Goal: Task Accomplishment & Management: Manage account settings

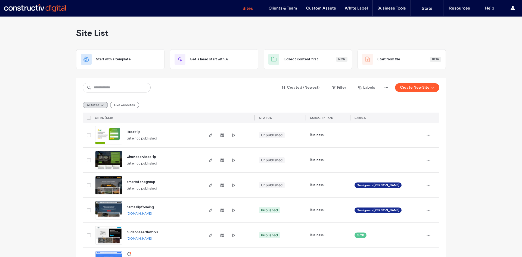
click at [106, 136] on img at bounding box center [108, 144] width 27 height 37
click at [113, 161] on img at bounding box center [108, 169] width 27 height 37
click at [111, 86] on input at bounding box center [117, 88] width 68 height 10
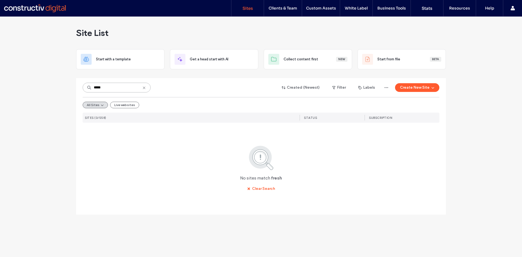
type input "*****"
click at [155, 170] on div "No sites match fresh Clear Search" at bounding box center [261, 169] width 357 height 48
click at [144, 88] on use at bounding box center [144, 87] width 2 height 2
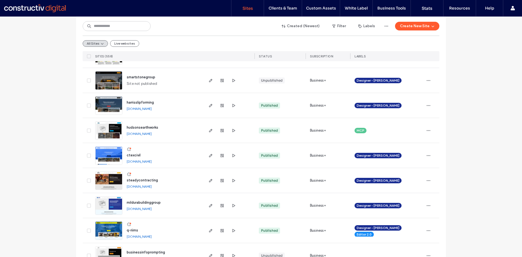
scroll to position [109, 0]
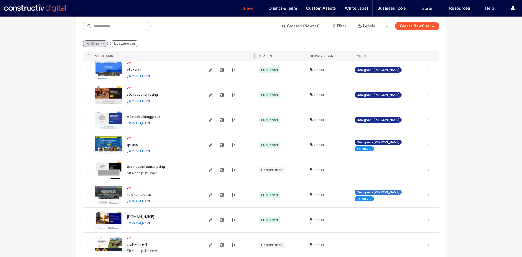
scroll to position [136, 0]
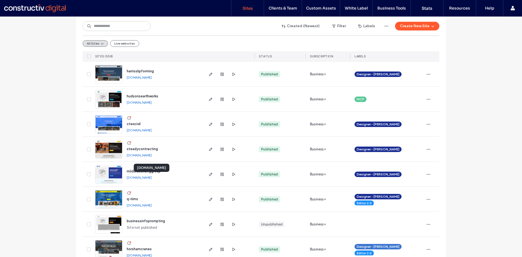
click at [131, 179] on link "mildurabuildinggroup.sites.constructivdigital.com.au" at bounding box center [139, 177] width 25 height 4
drag, startPoint x: 140, startPoint y: 77, endPoint x: 95, endPoint y: 43, distance: 56.6
click at [140, 77] on link "harrisslipforming.sites.constructivdigital.com.au" at bounding box center [139, 77] width 25 height 4
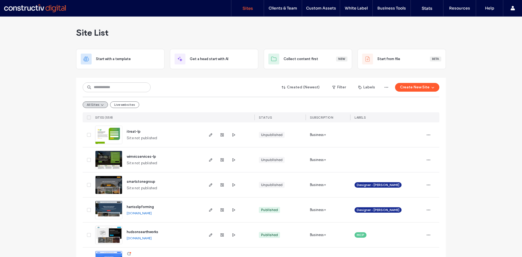
scroll to position [0, 0]
drag, startPoint x: 107, startPoint y: 187, endPoint x: 109, endPoint y: 167, distance: 19.4
click at [107, 187] on img at bounding box center [108, 194] width 27 height 37
click at [107, 208] on img at bounding box center [108, 219] width 27 height 37
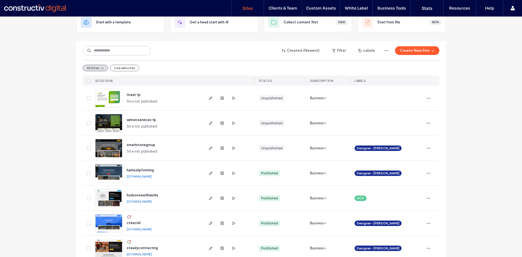
scroll to position [82, 0]
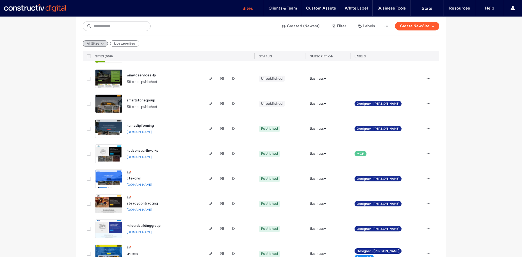
drag, startPoint x: 161, startPoint y: 158, endPoint x: 149, endPoint y: 118, distance: 41.8
click at [152, 158] on link "hudsonsearthworks.sites.constructivdigital.com.au" at bounding box center [139, 157] width 25 height 4
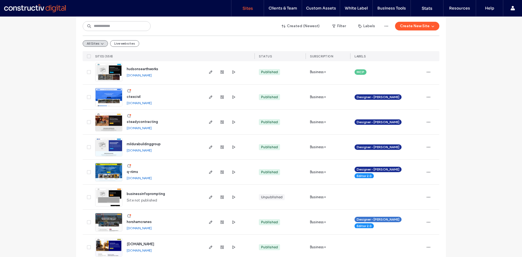
scroll to position [136, 0]
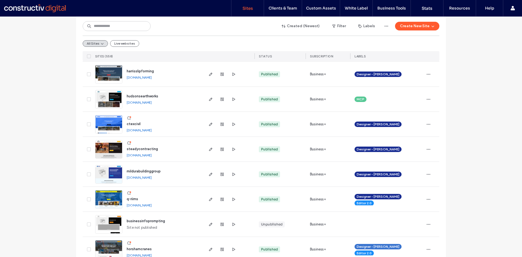
drag, startPoint x: 150, startPoint y: 131, endPoint x: 145, endPoint y: 124, distance: 8.4
click at [150, 131] on link "ctexcivil.sites.constructivdigital.com.au" at bounding box center [139, 130] width 25 height 4
click at [428, 173] on icon "button" at bounding box center [428, 174] width 4 height 4
click at [407, 189] on span "Duplicate Site" at bounding box center [403, 188] width 23 height 5
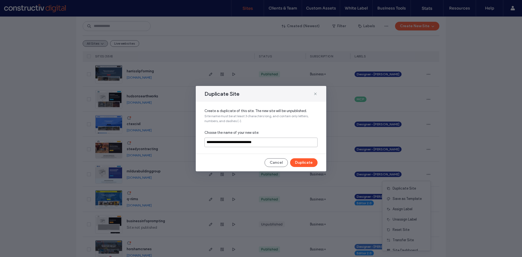
click at [272, 140] on input "**********" at bounding box center [260, 143] width 113 height 10
paste input
type input "**********"
click at [309, 163] on button "Duplicate" at bounding box center [303, 162] width 27 height 9
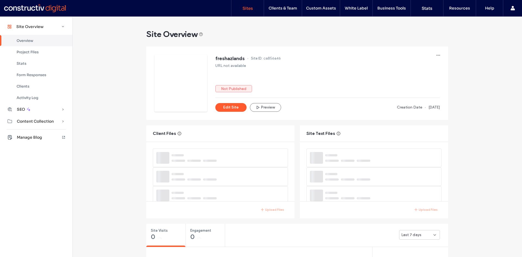
drag, startPoint x: 249, startPoint y: 9, endPoint x: 240, endPoint y: 9, distance: 9.8
click at [249, 9] on label "Sites" at bounding box center [247, 8] width 10 height 5
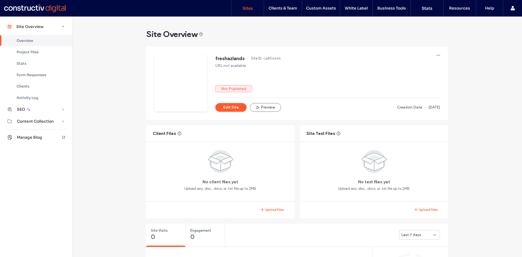
click at [245, 8] on label "Sites" at bounding box center [247, 8] width 10 height 5
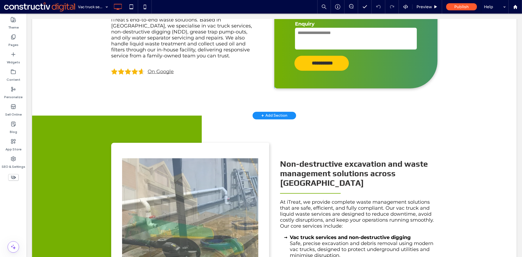
scroll to position [54, 0]
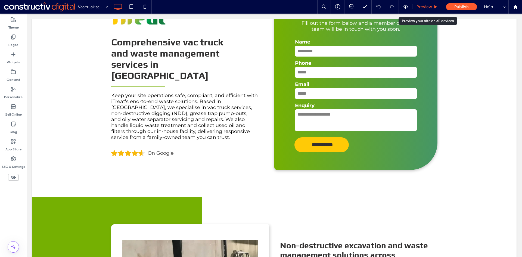
click at [426, 7] on span "Preview" at bounding box center [423, 6] width 15 height 5
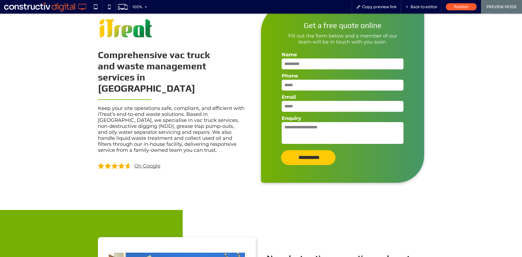
scroll to position [27, 0]
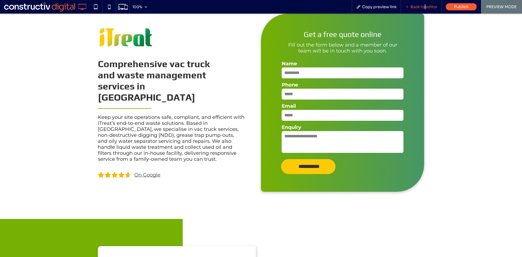
click at [425, 10] on div "Back to editor" at bounding box center [421, 7] width 41 height 14
click at [426, 7] on span "Back to editor" at bounding box center [423, 6] width 27 height 5
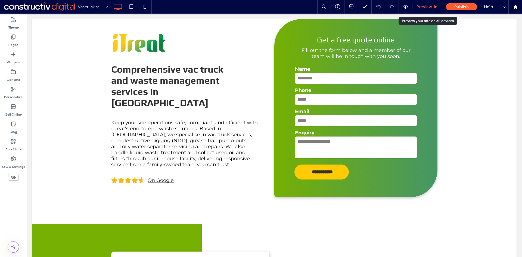
click at [425, 7] on span "Preview" at bounding box center [423, 6] width 15 height 5
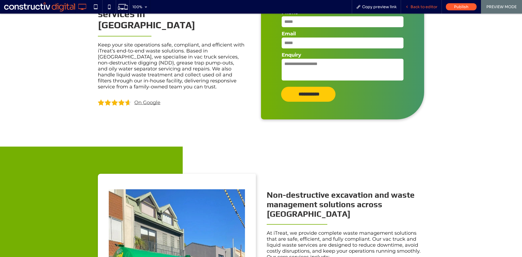
scroll to position [54, 0]
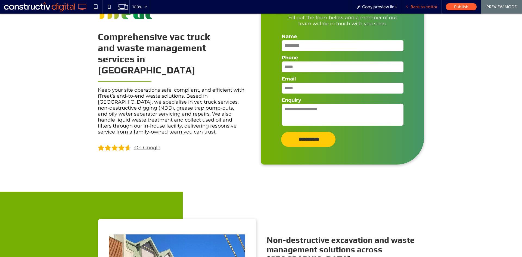
click at [428, 8] on span "Back to editor" at bounding box center [423, 6] width 27 height 5
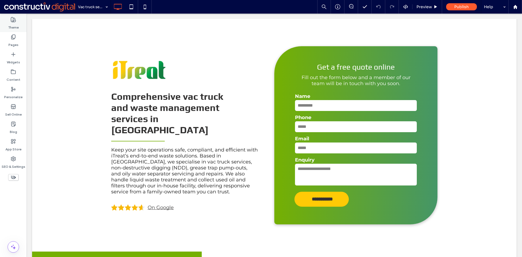
click at [14, 23] on label "Theme" at bounding box center [13, 26] width 11 height 8
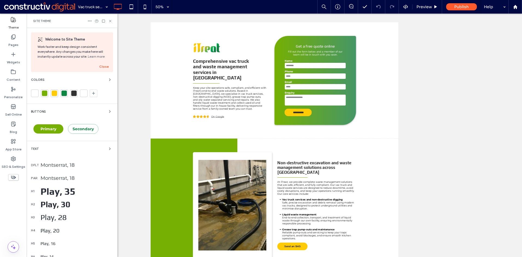
drag, startPoint x: 45, startPoint y: 130, endPoint x: 61, endPoint y: 131, distance: 15.8
click at [45, 130] on span "Primary" at bounding box center [48, 128] width 16 height 5
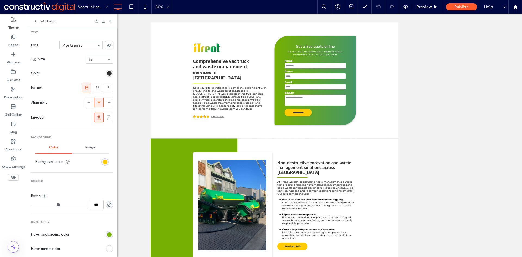
scroll to position [109, 0]
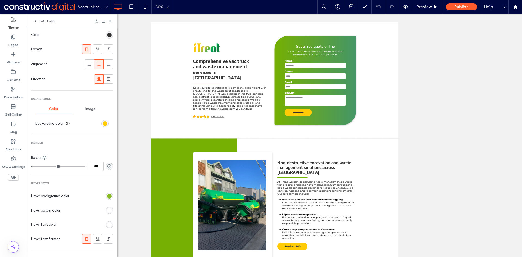
click at [107, 195] on div "rgb(117, 176, 2)" at bounding box center [109, 196] width 5 height 5
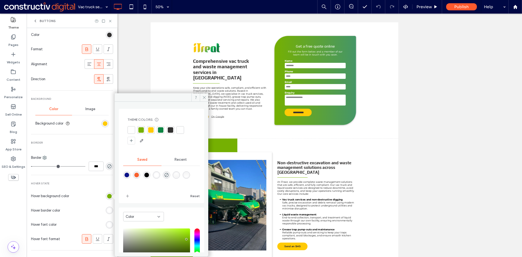
click at [162, 130] on div at bounding box center [160, 129] width 5 height 5
click at [109, 21] on icon at bounding box center [110, 21] width 4 height 4
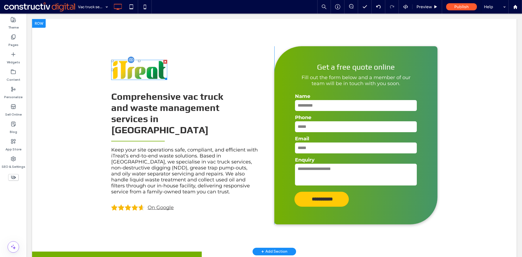
click at [146, 80] on img at bounding box center [139, 70] width 56 height 20
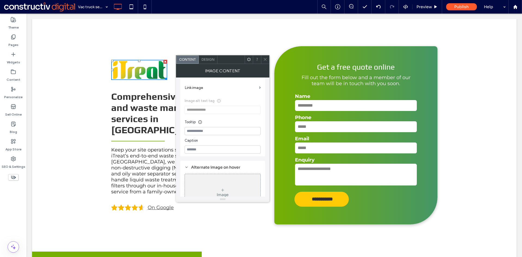
click at [266, 60] on icon at bounding box center [265, 59] width 4 height 4
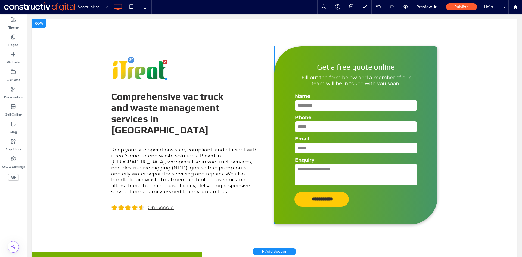
click at [160, 80] on img at bounding box center [139, 70] width 56 height 20
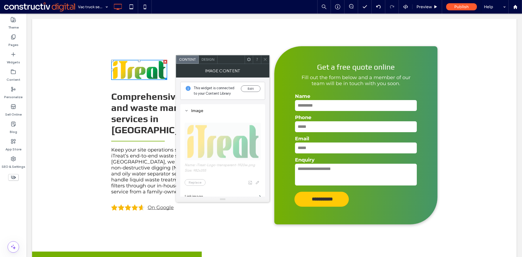
scroll to position [82, 0]
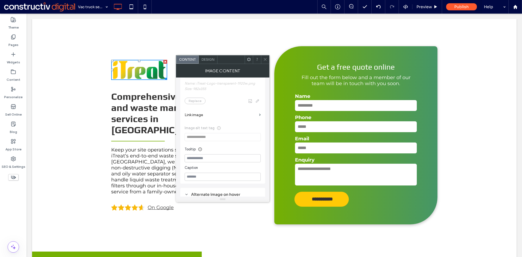
click at [266, 60] on icon at bounding box center [265, 59] width 4 height 4
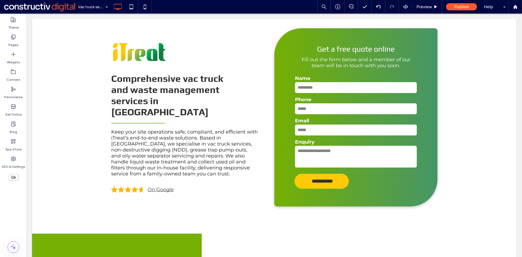
scroll to position [0, 0]
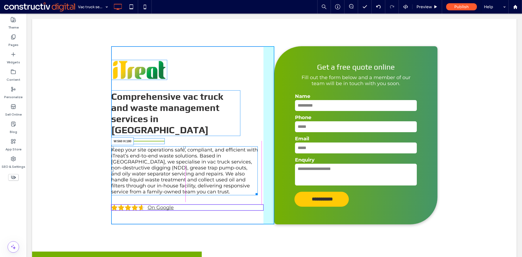
drag, startPoint x: 255, startPoint y: 188, endPoint x: 291, endPoint y: 201, distance: 38.3
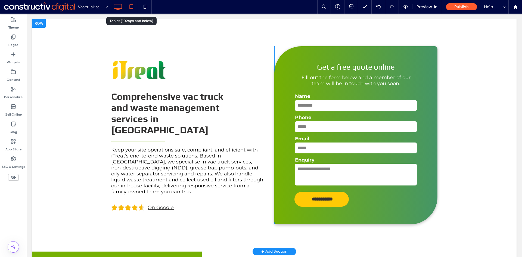
click at [133, 5] on icon at bounding box center [131, 6] width 11 height 11
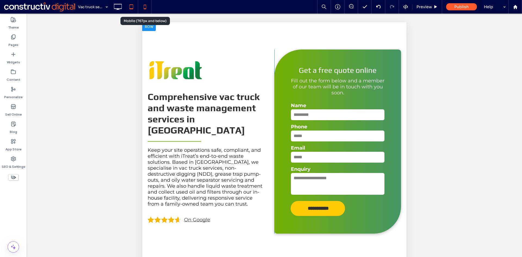
click at [148, 7] on icon at bounding box center [144, 6] width 11 height 11
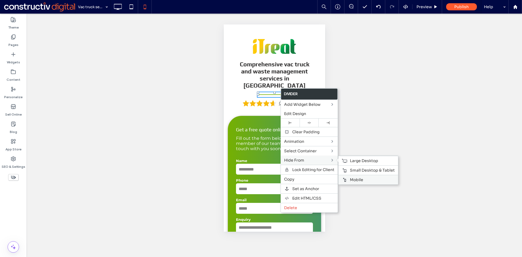
click at [355, 179] on span "Mobile" at bounding box center [356, 179] width 13 height 5
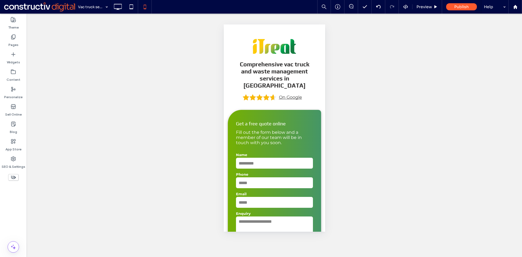
drag, startPoint x: 323, startPoint y: 190, endPoint x: 440, endPoint y: 30, distance: 198.4
click at [120, 8] on icon at bounding box center [117, 6] width 11 height 11
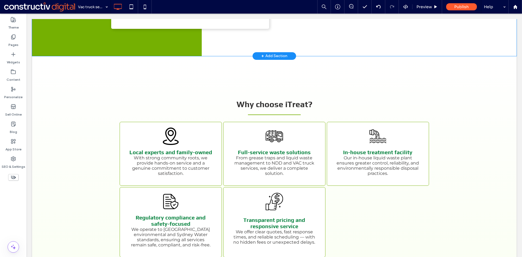
scroll to position [571, 0]
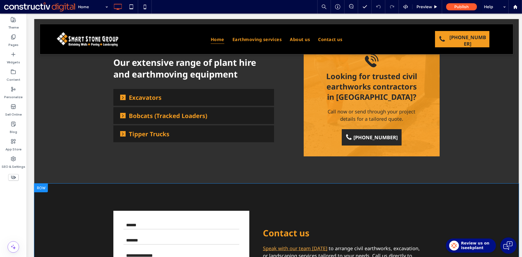
scroll to position [761, 0]
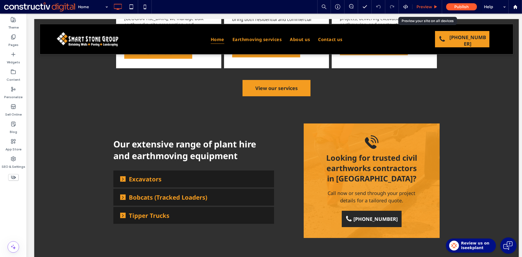
click at [424, 7] on span "Preview" at bounding box center [423, 6] width 15 height 5
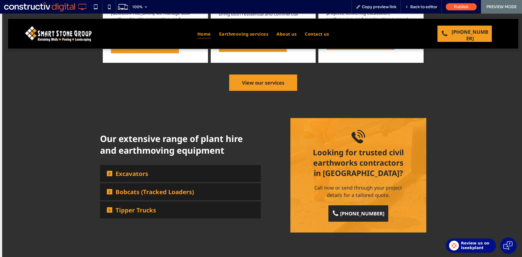
click at [157, 170] on span "Excavators" at bounding box center [184, 173] width 138 height 8
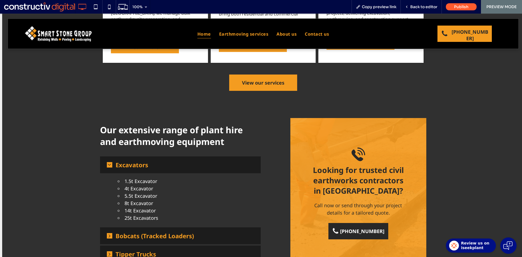
click at [170, 164] on span "Excavators" at bounding box center [184, 165] width 138 height 8
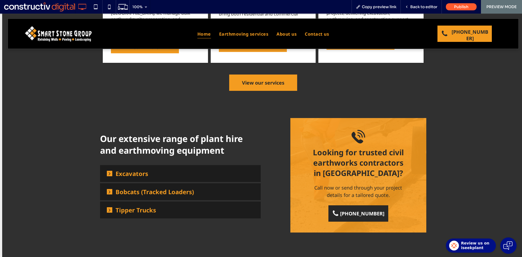
click at [176, 191] on span "Bobcats (Tracked Loaders)" at bounding box center [184, 192] width 138 height 8
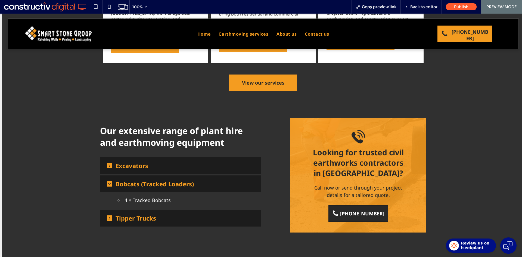
click at [179, 183] on span "Bobcats (Tracked Loaders)" at bounding box center [184, 184] width 138 height 8
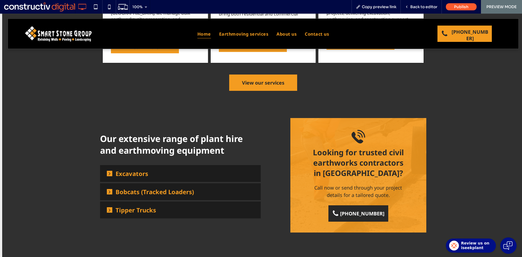
click at [167, 209] on span "Tipper Trucks" at bounding box center [184, 210] width 138 height 8
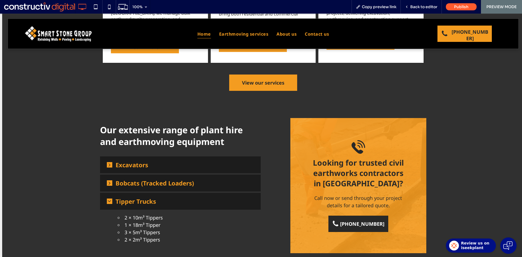
click at [180, 202] on span "Tipper Trucks" at bounding box center [184, 201] width 138 height 8
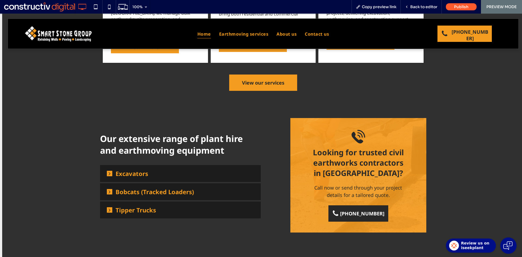
click at [154, 192] on span "Bobcats (Tracked Loaders)" at bounding box center [184, 192] width 138 height 8
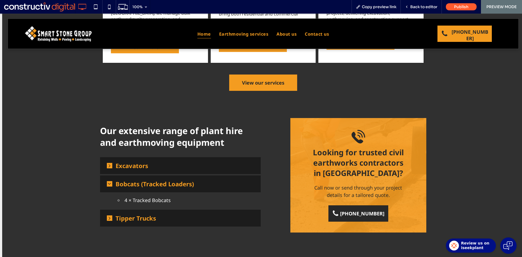
click at [158, 185] on span "Bobcats (Tracked Loaders)" at bounding box center [184, 184] width 138 height 8
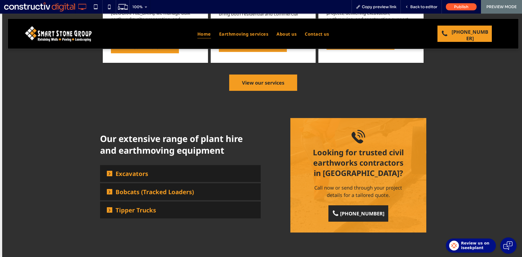
click at [158, 208] on span "Tipper Trucks" at bounding box center [184, 210] width 138 height 8
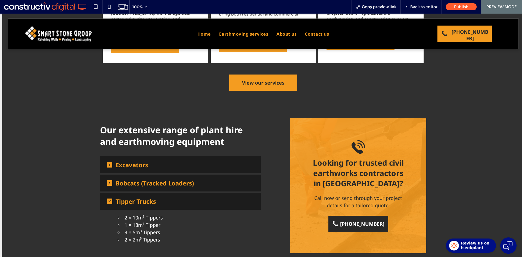
drag, startPoint x: 160, startPoint y: 202, endPoint x: 59, endPoint y: 161, distance: 108.7
click at [160, 202] on span "Tipper Trucks" at bounding box center [184, 201] width 138 height 8
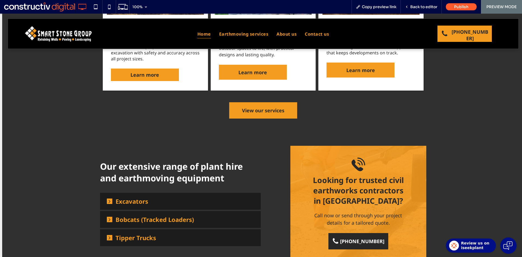
scroll to position [734, 0]
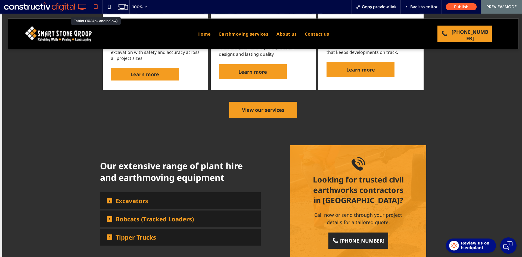
drag, startPoint x: 99, startPoint y: 6, endPoint x: 95, endPoint y: 7, distance: 3.9
click at [99, 6] on icon at bounding box center [95, 6] width 11 height 11
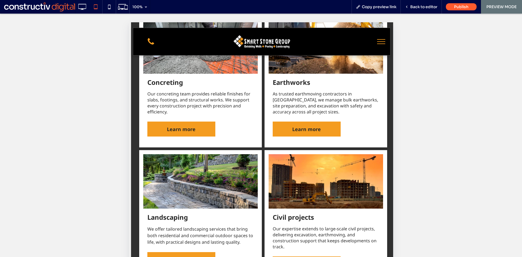
scroll to position [679, 0]
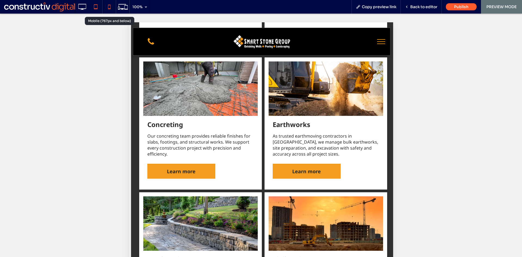
click at [108, 8] on icon at bounding box center [109, 6] width 11 height 11
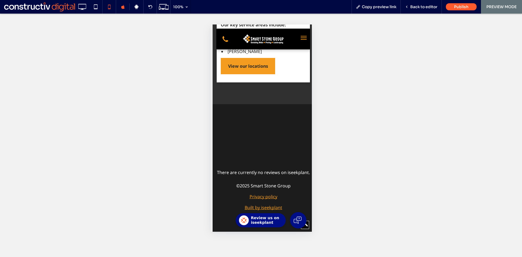
scroll to position [1951, 0]
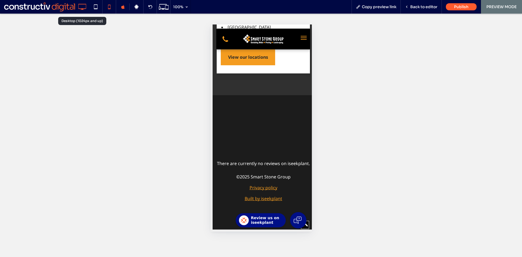
click at [83, 7] on icon at bounding box center [82, 6] width 11 height 11
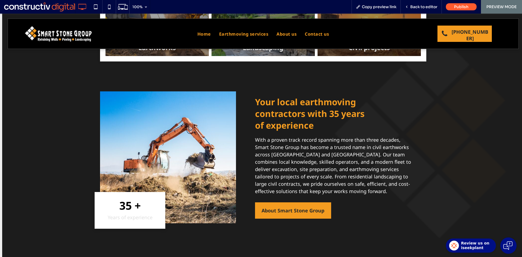
scroll to position [245, 0]
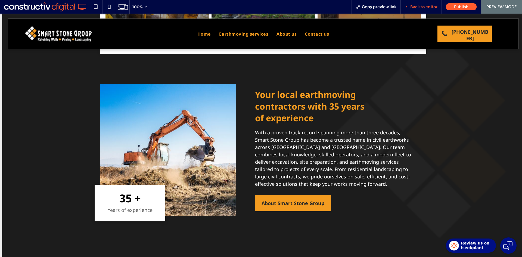
click at [425, 5] on span "Back to editor" at bounding box center [423, 6] width 27 height 5
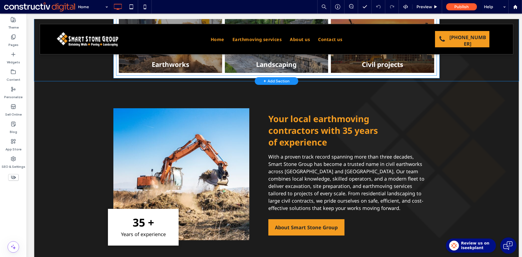
scroll to position [190, 0]
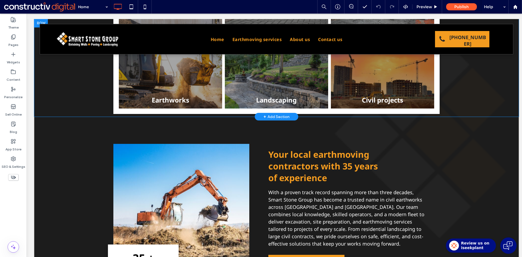
click at [275, 117] on div "+ Add Section" at bounding box center [276, 117] width 26 height 6
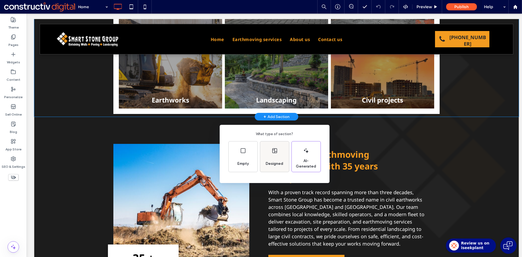
click at [276, 157] on div "Designed" at bounding box center [274, 156] width 29 height 30
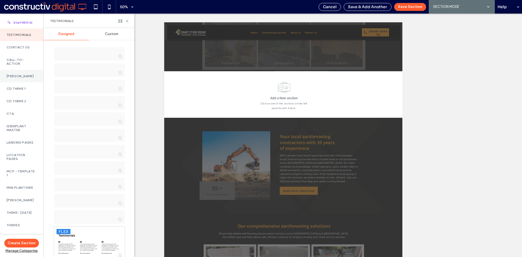
drag, startPoint x: 15, startPoint y: 76, endPoint x: 69, endPoint y: 58, distance: 57.1
click at [15, 76] on label "Arnel" at bounding box center [22, 76] width 30 height 4
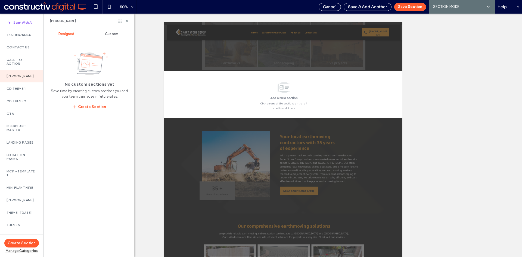
click at [121, 21] on use at bounding box center [120, 21] width 4 height 3
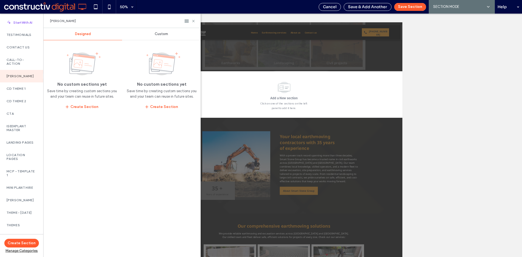
click at [159, 35] on span "Custom" at bounding box center [161, 34] width 13 height 4
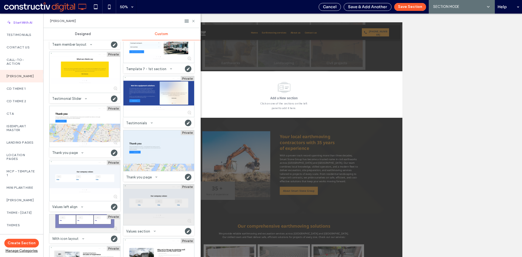
scroll to position [2208, 0]
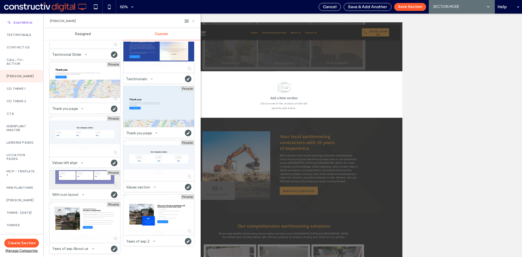
click at [193, 21] on use at bounding box center [193, 21] width 2 height 2
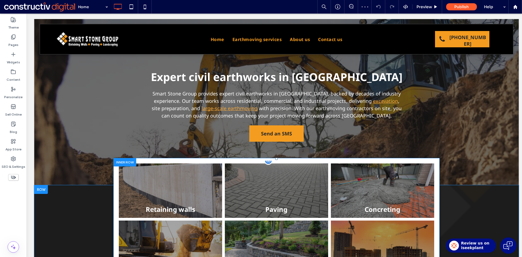
scroll to position [0, 0]
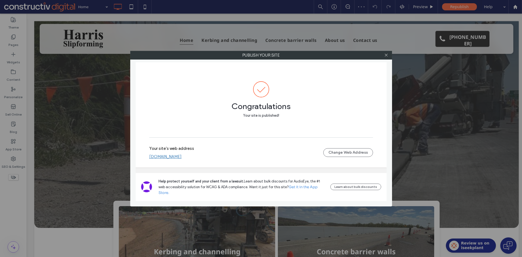
drag, startPoint x: 386, startPoint y: 54, endPoint x: 192, endPoint y: 3, distance: 200.0
click at [379, 52] on div "Publish your site" at bounding box center [261, 55] width 262 height 9
click at [387, 54] on use at bounding box center [386, 55] width 3 height 3
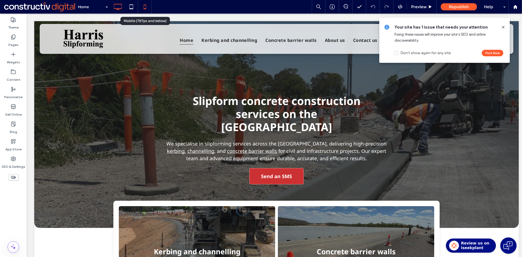
click at [143, 8] on icon at bounding box center [144, 6] width 11 height 11
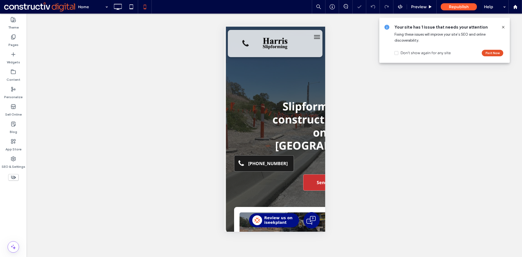
click at [493, 53] on button "Fix it Now" at bounding box center [492, 53] width 21 height 7
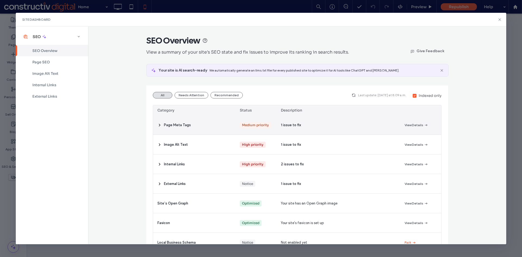
click at [180, 125] on span "Page Meta Tags" at bounding box center [177, 124] width 27 height 5
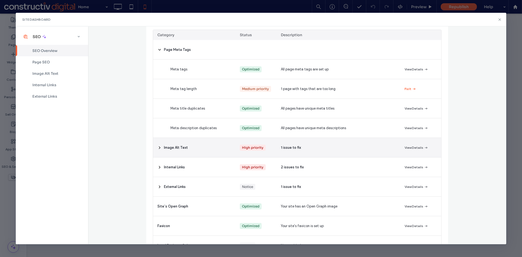
scroll to position [82, 0]
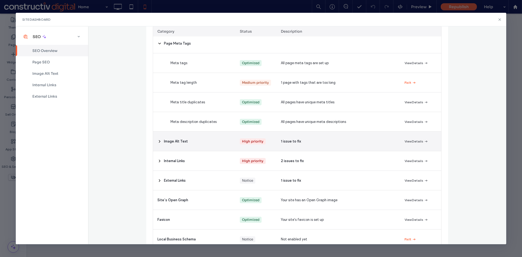
click at [181, 142] on span "Image Alt Text" at bounding box center [176, 141] width 24 height 5
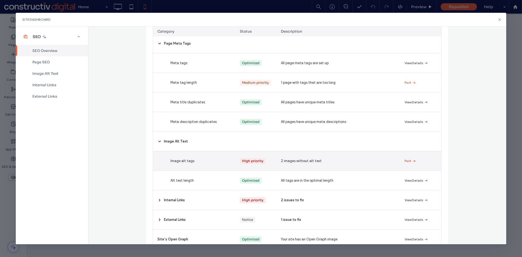
click at [408, 160] on button "Fix It" at bounding box center [410, 161] width 12 height 7
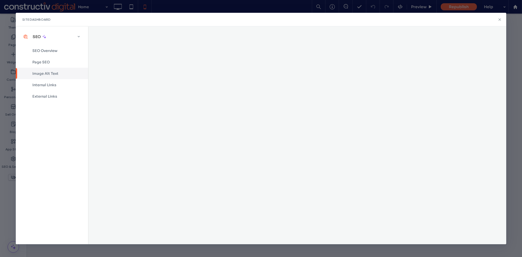
scroll to position [0, 0]
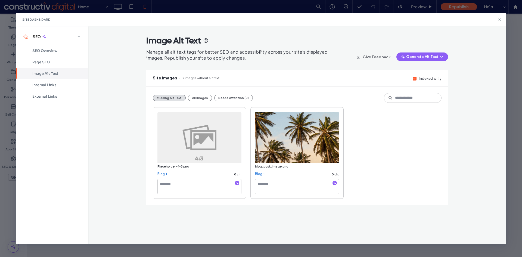
click at [169, 167] on span "Placeholder-4-3.png" at bounding box center [173, 166] width 32 height 4
copy span "Placeholder"
click at [203, 194] on textarea at bounding box center [199, 186] width 84 height 15
paste textarea "**********"
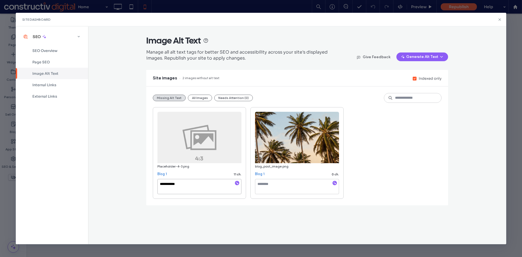
type textarea "**********"
click at [278, 185] on textarea at bounding box center [297, 186] width 84 height 15
paste textarea "**********"
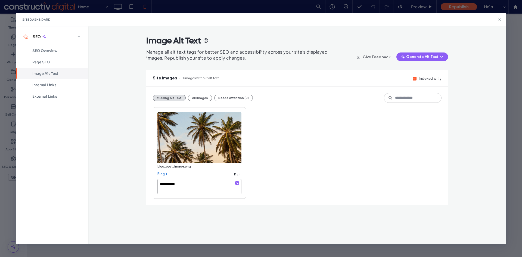
type textarea "**********"
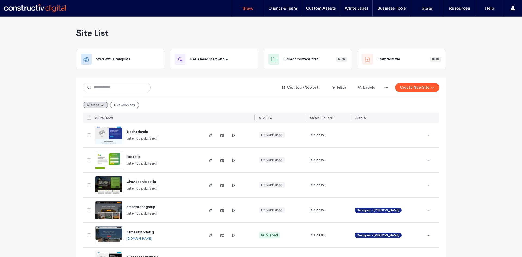
click at [103, 133] on img at bounding box center [108, 144] width 27 height 37
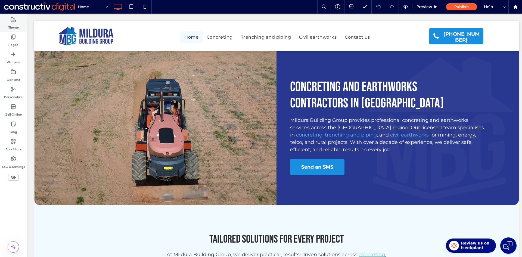
click at [15, 23] on label "Theme" at bounding box center [13, 26] width 11 height 8
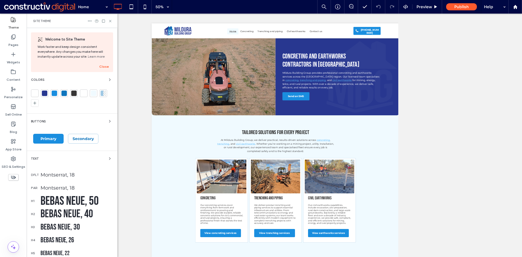
drag, startPoint x: 74, startPoint y: 198, endPoint x: 83, endPoint y: 186, distance: 14.6
click at [74, 199] on div "Bebas Neue, 50" at bounding box center [76, 200] width 73 height 15
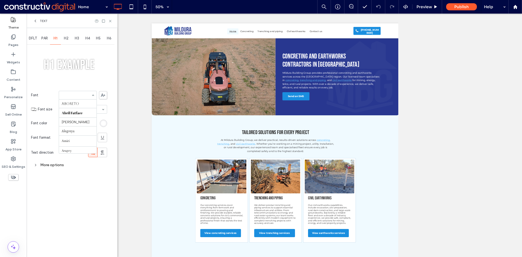
scroll to position [83, 0]
type input "**"
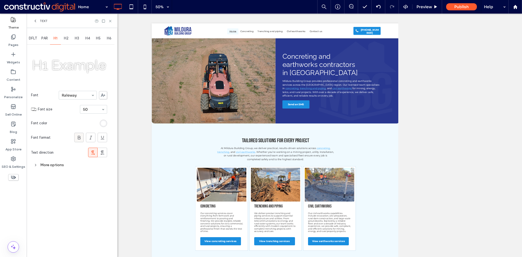
click at [79, 137] on icon at bounding box center [78, 137] width 5 height 5
click at [52, 166] on div "More options" at bounding box center [69, 164] width 76 height 7
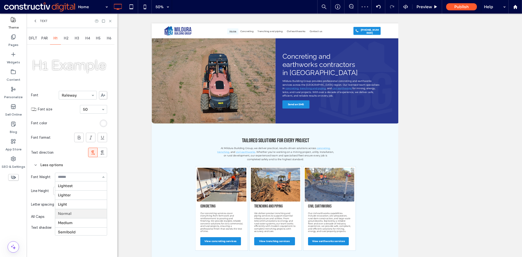
scroll to position [28, 0]
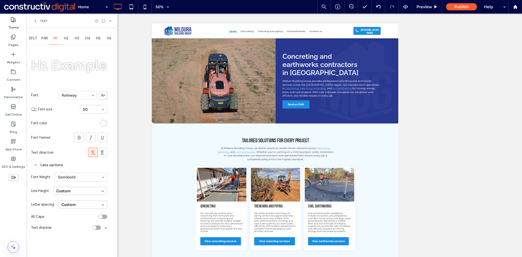
click at [66, 40] on span "H2" at bounding box center [66, 38] width 5 height 4
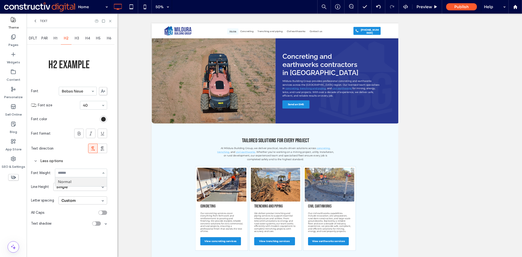
click at [73, 159] on div "Less options" at bounding box center [69, 160] width 76 height 7
click at [111, 21] on icon at bounding box center [110, 21] width 4 height 4
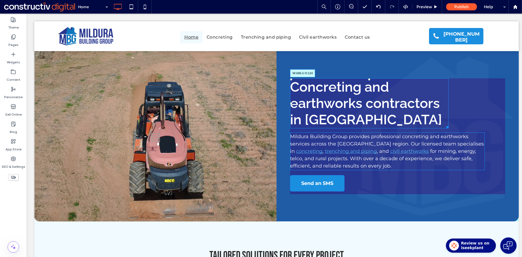
click at [472, 120] on div "Concreting and earthworks contractors in Mildura W:686.5 H:124 Mildura Building…" at bounding box center [397, 136] width 242 height 170
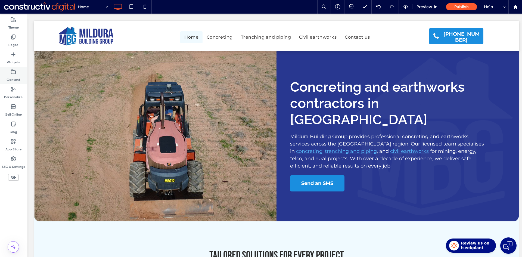
click at [13, 75] on label "Content" at bounding box center [14, 78] width 14 height 8
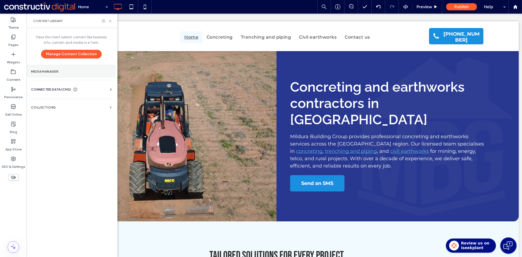
click at [41, 70] on label "Media Manager" at bounding box center [71, 72] width 80 height 4
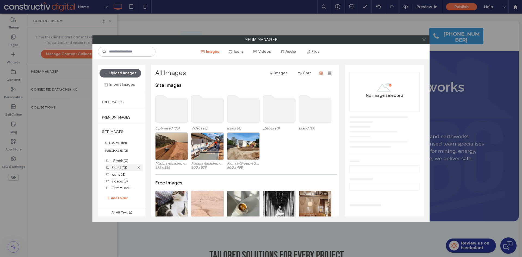
click at [120, 169] on label "Brand (13)" at bounding box center [119, 167] width 16 height 4
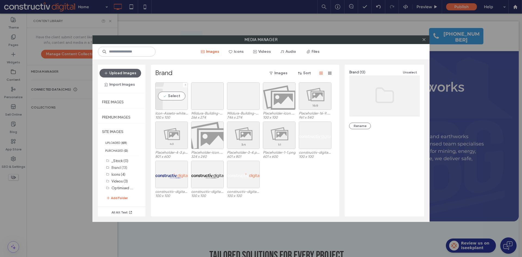
click at [169, 107] on div "Select" at bounding box center [171, 95] width 33 height 27
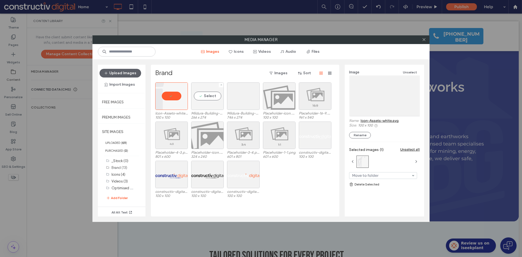
click at [203, 109] on div "Select" at bounding box center [207, 95] width 33 height 27
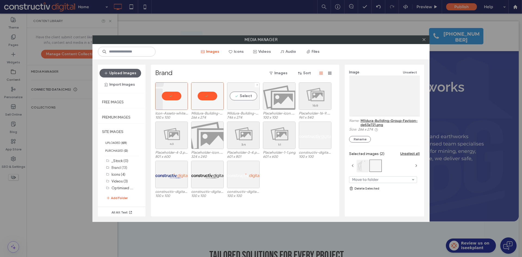
click at [240, 105] on div "Select" at bounding box center [243, 95] width 33 height 27
click at [376, 187] on link "Delete Selected" at bounding box center [384, 188] width 71 height 5
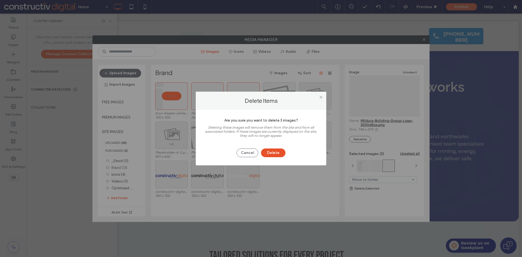
click at [274, 150] on button "Delete" at bounding box center [273, 152] width 24 height 9
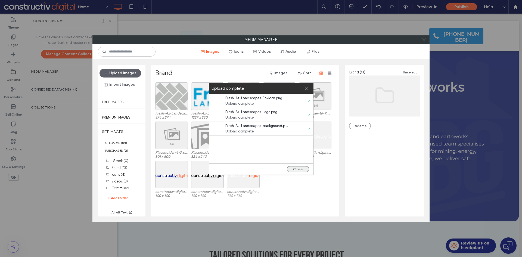
click at [301, 167] on button "Close" at bounding box center [298, 169] width 22 height 6
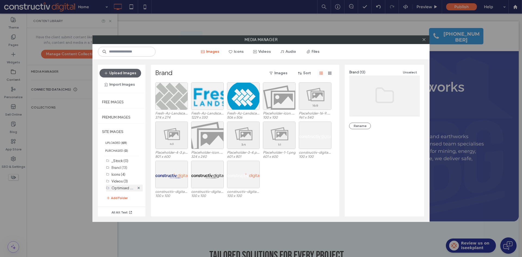
click at [126, 188] on label "Optimised (36)" at bounding box center [123, 188] width 25 height 6
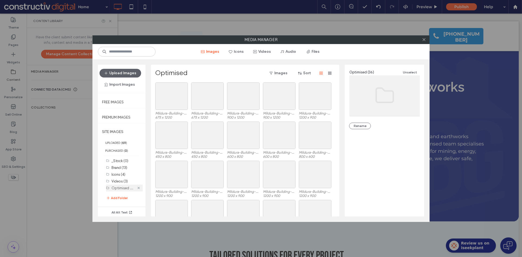
click at [138, 187] on icon at bounding box center [139, 188] width 2 height 2
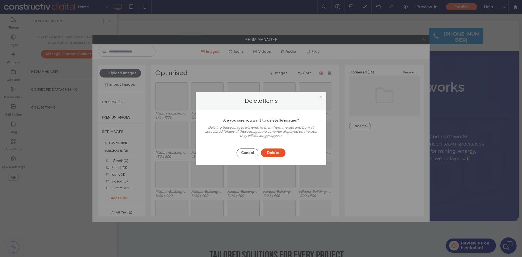
click at [276, 151] on button "Delete" at bounding box center [273, 152] width 24 height 9
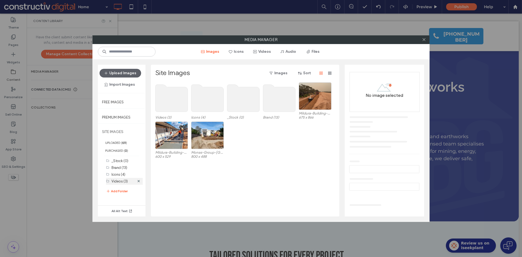
click at [121, 181] on label "Videos (3)" at bounding box center [119, 181] width 16 height 4
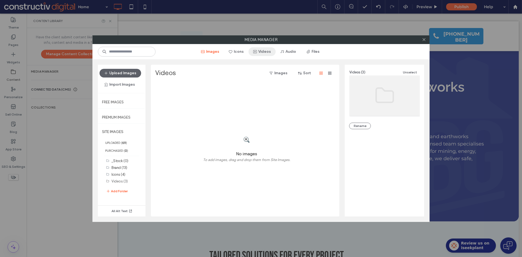
click at [263, 53] on button "Videos" at bounding box center [261, 51] width 27 height 9
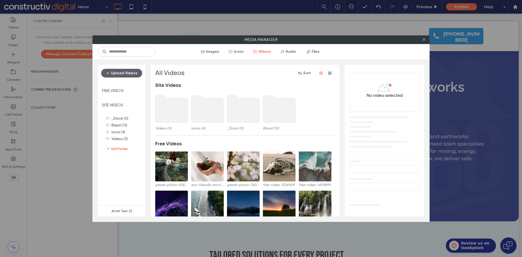
click at [175, 112] on use at bounding box center [171, 108] width 32 height 27
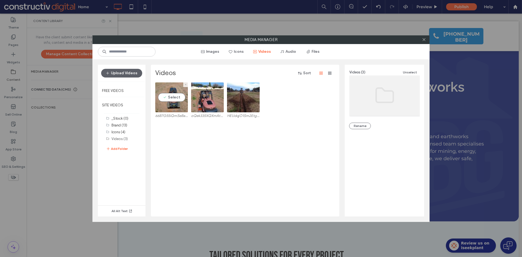
click at [167, 106] on video at bounding box center [171, 97] width 33 height 30
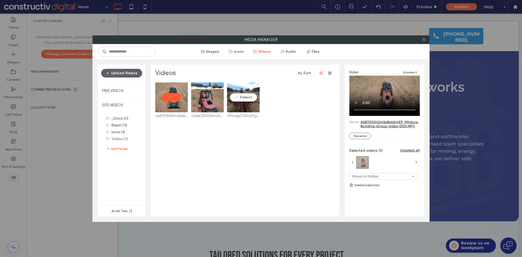
click at [239, 107] on video at bounding box center [243, 97] width 33 height 30
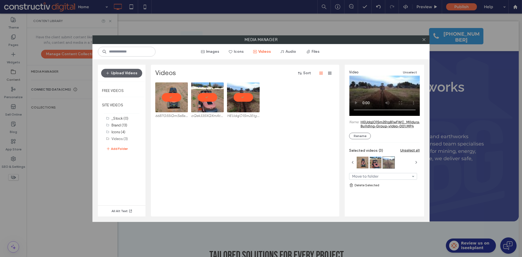
click at [365, 185] on link "Delete Selected" at bounding box center [384, 184] width 71 height 5
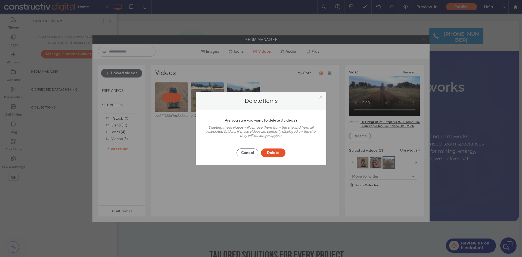
click at [277, 151] on button "Delete" at bounding box center [273, 152] width 24 height 9
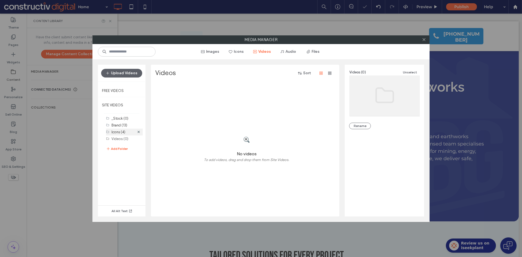
click at [119, 132] on label "Icons (4)" at bounding box center [118, 132] width 14 height 4
click at [216, 52] on button "Images" at bounding box center [210, 51] width 28 height 9
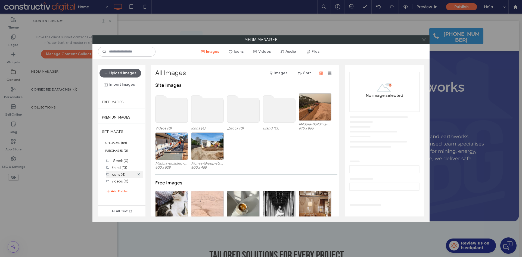
click at [121, 175] on label "Icons (4)" at bounding box center [118, 174] width 14 height 4
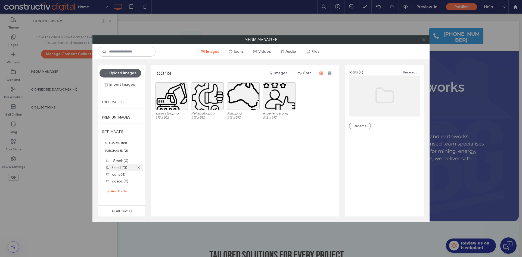
click at [121, 167] on label "Brand (13)" at bounding box center [119, 167] width 16 height 4
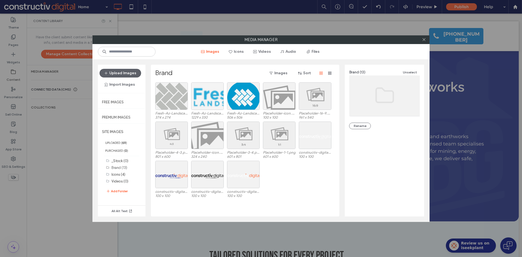
drag, startPoint x: 423, startPoint y: 39, endPoint x: 210, endPoint y: 85, distance: 218.3
click at [422, 39] on icon at bounding box center [424, 40] width 4 height 4
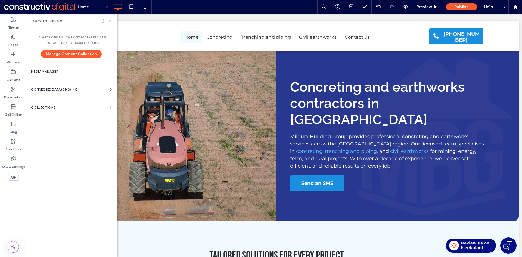
click at [48, 89] on span "CONNECTED DATA (CMS)" at bounding box center [51, 89] width 40 height 5
click at [48, 115] on label "Business Text" at bounding box center [72, 115] width 74 height 4
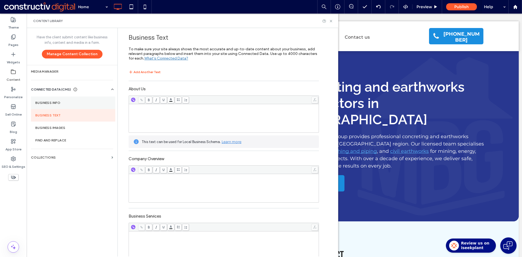
click at [54, 99] on section "Business Info" at bounding box center [73, 102] width 84 height 13
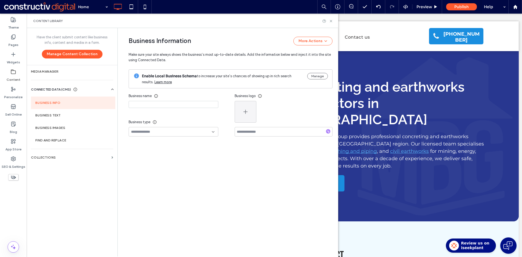
type input "**********"
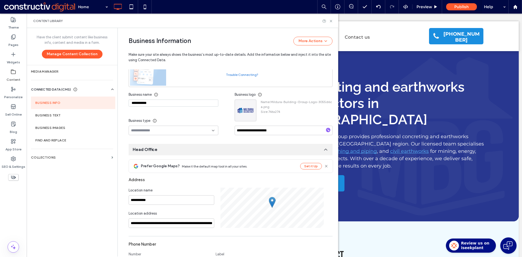
scroll to position [53, 0]
click at [251, 105] on span "button" at bounding box center [251, 104] width 7 height 7
click at [266, 116] on span "Replace Image" at bounding box center [268, 117] width 24 height 5
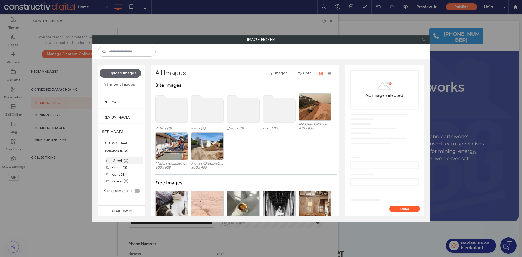
click at [120, 166] on label "Brand (13)" at bounding box center [119, 167] width 16 height 4
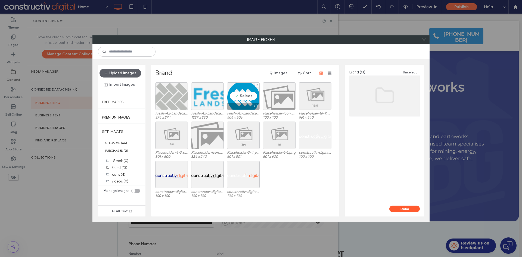
click at [210, 97] on div at bounding box center [207, 95] width 33 height 27
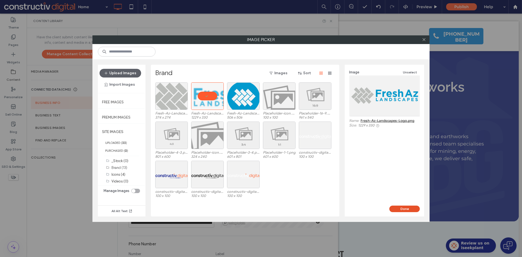
click at [410, 210] on button "Done" at bounding box center [404, 208] width 30 height 7
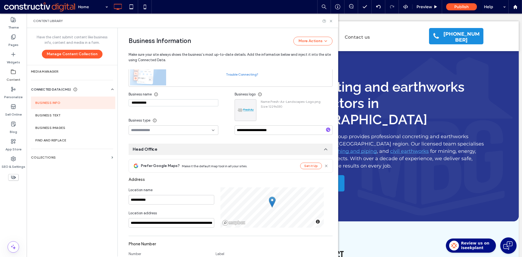
click at [162, 104] on input "**********" at bounding box center [174, 102] width 90 height 7
paste input "********"
type input "**********"
click at [249, 128] on input "**********" at bounding box center [284, 130] width 98 height 10
paste input
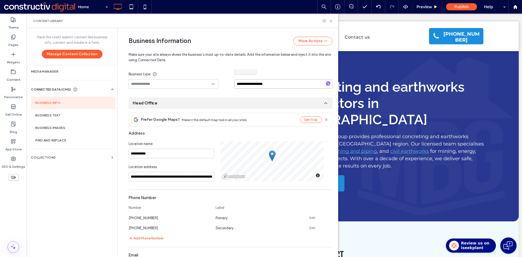
scroll to position [107, 0]
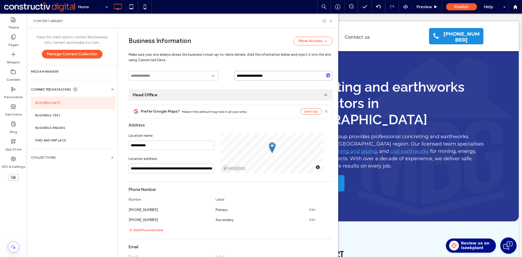
type input "**********"
click at [176, 169] on input "**********" at bounding box center [172, 169] width 86 height 10
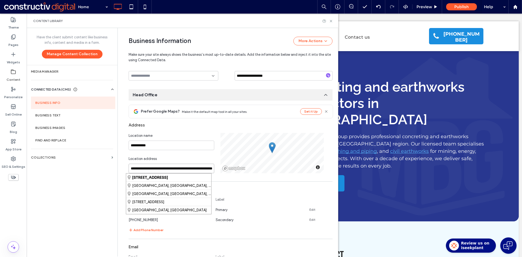
paste input
click at [184, 177] on div "Roper Road, Blue Haven New South Wales 2262, Australia" at bounding box center [168, 177] width 85 height 8
type input "**********"
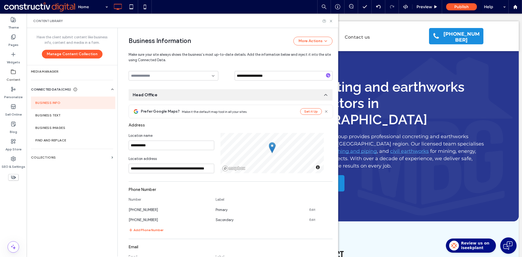
scroll to position [161, 0]
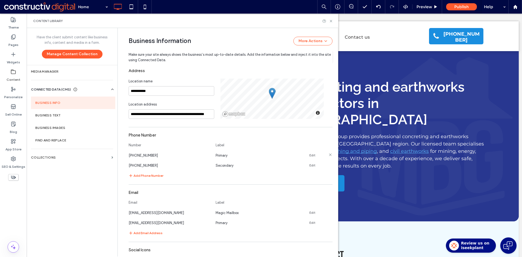
click at [305, 154] on div "(02) 9000 1184 Primary Edit" at bounding box center [226, 155] width 194 height 6
click at [310, 155] on link "Edit" at bounding box center [312, 155] width 6 height 4
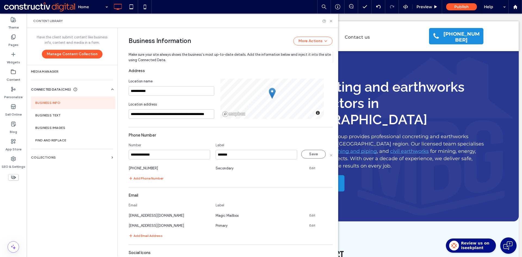
click at [179, 155] on input "**********" at bounding box center [170, 155] width 82 height 10
type input "**********"
click at [305, 154] on button "Save" at bounding box center [313, 154] width 24 height 9
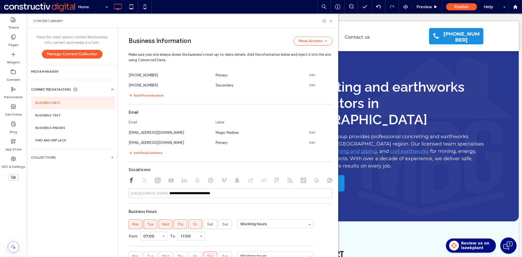
scroll to position [243, 0]
click at [309, 130] on link "Edit" at bounding box center [312, 131] width 6 height 4
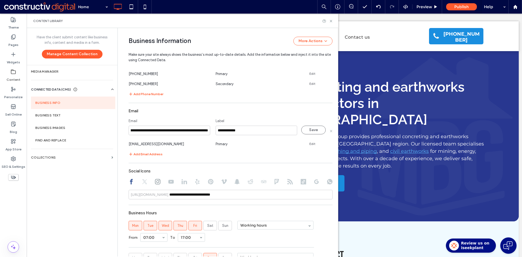
scroll to position [0, 0]
drag, startPoint x: 134, startPoint y: 129, endPoint x: 111, endPoint y: 130, distance: 22.3
click at [111, 130] on div "**********" at bounding box center [182, 142] width 311 height 228
type input "**********"
click at [308, 130] on button "Save" at bounding box center [313, 130] width 24 height 9
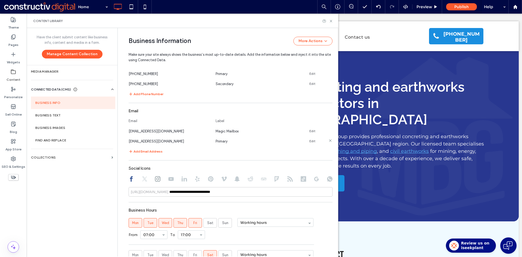
click at [309, 140] on link "Edit" at bounding box center [312, 141] width 6 height 4
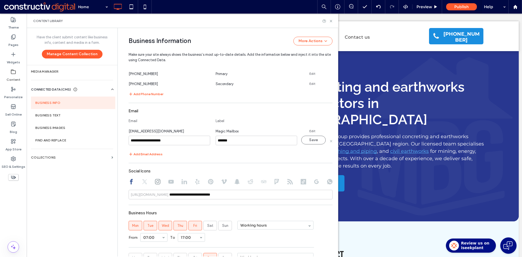
click at [171, 139] on input "**********" at bounding box center [170, 141] width 82 height 10
type input "**********"
click at [307, 140] on button "Save" at bounding box center [313, 140] width 24 height 9
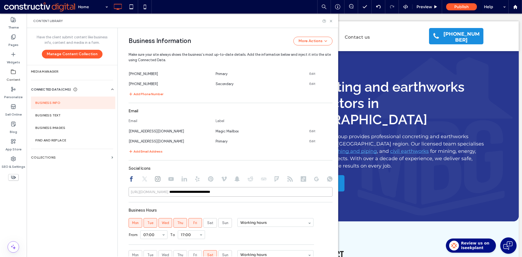
click at [232, 193] on input "**********" at bounding box center [231, 192] width 204 height 10
paste input "**********"
type input "**********"
click at [142, 179] on use at bounding box center [144, 178] width 5 height 5
click at [156, 179] on icon at bounding box center [157, 178] width 5 height 5
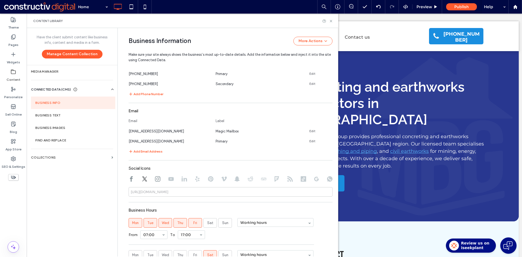
type input "**********"
drag, startPoint x: 151, startPoint y: 188, endPoint x: 120, endPoint y: 188, distance: 31.0
click at [120, 188] on div "**********" at bounding box center [226, 61] width 212 height 552
click at [168, 180] on use at bounding box center [170, 179] width 5 height 4
click at [182, 179] on use at bounding box center [184, 178] width 5 height 5
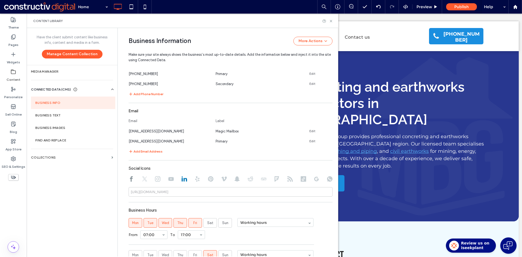
click at [195, 179] on icon at bounding box center [197, 178] width 5 height 5
click at [209, 179] on use at bounding box center [210, 178] width 5 height 5
click at [221, 179] on use at bounding box center [223, 178] width 5 height 5
click at [234, 180] on use at bounding box center [236, 178] width 5 height 5
click at [248, 179] on icon at bounding box center [250, 178] width 5 height 5
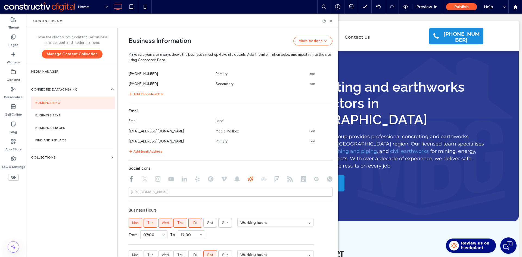
click at [276, 179] on icon at bounding box center [276, 178] width 5 height 5
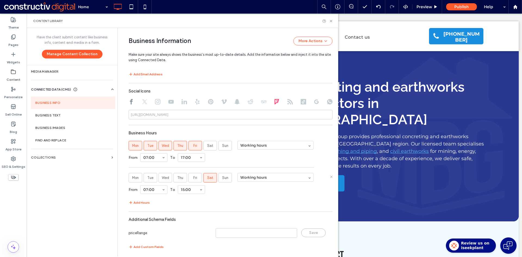
scroll to position [323, 0]
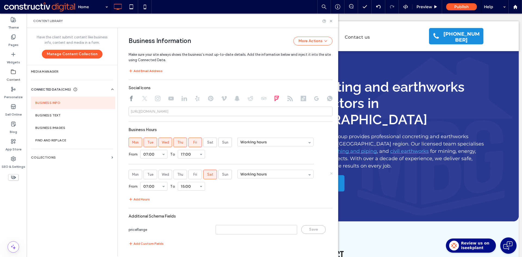
click at [330, 173] on icon at bounding box center [331, 173] width 3 height 3
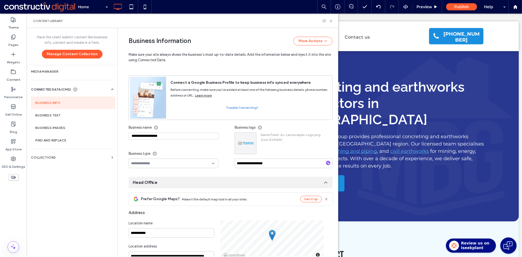
scroll to position [0, 0]
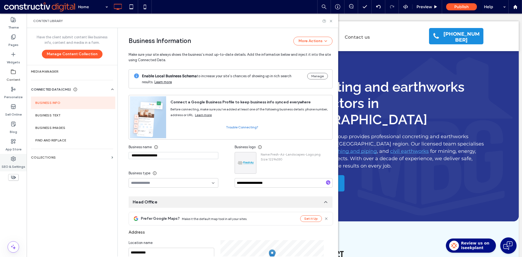
click at [13, 163] on label "SEO & Settings" at bounding box center [14, 165] width 24 height 8
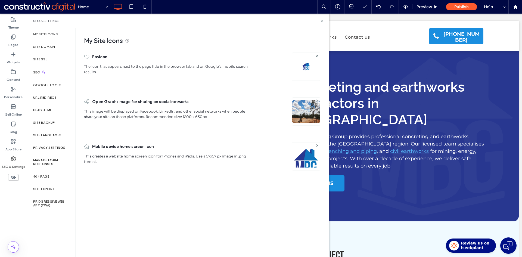
click at [317, 100] on use at bounding box center [317, 100] width 2 height 2
click at [305, 67] on img at bounding box center [306, 66] width 9 height 9
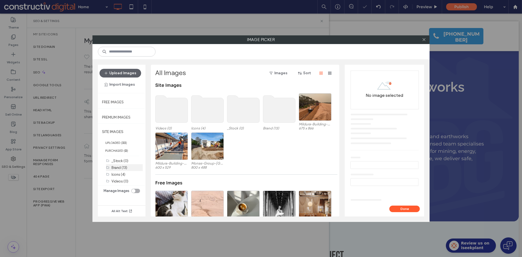
click at [119, 167] on label "Brand (13)" at bounding box center [119, 167] width 16 height 4
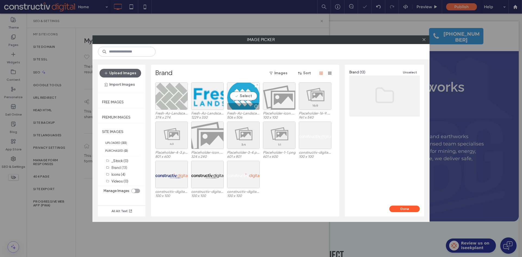
click at [246, 101] on div "Select" at bounding box center [243, 95] width 33 height 27
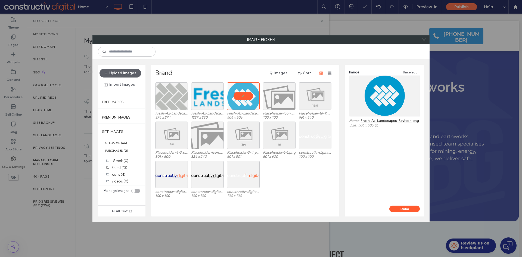
drag, startPoint x: 401, startPoint y: 206, endPoint x: 306, endPoint y: 126, distance: 124.6
click at [402, 206] on button "Done" at bounding box center [404, 208] width 30 height 7
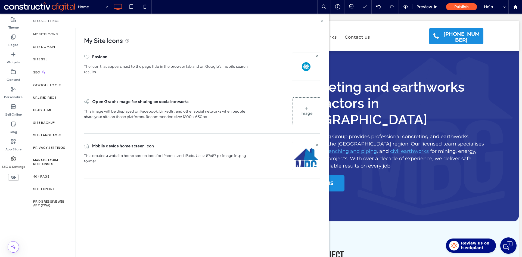
click at [310, 157] on img at bounding box center [306, 163] width 28 height 37
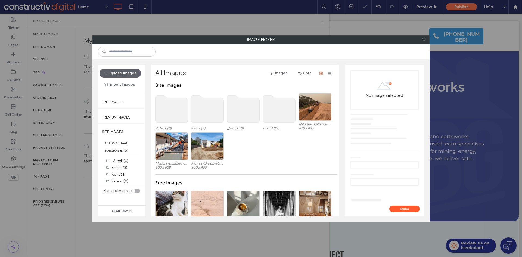
drag, startPoint x: 120, startPoint y: 167, endPoint x: 152, endPoint y: 152, distance: 35.2
click at [121, 167] on label "Brand (13)" at bounding box center [119, 167] width 16 height 4
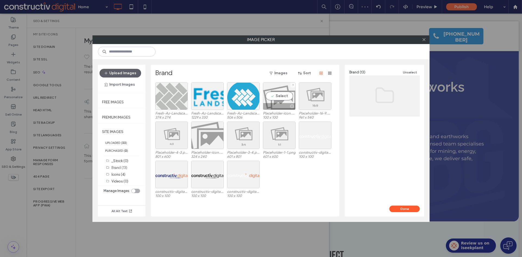
click at [239, 99] on div at bounding box center [243, 95] width 33 height 27
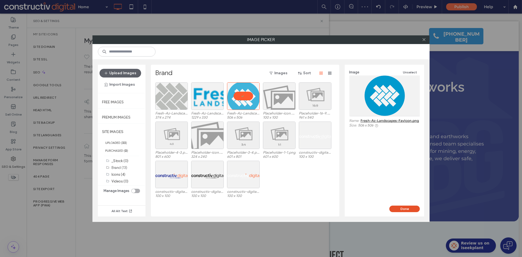
drag, startPoint x: 411, startPoint y: 208, endPoint x: 314, endPoint y: 191, distance: 98.5
click at [411, 208] on button "Done" at bounding box center [404, 208] width 30 height 7
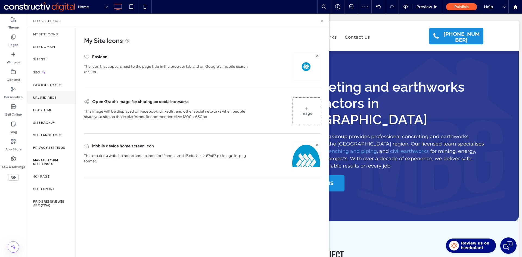
click at [50, 98] on label "URL Redirect" at bounding box center [45, 98] width 24 height 4
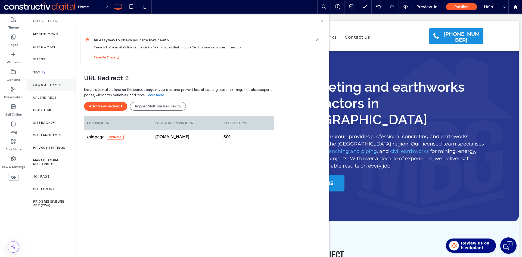
click at [53, 86] on label "Google Tools" at bounding box center [47, 85] width 29 height 4
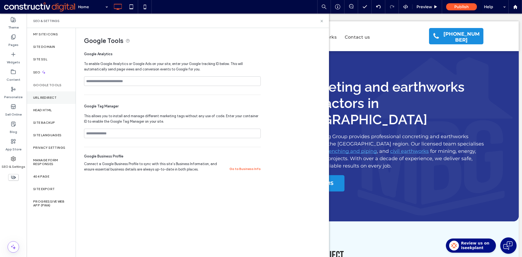
click at [51, 98] on label "URL Redirect" at bounding box center [45, 98] width 24 height 4
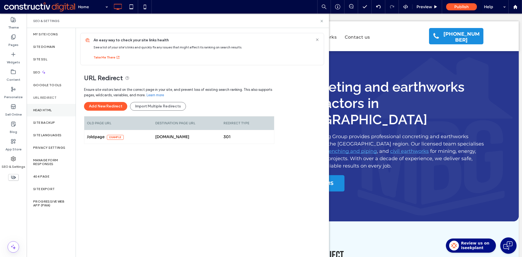
click at [51, 113] on div "Head HTML" at bounding box center [51, 110] width 49 height 13
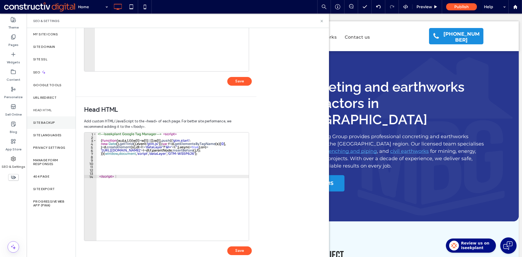
scroll to position [109, 0]
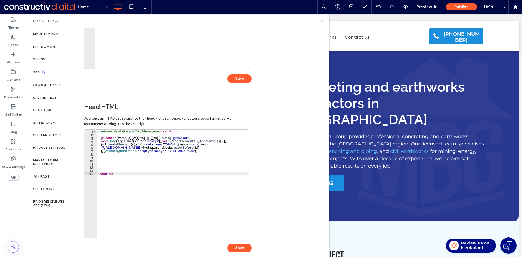
click at [41, 112] on div "Head HTML" at bounding box center [51, 110] width 49 height 13
click at [49, 126] on div "Site Backup" at bounding box center [51, 122] width 49 height 13
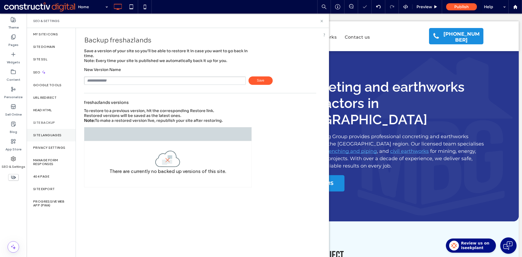
click at [51, 136] on label "Site Languages" at bounding box center [47, 135] width 29 height 4
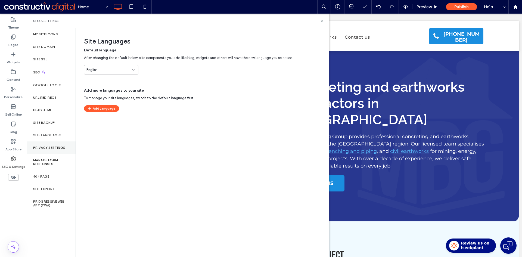
click at [54, 149] on label "Privacy Settings" at bounding box center [49, 148] width 32 height 4
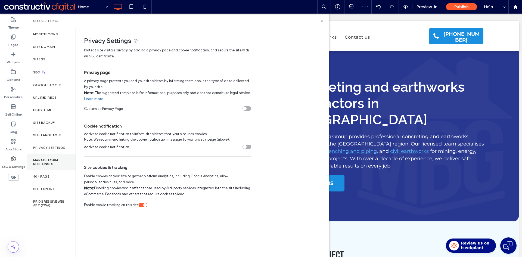
drag, startPoint x: 46, startPoint y: 161, endPoint x: 50, endPoint y: 161, distance: 4.2
click at [46, 161] on label "Manage Form Responses" at bounding box center [51, 162] width 36 height 8
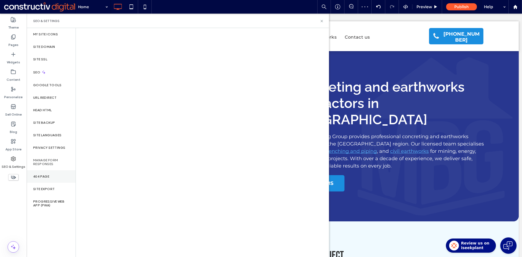
click at [41, 177] on label "404 Page" at bounding box center [41, 176] width 16 height 4
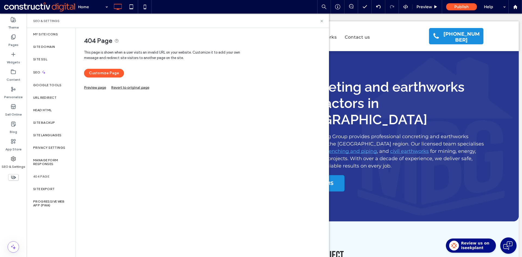
click at [95, 88] on link "Preview page" at bounding box center [95, 86] width 22 height 3
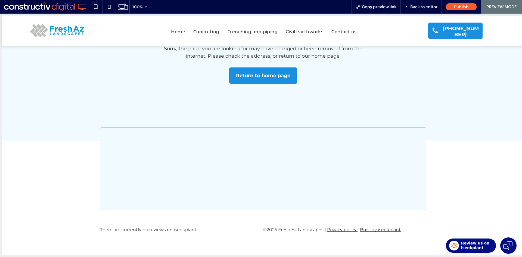
scroll to position [21, 0]
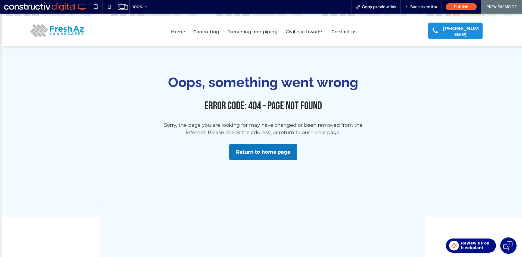
click at [268, 153] on span "Return to home page" at bounding box center [263, 152] width 54 height 15
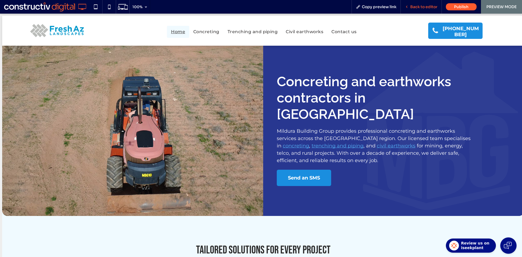
click at [419, 11] on div "Back to editor" at bounding box center [421, 7] width 41 height 14
drag, startPoint x: 423, startPoint y: 7, endPoint x: 401, endPoint y: 5, distance: 22.1
click at [423, 7] on span "Back to editor" at bounding box center [423, 6] width 27 height 5
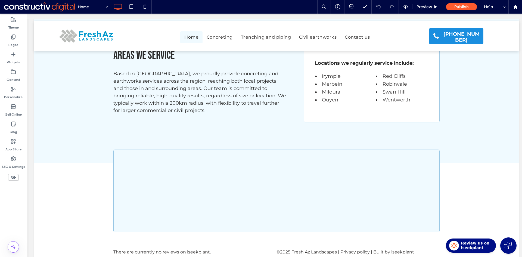
scroll to position [886, 0]
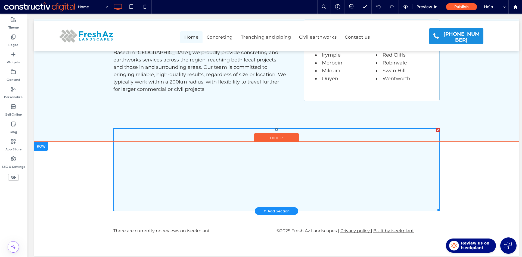
click at [239, 169] on span at bounding box center [276, 169] width 326 height 83
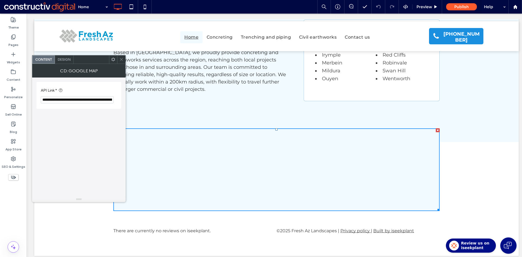
click at [76, 99] on input "**********" at bounding box center [77, 99] width 73 height 7
paste input "**********"
type input "**********"
click at [91, 88] on label "API Link *" at bounding box center [78, 90] width 74 height 7
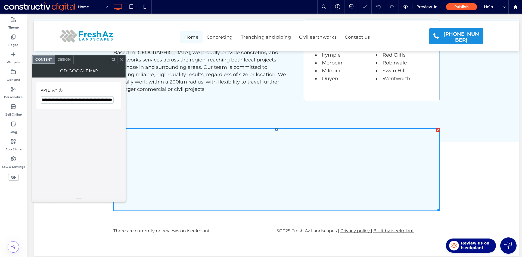
scroll to position [0, 0]
click at [121, 58] on icon at bounding box center [121, 59] width 4 height 4
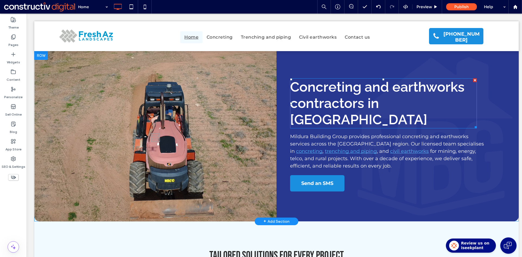
click at [297, 83] on span "Concreting and earthworks contractors in Mildura" at bounding box center [377, 103] width 174 height 49
type input "*******"
type input "**"
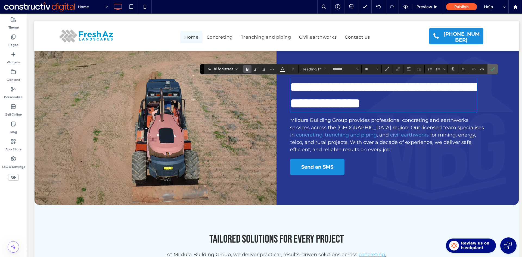
drag, startPoint x: 492, startPoint y: 69, endPoint x: 276, endPoint y: 109, distance: 218.9
click at [492, 69] on icon "Confirm" at bounding box center [492, 69] width 4 height 4
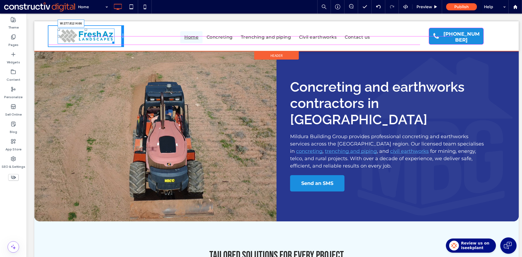
drag, startPoint x: 113, startPoint y: 42, endPoint x: 121, endPoint y: 47, distance: 9.2
click at [121, 47] on div "W:277.812 H:66 Click To Paste" at bounding box center [86, 36] width 76 height 22
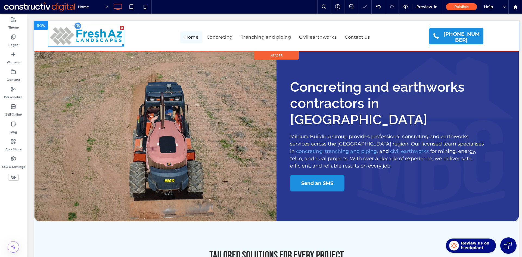
click at [89, 36] on img at bounding box center [86, 36] width 76 height 20
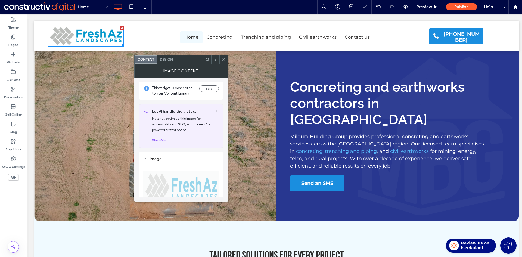
scroll to position [136, 0]
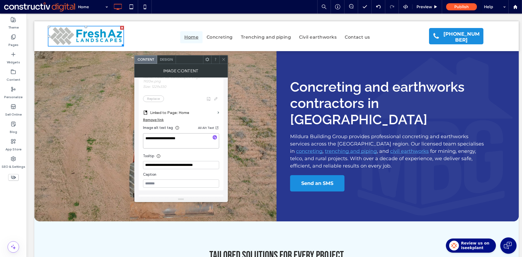
click at [193, 139] on textarea "**********" at bounding box center [181, 140] width 76 height 15
paste textarea
type textarea "**********"
drag, startPoint x: 193, startPoint y: 156, endPoint x: 201, endPoint y: 136, distance: 21.6
click at [192, 156] on div "Tooltip" at bounding box center [181, 155] width 76 height 8
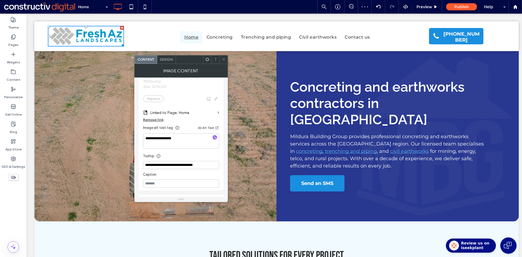
click at [224, 60] on icon at bounding box center [223, 59] width 4 height 4
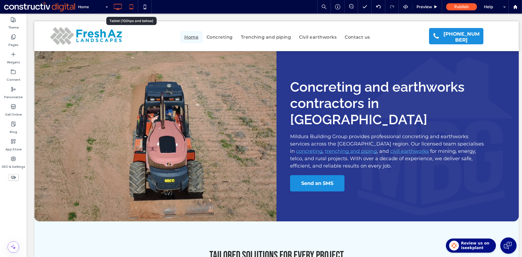
click at [134, 7] on icon at bounding box center [131, 6] width 11 height 11
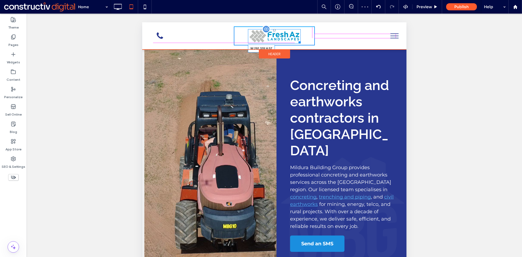
drag, startPoint x: 296, startPoint y: 42, endPoint x: 309, endPoint y: 44, distance: 12.6
click at [301, 43] on div at bounding box center [298, 41] width 4 height 4
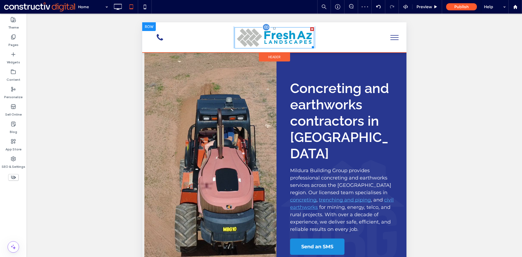
click at [284, 39] on img at bounding box center [274, 37] width 79 height 21
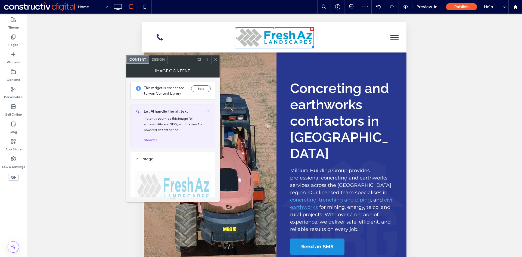
click at [157, 61] on div "Design" at bounding box center [158, 59] width 19 height 8
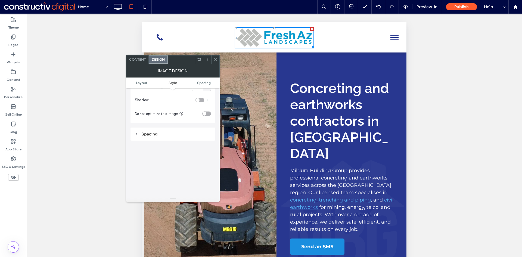
click at [144, 60] on span "Content" at bounding box center [137, 59] width 17 height 4
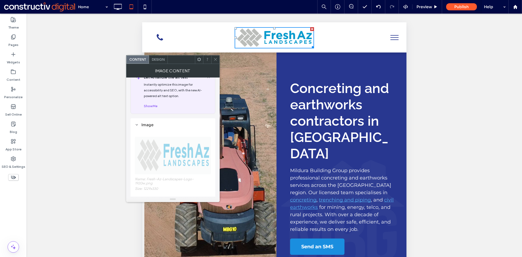
scroll to position [109, 0]
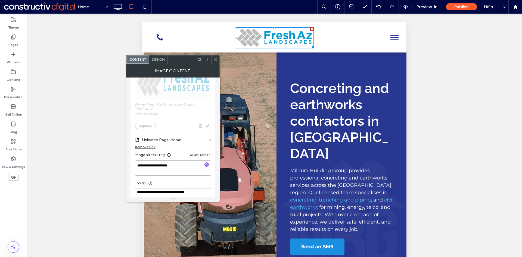
click at [160, 167] on textarea "**********" at bounding box center [173, 167] width 76 height 15
paste textarea
type textarea "**********"
drag, startPoint x: 214, startPoint y: 60, endPoint x: 208, endPoint y: 56, distance: 7.6
click at [214, 60] on icon at bounding box center [215, 59] width 4 height 4
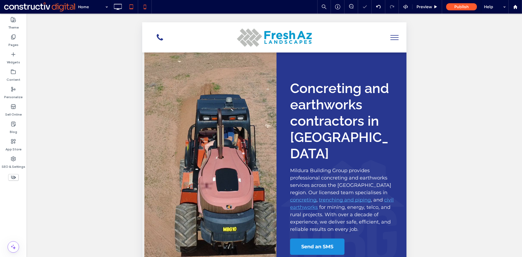
click at [149, 9] on icon at bounding box center [144, 6] width 11 height 11
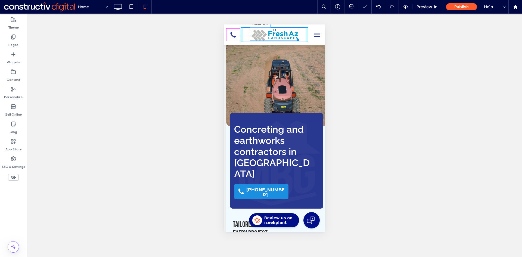
scroll to position [0, 0]
click at [295, 40] on div at bounding box center [297, 39] width 4 height 4
click at [275, 36] on img at bounding box center [273, 34] width 49 height 13
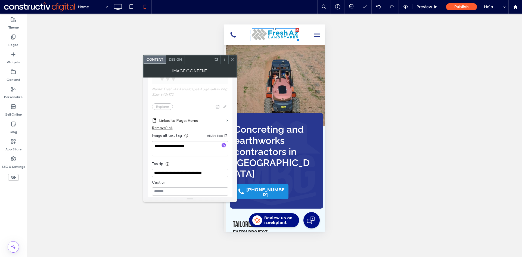
scroll to position [136, 0]
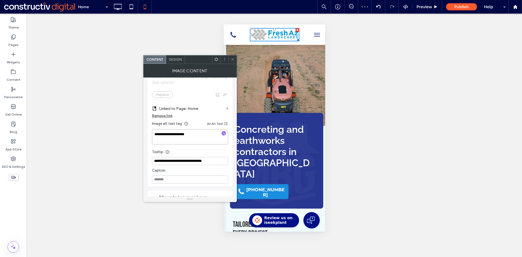
click at [179, 133] on textarea "**********" at bounding box center [190, 136] width 76 height 15
paste textarea
type textarea "**********"
click at [194, 150] on div "Tooltip" at bounding box center [190, 150] width 76 height 8
click at [232, 59] on icon at bounding box center [232, 59] width 4 height 4
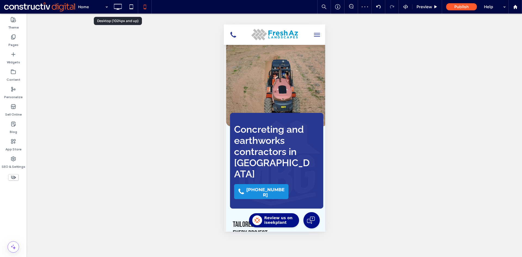
click at [118, 6] on icon at bounding box center [117, 6] width 11 height 11
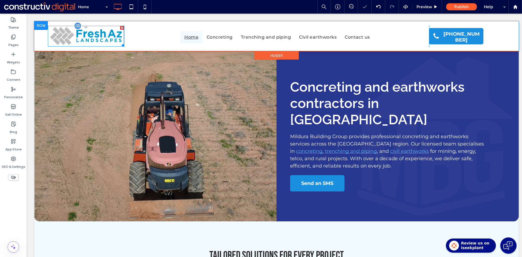
scroll to position [0, 0]
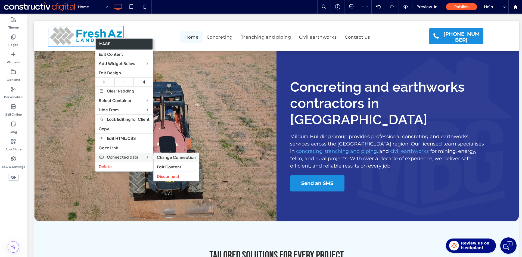
click at [172, 158] on span "Change Connection" at bounding box center [176, 157] width 39 height 5
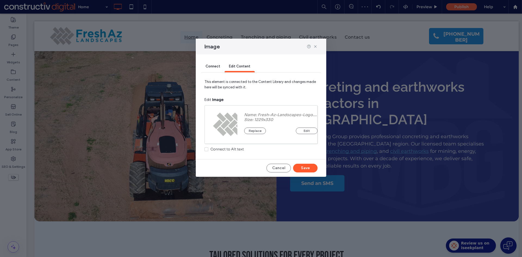
drag, startPoint x: 228, startPoint y: 149, endPoint x: 231, endPoint y: 149, distance: 2.7
click at [228, 149] on div "Connect to Alt text" at bounding box center [226, 148] width 33 height 5
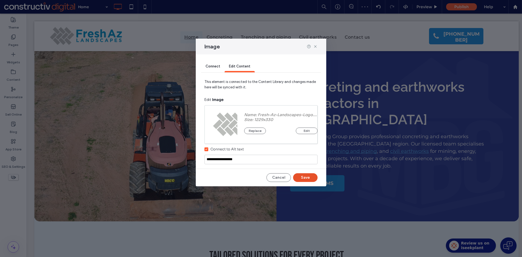
click at [306, 176] on button "Save" at bounding box center [305, 177] width 24 height 9
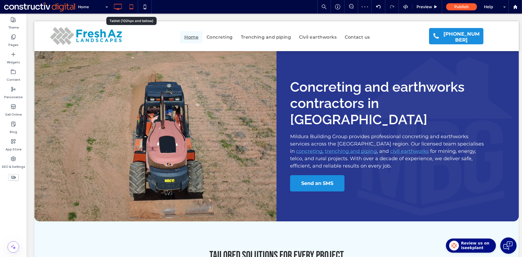
click at [130, 7] on icon at bounding box center [131, 6] width 11 height 11
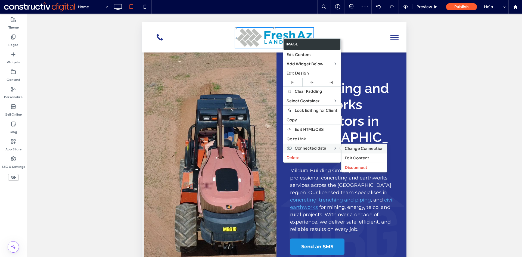
click at [360, 149] on span "Change Connection" at bounding box center [364, 148] width 39 height 5
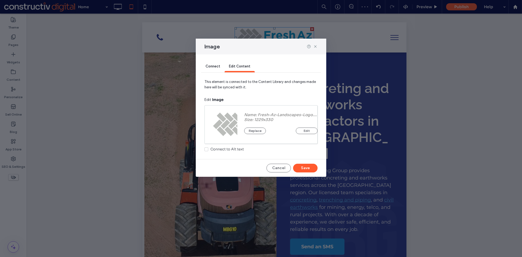
click at [221, 149] on div "Connect to Alt text" at bounding box center [226, 148] width 33 height 5
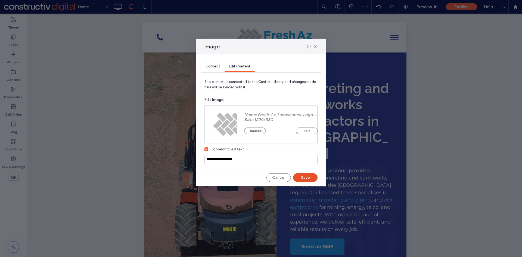
click at [310, 179] on button "Save" at bounding box center [305, 177] width 24 height 9
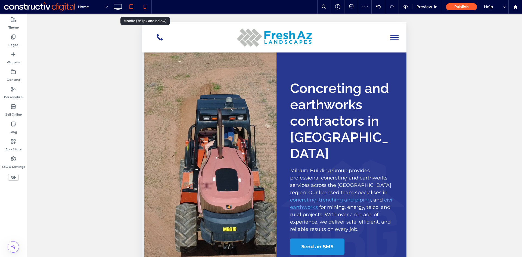
click at [144, 7] on use at bounding box center [144, 7] width 2 height 4
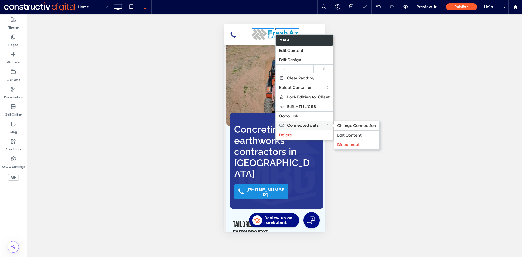
click at [303, 124] on span "Connected data" at bounding box center [303, 125] width 32 height 5
click at [350, 125] on span "Change Connection" at bounding box center [356, 125] width 39 height 5
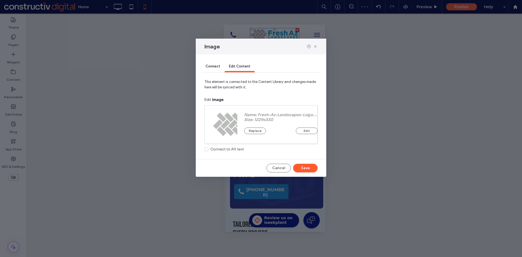
click at [223, 150] on div "Connect to Alt text" at bounding box center [226, 148] width 33 height 5
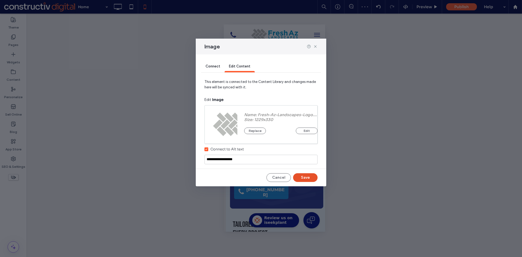
click at [307, 176] on button "Save" at bounding box center [305, 177] width 24 height 9
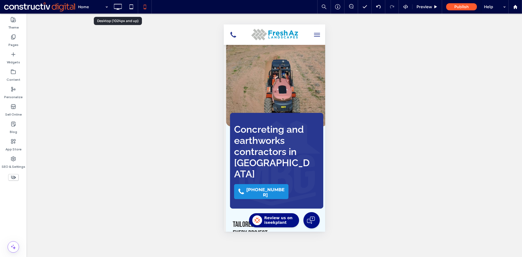
click at [116, 7] on icon at bounding box center [117, 6] width 11 height 11
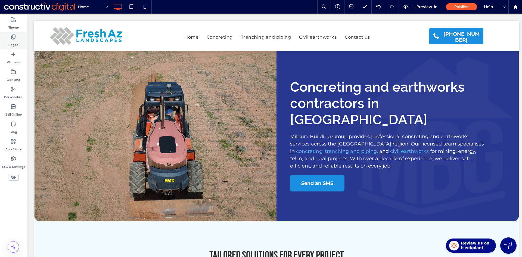
click at [14, 40] on label "Pages" at bounding box center [13, 44] width 10 height 8
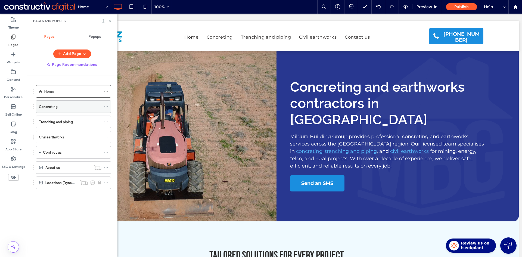
click at [105, 107] on icon at bounding box center [106, 107] width 4 height 4
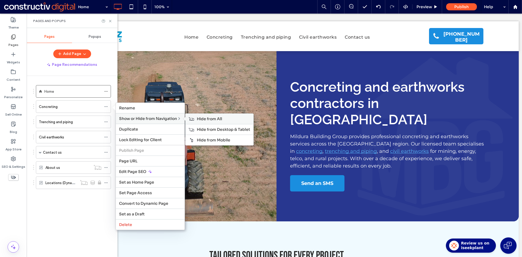
click at [213, 117] on span "Hide from All" at bounding box center [209, 118] width 25 height 5
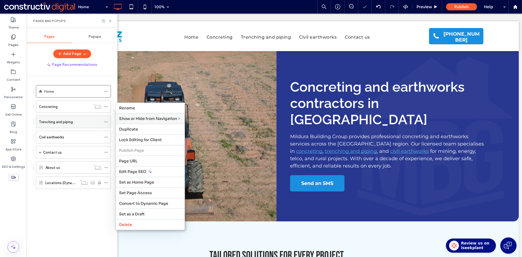
click at [107, 122] on icon at bounding box center [106, 122] width 4 height 4
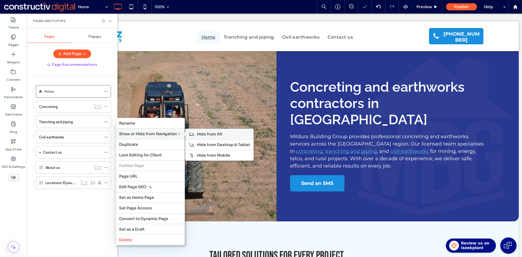
click at [194, 134] on icon at bounding box center [191, 134] width 5 height 4
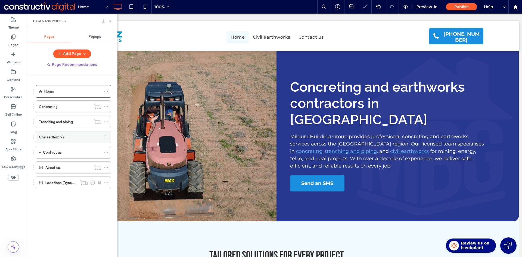
click at [106, 136] on icon at bounding box center [106, 137] width 4 height 4
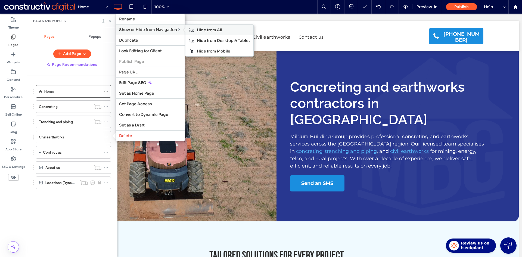
click at [214, 29] on span "Hide from All" at bounding box center [209, 29] width 25 height 5
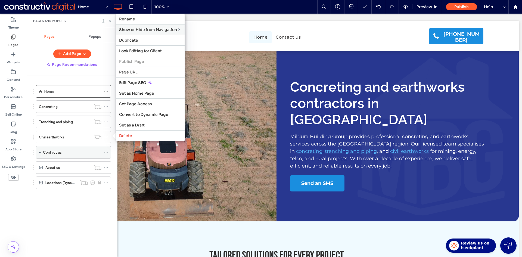
click at [71, 152] on div "Contact us" at bounding box center [72, 152] width 58 height 6
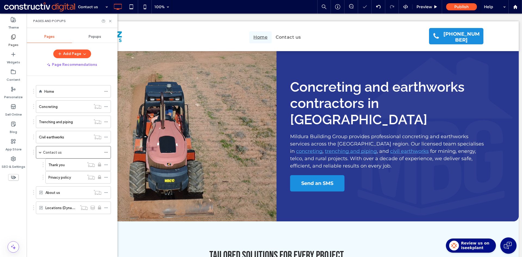
click at [39, 152] on div at bounding box center [261, 128] width 522 height 257
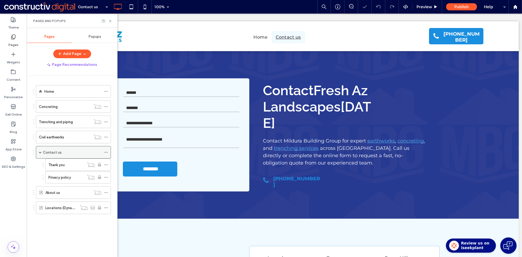
click at [41, 152] on span at bounding box center [40, 152] width 3 height 3
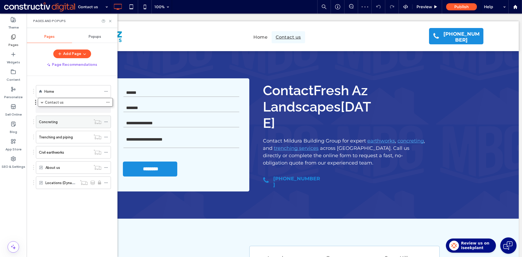
drag, startPoint x: 57, startPoint y: 150, endPoint x: 59, endPoint y: 105, distance: 44.6
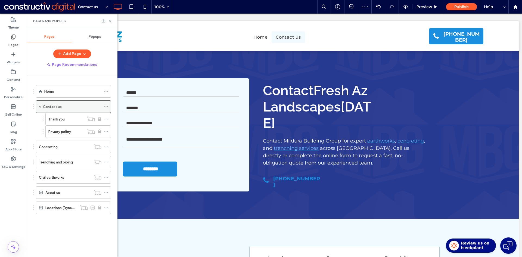
click at [39, 107] on span at bounding box center [40, 106] width 3 height 3
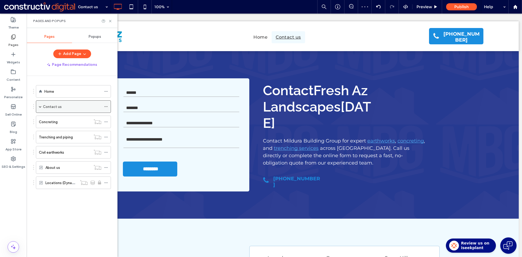
click at [37, 106] on div "Contact us" at bounding box center [73, 106] width 75 height 13
click at [38, 106] on div "Contact us" at bounding box center [73, 106] width 75 height 13
click at [39, 106] on span at bounding box center [40, 106] width 3 height 3
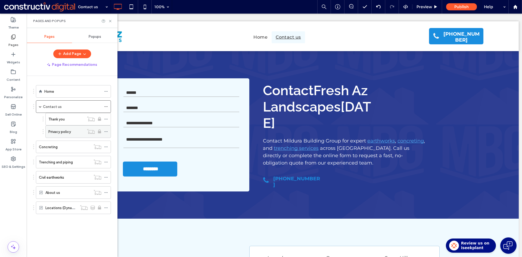
click at [67, 133] on label "Privacy policy" at bounding box center [59, 132] width 23 height 10
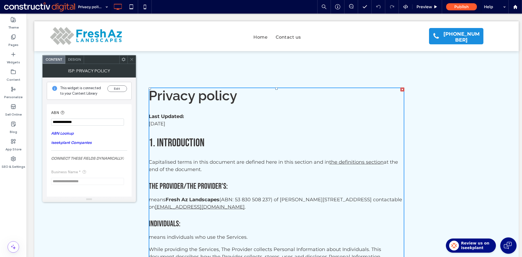
click at [85, 122] on input "**********" at bounding box center [87, 121] width 73 height 7
paste input "ABN"
click at [66, 133] on link "ABN Lookup" at bounding box center [62, 133] width 23 height 5
click at [90, 120] on input "**********" at bounding box center [87, 121] width 73 height 7
paste input "***"
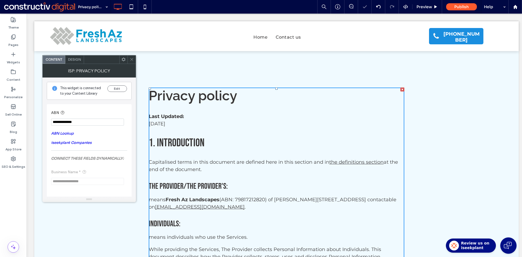
type input "**********"
drag, startPoint x: 96, startPoint y: 108, endPoint x: 122, endPoint y: 72, distance: 45.0
click at [96, 108] on section "**********" at bounding box center [89, 117] width 76 height 21
click at [132, 59] on icon at bounding box center [132, 59] width 4 height 4
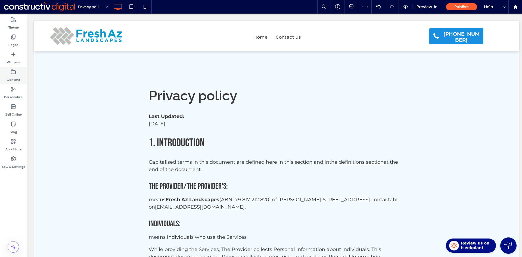
click at [15, 75] on label "Content" at bounding box center [14, 78] width 14 height 8
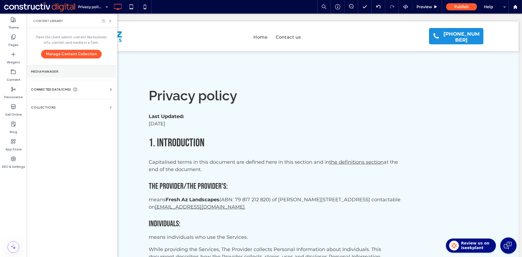
click at [44, 71] on label "Media Manager" at bounding box center [71, 72] width 80 height 4
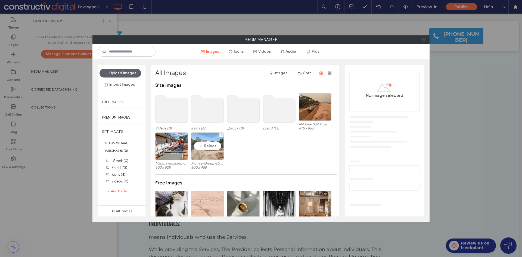
drag, startPoint x: 202, startPoint y: 155, endPoint x: 182, endPoint y: 152, distance: 20.6
click at [202, 155] on div "Select" at bounding box center [207, 145] width 33 height 27
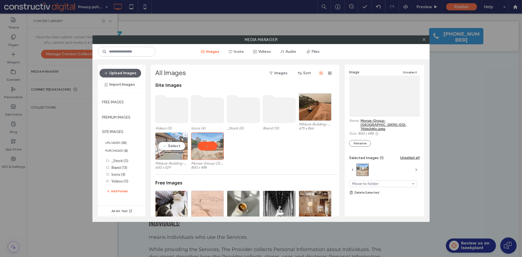
click at [169, 151] on div "Select" at bounding box center [171, 145] width 33 height 27
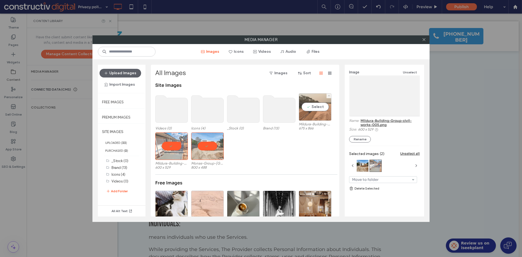
click at [313, 120] on div "Select" at bounding box center [315, 106] width 33 height 27
click at [372, 187] on link "Delete Selected" at bounding box center [384, 188] width 71 height 5
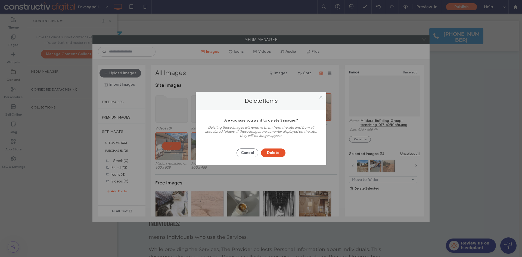
click at [276, 151] on button "Delete" at bounding box center [273, 152] width 24 height 9
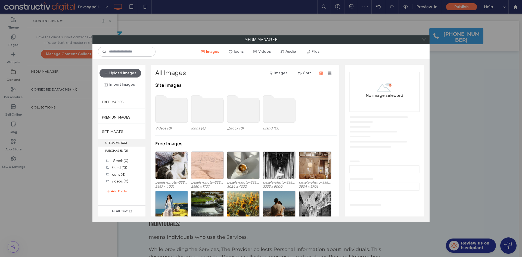
click at [116, 140] on label "UPLOADED ( 33 )" at bounding box center [122, 143] width 48 height 8
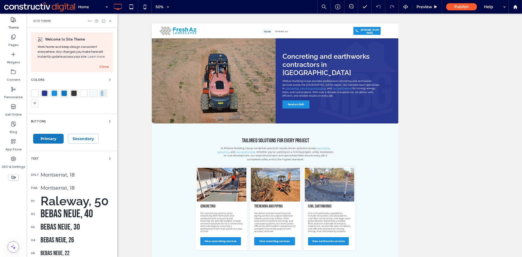
click at [50, 134] on div "Primary" at bounding box center [48, 139] width 30 height 10
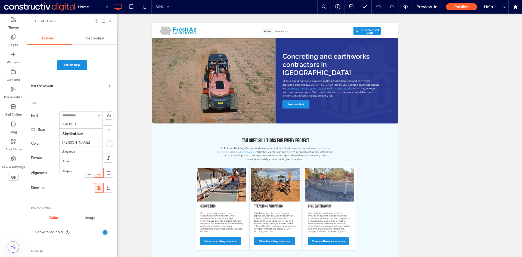
scroll to position [292, 0]
type input "**"
drag, startPoint x: 71, startPoint y: 168, endPoint x: 78, endPoint y: 133, distance: 36.6
click at [91, 38] on span "Secondary" at bounding box center [95, 38] width 18 height 4
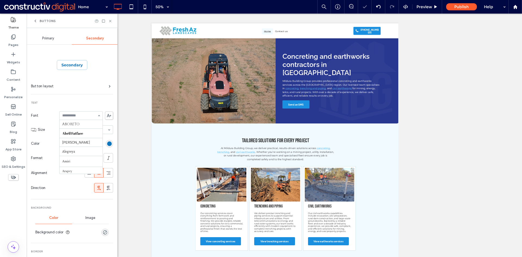
scroll to position [292, 0]
type input "**"
click at [46, 38] on span "Primary" at bounding box center [48, 38] width 12 height 4
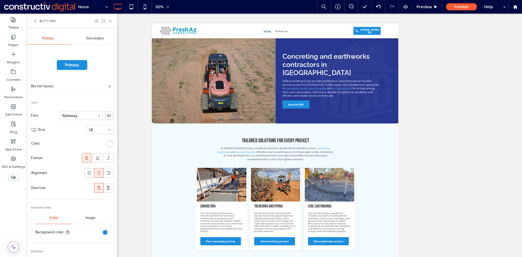
click at [36, 21] on icon at bounding box center [35, 21] width 4 height 4
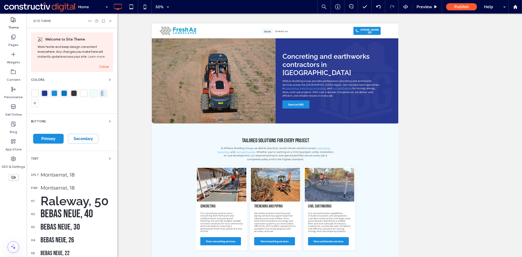
scroll to position [27, 0]
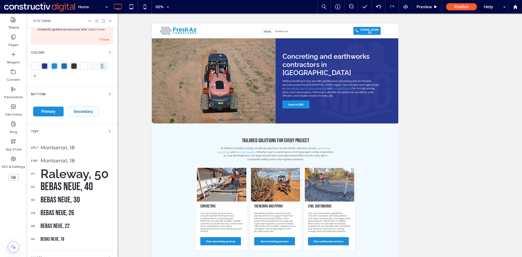
click at [57, 147] on div "Montserrat, 18" at bounding box center [76, 148] width 73 height 6
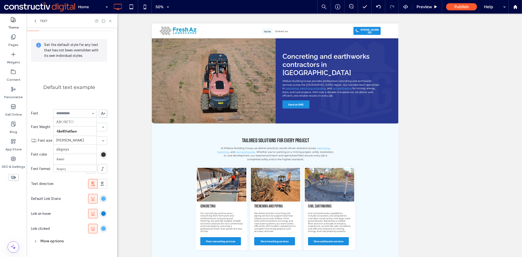
scroll to position [292, 0]
type input "**"
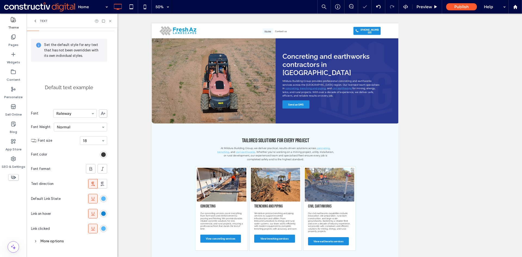
click at [65, 113] on input at bounding box center [73, 113] width 35 height 4
type input "****"
click at [36, 19] on icon at bounding box center [35, 21] width 4 height 4
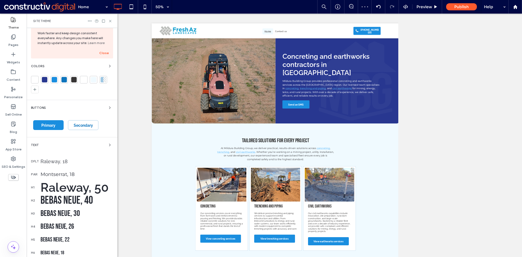
drag, startPoint x: 61, startPoint y: 173, endPoint x: 67, endPoint y: 169, distance: 7.2
click at [61, 173] on div "Montserrat, 18" at bounding box center [76, 174] width 73 height 6
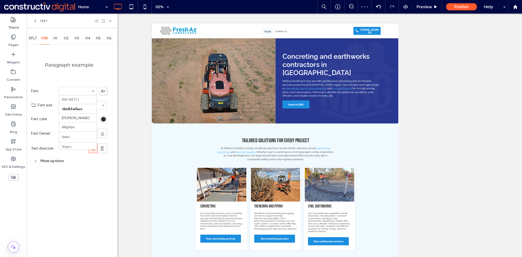
scroll to position [306, 0]
paste input "****"
type input "****"
click at [56, 38] on span "H1" at bounding box center [56, 38] width 4 height 4
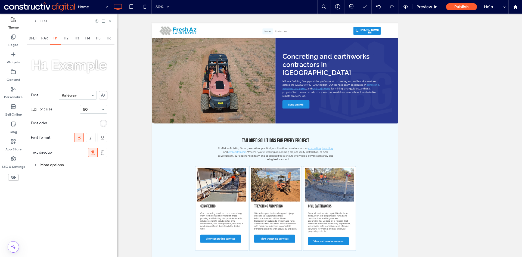
click at [68, 38] on span "H2" at bounding box center [66, 38] width 5 height 4
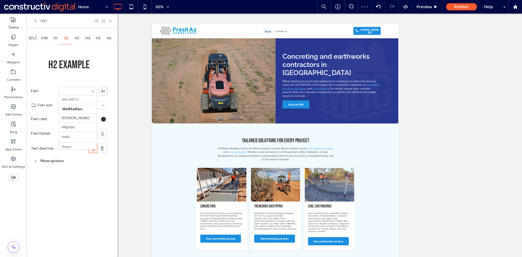
scroll to position [83, 0]
paste input "****"
type input "****"
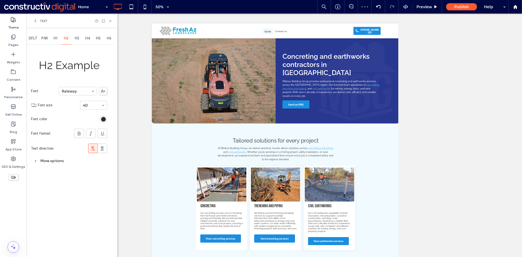
click at [53, 161] on div "More options" at bounding box center [69, 160] width 76 height 7
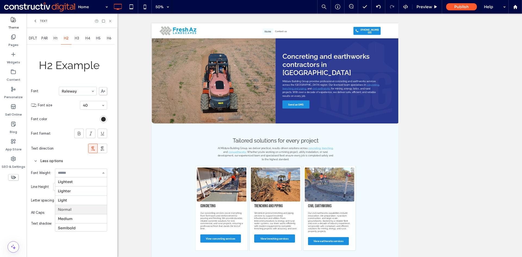
scroll to position [28, 0]
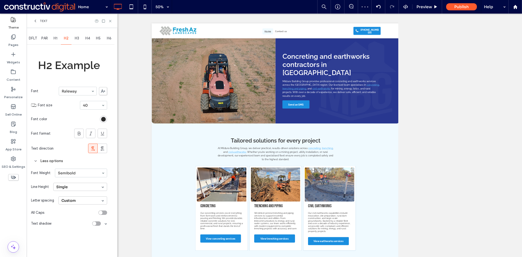
click at [77, 38] on span "H3" at bounding box center [77, 38] width 4 height 4
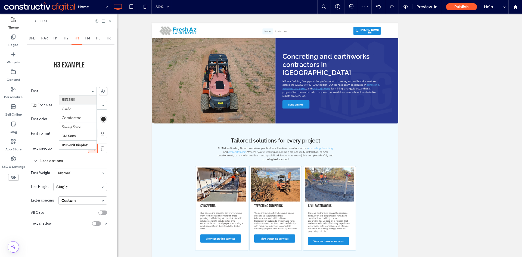
paste input "****"
type input "****"
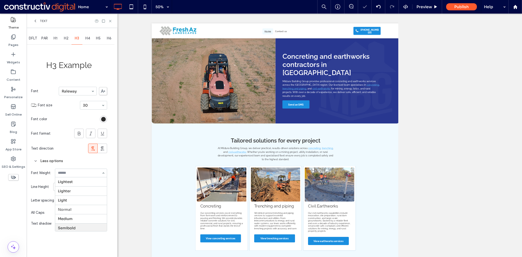
scroll to position [29, 0]
click at [87, 39] on span "H4" at bounding box center [87, 38] width 5 height 4
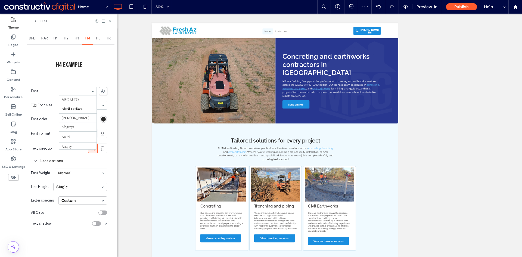
scroll to position [83, 0]
paste input "****"
type input "****"
drag, startPoint x: 72, startPoint y: 99, endPoint x: 78, endPoint y: 134, distance: 35.9
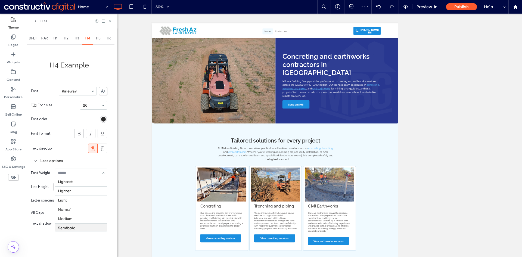
scroll to position [29, 0]
click at [97, 37] on span "H5" at bounding box center [98, 38] width 5 height 4
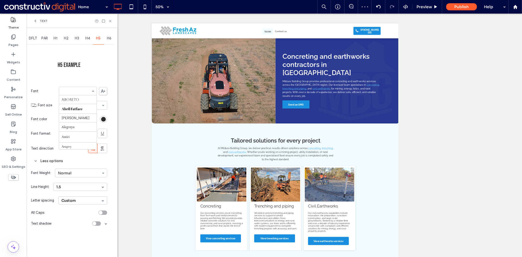
scroll to position [83, 0]
paste input "****"
type input "****"
drag, startPoint x: 71, startPoint y: 173, endPoint x: 72, endPoint y: 176, distance: 3.0
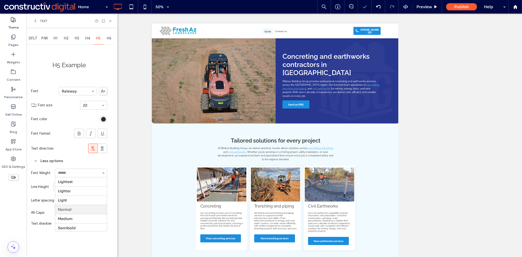
scroll to position [29, 0]
click at [108, 38] on span "H6" at bounding box center [109, 38] width 5 height 4
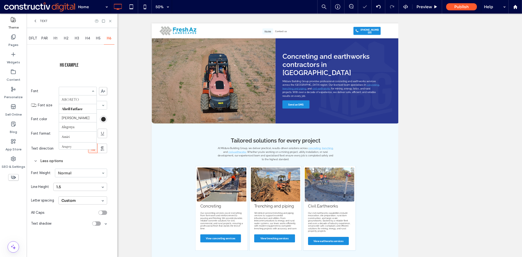
scroll to position [0, 0]
paste input "****"
type input "****"
click at [36, 21] on use at bounding box center [35, 21] width 1 height 2
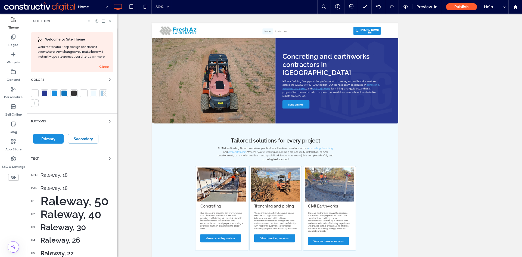
click at [45, 93] on div at bounding box center [44, 92] width 5 height 5
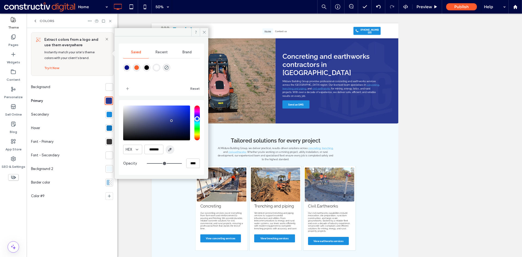
click at [170, 150] on icon "button" at bounding box center [170, 149] width 4 height 4
type input "*******"
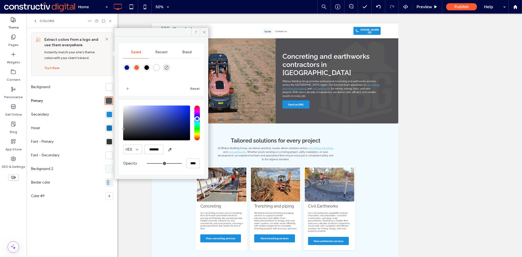
click at [108, 115] on div at bounding box center [109, 114] width 5 height 5
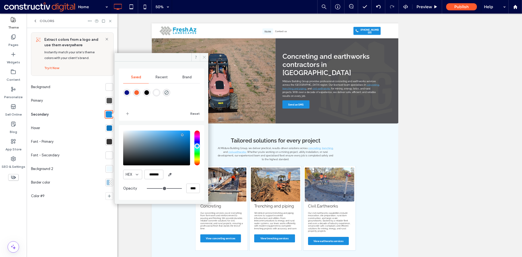
click at [204, 57] on icon at bounding box center [204, 57] width 4 height 4
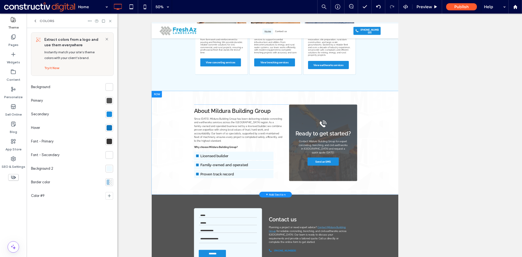
scroll to position [383, 0]
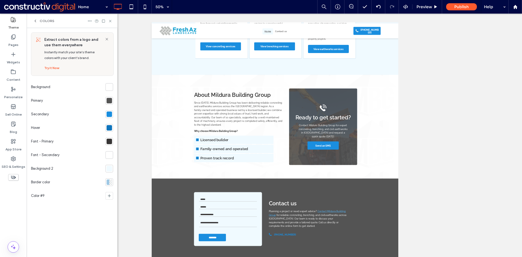
drag, startPoint x: 109, startPoint y: 20, endPoint x: 112, endPoint y: 23, distance: 4.3
click at [109, 21] on icon at bounding box center [110, 21] width 4 height 4
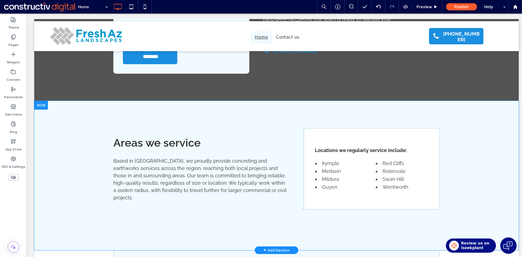
scroll to position [857, 0]
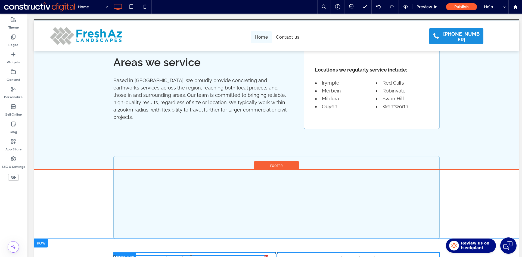
click at [185, 255] on span at bounding box center [190, 258] width 155 height 7
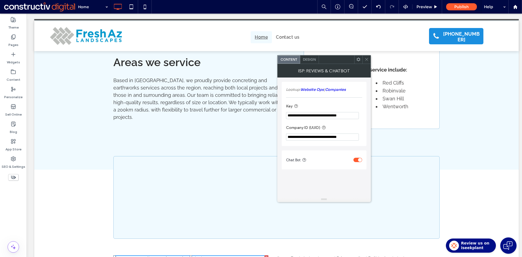
click at [311, 60] on span "Design" at bounding box center [309, 59] width 13 height 4
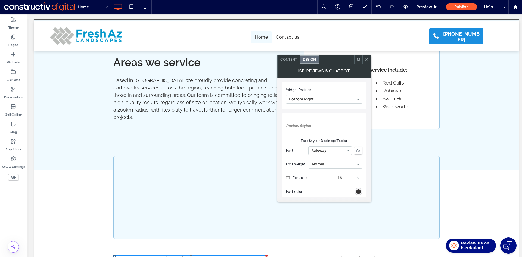
click at [288, 59] on span "Content" at bounding box center [288, 59] width 17 height 4
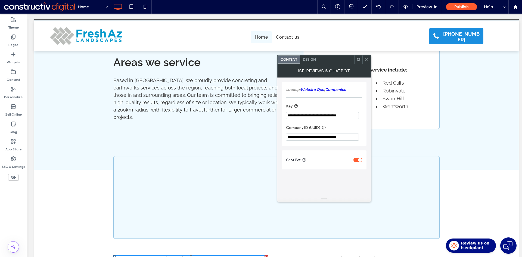
click at [365, 58] on icon at bounding box center [366, 59] width 4 height 4
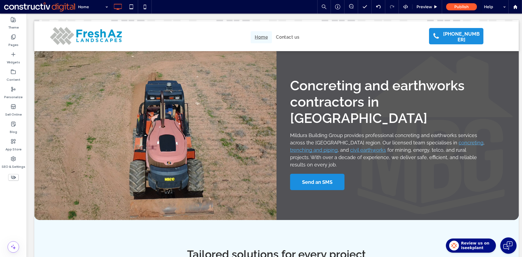
scroll to position [0, 0]
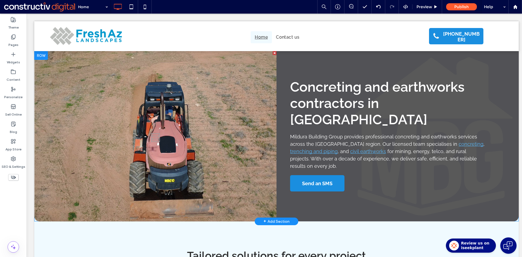
click at [307, 59] on div "Concreting and earthworks contractors in [GEOGRAPHIC_DATA] Mildura Building Gro…" at bounding box center [397, 136] width 242 height 170
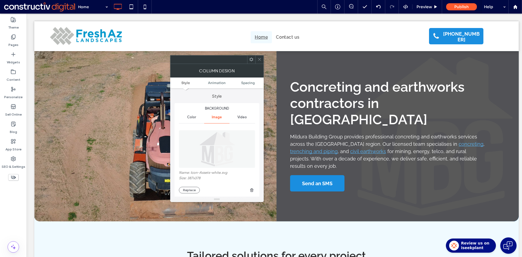
click at [215, 151] on img at bounding box center [217, 149] width 77 height 38
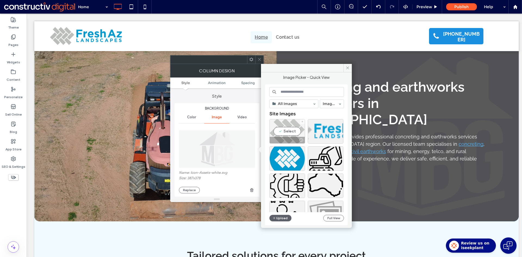
click at [289, 128] on div "Select" at bounding box center [287, 131] width 36 height 24
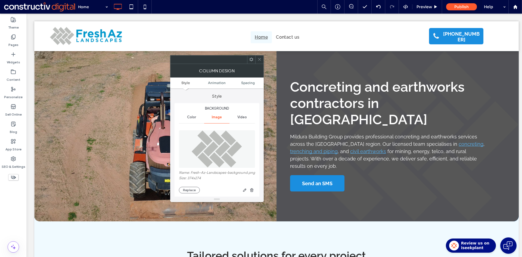
click at [195, 120] on div "Color" at bounding box center [191, 117] width 25 height 12
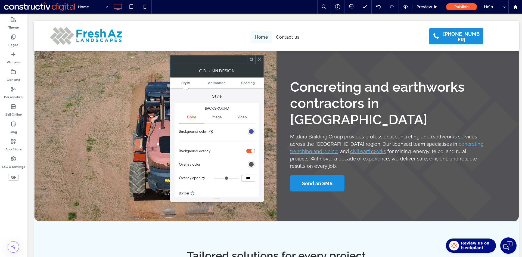
click at [253, 130] on div "rgb(40, 56, 144)" at bounding box center [251, 131] width 5 height 5
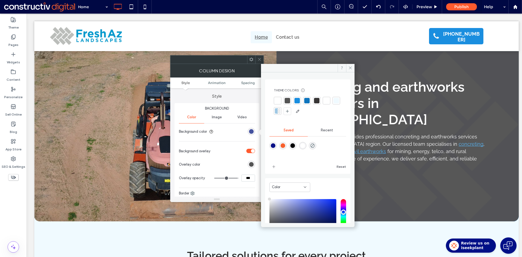
type input "****"
click at [315, 144] on icon "rgba(0,255,35,0)" at bounding box center [312, 145] width 5 height 5
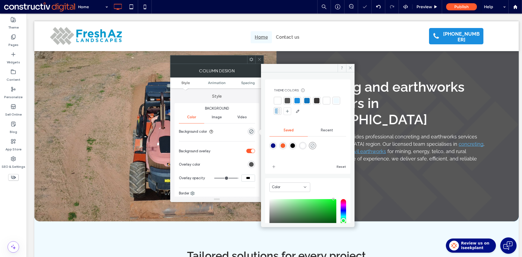
type input "*******"
type input "*"
type input "**"
click at [288, 100] on div at bounding box center [287, 100] width 5 height 5
click at [258, 58] on use at bounding box center [259, 59] width 3 height 3
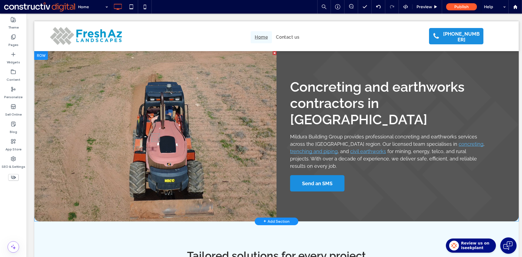
click at [289, 63] on div "Concreting and earthworks contractors in [GEOGRAPHIC_DATA] Mildura Building Gro…" at bounding box center [397, 136] width 242 height 170
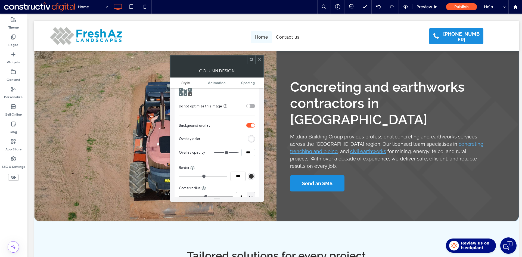
scroll to position [163, 0]
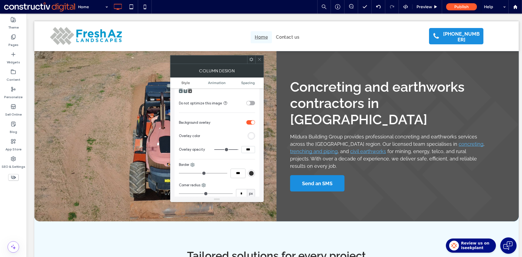
click at [254, 139] on div "rgb(255,255,255)" at bounding box center [251, 135] width 7 height 7
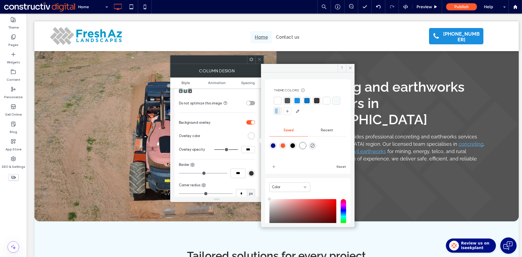
drag, startPoint x: 288, startPoint y: 101, endPoint x: 279, endPoint y: 96, distance: 10.2
click at [288, 101] on div at bounding box center [287, 100] width 5 height 5
click at [260, 58] on icon at bounding box center [259, 59] width 4 height 4
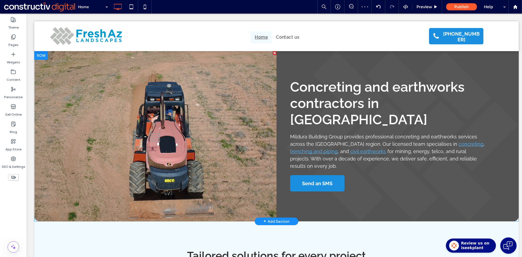
click at [287, 63] on div "Concreting and earthworks contractors in [GEOGRAPHIC_DATA] Mildura Building Gro…" at bounding box center [397, 136] width 242 height 170
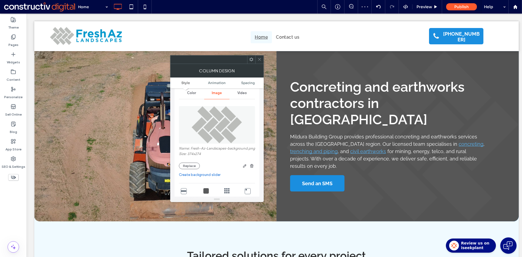
scroll to position [0, 0]
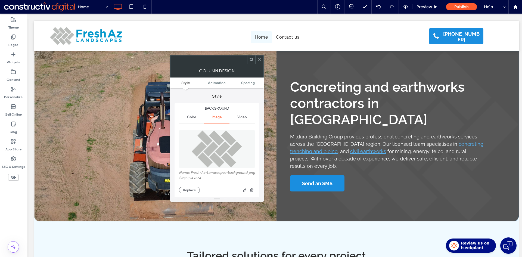
click at [188, 117] on span "Color" at bounding box center [191, 117] width 9 height 4
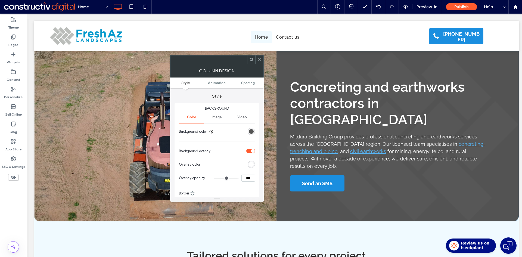
click at [260, 60] on icon at bounding box center [259, 59] width 4 height 4
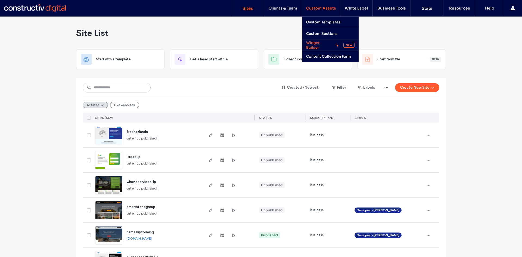
click at [314, 44] on label "Widget Builder" at bounding box center [319, 44] width 27 height 9
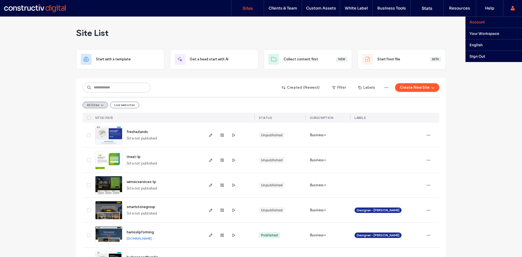
click at [481, 23] on label "Account" at bounding box center [476, 22] width 15 height 5
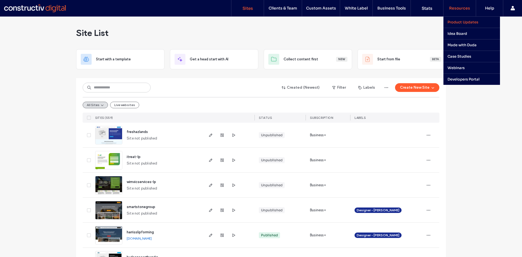
click at [464, 22] on label "Product Updates" at bounding box center [462, 22] width 31 height 5
click at [461, 55] on label "Case Studies" at bounding box center [459, 56] width 24 height 5
click at [460, 35] on label "Idea Board" at bounding box center [457, 33] width 20 height 5
click at [467, 45] on label "Made with Duda" at bounding box center [461, 45] width 29 height 5
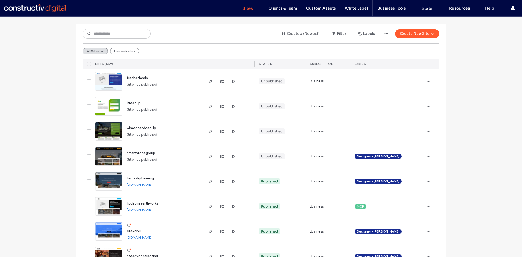
scroll to position [54, 0]
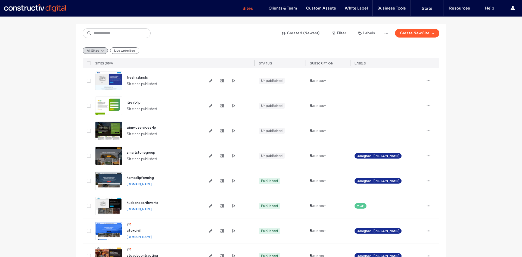
click at [110, 179] on img at bounding box center [108, 190] width 27 height 37
click at [152, 208] on link "hudsonsearthworks.sites.constructivdigital.com.au" at bounding box center [139, 209] width 25 height 4
drag, startPoint x: 150, startPoint y: 209, endPoint x: 149, endPoint y: 196, distance: 12.5
click at [150, 209] on link "hudsonsearthworks.sites.constructivdigital.com.au" at bounding box center [139, 209] width 25 height 4
click at [107, 104] on img at bounding box center [108, 115] width 27 height 37
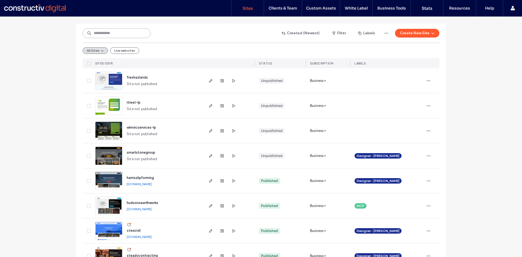
click at [98, 32] on input at bounding box center [117, 33] width 68 height 10
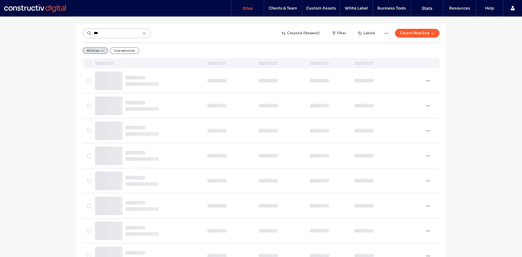
scroll to position [0, 0]
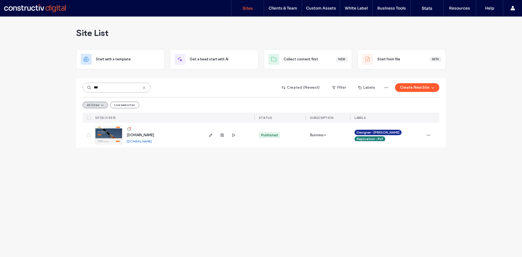
type input "***"
click at [108, 136] on img at bounding box center [108, 144] width 27 height 37
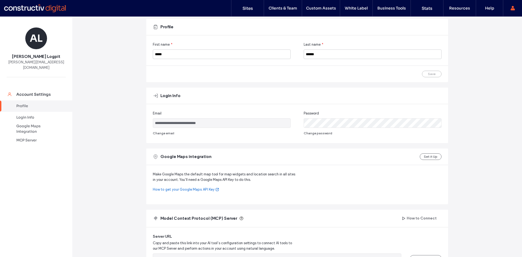
scroll to position [107, 0]
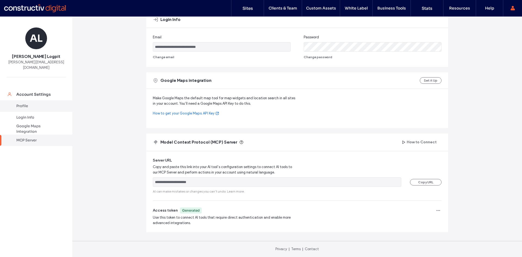
click at [25, 103] on div "Profile" at bounding box center [38, 105] width 45 height 5
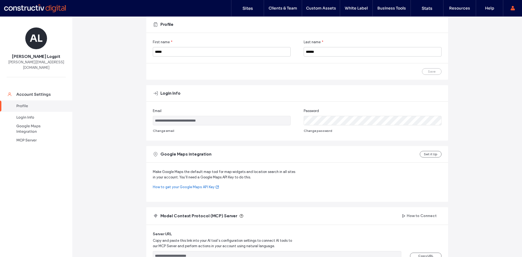
scroll to position [0, 0]
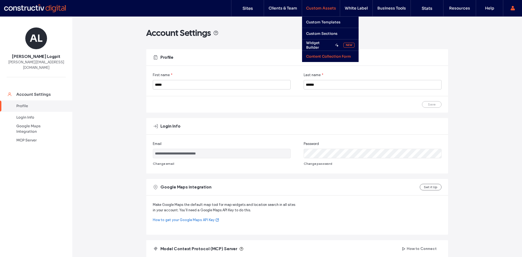
click at [325, 57] on label "Content Collection Form" at bounding box center [328, 56] width 45 height 5
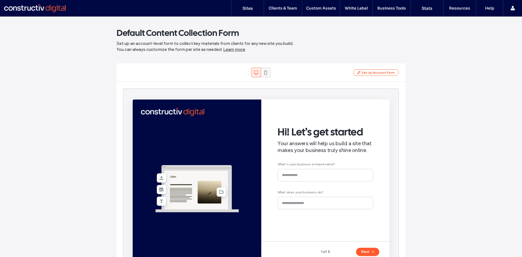
click at [263, 70] on icon at bounding box center [265, 72] width 5 height 5
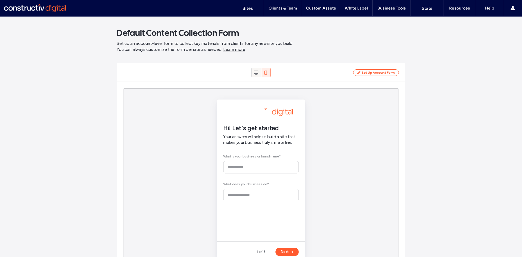
click at [253, 71] on icon at bounding box center [255, 72] width 5 height 5
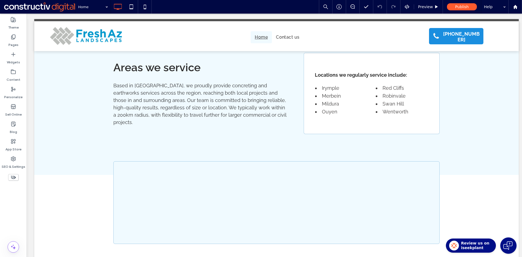
scroll to position [855, 0]
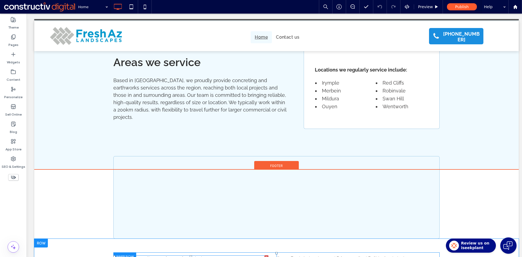
click at [183, 255] on span at bounding box center [190, 258] width 155 height 7
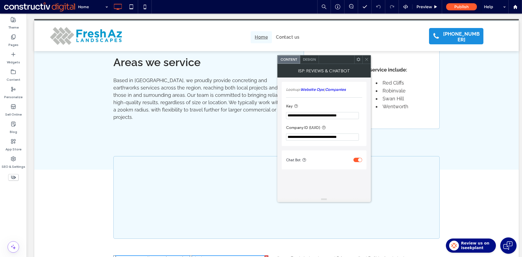
click at [367, 59] on use at bounding box center [366, 59] width 3 height 3
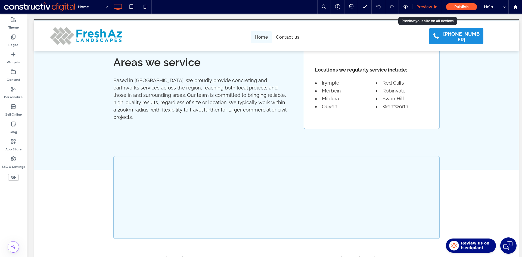
drag, startPoint x: 428, startPoint y: 7, endPoint x: 375, endPoint y: 16, distance: 53.3
click at [428, 7] on span "Preview" at bounding box center [423, 6] width 15 height 5
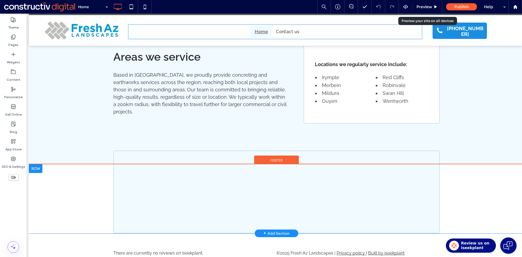
scroll to position [844, 0]
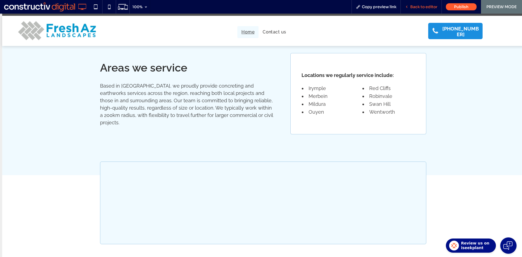
click at [419, 8] on span "Back to editor" at bounding box center [423, 6] width 27 height 5
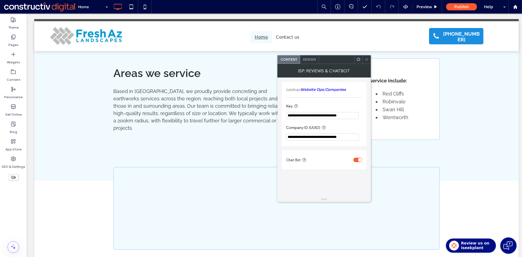
click at [367, 60] on icon at bounding box center [366, 59] width 4 height 4
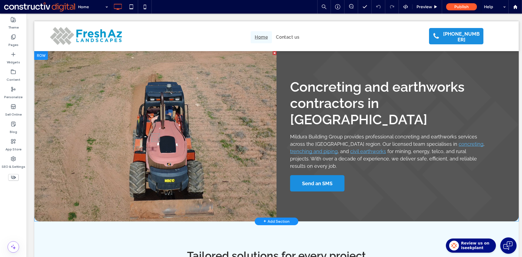
drag, startPoint x: 280, startPoint y: 62, endPoint x: 276, endPoint y: 65, distance: 5.5
click at [280, 62] on div "Concreting and earthworks contractors in Mildura Mildura Building Group provide…" at bounding box center [397, 136] width 242 height 170
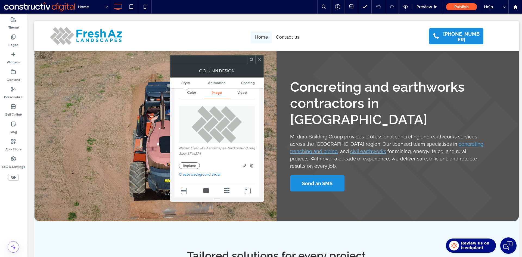
scroll to position [109, 0]
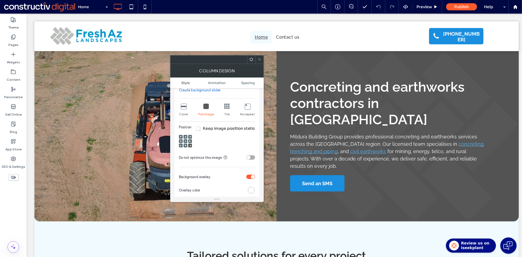
click at [184, 109] on icon at bounding box center [183, 106] width 5 height 5
click at [206, 109] on icon at bounding box center [205, 106] width 5 height 5
click at [260, 58] on icon at bounding box center [259, 59] width 4 height 4
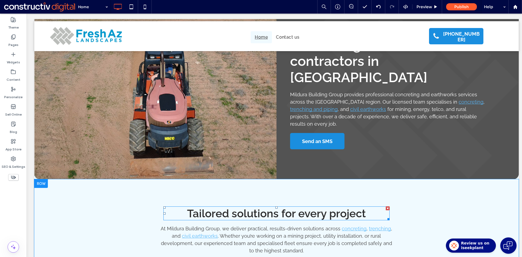
scroll to position [0, 0]
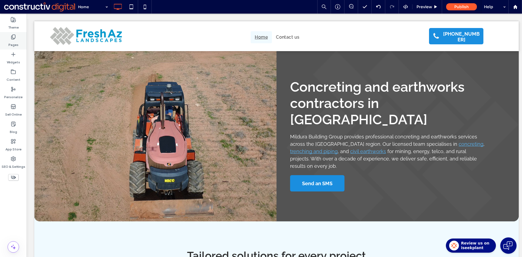
click at [14, 36] on icon at bounding box center [13, 36] width 5 height 5
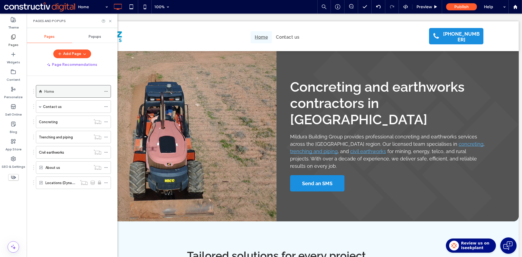
click at [107, 90] on icon at bounding box center [106, 91] width 4 height 4
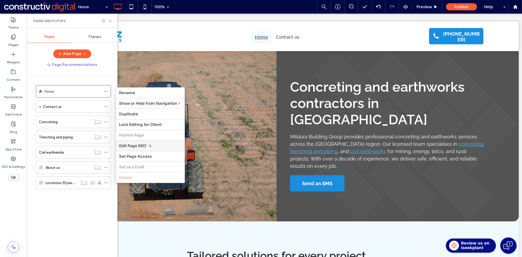
click at [143, 147] on span "Edit Page SEO" at bounding box center [132, 145] width 27 height 5
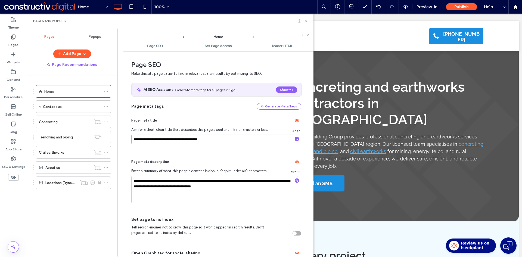
click at [228, 138] on input "**********" at bounding box center [216, 140] width 170 height 10
paste input "****"
type input "**********"
click at [193, 191] on textarea "**********" at bounding box center [214, 189] width 167 height 27
paste textarea "***"
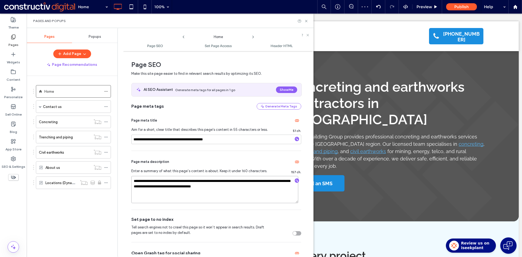
type textarea "**********"
drag, startPoint x: 222, startPoint y: 158, endPoint x: 225, endPoint y: 156, distance: 4.1
click at [222, 158] on div "Page meta description" at bounding box center [216, 161] width 170 height 9
drag, startPoint x: 305, startPoint y: 21, endPoint x: 421, endPoint y: 141, distance: 167.0
click at [305, 21] on icon at bounding box center [306, 21] width 4 height 4
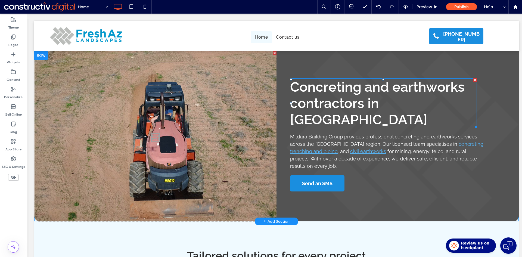
click at [373, 87] on span "Concreting and earthworks contractors in Mildura" at bounding box center [377, 103] width 174 height 49
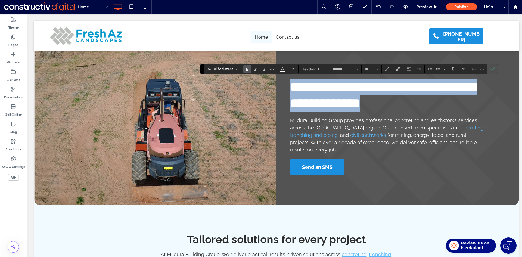
type input "**"
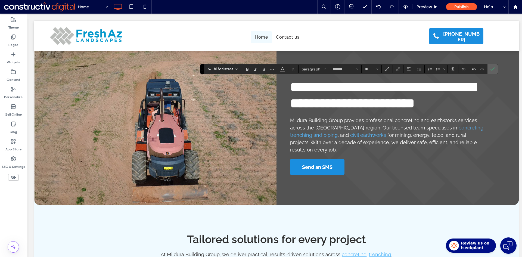
drag, startPoint x: 490, startPoint y: 68, endPoint x: 109, endPoint y: 65, distance: 381.0
click at [490, 68] on icon "Confirm" at bounding box center [492, 69] width 4 height 4
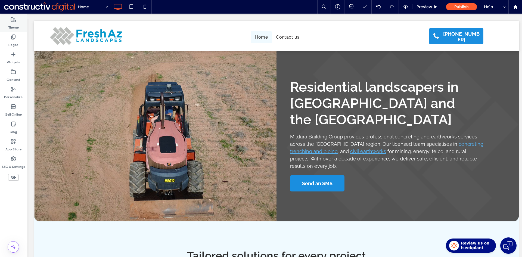
click at [13, 23] on label "Theme" at bounding box center [13, 26] width 11 height 8
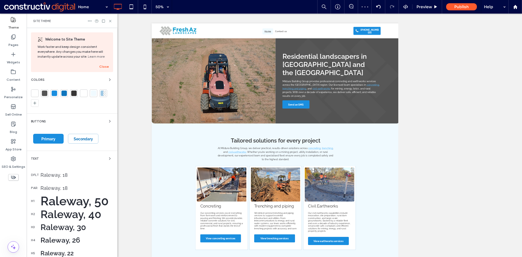
click at [66, 200] on div "Raleway, 50" at bounding box center [76, 201] width 73 height 14
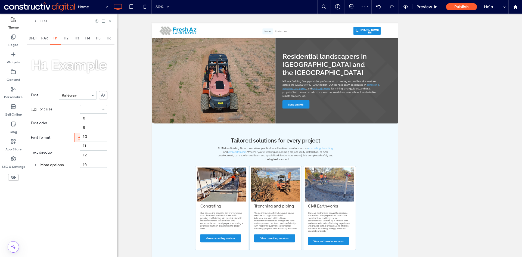
scroll to position [103, 0]
type input "**"
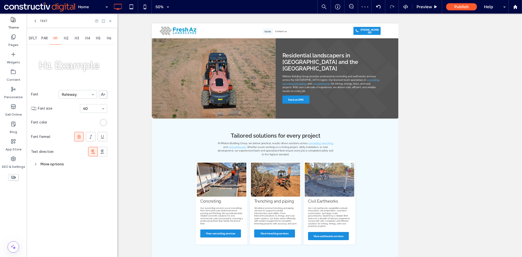
click at [92, 109] on input at bounding box center [92, 109] width 18 height 4
type input "**"
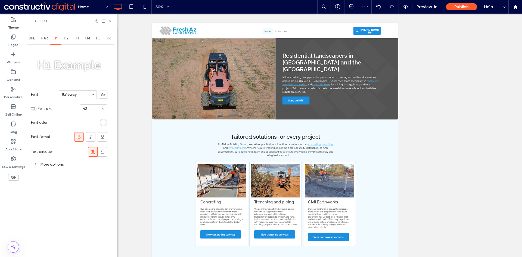
drag, startPoint x: 66, startPoint y: 37, endPoint x: 71, endPoint y: 51, distance: 15.7
click at [66, 37] on span "H2" at bounding box center [66, 38] width 5 height 4
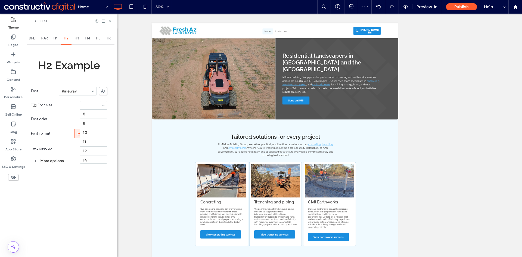
scroll to position [103, 0]
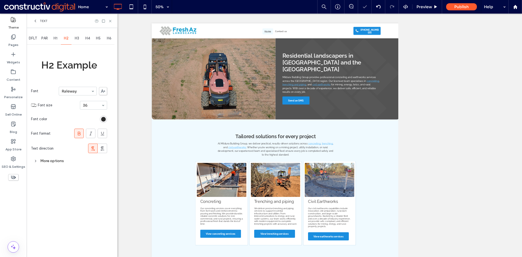
drag, startPoint x: 79, startPoint y: 39, endPoint x: 78, endPoint y: 47, distance: 7.7
click at [78, 39] on span "H3" at bounding box center [77, 38] width 4 height 4
click at [110, 21] on icon at bounding box center [110, 21] width 4 height 4
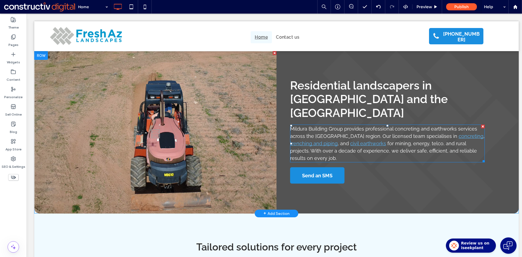
click at [368, 126] on p "Mildura Building Group provides professional concreting and earthworks services…" at bounding box center [387, 143] width 195 height 37
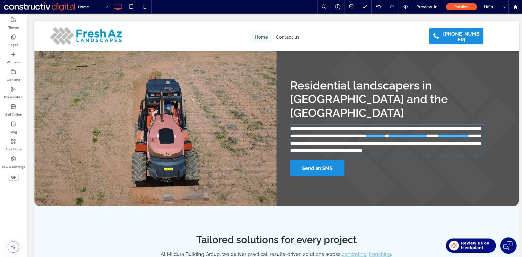
type input "*******"
type input "**"
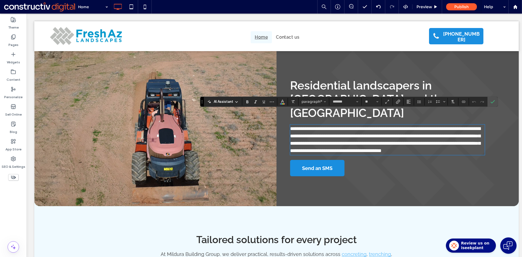
scroll to position [0, 0]
click at [488, 99] on section at bounding box center [492, 102] width 10 height 10
click at [494, 100] on icon "Confirm" at bounding box center [492, 101] width 4 height 4
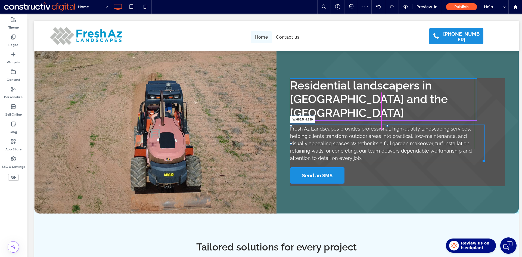
drag, startPoint x: 481, startPoint y: 148, endPoint x: 399, endPoint y: 152, distance: 82.5
click at [480, 158] on div at bounding box center [482, 160] width 4 height 4
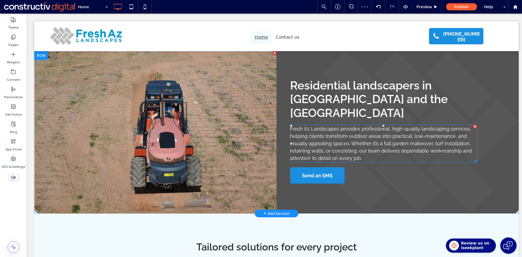
click at [373, 130] on span "Fresh Az Landscapes provides professional, high-quality landscaping services, h…" at bounding box center [381, 143] width 182 height 35
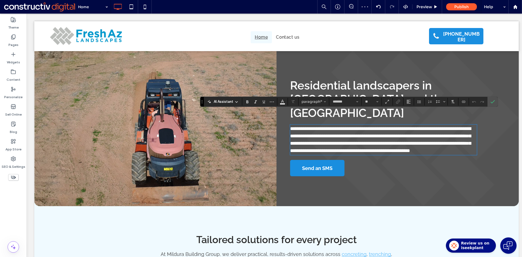
click at [380, 126] on span "**********" at bounding box center [380, 139] width 181 height 27
drag, startPoint x: 398, startPoint y: 116, endPoint x: 463, endPoint y: 114, distance: 65.2
click at [463, 126] on span "**********" at bounding box center [380, 139] width 181 height 27
click at [400, 101] on label "Link" at bounding box center [398, 102] width 8 height 8
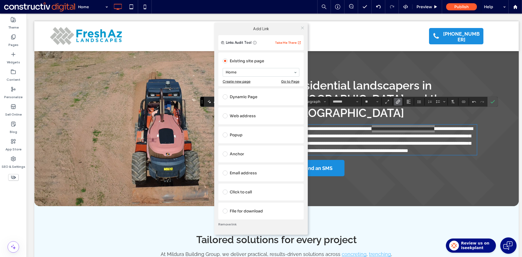
click at [302, 28] on icon at bounding box center [302, 28] width 4 height 4
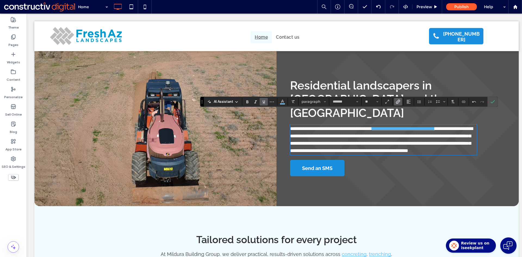
click at [358, 133] on p "**********" at bounding box center [383, 139] width 187 height 29
click at [491, 100] on icon "Confirm" at bounding box center [492, 101] width 4 height 4
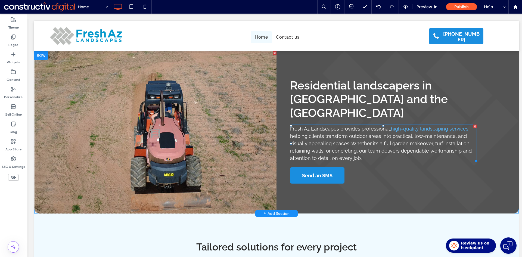
click at [317, 131] on span ", helping clients transform outdoor areas into practical, low-maintenance, and …" at bounding box center [381, 143] width 182 height 35
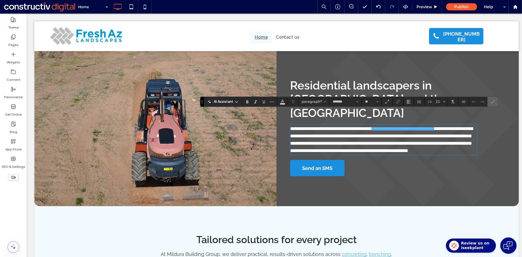
click at [493, 102] on use "Confirm" at bounding box center [492, 101] width 4 height 3
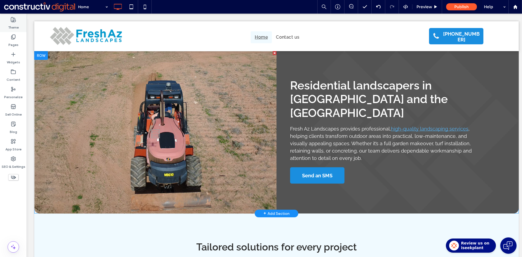
click at [10, 22] on div "Theme" at bounding box center [13, 23] width 27 height 17
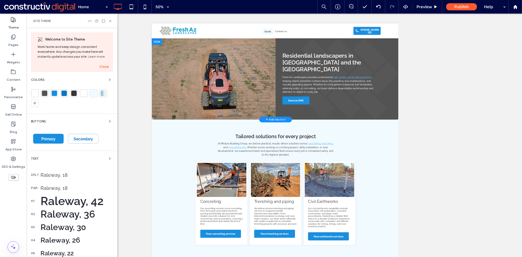
click at [49, 174] on div "Raleway, 18" at bounding box center [76, 175] width 73 height 6
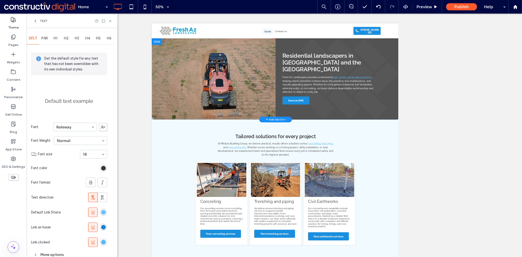
click at [104, 211] on div "rgb(87, 183, 249)" at bounding box center [103, 212] width 5 height 5
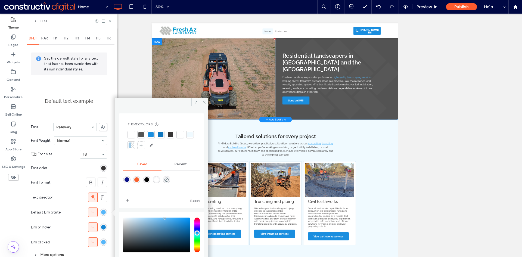
click at [151, 134] on div at bounding box center [150, 134] width 5 height 5
drag, startPoint x: 207, startPoint y: 102, endPoint x: 36, endPoint y: 207, distance: 200.3
click at [207, 102] on span at bounding box center [204, 102] width 8 height 8
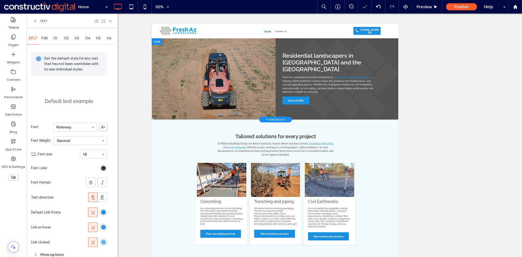
click at [105, 227] on div "rgb(21, 133, 211)" at bounding box center [103, 227] width 5 height 5
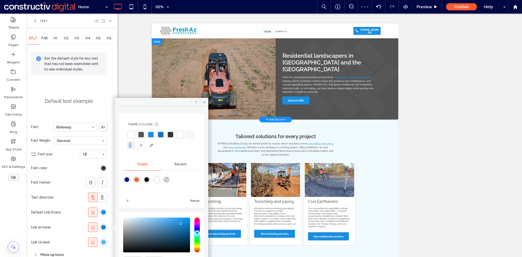
click at [159, 134] on div at bounding box center [160, 134] width 5 height 5
click at [149, 135] on div at bounding box center [150, 134] width 5 height 5
click at [204, 102] on icon at bounding box center [204, 102] width 4 height 4
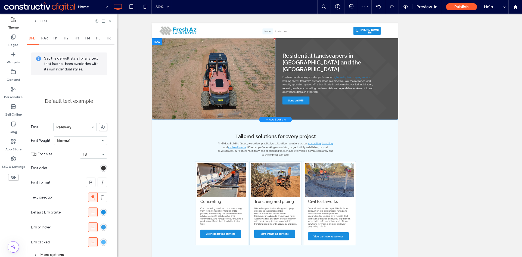
click at [103, 226] on div "rgba(26, 142, 223, 1)" at bounding box center [103, 227] width 5 height 5
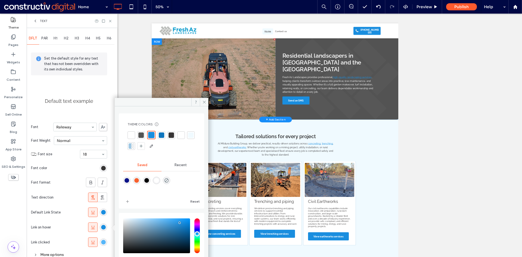
click at [180, 224] on div "saturation and value" at bounding box center [156, 235] width 67 height 35
type input "*******"
click at [201, 101] on span at bounding box center [204, 102] width 8 height 8
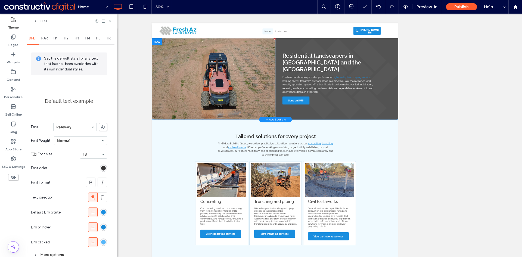
click at [109, 20] on icon at bounding box center [110, 21] width 4 height 4
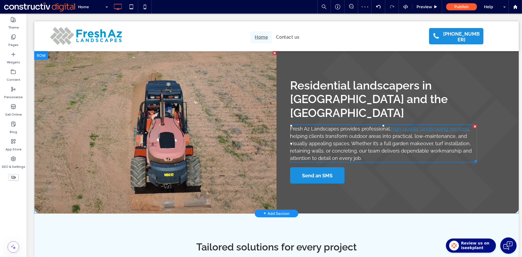
click at [350, 131] on span ", helping clients transform outdoor areas into practical, low-maintenance, and …" at bounding box center [381, 143] width 182 height 35
type input "*******"
type input "**"
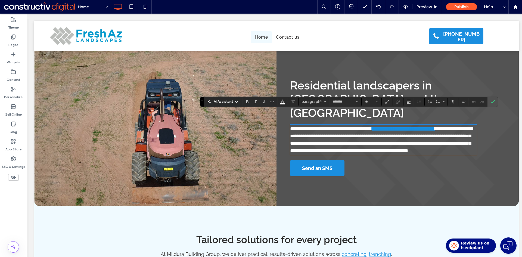
click at [360, 133] on p "**********" at bounding box center [383, 139] width 187 height 29
drag, startPoint x: 388, startPoint y: 130, endPoint x: 427, endPoint y: 129, distance: 38.9
click at [427, 129] on span "**********" at bounding box center [381, 139] width 183 height 27
click at [398, 101] on icon "Link" at bounding box center [398, 101] width 4 height 4
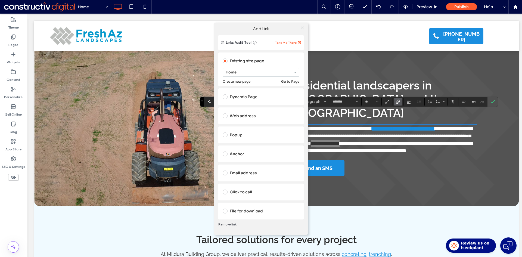
click at [302, 29] on icon at bounding box center [302, 28] width 4 height 4
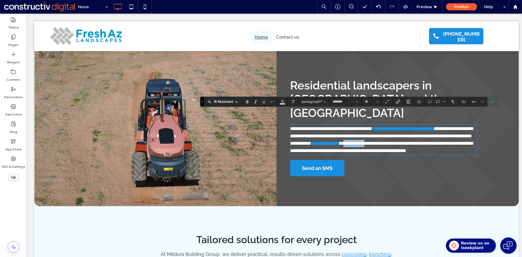
drag, startPoint x: 429, startPoint y: 129, endPoint x: 451, endPoint y: 132, distance: 21.7
click at [451, 141] on span "**********" at bounding box center [381, 147] width 183 height 12
click at [339, 141] on link "**********" at bounding box center [325, 143] width 29 height 5
drag, startPoint x: 288, startPoint y: 138, endPoint x: 320, endPoint y: 137, distance: 31.8
click at [320, 141] on span "**********" at bounding box center [381, 147] width 183 height 12
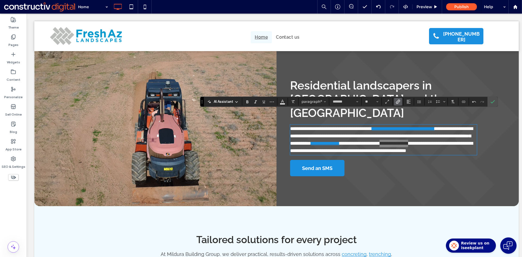
click at [397, 101] on icon "Link" at bounding box center [398, 101] width 4 height 4
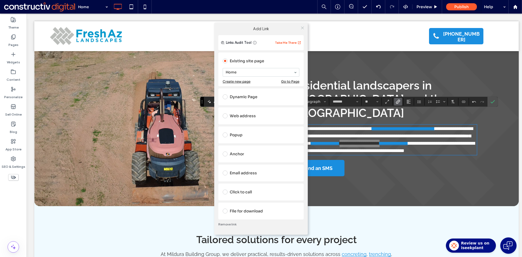
click at [301, 28] on icon at bounding box center [302, 28] width 4 height 4
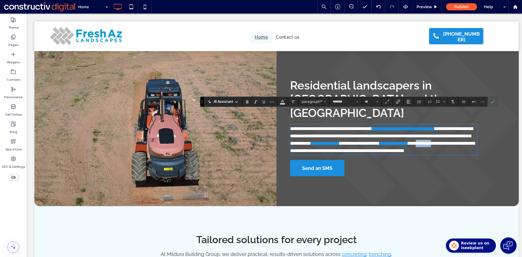
drag, startPoint x: 328, startPoint y: 138, endPoint x: 345, endPoint y: 138, distance: 17.4
click at [345, 141] on span "**********" at bounding box center [382, 147] width 185 height 12
click at [343, 141] on span "**********" at bounding box center [382, 147] width 185 height 12
click at [330, 141] on span "**********" at bounding box center [382, 147] width 185 height 12
drag, startPoint x: 329, startPoint y: 138, endPoint x: 352, endPoint y: 136, distance: 22.9
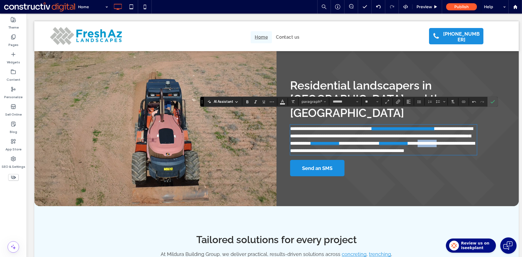
click at [352, 141] on span "**********" at bounding box center [382, 147] width 185 height 12
click at [397, 101] on icon "Link" at bounding box center [398, 101] width 4 height 4
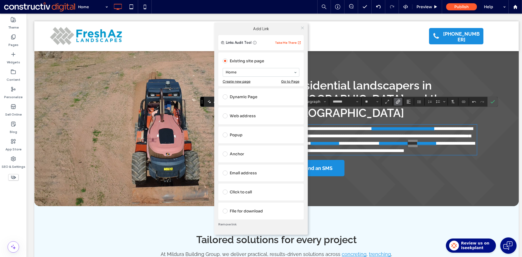
click at [301, 27] on icon at bounding box center [302, 28] width 4 height 4
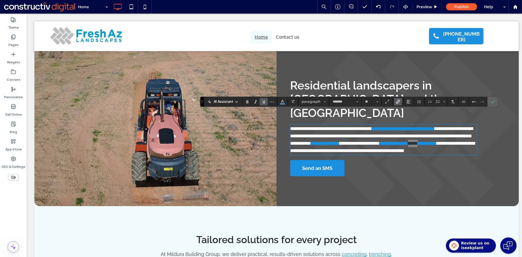
click at [493, 100] on icon "Confirm" at bounding box center [492, 101] width 4 height 4
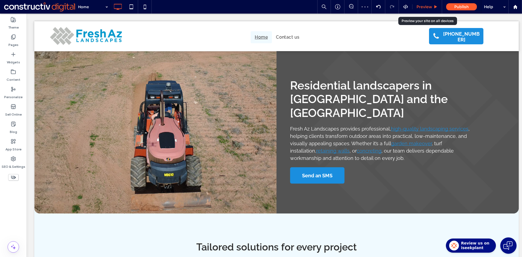
click at [424, 7] on span "Preview" at bounding box center [423, 6] width 15 height 5
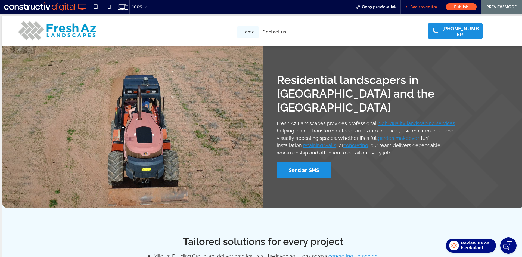
click at [423, 8] on span "Back to editor" at bounding box center [423, 6] width 27 height 5
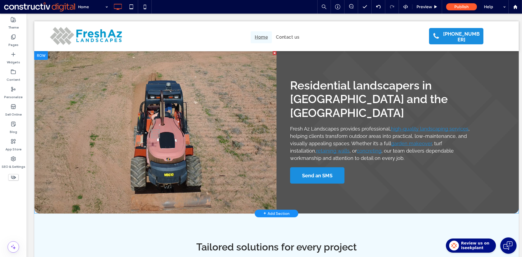
click at [283, 65] on div "Residential landscapers in Newcastle and the Central Coast Fresh Az Landscapes …" at bounding box center [397, 132] width 242 height 162
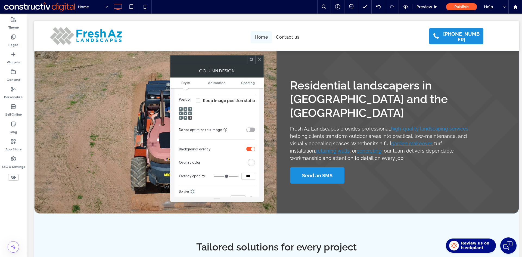
scroll to position [163, 0]
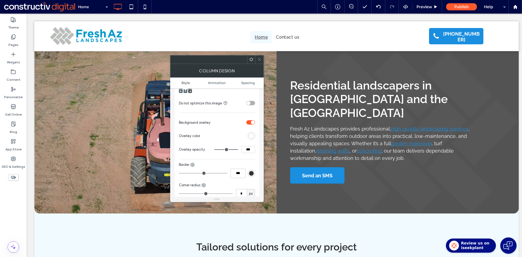
click at [250, 138] on div "rgb(255,255,255)" at bounding box center [251, 135] width 5 height 5
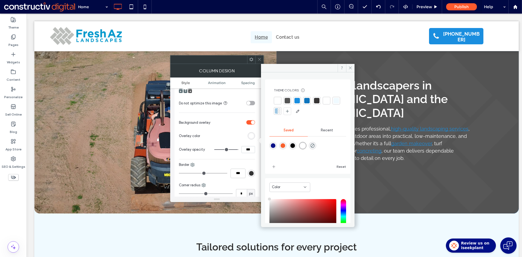
click at [307, 100] on div at bounding box center [306, 100] width 5 height 5
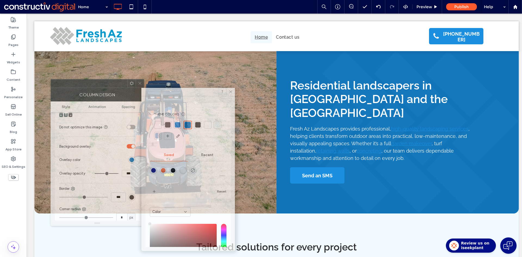
drag, startPoint x: 224, startPoint y: 61, endPoint x: 121, endPoint y: 83, distance: 104.6
click at [119, 82] on div at bounding box center [89, 83] width 77 height 8
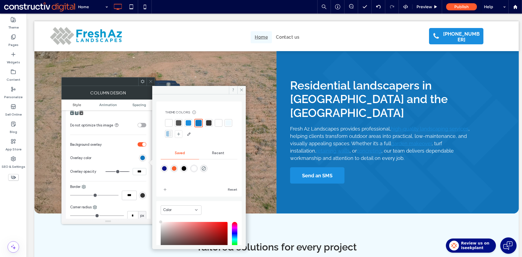
click at [180, 123] on div at bounding box center [178, 122] width 5 height 5
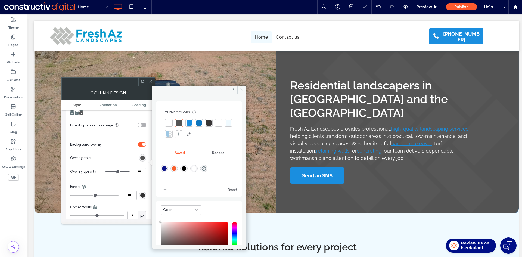
click at [155, 83] on div "Click To Paste" at bounding box center [155, 132] width 242 height 162
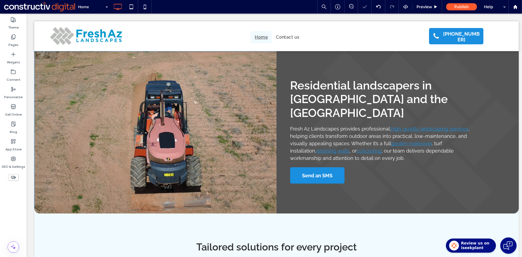
click at [151, 81] on div "Click To Paste" at bounding box center [155, 132] width 242 height 162
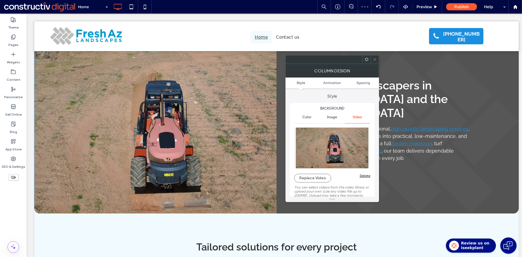
click at [375, 59] on icon at bounding box center [375, 59] width 4 height 4
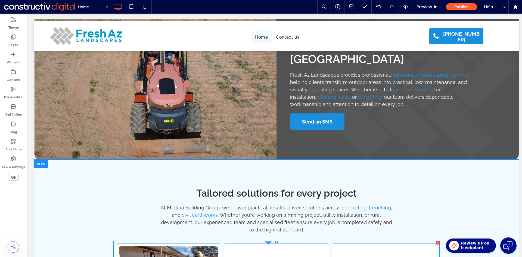
scroll to position [0, 0]
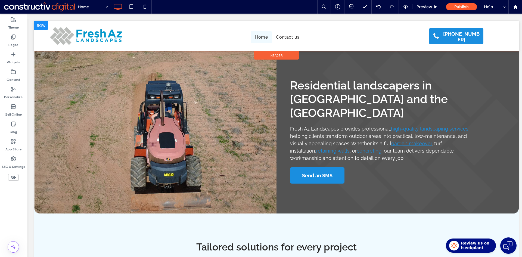
click at [40, 26] on div at bounding box center [41, 25] width 14 height 9
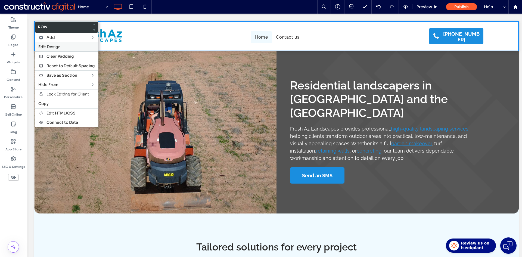
click at [49, 46] on span "Edit Design" at bounding box center [49, 46] width 22 height 5
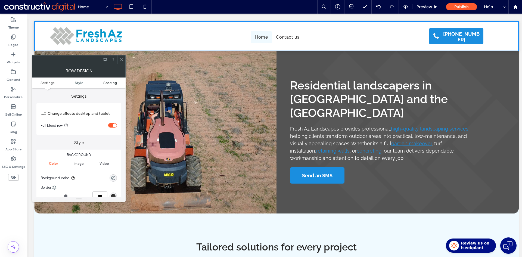
click at [113, 83] on span "Spacing" at bounding box center [110, 83] width 14 height 4
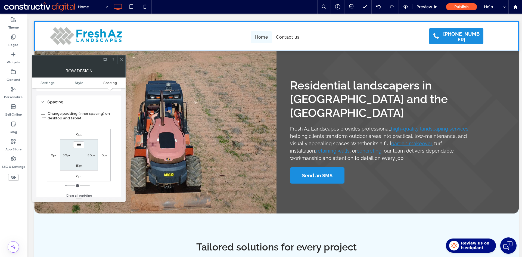
scroll to position [137, 0]
click at [121, 58] on icon at bounding box center [121, 59] width 4 height 4
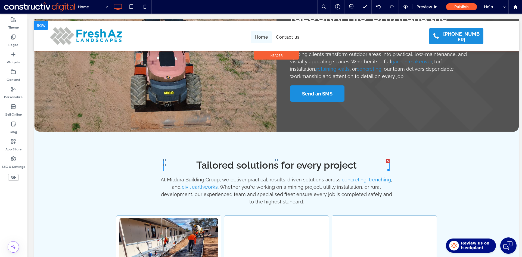
scroll to position [82, 0]
click at [271, 56] on span "Header" at bounding box center [276, 55] width 12 height 5
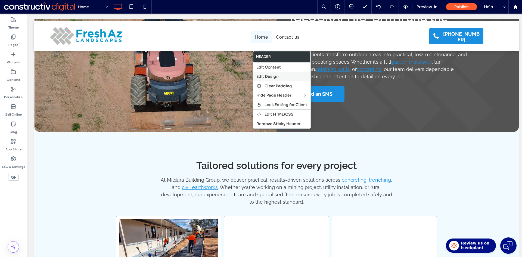
click at [271, 75] on span "Edit Design" at bounding box center [267, 76] width 22 height 5
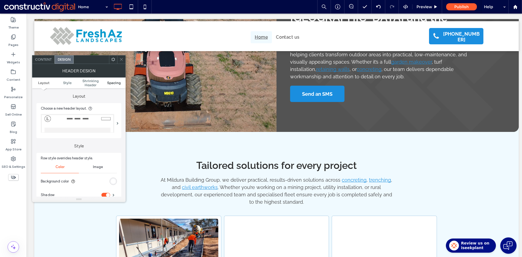
click at [115, 83] on span "Spacing" at bounding box center [114, 83] width 14 height 4
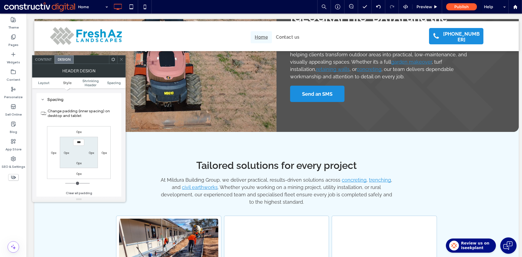
scroll to position [186, 0]
click at [121, 61] on icon at bounding box center [121, 59] width 4 height 4
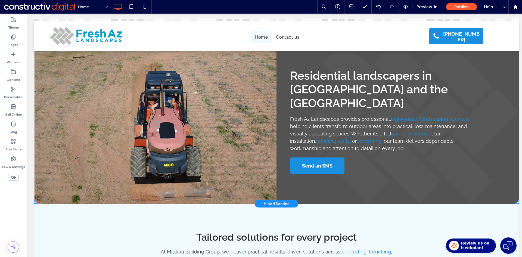
scroll to position [0, 0]
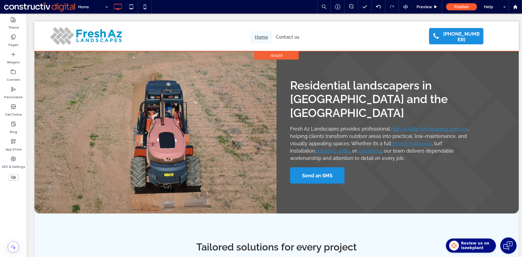
click at [270, 55] on span "Header" at bounding box center [276, 55] width 12 height 5
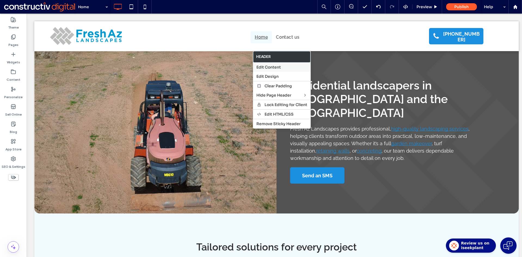
click at [276, 67] on span "Edit Content" at bounding box center [268, 67] width 24 height 5
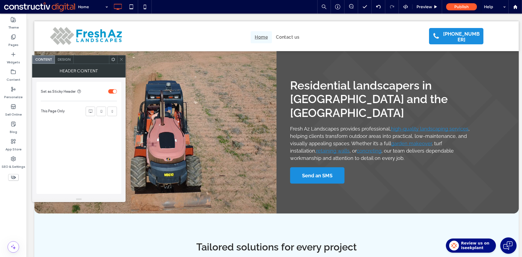
click at [64, 59] on span "Design" at bounding box center [64, 59] width 13 height 4
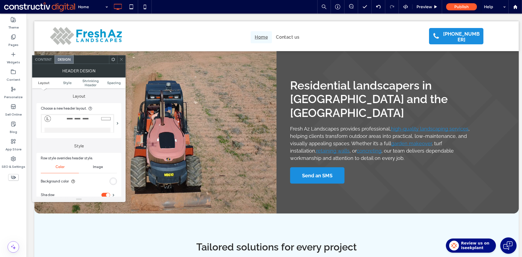
click at [44, 63] on div "Content" at bounding box center [43, 59] width 22 height 8
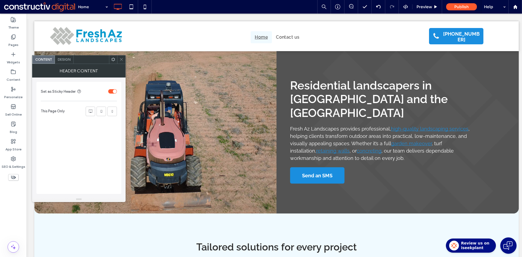
click at [68, 58] on span "Design" at bounding box center [64, 59] width 13 height 4
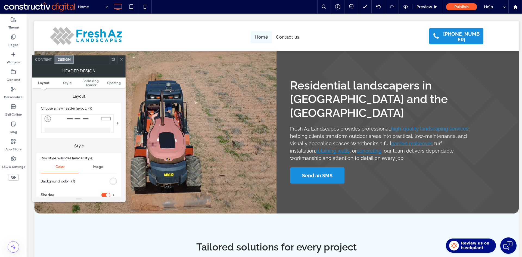
click at [43, 58] on span "Content" at bounding box center [43, 59] width 17 height 4
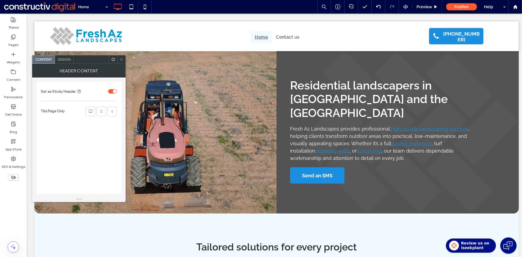
click at [65, 60] on span "Design" at bounding box center [64, 59] width 13 height 4
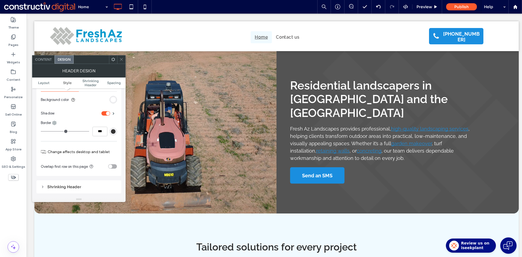
scroll to position [136, 0]
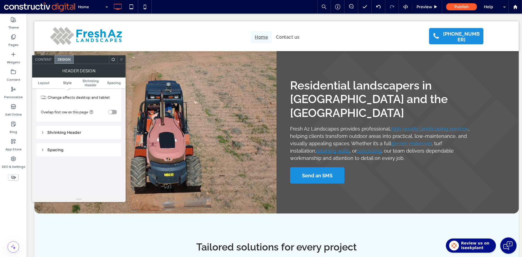
click at [74, 130] on div "Shrinking Header" at bounding box center [79, 132] width 76 height 5
click at [113, 150] on div "toggle" at bounding box center [112, 150] width 9 height 4
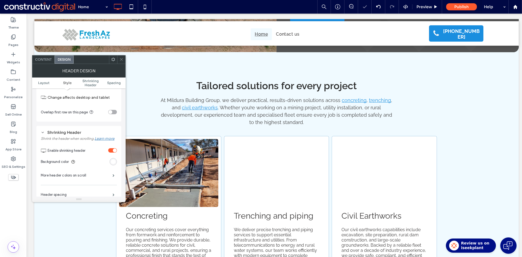
scroll to position [104, 0]
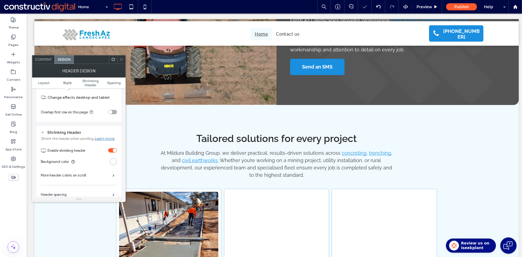
click at [113, 150] on div "toggle" at bounding box center [115, 150] width 4 height 4
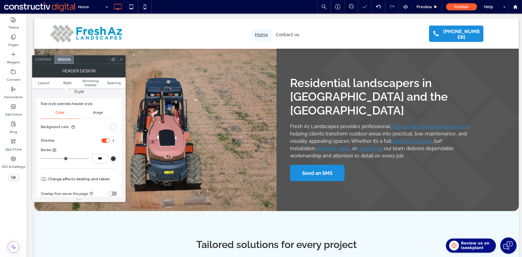
scroll to position [0, 0]
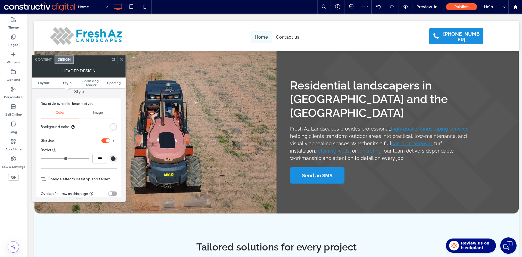
click at [40, 61] on div "Content" at bounding box center [43, 59] width 22 height 8
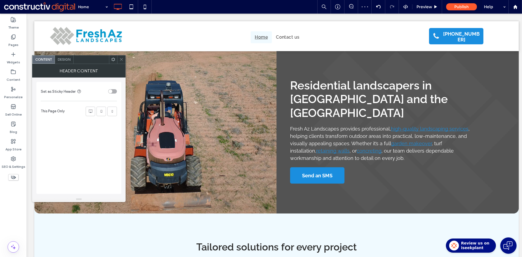
click at [114, 90] on div "toggle" at bounding box center [112, 91] width 9 height 4
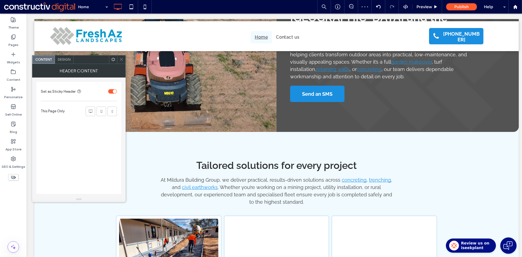
click at [120, 61] on icon at bounding box center [121, 59] width 4 height 4
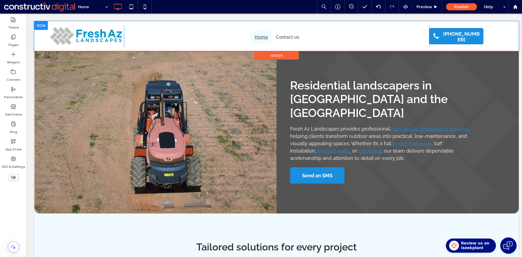
click at [39, 27] on div at bounding box center [41, 25] width 14 height 9
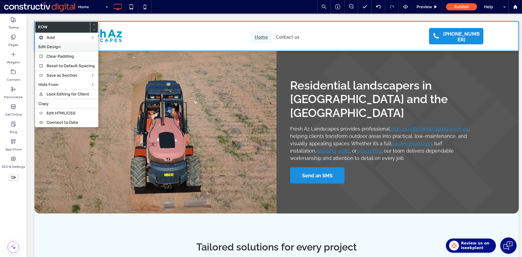
click at [48, 47] on span "Edit Design" at bounding box center [49, 46] width 22 height 5
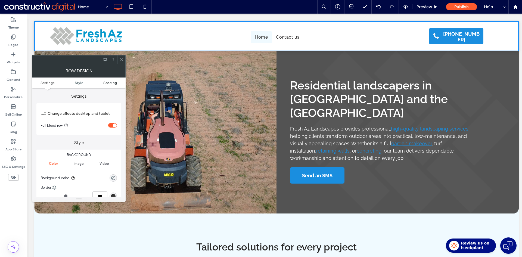
click at [109, 82] on span "Spacing" at bounding box center [110, 83] width 14 height 4
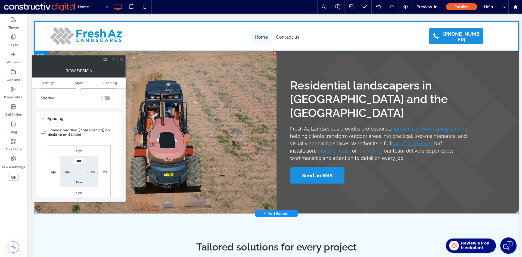
scroll to position [137, 0]
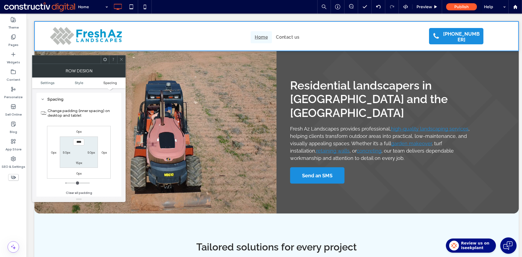
click at [104, 61] on icon at bounding box center [105, 59] width 4 height 4
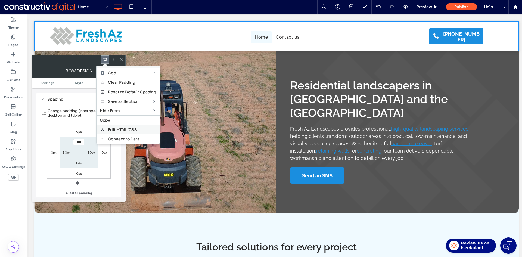
click at [125, 129] on span "Edit HTML/CSS" at bounding box center [122, 129] width 29 height 5
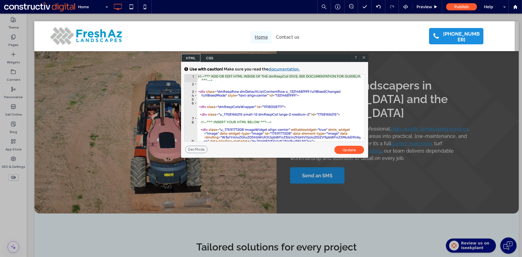
click at [210, 58] on span "CSS" at bounding box center [209, 58] width 19 height 8
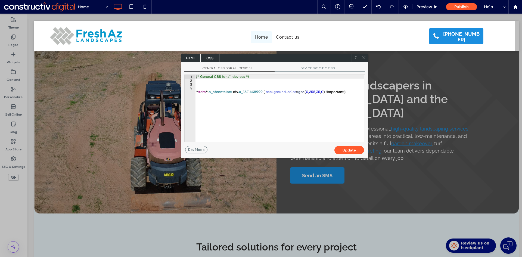
drag, startPoint x: 363, startPoint y: 58, endPoint x: 254, endPoint y: 13, distance: 117.5
click at [362, 57] on icon at bounding box center [364, 57] width 4 height 4
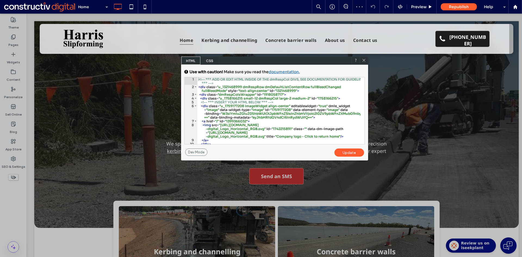
click at [211, 58] on span "CSS" at bounding box center [209, 61] width 19 height 8
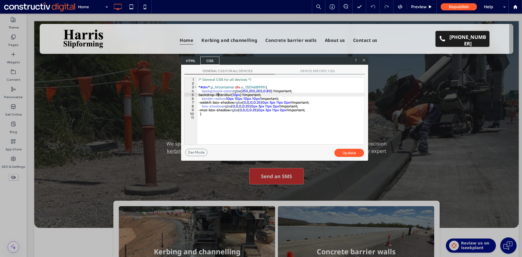
click at [218, 95] on div "/* General CSS for all devices */ * #dm * .p_hfcontainer div .u_1321468999 { ba…" at bounding box center [280, 114] width 167 height 74
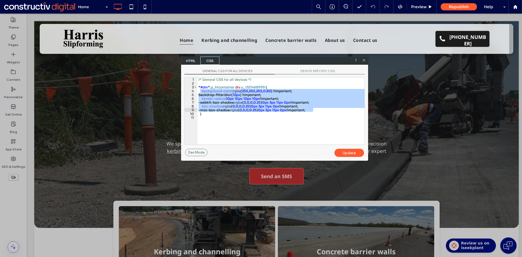
drag, startPoint x: 201, startPoint y: 91, endPoint x: 313, endPoint y: 111, distance: 114.7
click at [313, 111] on div "/* General CSS for all devices */ * #dm * .p_hfcontainer div .u_1321468999 { ba…" at bounding box center [280, 114] width 167 height 74
drag, startPoint x: 310, startPoint y: 117, endPoint x: 301, endPoint y: 113, distance: 10.5
click at [310, 117] on div "/* General CSS for all devices */ * #dm * .p_hfcontainer div .u_1321468999 { ba…" at bounding box center [280, 114] width 167 height 74
drag, startPoint x: 198, startPoint y: 91, endPoint x: 348, endPoint y: 111, distance: 152.0
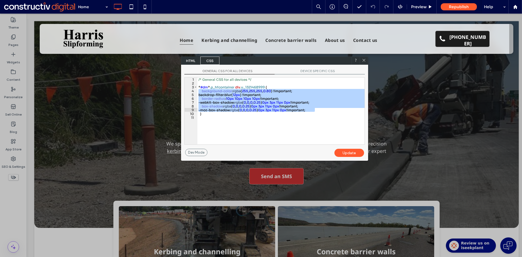
click at [348, 111] on div "/* General CSS for all devices */ * #dm * .p_hfcontainer div .u_1321468999 { ba…" at bounding box center [280, 114] width 167 height 74
click at [363, 60] on icon at bounding box center [364, 60] width 4 height 4
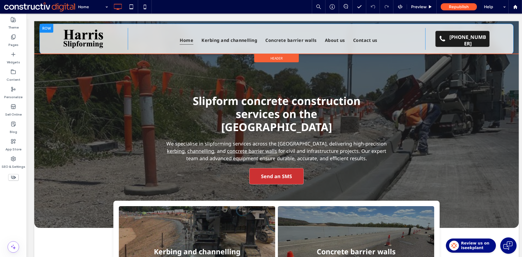
click at [44, 27] on div at bounding box center [47, 28] width 14 height 9
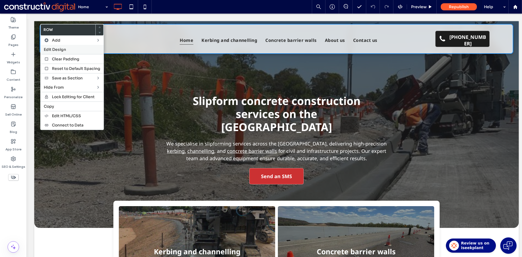
drag, startPoint x: 53, startPoint y: 49, endPoint x: 60, endPoint y: 52, distance: 7.8
click at [53, 49] on span "Edit Design" at bounding box center [55, 49] width 22 height 5
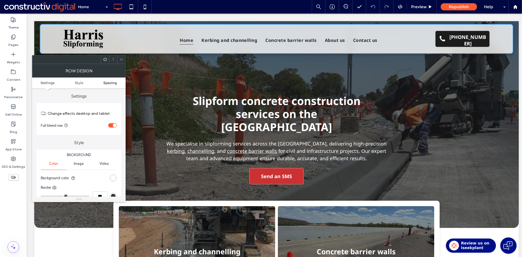
click at [112, 83] on span "Spacing" at bounding box center [110, 83] width 14 height 4
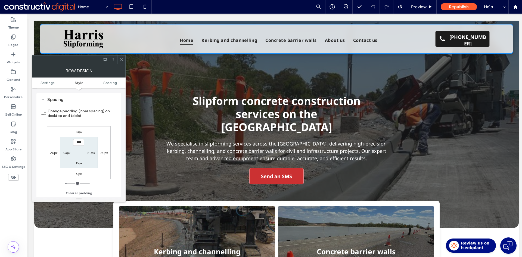
scroll to position [137, 0]
click at [121, 59] on icon at bounding box center [121, 59] width 4 height 4
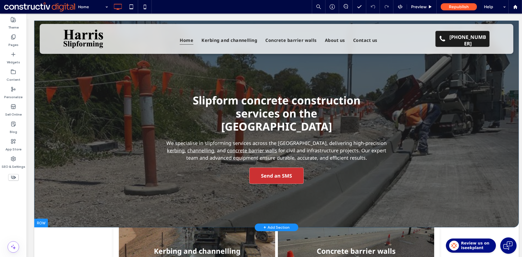
scroll to position [0, 0]
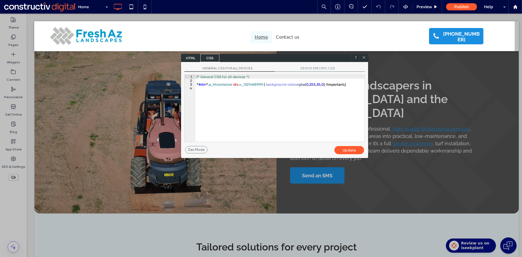
click at [351, 84] on div "/* General CSS for all devices */ * #dm * .p_hfcontainer div .u_1321468999 { ba…" at bounding box center [279, 112] width 169 height 74
type textarea "**"
click at [214, 95] on div "/* General CSS for all devices */ * #dm * .p_hfcontainer div .u_1321468999 { ba…" at bounding box center [280, 112] width 167 height 74
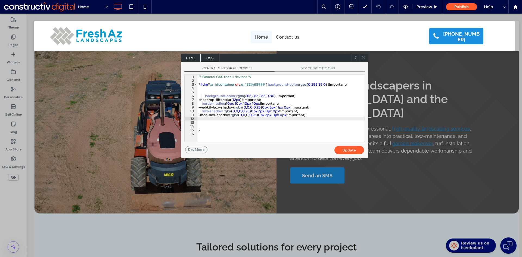
click at [347, 150] on div "Update" at bounding box center [349, 150] width 30 height 8
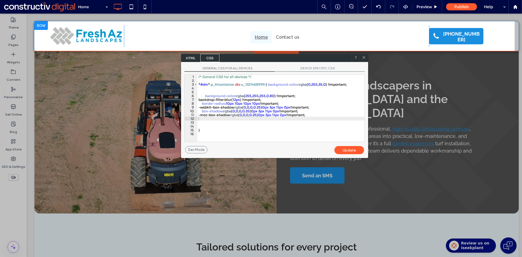
click at [40, 26] on div at bounding box center [41, 25] width 14 height 9
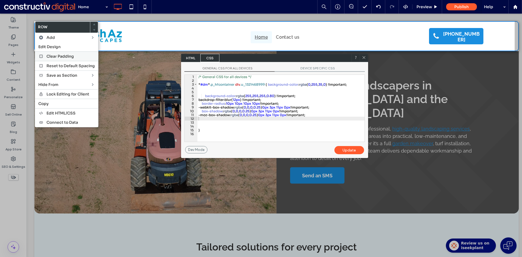
drag, startPoint x: 50, startPoint y: 46, endPoint x: 74, endPoint y: 54, distance: 25.1
click at [50, 47] on span "Edit Design" at bounding box center [49, 46] width 22 height 5
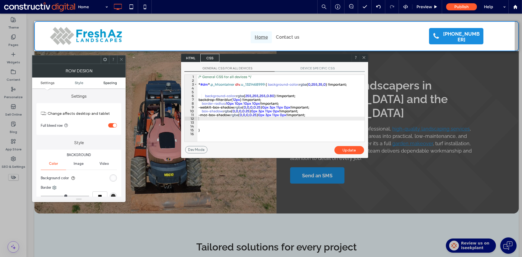
click at [109, 83] on span "Spacing" at bounding box center [110, 83] width 14 height 4
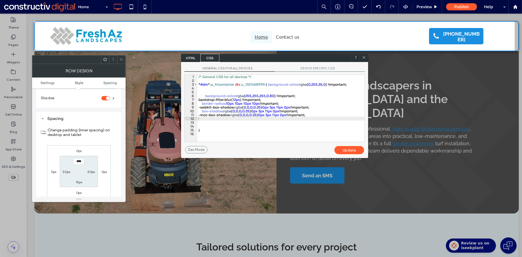
scroll to position [137, 0]
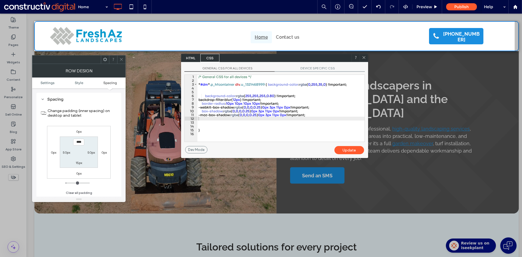
click at [51, 151] on label "0px" at bounding box center [53, 152] width 5 height 4
type input "*"
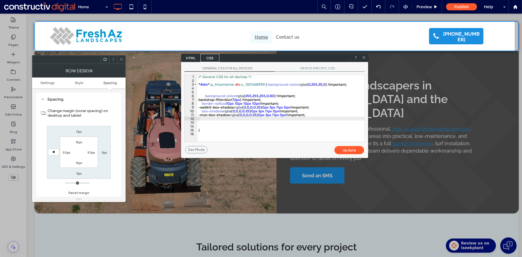
type input "**"
type input "****"
click at [104, 152] on label "0px" at bounding box center [103, 152] width 5 height 4
type input "*"
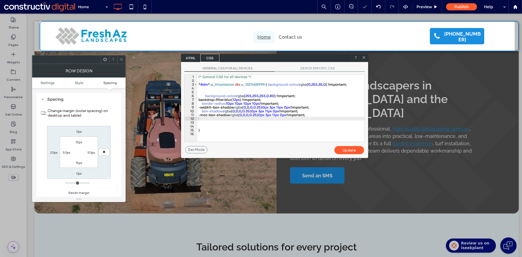
type input "**"
type input "****"
click at [78, 132] on label "0px" at bounding box center [78, 131] width 5 height 4
type input "*"
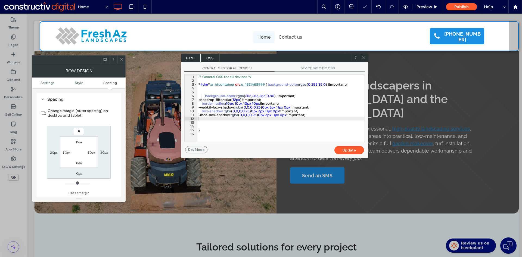
type input "**"
type input "****"
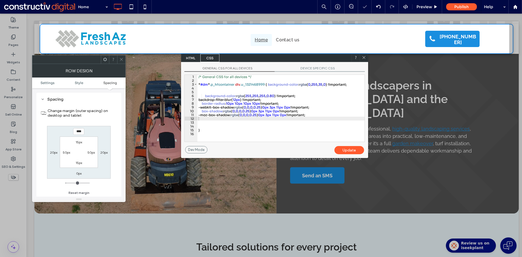
click at [122, 59] on icon at bounding box center [121, 59] width 4 height 4
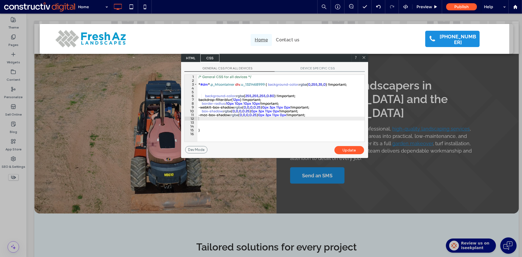
click at [364, 56] on icon at bounding box center [364, 57] width 4 height 4
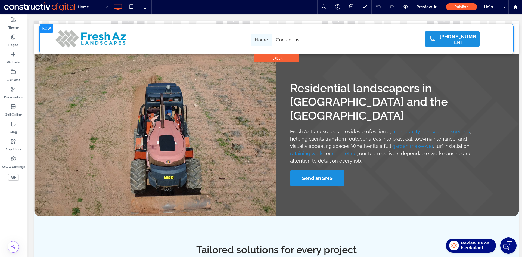
click at [46, 28] on div at bounding box center [47, 28] width 14 height 9
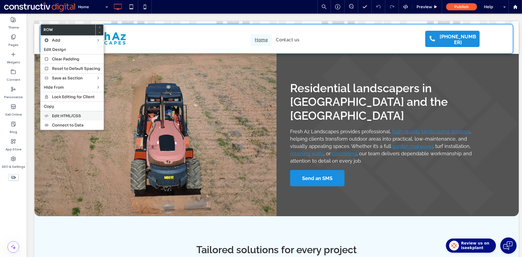
click at [74, 116] on span "Edit HTML/CSS" at bounding box center [66, 115] width 29 height 5
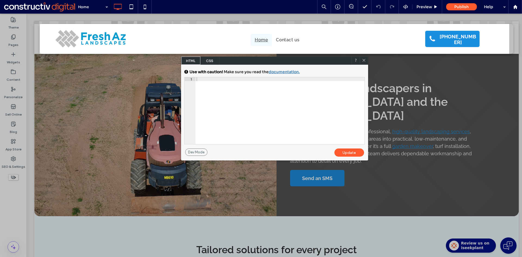
click at [210, 61] on span "CSS" at bounding box center [209, 61] width 19 height 8
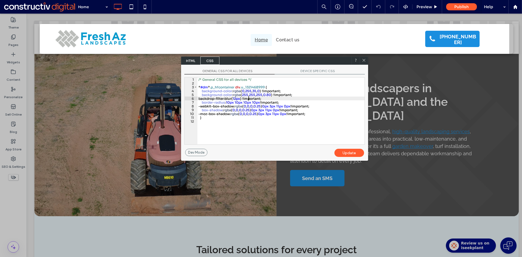
click at [248, 96] on div "/* General CSS for all devices */ * #dm * .p_hfcontainer div .u_1321468999 { ba…" at bounding box center [280, 114] width 167 height 74
drag, startPoint x: 285, startPoint y: 91, endPoint x: 290, endPoint y: 89, distance: 5.9
click at [285, 90] on div "/* General CSS for all devices */ * #dm * .p_hfcontainer div .u_1321468999 { ba…" at bounding box center [280, 114] width 167 height 74
click at [198, 90] on div "/* General CSS for all devices */ * #dm * .p_hfcontainer div .u_1321468999 { ba…" at bounding box center [280, 114] width 167 height 74
click at [348, 152] on div "Update" at bounding box center [349, 153] width 30 height 8
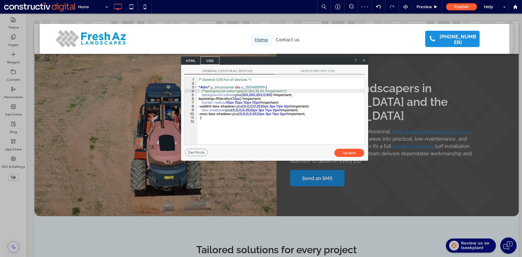
click at [364, 60] on icon at bounding box center [364, 60] width 4 height 4
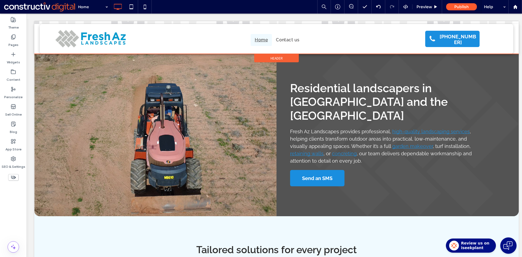
click at [282, 60] on div "Header" at bounding box center [276, 58] width 45 height 8
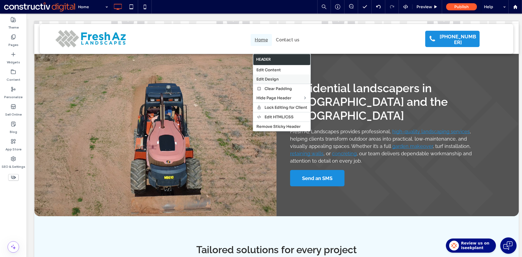
click at [273, 78] on span "Edit Design" at bounding box center [267, 79] width 22 height 5
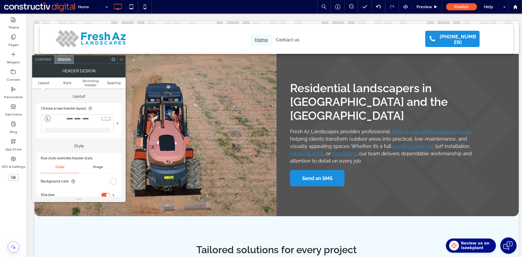
drag, startPoint x: 113, startPoint y: 179, endPoint x: 117, endPoint y: 176, distance: 4.8
click at [113, 180] on div "rgb(255, 255, 255)" at bounding box center [113, 181] width 5 height 5
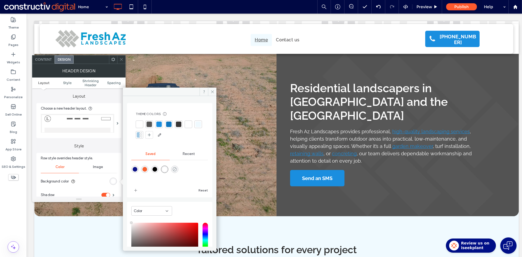
click at [177, 169] on icon "rgba(0,255,35,0)" at bounding box center [174, 169] width 5 height 5
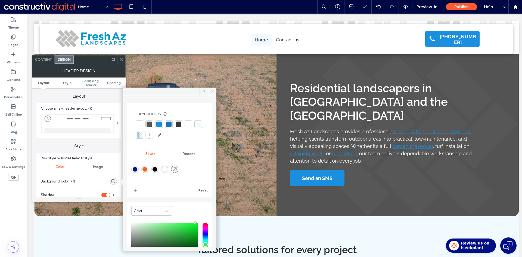
type input "*******"
type input "*"
type input "**"
click at [119, 59] on icon at bounding box center [121, 59] width 4 height 4
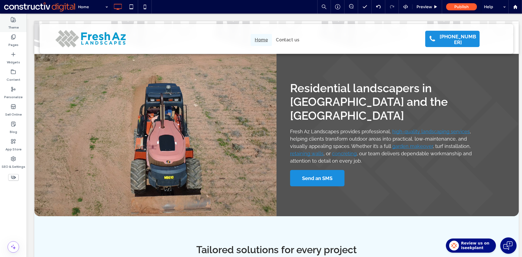
click at [13, 23] on label "Theme" at bounding box center [13, 26] width 11 height 8
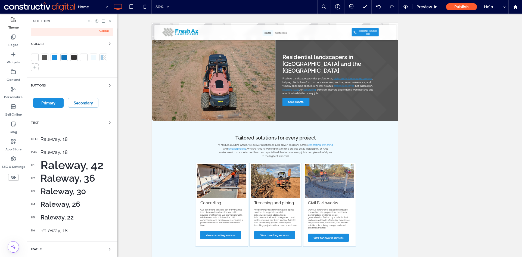
scroll to position [82, 0]
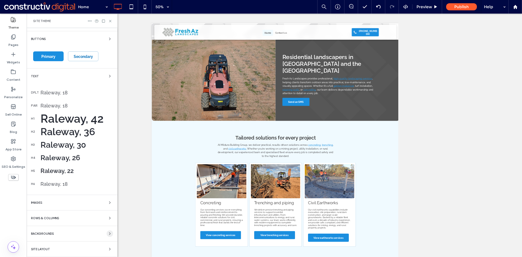
click at [108, 233] on icon "button" at bounding box center [110, 233] width 4 height 4
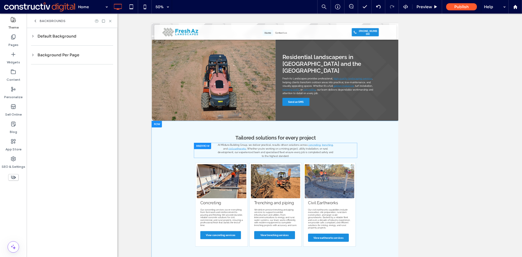
scroll to position [0, 0]
click at [43, 37] on div "Default Background" at bounding box center [72, 36] width 82 height 5
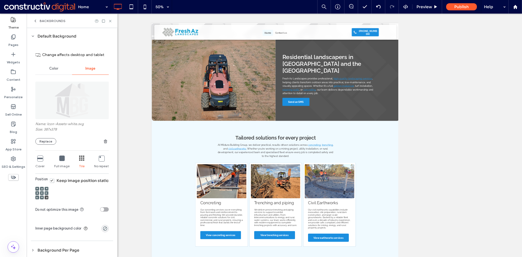
click at [73, 102] on img at bounding box center [72, 101] width 74 height 38
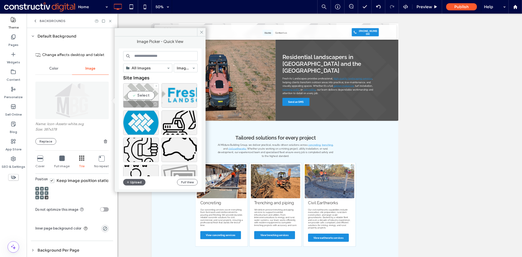
click at [143, 93] on div "Select" at bounding box center [141, 95] width 36 height 24
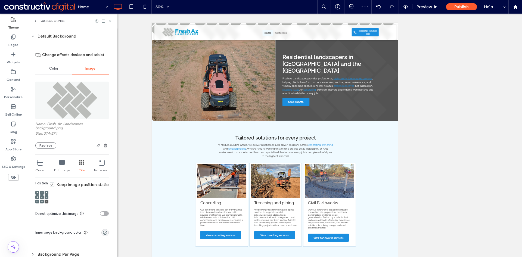
click at [110, 21] on icon at bounding box center [110, 21] width 4 height 4
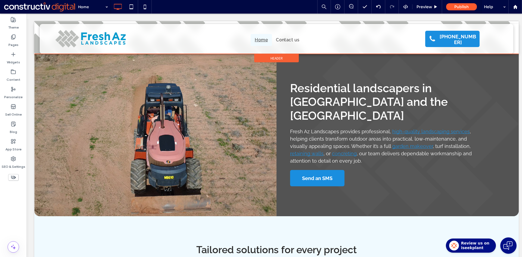
click at [279, 59] on span "Header" at bounding box center [276, 58] width 12 height 5
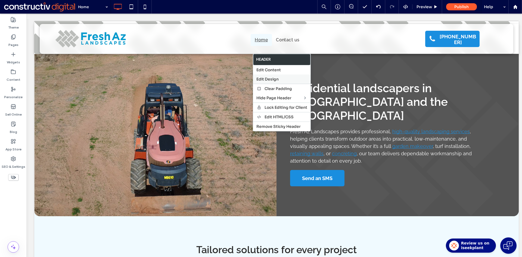
click at [271, 80] on span "Edit Design" at bounding box center [267, 79] width 22 height 5
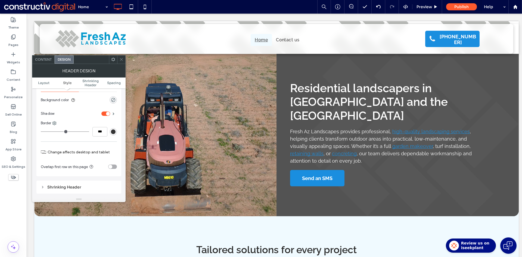
scroll to position [82, 0]
click at [116, 166] on div "toggle" at bounding box center [112, 166] width 9 height 4
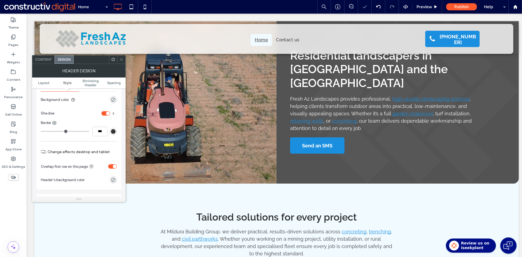
drag, startPoint x: 122, startPoint y: 59, endPoint x: 120, endPoint y: 157, distance: 98.4
click at [122, 59] on icon at bounding box center [121, 59] width 4 height 4
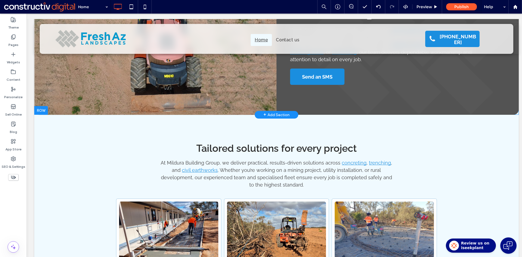
scroll to position [0, 0]
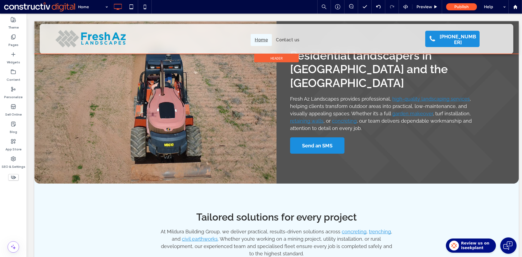
click at [278, 59] on span "Header" at bounding box center [276, 58] width 12 height 5
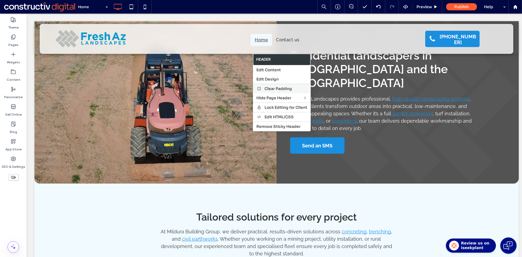
click at [274, 79] on span "Edit Design" at bounding box center [267, 79] width 22 height 5
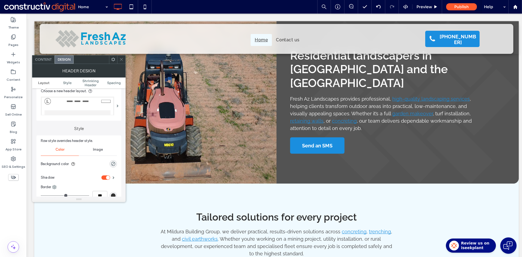
scroll to position [27, 0]
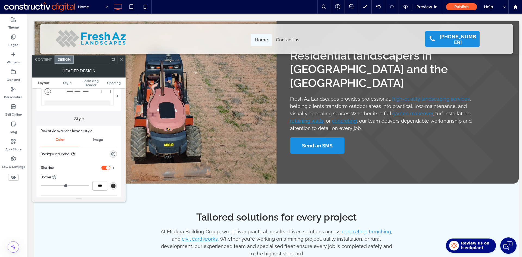
click at [104, 168] on div "toggle" at bounding box center [105, 167] width 9 height 4
click at [120, 59] on icon at bounding box center [121, 59] width 4 height 4
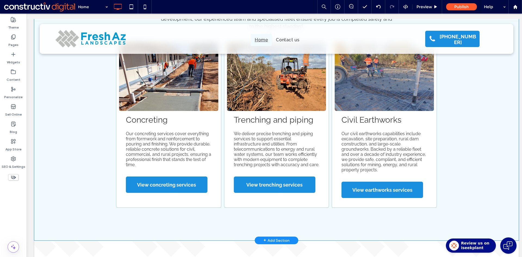
scroll to position [217, 0]
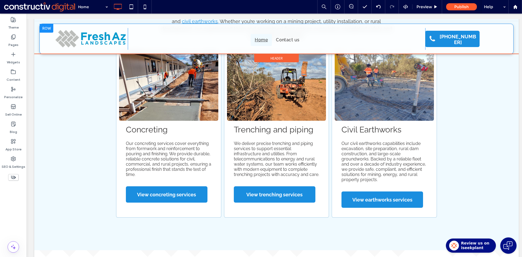
click at [45, 27] on div at bounding box center [47, 28] width 14 height 9
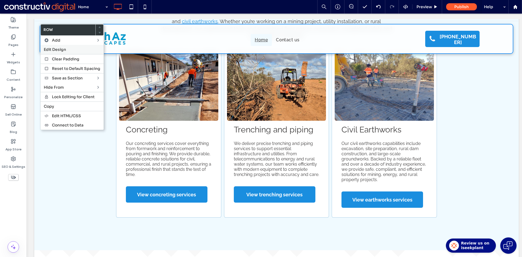
click at [56, 50] on span "Edit Design" at bounding box center [55, 49] width 22 height 5
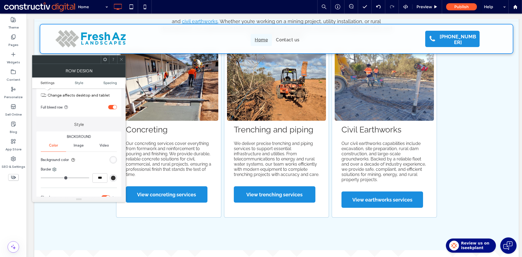
scroll to position [54, 0]
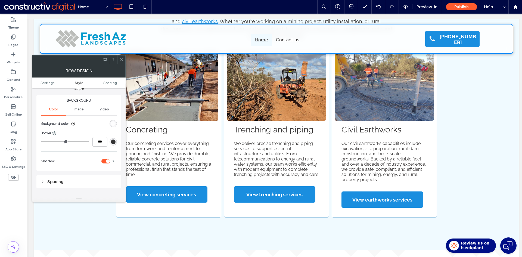
click at [114, 142] on div "rgb(51, 51, 51)" at bounding box center [113, 141] width 5 height 5
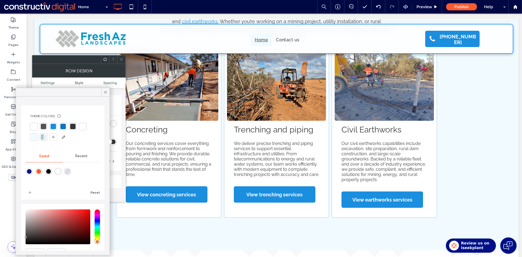
click at [70, 171] on icon "rgba(0,255,35,0)" at bounding box center [67, 171] width 5 height 5
type input "*"
type input "***"
type input "*******"
type input "*"
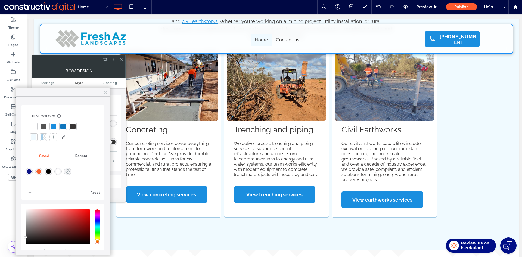
type input "**"
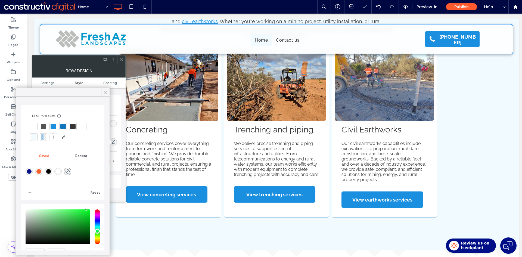
click at [105, 90] on icon at bounding box center [105, 92] width 5 height 5
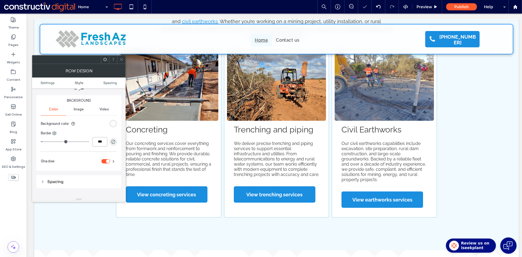
click at [100, 142] on input "***" at bounding box center [99, 142] width 15 height 10
type input "*"
type input "***"
click at [97, 127] on section "Background color" at bounding box center [79, 124] width 76 height 14
click at [121, 60] on icon at bounding box center [121, 59] width 4 height 4
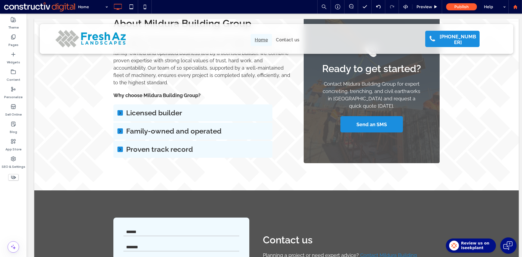
scroll to position [462, 0]
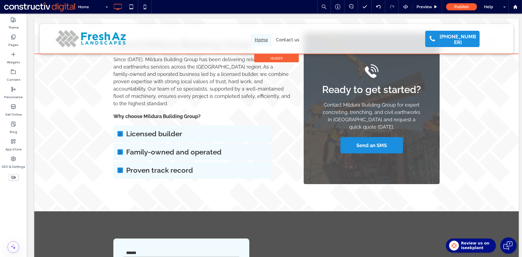
click at [272, 58] on span "Header" at bounding box center [276, 58] width 12 height 5
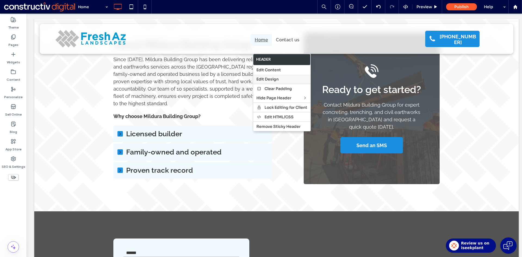
drag, startPoint x: 274, startPoint y: 78, endPoint x: 260, endPoint y: 83, distance: 14.1
click at [274, 78] on span "Edit Design" at bounding box center [267, 79] width 22 height 5
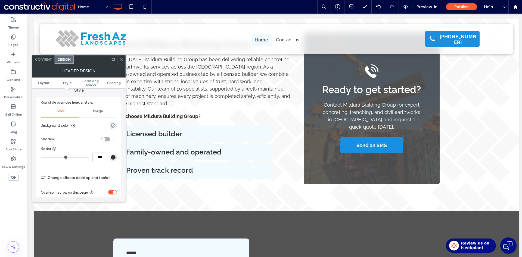
scroll to position [54, 0]
click at [115, 161] on div "rgb(51, 51, 51)" at bounding box center [113, 158] width 5 height 5
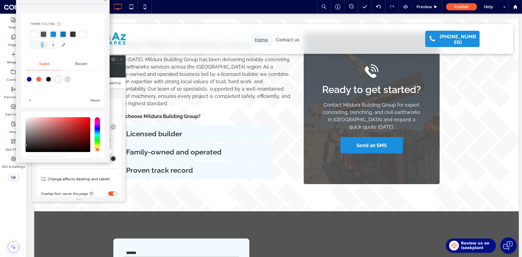
click at [70, 79] on use "rgba(0,255,35,0)" at bounding box center [67, 79] width 4 height 4
type input "*"
type input "***"
type input "*******"
type input "*"
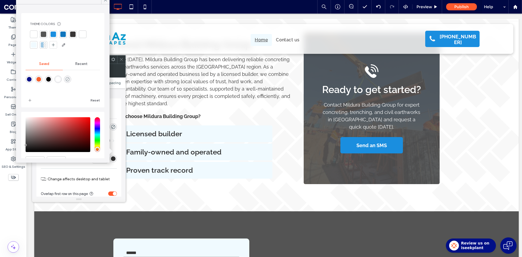
type input "**"
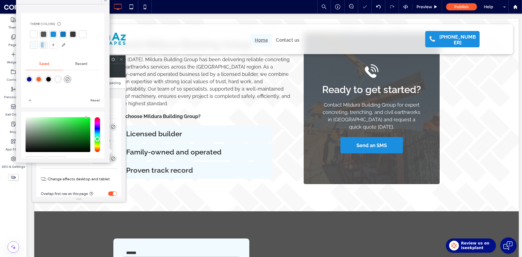
click at [118, 149] on div "Row style overrides header style. Color Image Background color Shadow Border **…" at bounding box center [78, 157] width 85 height 118
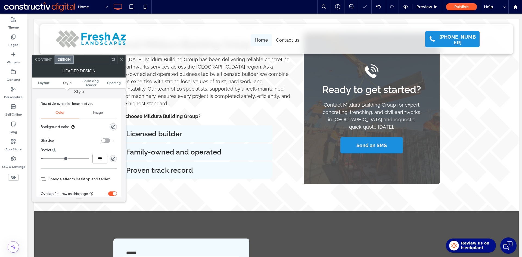
click at [101, 160] on input "***" at bounding box center [99, 159] width 15 height 10
click at [90, 149] on div "Border" at bounding box center [79, 149] width 76 height 5
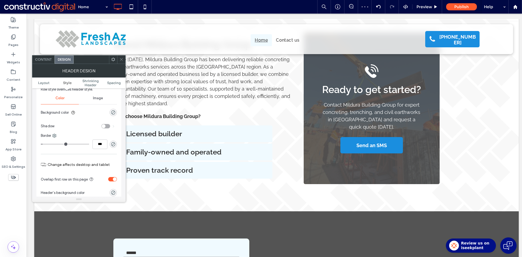
scroll to position [67, 0]
click at [99, 144] on input "***" at bounding box center [99, 146] width 15 height 10
type input "*"
type input "***"
click at [85, 137] on div "Border" at bounding box center [79, 136] width 76 height 5
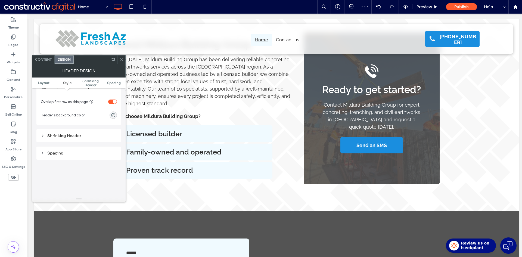
scroll to position [149, 0]
click at [121, 60] on icon at bounding box center [121, 59] width 4 height 4
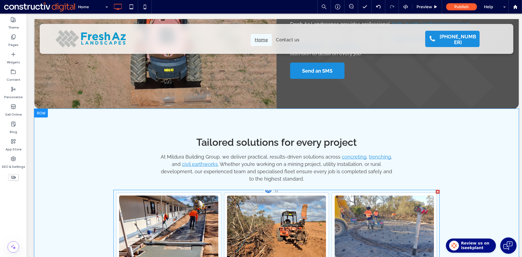
scroll to position [0, 0]
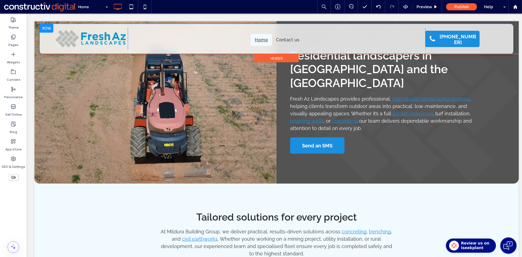
click at [45, 27] on div at bounding box center [47, 28] width 14 height 9
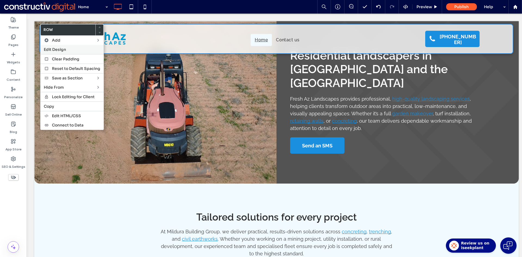
click at [55, 49] on span "Edit Design" at bounding box center [55, 49] width 22 height 5
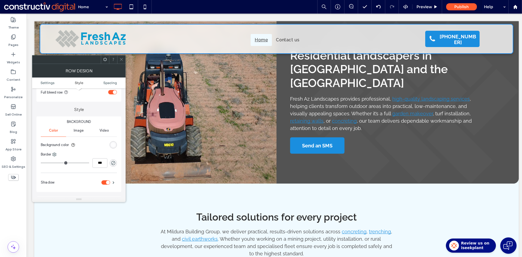
scroll to position [82, 0]
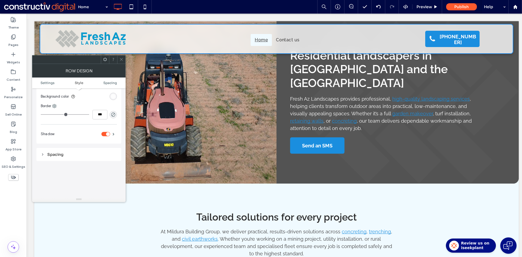
click at [120, 61] on icon at bounding box center [121, 59] width 4 height 4
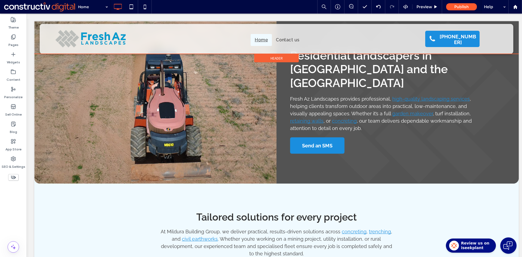
click at [36, 39] on div "Click To Paste Home Contact us Click To Paste (02) 4306 7220 Click To Paste" at bounding box center [276, 39] width 484 height 30
click at [271, 57] on span "Header" at bounding box center [276, 58] width 12 height 5
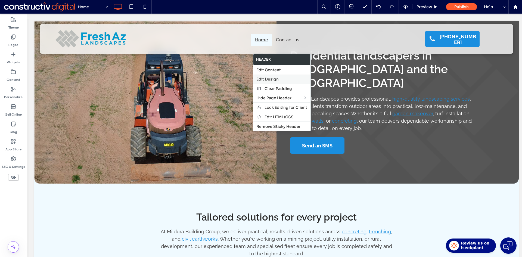
click at [270, 79] on span "Edit Design" at bounding box center [267, 79] width 22 height 5
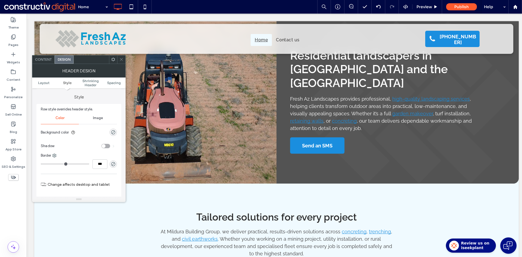
scroll to position [54, 0]
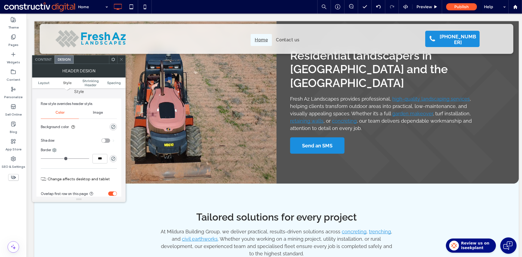
click at [121, 60] on icon at bounding box center [121, 59] width 4 height 4
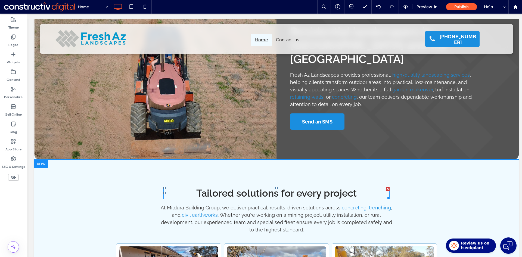
scroll to position [0, 0]
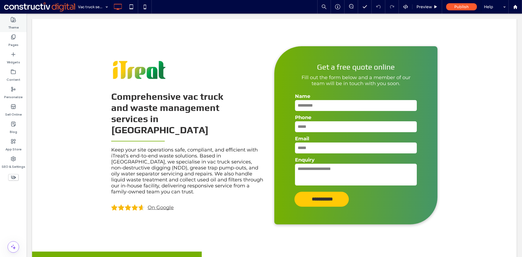
click at [11, 20] on icon at bounding box center [13, 19] width 5 height 5
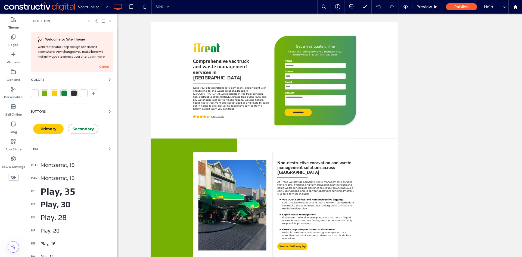
click at [110, 21] on icon at bounding box center [110, 21] width 4 height 4
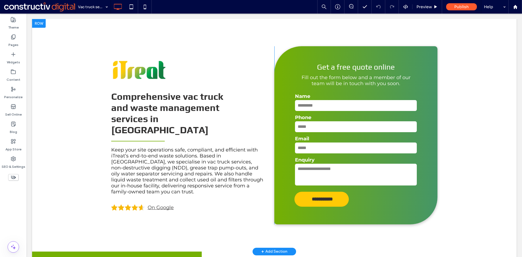
click at [63, 60] on div "**********" at bounding box center [274, 135] width 484 height 232
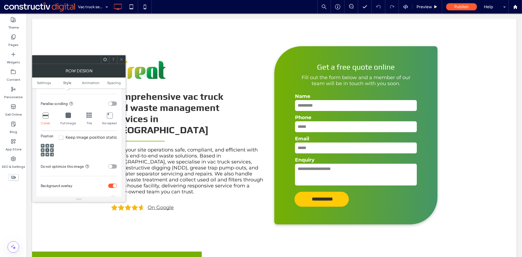
scroll to position [190, 0]
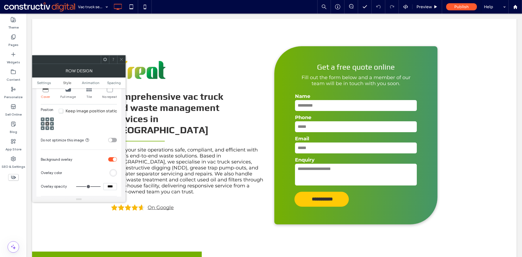
click at [113, 170] on div "rgb(255, 255, 255)" at bounding box center [113, 172] width 5 height 5
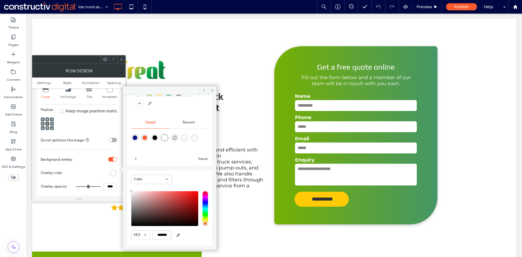
scroll to position [32, 0]
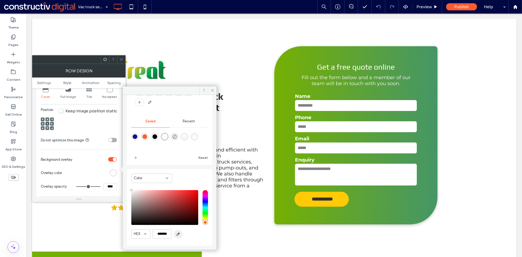
click at [178, 234] on use "button" at bounding box center [178, 233] width 3 height 3
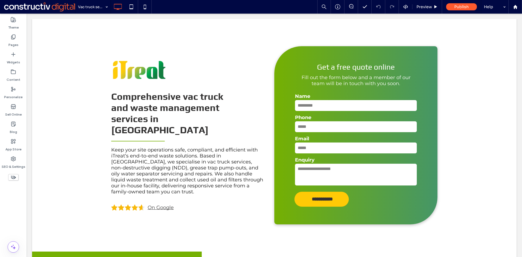
type input "*******"
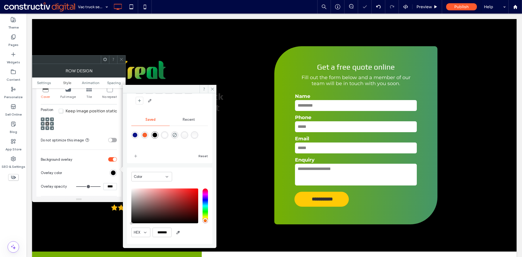
drag, startPoint x: 120, startPoint y: 60, endPoint x: 123, endPoint y: 61, distance: 4.0
click at [120, 60] on icon at bounding box center [121, 59] width 4 height 4
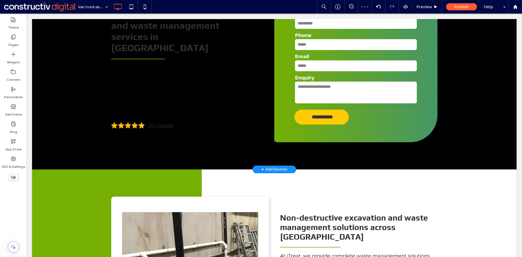
scroll to position [27, 0]
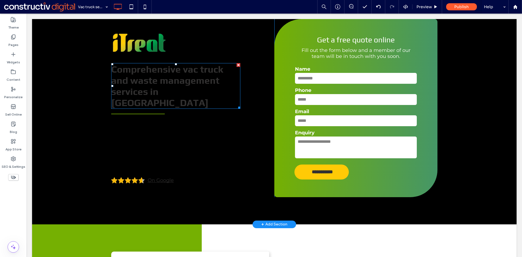
click at [159, 84] on span "Comprehensive vac truck and waste management services in [GEOGRAPHIC_DATA]" at bounding box center [167, 86] width 112 height 45
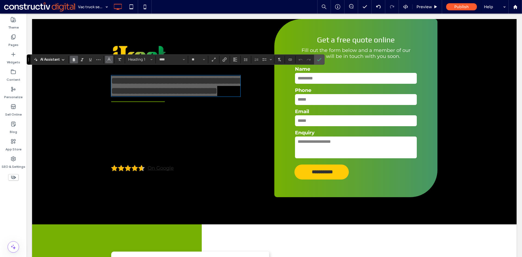
click at [110, 60] on use "Color" at bounding box center [109, 58] width 3 height 3
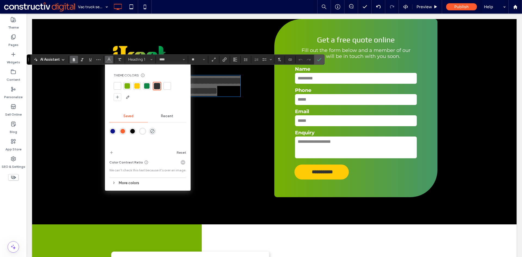
click at [170, 87] on div at bounding box center [166, 85] width 5 height 5
drag, startPoint x: 320, startPoint y: 57, endPoint x: 292, endPoint y: 43, distance: 30.6
click at [320, 57] on icon "Confirm" at bounding box center [319, 59] width 4 height 4
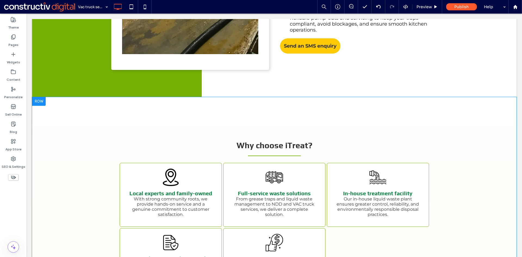
scroll to position [462, 0]
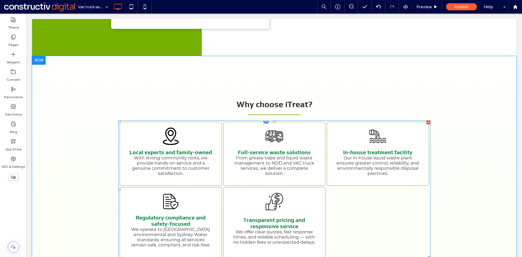
drag, startPoint x: 151, startPoint y: 161, endPoint x: 158, endPoint y: 161, distance: 6.8
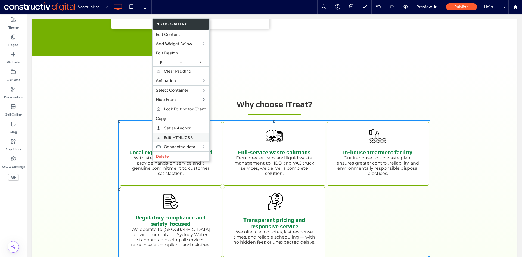
click at [183, 138] on span "Edit HTML/CSS" at bounding box center [178, 137] width 29 height 5
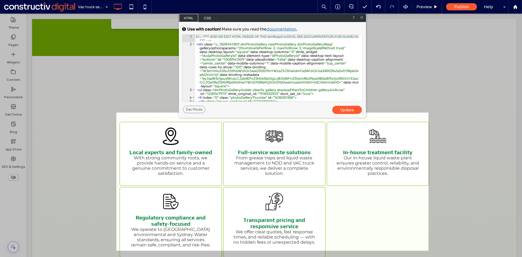
click at [212, 18] on span "CSS" at bounding box center [207, 18] width 19 height 8
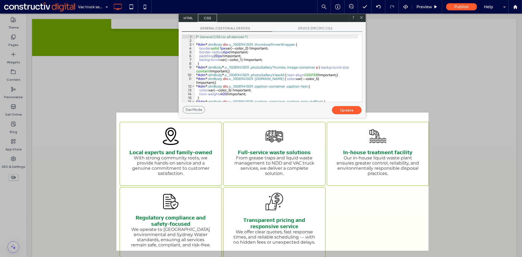
click at [209, 17] on span "CSS" at bounding box center [207, 18] width 19 height 8
drag, startPoint x: 233, startPoint y: 51, endPoint x: 244, endPoint y: 48, distance: 11.1
click at [233, 50] on div "/* General CSS for all devices */ * #dm * .dmBody div .u_1508941309 .thumbnailI…" at bounding box center [276, 72] width 163 height 74
drag, startPoint x: 249, startPoint y: 47, endPoint x: 254, endPoint y: 48, distance: 5.3
click at [249, 47] on div "/* General CSS for all devices */ * #dm * .dmBody div .u_1508941309 .thumbnailI…" at bounding box center [276, 72] width 163 height 74
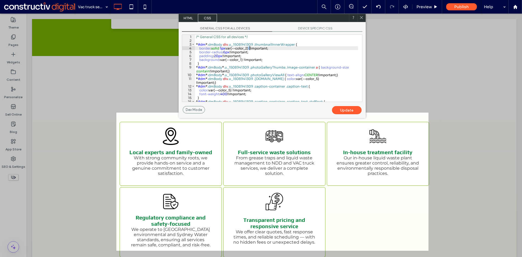
click at [361, 17] on icon at bounding box center [361, 17] width 4 height 4
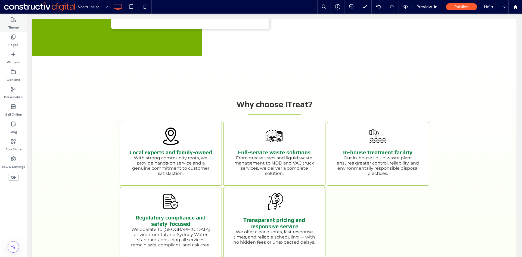
click at [18, 21] on div "Theme" at bounding box center [13, 23] width 27 height 17
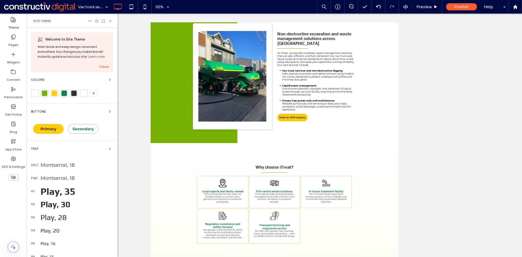
scroll to position [249, 0]
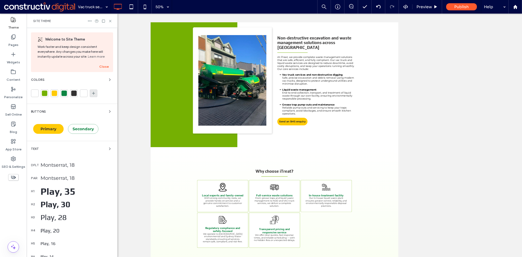
click at [94, 93] on icon at bounding box center [93, 93] width 4 height 4
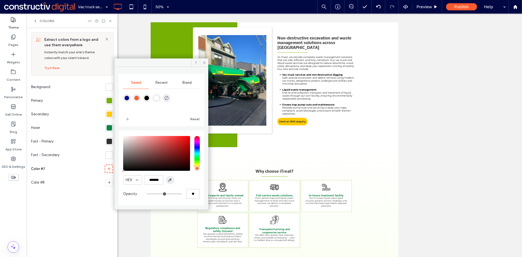
click at [170, 181] on icon "button" at bounding box center [170, 180] width 4 height 4
type input "***"
type input "****"
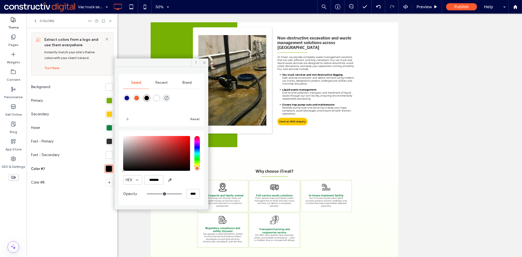
click at [111, 87] on div at bounding box center [109, 86] width 5 height 5
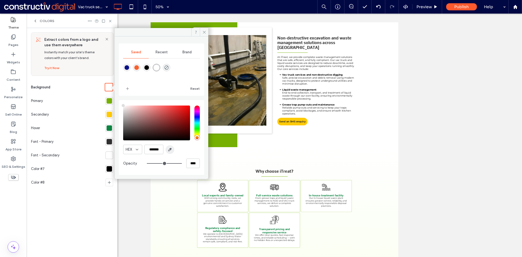
click at [171, 150] on icon "button" at bounding box center [170, 149] width 4 height 4
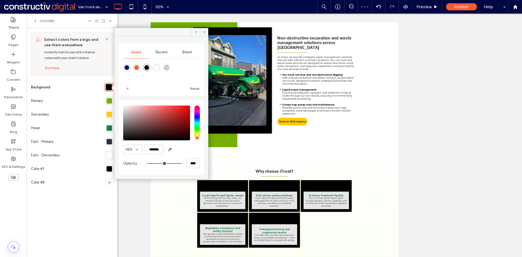
type input "*******"
drag, startPoint x: 116, startPoint y: 103, endPoint x: 171, endPoint y: 44, distance: 80.6
click at [114, 102] on div "Saved Recent Brand Reset HEX ******* Opacity **** Extract colors from a logo an…" at bounding box center [72, 142] width 91 height 229
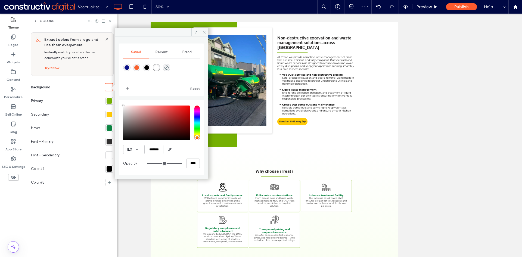
click at [204, 30] on icon at bounding box center [204, 32] width 4 height 4
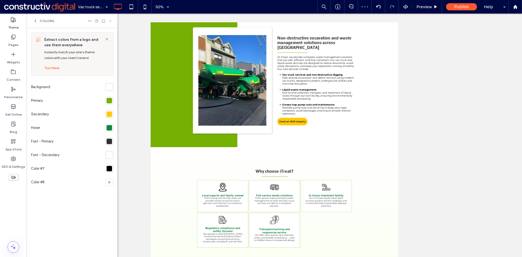
click at [112, 21] on div "Colors" at bounding box center [72, 21] width 91 height 14
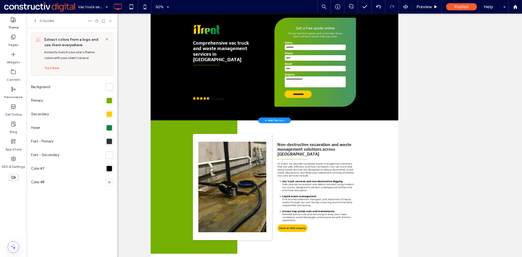
scroll to position [0, 0]
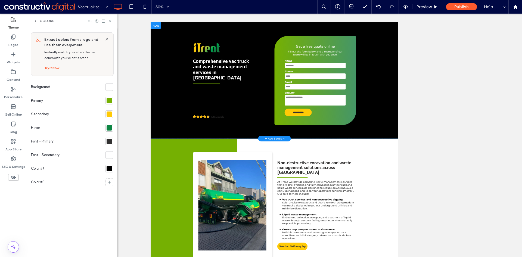
click at [184, 171] on div "**********" at bounding box center [397, 138] width 495 height 232
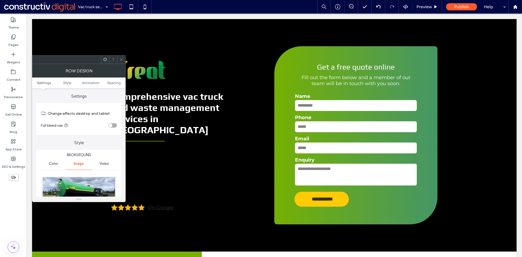
click at [122, 61] on icon at bounding box center [121, 59] width 4 height 4
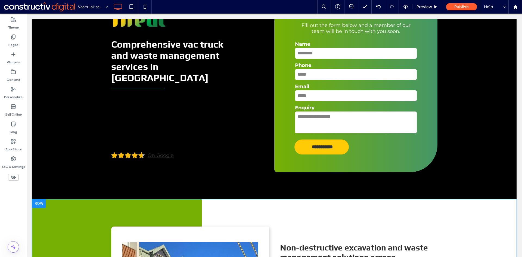
scroll to position [109, 0]
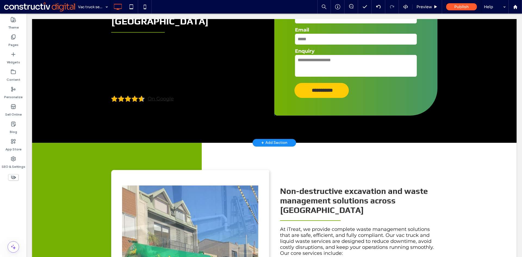
click at [59, 116] on div "**********" at bounding box center [274, 26] width 484 height 232
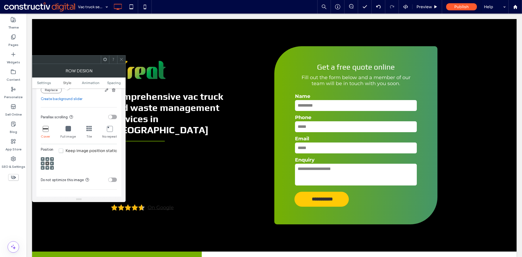
scroll to position [190, 0]
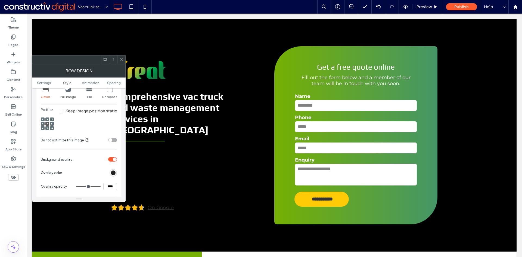
click at [115, 170] on div "rgb(0, 0, 0)" at bounding box center [113, 172] width 5 height 5
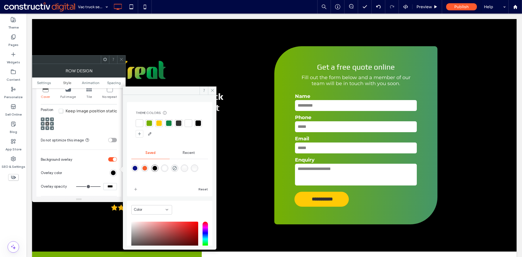
click at [141, 123] on div at bounding box center [139, 122] width 5 height 5
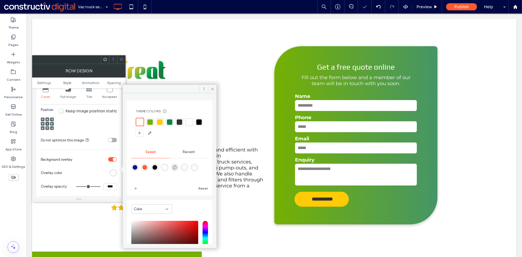
click at [120, 59] on icon at bounding box center [121, 59] width 4 height 4
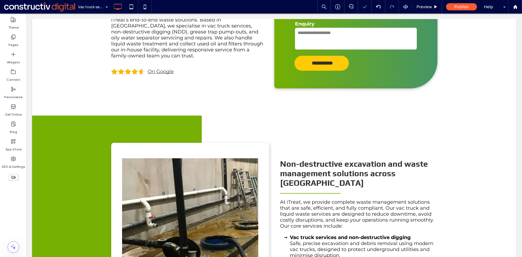
scroll to position [27, 0]
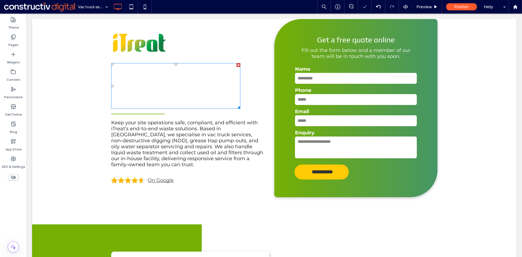
click at [133, 88] on span "Comprehensive vac truck and waste management services in [GEOGRAPHIC_DATA]" at bounding box center [167, 86] width 112 height 45
type input "****"
type input "**"
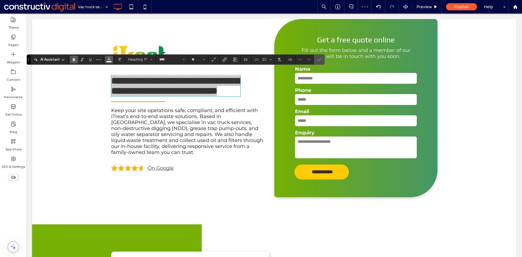
click at [110, 60] on icon "Color" at bounding box center [109, 59] width 4 height 4
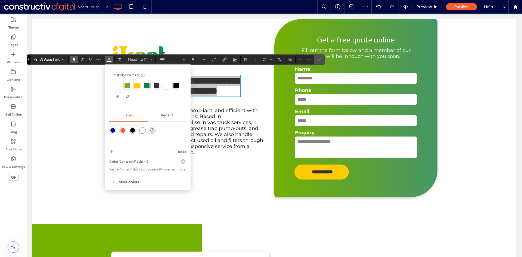
click at [174, 86] on div at bounding box center [175, 85] width 5 height 5
click at [320, 59] on icon "Confirm" at bounding box center [319, 59] width 4 height 4
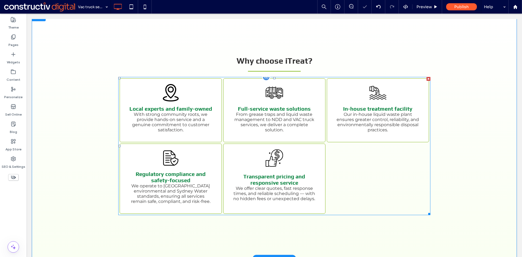
scroll to position [462, 0]
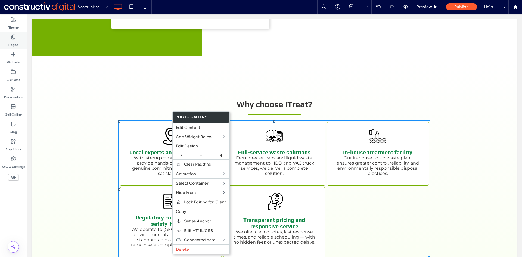
click at [15, 20] on use at bounding box center [13, 19] width 5 height 5
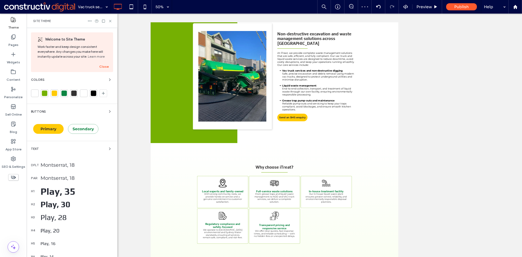
scroll to position [249, 0]
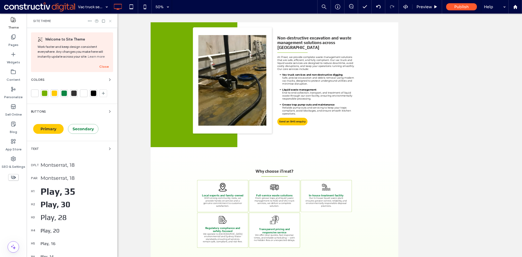
click at [112, 21] on icon at bounding box center [110, 21] width 4 height 4
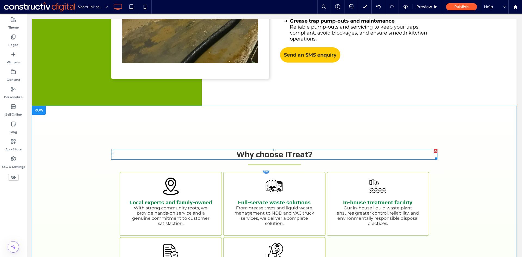
scroll to position [467, 0]
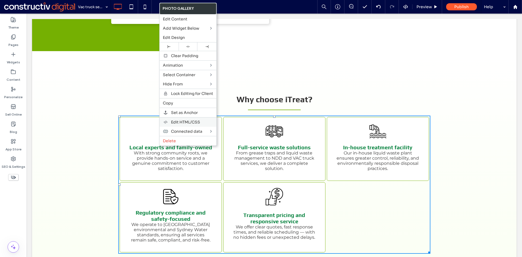
click at [192, 122] on span "Edit HTML/CSS" at bounding box center [185, 122] width 29 height 5
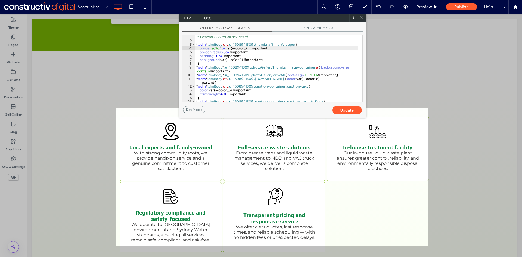
drag, startPoint x: 249, startPoint y: 48, endPoint x: 277, endPoint y: 55, distance: 28.6
click at [249, 48] on div "/* General CSS for all devices */ * #dm * .dmBody div .u_1508941309 .thumbnailI…" at bounding box center [276, 72] width 163 height 74
click at [348, 108] on div "Update" at bounding box center [347, 110] width 30 height 8
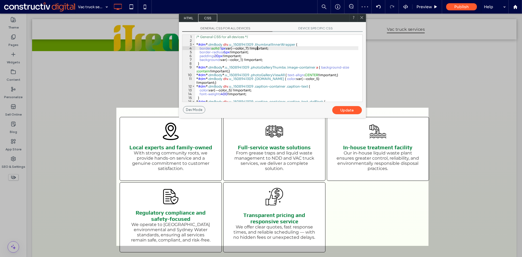
click at [264, 49] on div "/* General CSS for all devices */ * #dm * .dmBody div .u_1508941309 .thumbnailI…" at bounding box center [276, 72] width 163 height 74
click at [345, 111] on div "Update" at bounding box center [347, 110] width 30 height 8
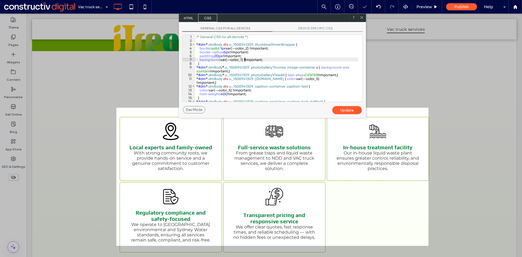
click at [245, 60] on div "/* General CSS for all devices */ * #dm * .dmBody div .u_1508941309 .thumbnailI…" at bounding box center [276, 72] width 163 height 74
type textarea "**"
click at [346, 108] on div "Update" at bounding box center [347, 110] width 30 height 8
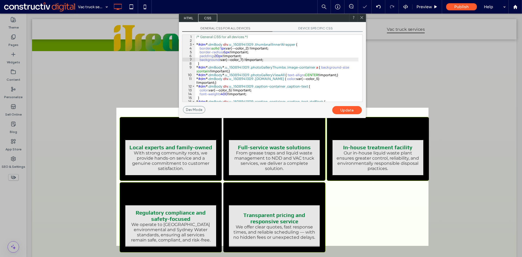
click at [361, 17] on use at bounding box center [361, 17] width 3 height 3
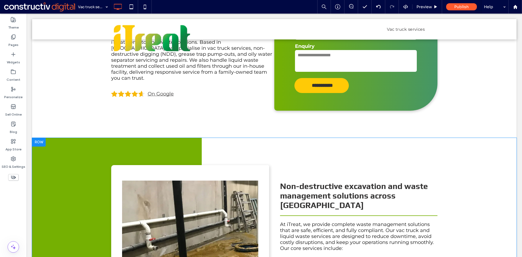
scroll to position [0, 0]
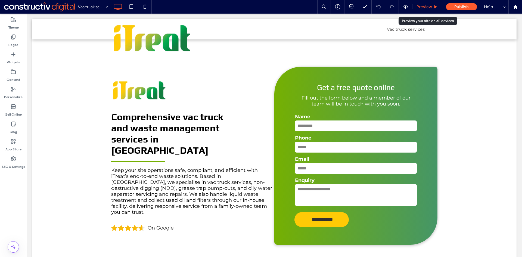
click at [423, 8] on span "Preview" at bounding box center [423, 6] width 15 height 5
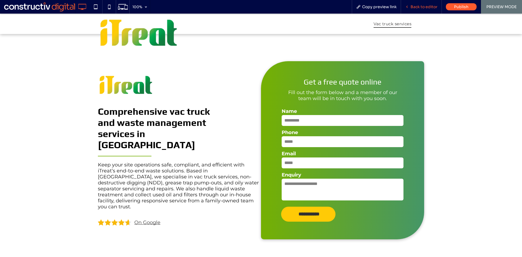
click at [416, 6] on span "Back to editor" at bounding box center [423, 6] width 27 height 5
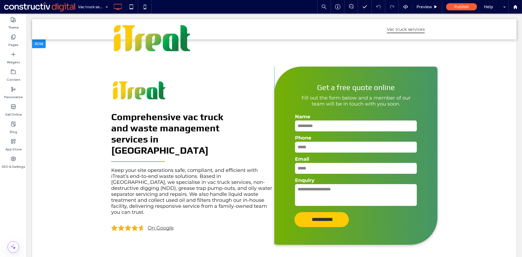
drag, startPoint x: 76, startPoint y: 141, endPoint x: 29, endPoint y: 161, distance: 51.8
click at [76, 141] on div "**********" at bounding box center [274, 155] width 484 height 232
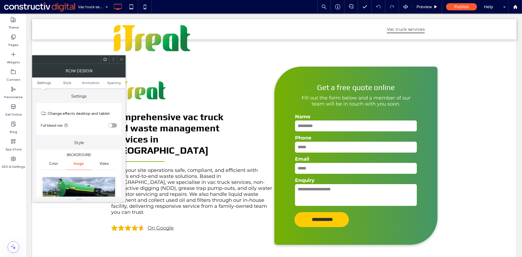
click at [122, 59] on icon at bounding box center [121, 59] width 4 height 4
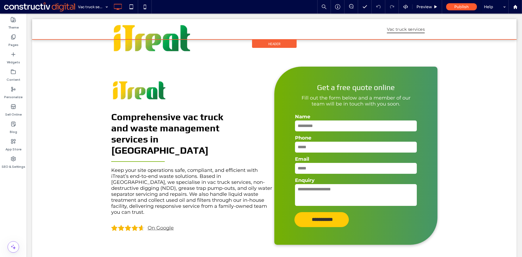
click at [274, 43] on span "Header" at bounding box center [274, 44] width 12 height 5
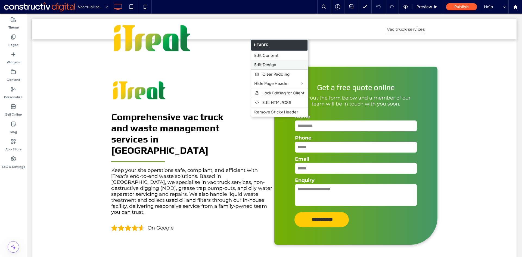
drag, startPoint x: 268, startPoint y: 65, endPoint x: 256, endPoint y: 68, distance: 12.8
click at [268, 65] on span "Edit Design" at bounding box center [265, 64] width 22 height 5
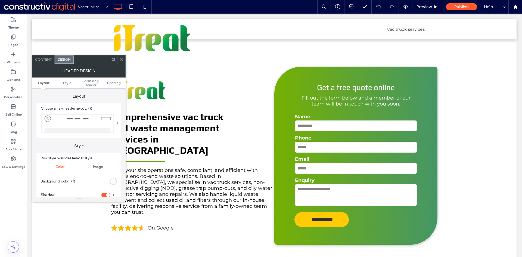
click at [43, 60] on span "Content" at bounding box center [43, 59] width 17 height 4
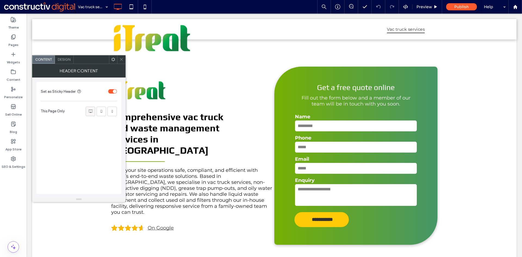
click at [91, 111] on icon at bounding box center [90, 110] width 5 height 5
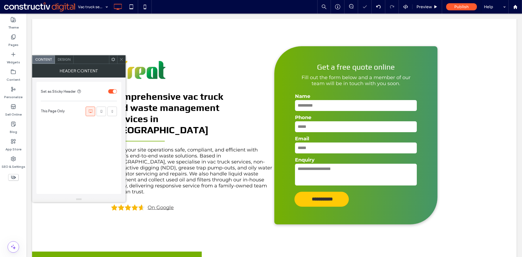
click at [121, 59] on use at bounding box center [121, 59] width 3 height 3
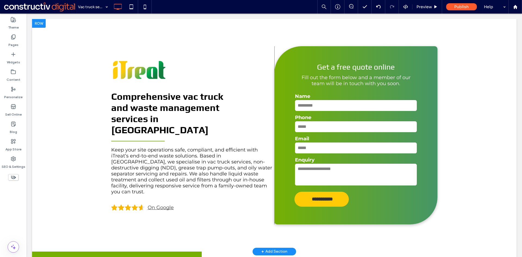
click at [63, 143] on div "**********" at bounding box center [274, 135] width 484 height 232
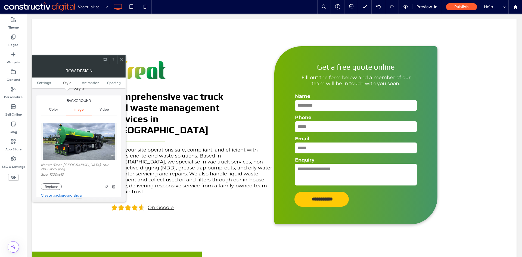
scroll to position [54, 0]
click at [79, 137] on img at bounding box center [78, 141] width 73 height 38
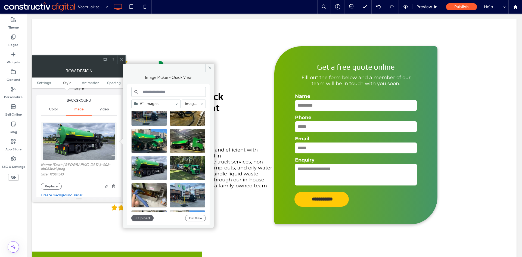
scroll to position [27, 0]
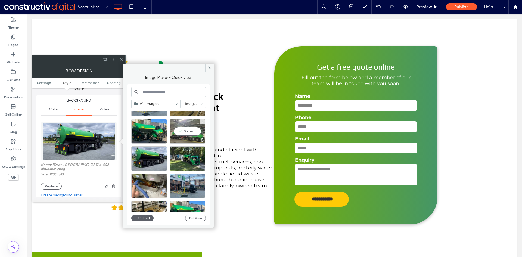
click at [185, 134] on div "Select" at bounding box center [188, 131] width 36 height 24
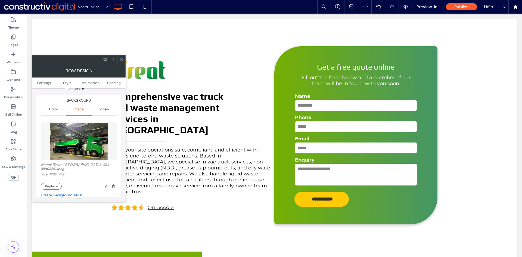
click at [121, 59] on icon at bounding box center [121, 59] width 4 height 4
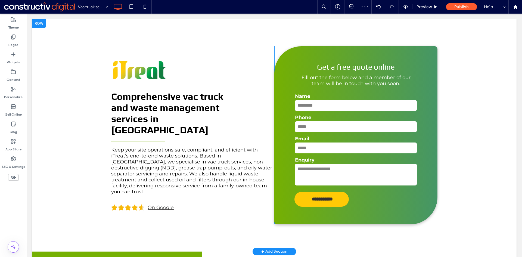
click at [73, 163] on div "**********" at bounding box center [274, 135] width 484 height 232
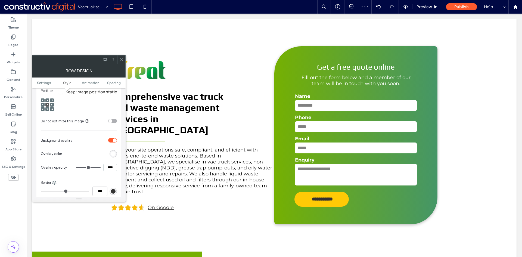
scroll to position [217, 0]
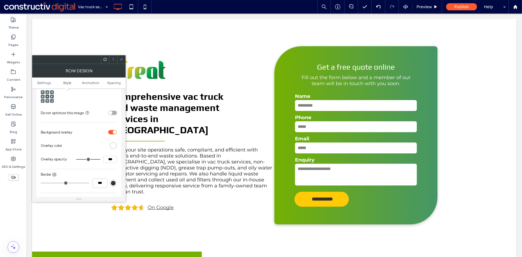
type input "**"
type input "***"
type input "**"
type input "***"
type input "**"
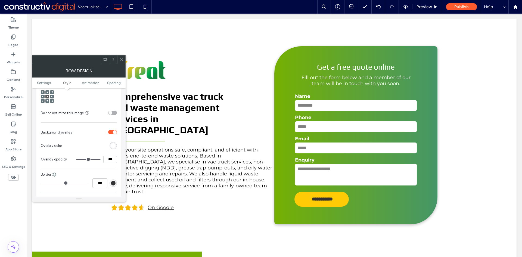
type input "***"
type input "**"
type input "***"
type input "**"
type input "***"
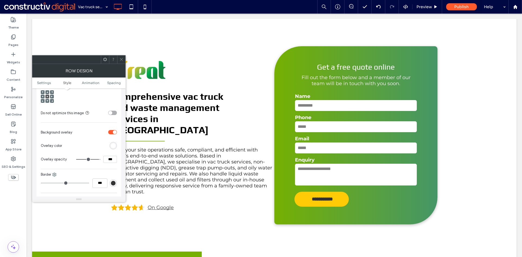
type input "**"
type input "***"
type input "**"
type input "***"
type input "**"
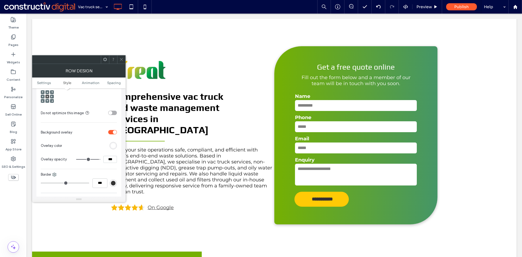
type input "***"
type input "**"
type input "***"
type input "**"
type input "***"
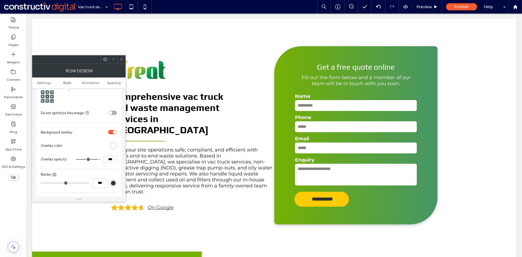
type input "**"
click at [96, 159] on input "range" at bounding box center [88, 159] width 24 height 1
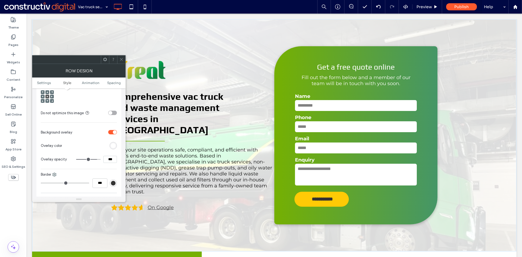
click at [122, 58] on use at bounding box center [121, 59] width 3 height 3
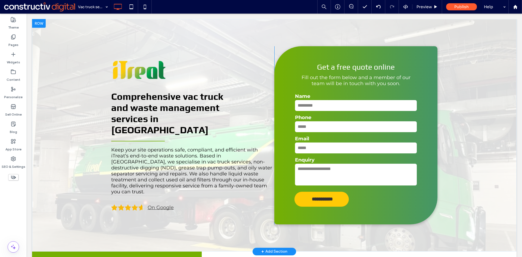
click at [70, 171] on div "**********" at bounding box center [274, 135] width 484 height 232
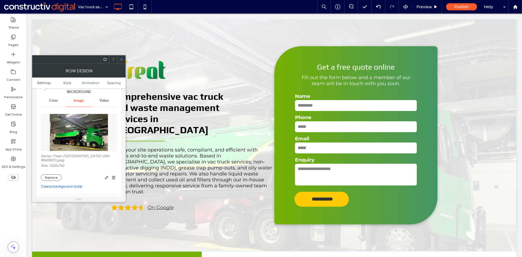
scroll to position [109, 0]
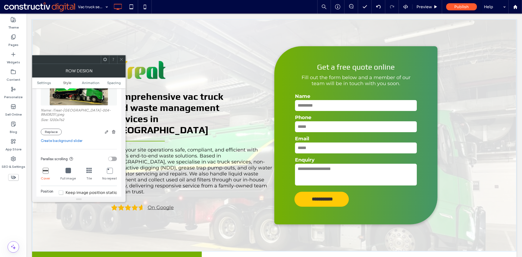
click at [122, 59] on icon at bounding box center [121, 59] width 4 height 4
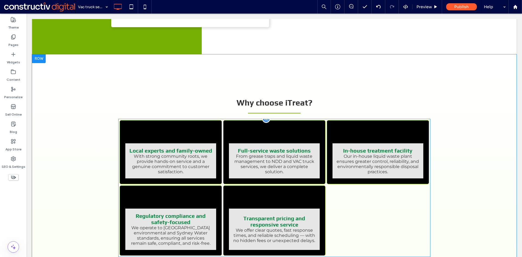
scroll to position [462, 0]
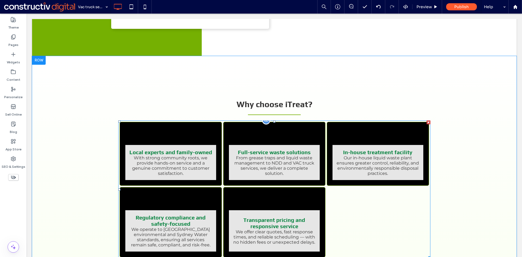
click at [176, 155] on div "With strong community roots, we provide hands-on service and a genuine commitme…" at bounding box center [170, 165] width 83 height 21
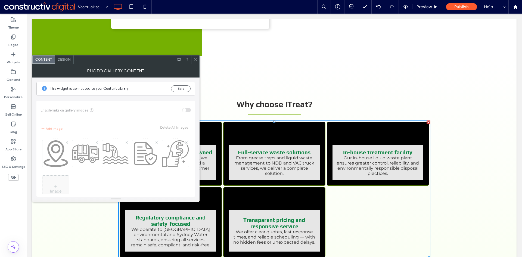
click at [195, 59] on icon at bounding box center [195, 59] width 4 height 4
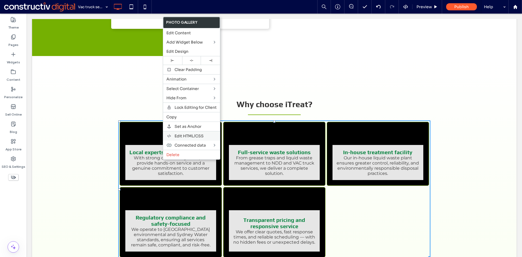
click at [196, 135] on span "Edit HTML/CSS" at bounding box center [188, 135] width 29 height 5
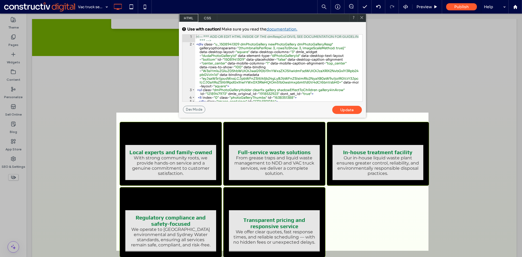
click at [206, 17] on span "CSS" at bounding box center [207, 18] width 19 height 8
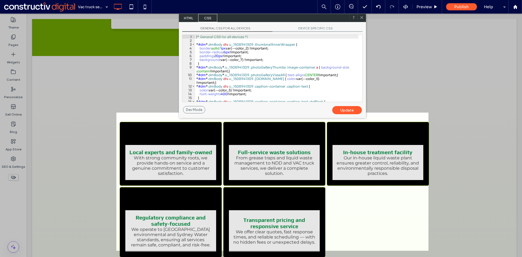
click at [242, 60] on div "/* General CSS for all devices */ * #dm * .dmBody div .u_1508941309 .thumbnailI…" at bounding box center [276, 72] width 163 height 74
click at [349, 109] on div "Update" at bounding box center [347, 110] width 30 height 8
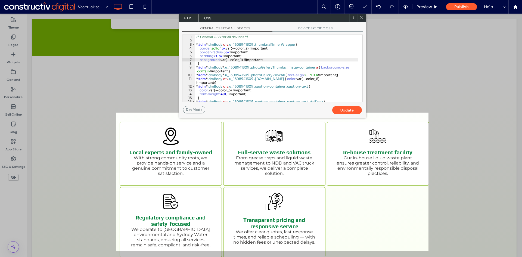
drag, startPoint x: 361, startPoint y: 19, endPoint x: 314, endPoint y: 35, distance: 49.0
click at [361, 19] on icon at bounding box center [362, 17] width 4 height 4
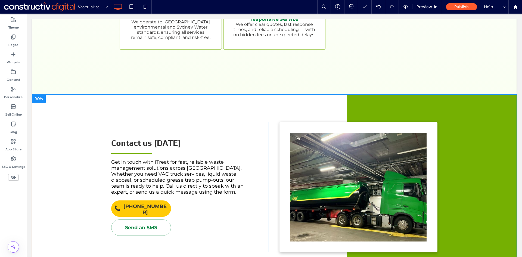
scroll to position [723, 0]
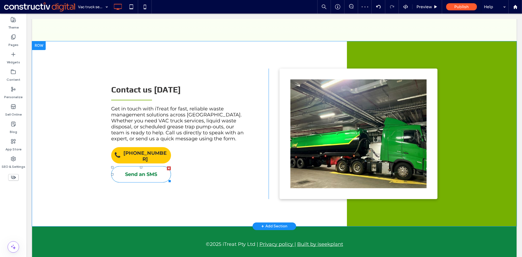
drag, startPoint x: 147, startPoint y: 168, endPoint x: 177, endPoint y: 138, distance: 42.7
click at [147, 168] on span "Send an SMS" at bounding box center [141, 174] width 32 height 15
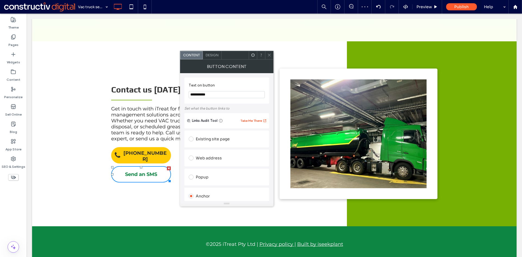
click at [215, 55] on span "Design" at bounding box center [211, 55] width 13 height 4
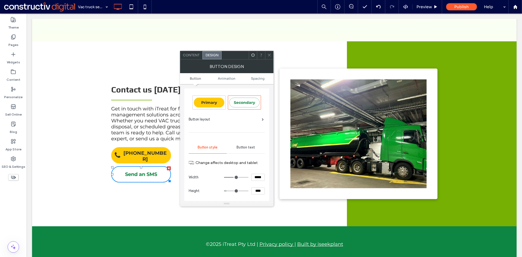
click at [213, 103] on span "Primary" at bounding box center [209, 102] width 16 height 5
click at [270, 57] on icon at bounding box center [269, 55] width 4 height 4
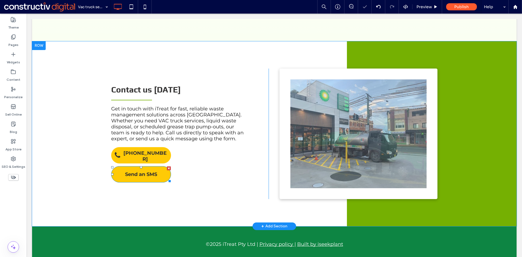
click at [153, 169] on span "Send an SMS" at bounding box center [141, 174] width 32 height 15
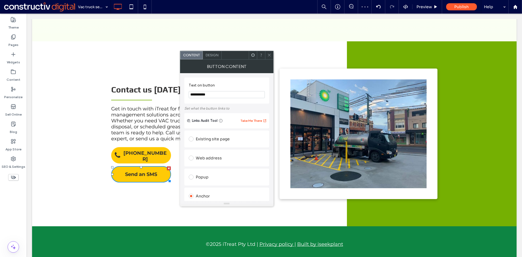
drag, startPoint x: 269, startPoint y: 54, endPoint x: 271, endPoint y: 56, distance: 3.7
click at [268, 54] on icon at bounding box center [269, 55] width 4 height 4
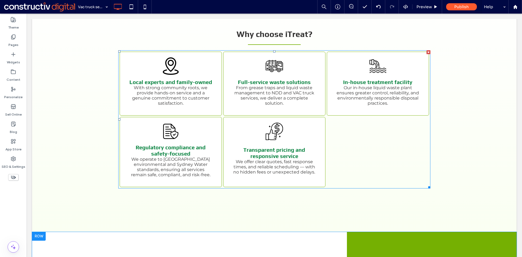
scroll to position [532, 0]
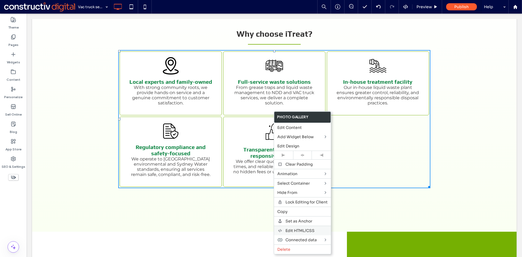
click at [309, 230] on span "Edit HTML/CSS" at bounding box center [299, 230] width 29 height 5
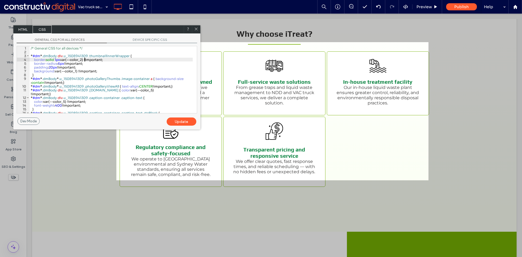
click at [84, 60] on div "/* General CSS for all devices */ * #dm * .dmBody div .u_1508941309 .thumbnailI…" at bounding box center [111, 83] width 163 height 74
type textarea "**"
click at [192, 123] on div "Update" at bounding box center [182, 121] width 30 height 8
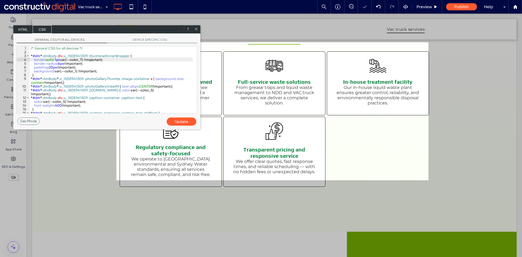
click at [196, 26] on div at bounding box center [196, 29] width 8 height 8
drag, startPoint x: 195, startPoint y: 26, endPoint x: 178, endPoint y: 44, distance: 25.4
click at [195, 26] on div at bounding box center [196, 29] width 8 height 8
drag, startPoint x: 196, startPoint y: 29, endPoint x: 169, endPoint y: 15, distance: 29.8
click at [196, 29] on icon at bounding box center [196, 29] width 4 height 4
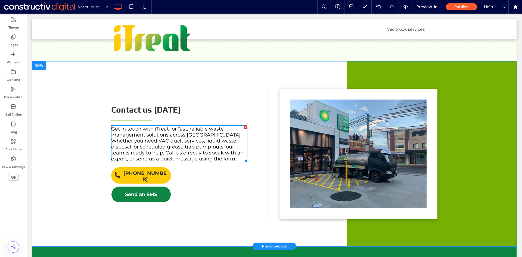
scroll to position [723, 0]
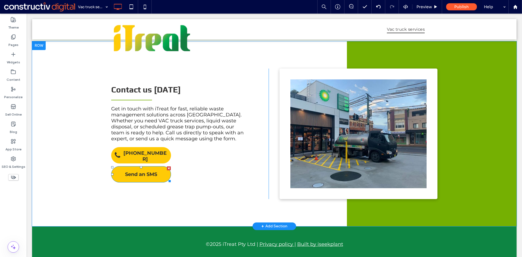
drag, startPoint x: 150, startPoint y: 165, endPoint x: 156, endPoint y: 158, distance: 9.8
click at [150, 167] on span "Send an SMS" at bounding box center [141, 174] width 32 height 15
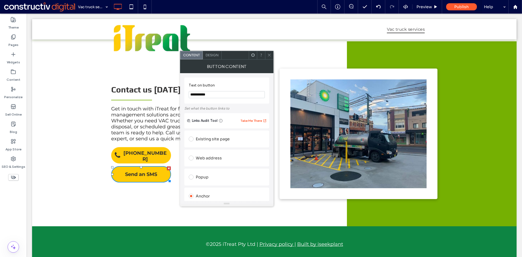
click at [211, 54] on span "Design" at bounding box center [211, 55] width 13 height 4
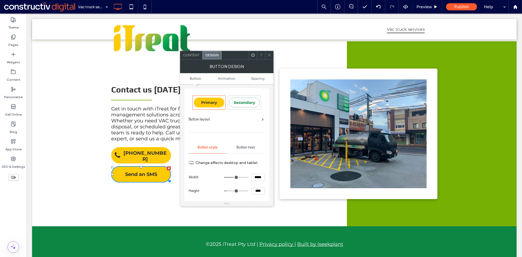
click at [244, 102] on span "Secondary" at bounding box center [244, 102] width 21 height 5
click at [270, 56] on icon at bounding box center [269, 55] width 4 height 4
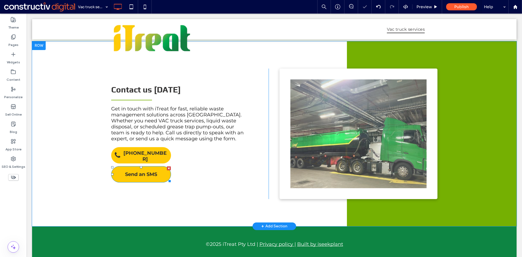
click at [157, 168] on link "Send an SMS" at bounding box center [141, 174] width 60 height 16
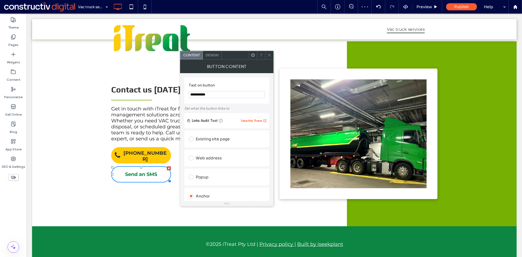
click at [216, 56] on span "Design" at bounding box center [211, 55] width 13 height 4
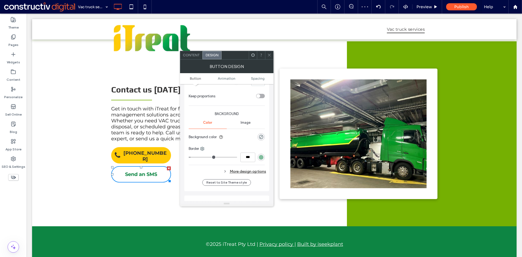
scroll to position [109, 0]
click at [260, 157] on div "rgba(13, 133, 67, 0.5)" at bounding box center [261, 157] width 5 height 5
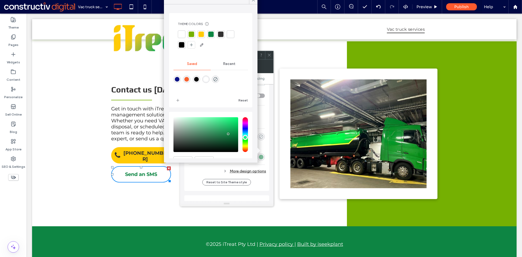
click at [261, 134] on div "rgba(0, 0, 0, 0)" at bounding box center [261, 136] width 5 height 5
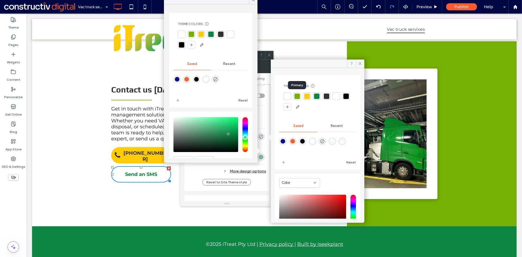
click at [297, 96] on div at bounding box center [296, 95] width 5 height 5
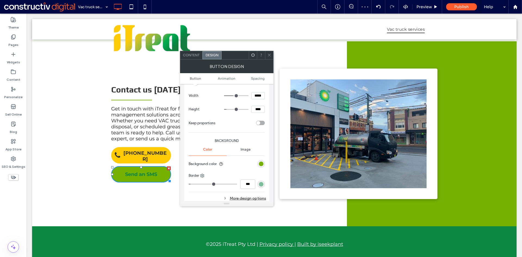
scroll to position [27, 0]
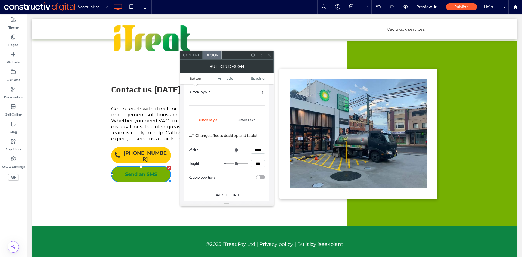
drag, startPoint x: 248, startPoint y: 118, endPoint x: 250, endPoint y: 122, distance: 4.1
click at [248, 118] on span "Button text" at bounding box center [245, 120] width 18 height 4
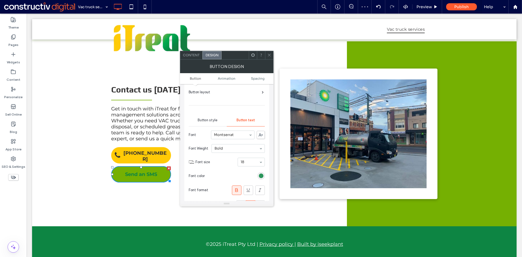
click at [261, 174] on div "rgb(13, 133, 67)" at bounding box center [261, 175] width 5 height 5
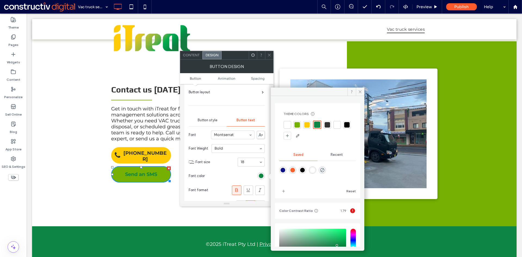
click at [335, 124] on div at bounding box center [336, 124] width 5 height 5
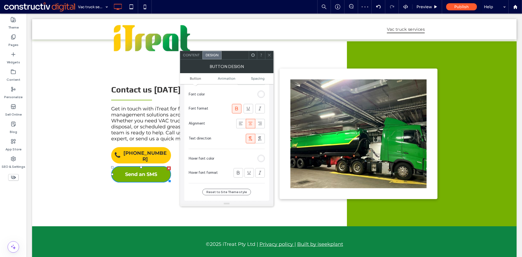
scroll to position [54, 0]
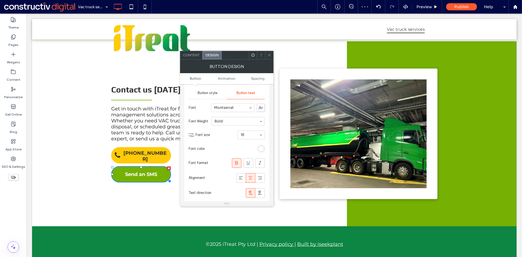
click at [211, 91] on span "Button style" at bounding box center [208, 93] width 20 height 4
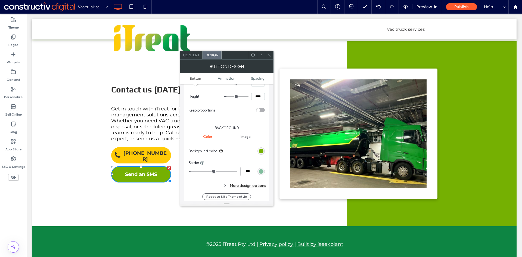
scroll to position [136, 0]
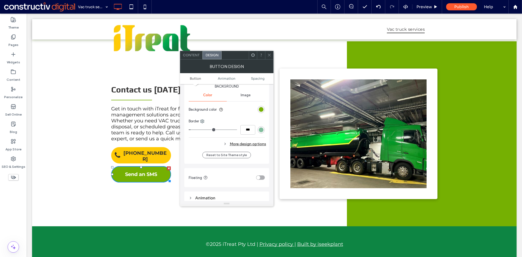
click at [254, 144] on div "More design options" at bounding box center [227, 143] width 77 height 7
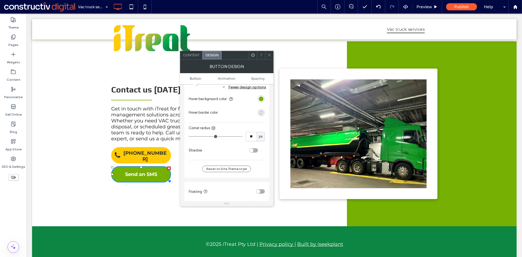
scroll to position [190, 0]
click at [260, 100] on div "rgb(117, 176, 2)" at bounding box center [261, 101] width 5 height 5
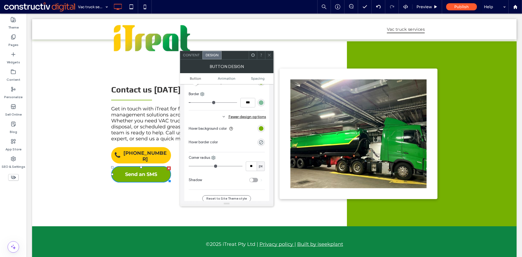
scroll to position [109, 0]
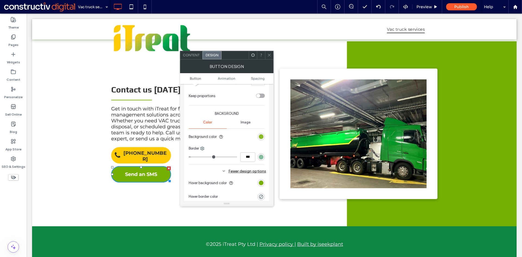
click at [261, 136] on div "rgb(117, 176, 2)" at bounding box center [261, 136] width 5 height 5
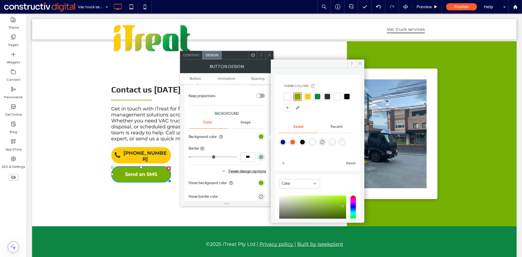
drag, startPoint x: 316, startPoint y: 95, endPoint x: 281, endPoint y: 113, distance: 39.4
click at [316, 95] on div at bounding box center [317, 96] width 5 height 5
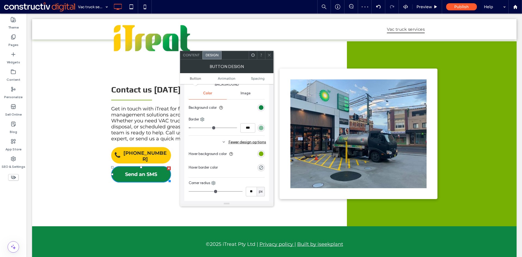
scroll to position [136, 0]
click at [261, 155] on div "rgb(117, 176, 2)" at bounding box center [261, 155] width 5 height 5
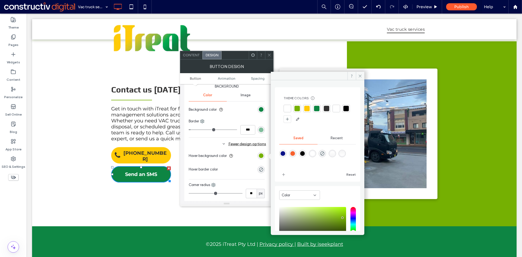
click at [301, 108] on div at bounding box center [297, 109] width 8 height 8
click at [297, 108] on div at bounding box center [297, 109] width 6 height 6
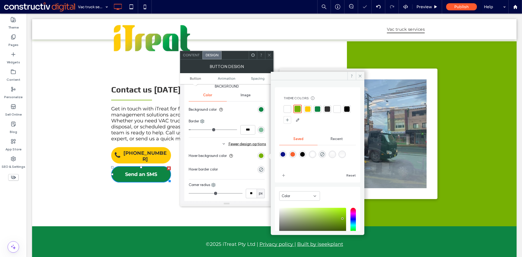
click at [267, 54] on div at bounding box center [269, 55] width 8 height 8
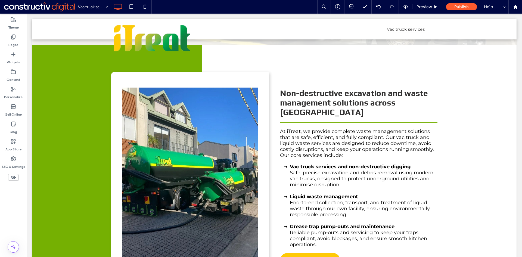
scroll to position [206, 0]
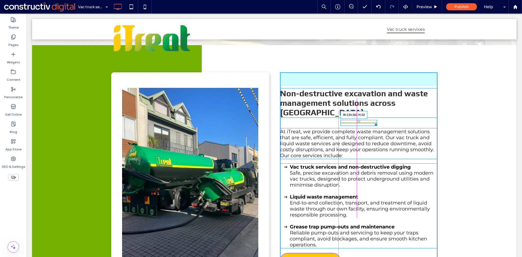
drag, startPoint x: 434, startPoint y: 114, endPoint x: 400, endPoint y: 126, distance: 35.8
click at [374, 122] on div at bounding box center [375, 124] width 4 height 4
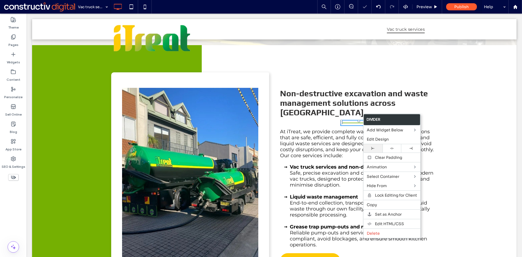
click at [373, 147] on icon at bounding box center [372, 148] width 3 height 3
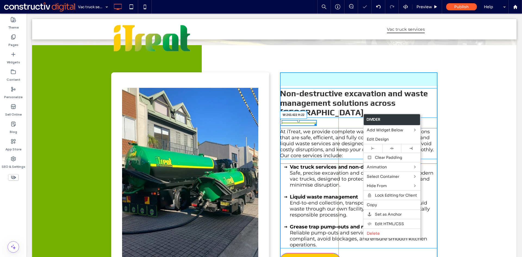
drag, startPoint x: 313, startPoint y: 115, endPoint x: 342, endPoint y: 115, distance: 28.5
click at [342, 115] on div "Non-destructive excavation and waste management solutions across Sydney W:243.4…" at bounding box center [358, 178] width 157 height 212
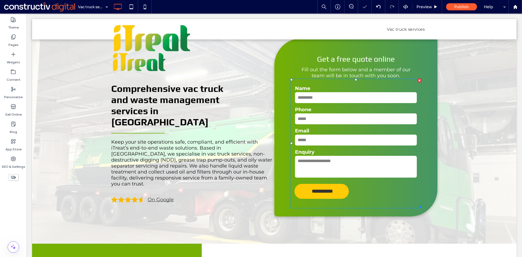
scroll to position [0, 0]
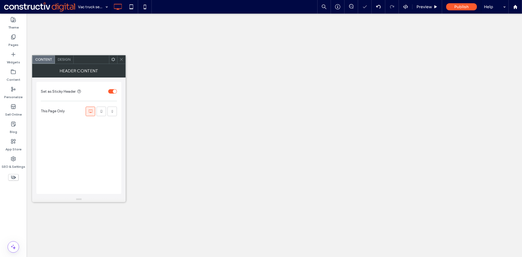
click at [122, 60] on use at bounding box center [121, 59] width 3 height 3
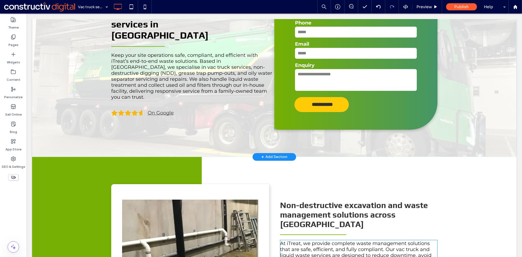
scroll to position [54, 0]
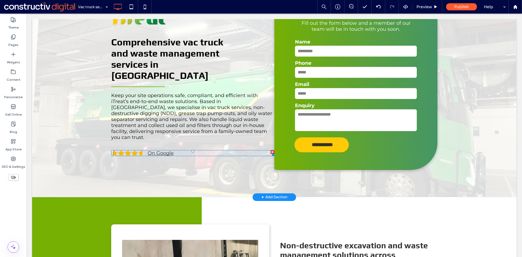
drag, startPoint x: 160, startPoint y: 146, endPoint x: 163, endPoint y: 148, distance: 3.3
click at [111, 150] on span at bounding box center [111, 150] width 0 height 0
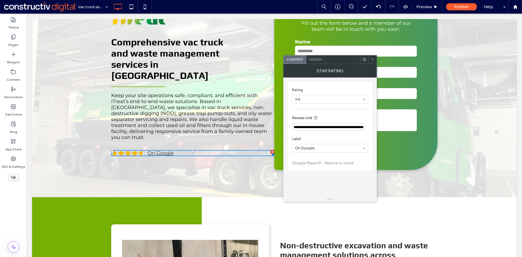
click at [313, 60] on span "Design" at bounding box center [315, 59] width 13 height 4
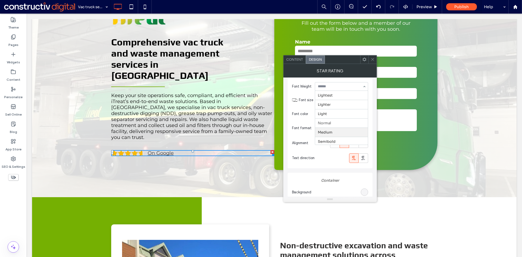
scroll to position [28, 0]
click at [372, 60] on icon at bounding box center [372, 59] width 4 height 4
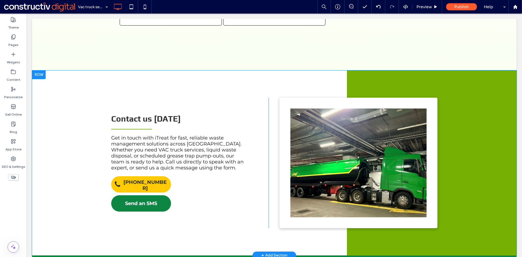
scroll to position [723, 0]
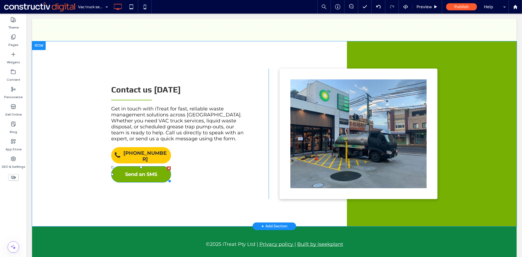
click at [149, 167] on span "Send an SMS" at bounding box center [141, 174] width 32 height 15
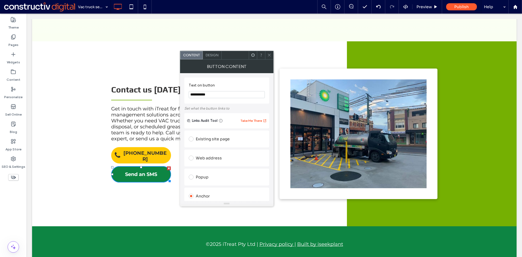
click at [217, 55] on span "Design" at bounding box center [211, 55] width 13 height 4
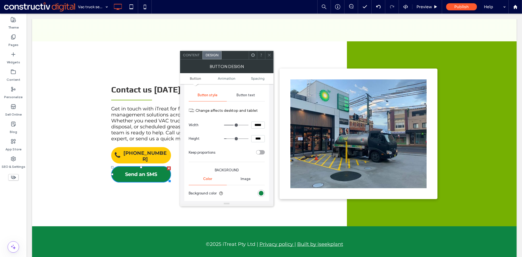
scroll to position [136, 0]
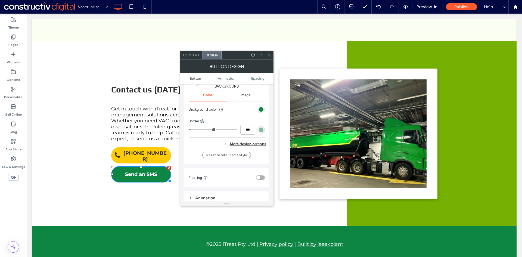
click at [259, 144] on div "More design options" at bounding box center [227, 143] width 77 height 7
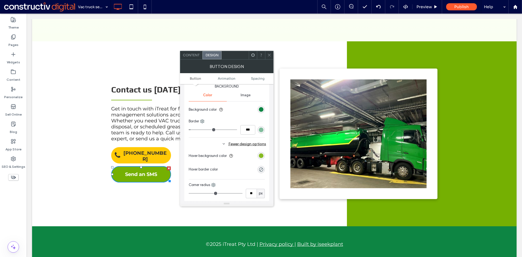
click at [261, 156] on div "rgb(117, 176, 2)" at bounding box center [261, 155] width 5 height 5
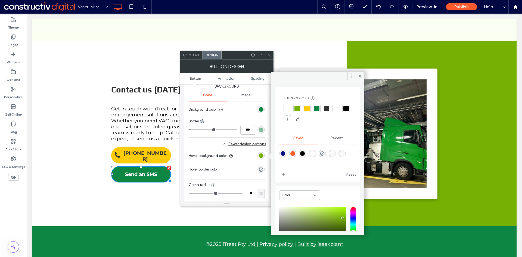
click at [305, 109] on div at bounding box center [306, 108] width 5 height 5
click at [360, 76] on icon at bounding box center [360, 76] width 4 height 4
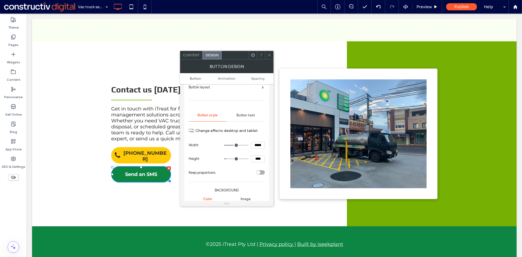
scroll to position [0, 0]
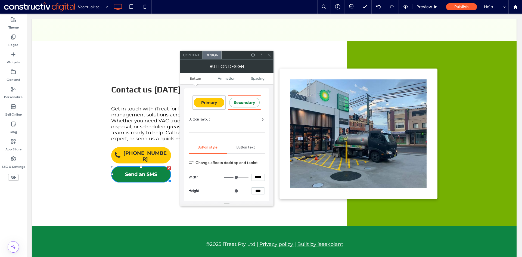
click at [247, 145] on div "Button text" at bounding box center [246, 147] width 38 height 12
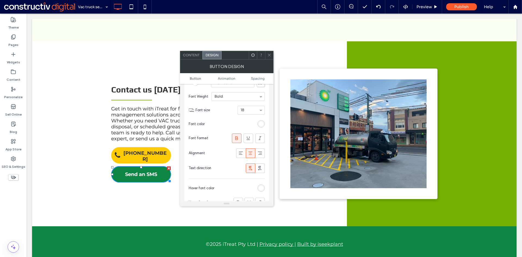
scroll to position [82, 0]
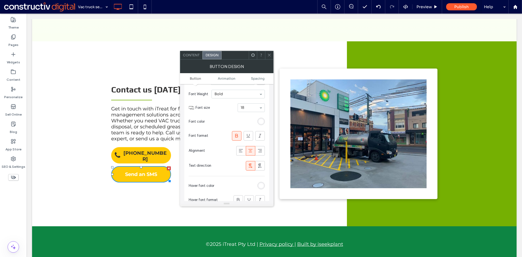
click at [262, 185] on div "rgb(255, 255, 255)" at bounding box center [261, 185] width 5 height 5
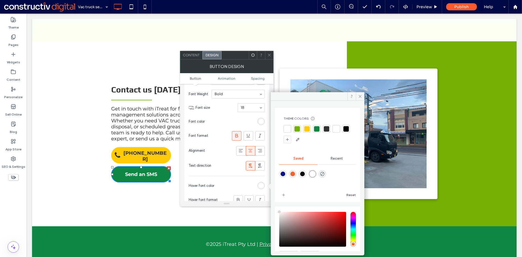
click at [326, 130] on div at bounding box center [326, 128] width 5 height 5
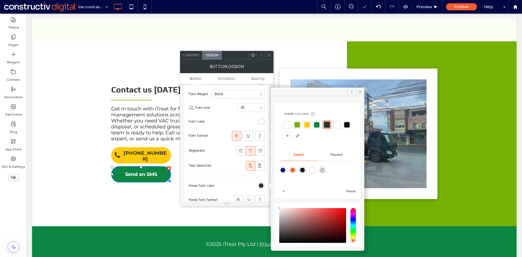
click at [268, 55] on icon at bounding box center [269, 55] width 4 height 4
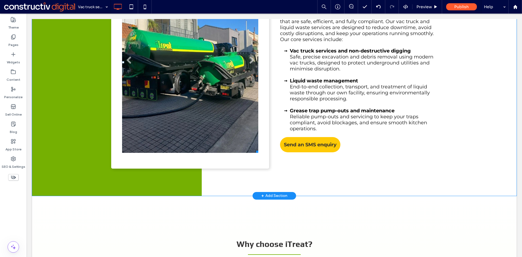
scroll to position [261, 0]
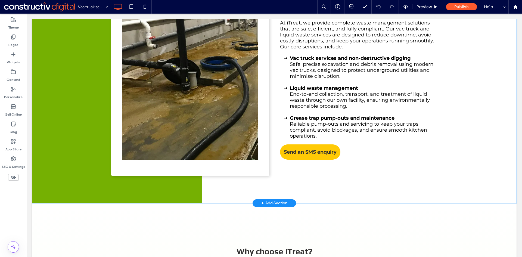
scroll to position [233, 0]
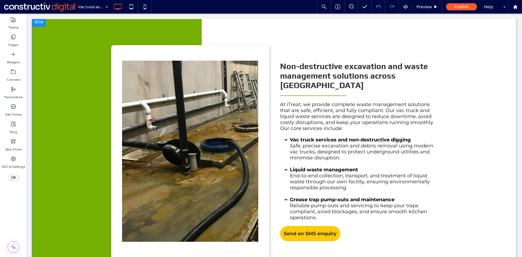
click at [113, 92] on div "Slide title Write your caption here Button Slide title Write your caption here …" at bounding box center [190, 151] width 158 height 212
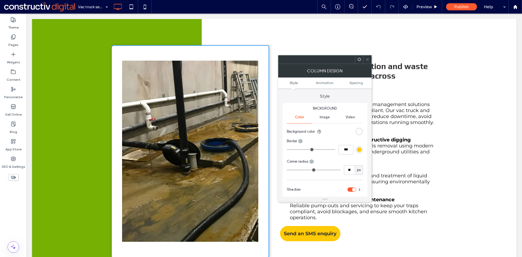
click at [360, 130] on div "rgb(255, 255, 255)" at bounding box center [359, 131] width 5 height 5
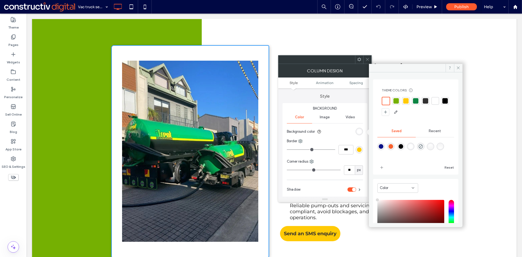
click at [442, 104] on div at bounding box center [444, 100] width 5 height 5
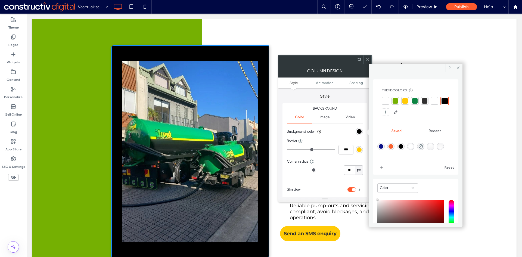
click at [424, 100] on div at bounding box center [424, 100] width 5 height 5
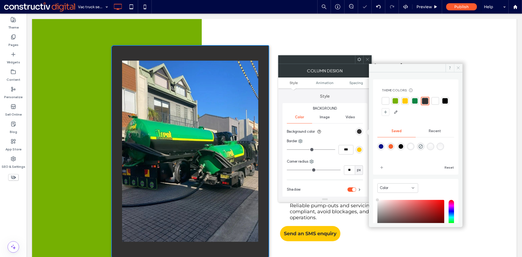
click at [458, 67] on icon at bounding box center [458, 68] width 4 height 4
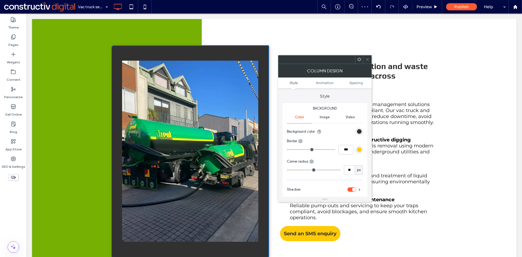
click at [366, 59] on icon at bounding box center [367, 59] width 4 height 4
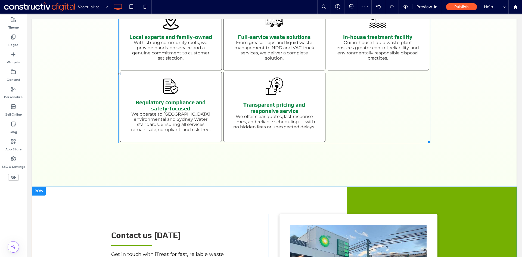
scroll to position [641, 0]
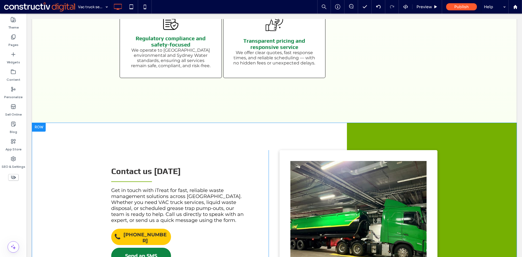
click at [282, 150] on div "Slide title Write your caption here Button Slide title Write your caption here …" at bounding box center [358, 215] width 158 height 130
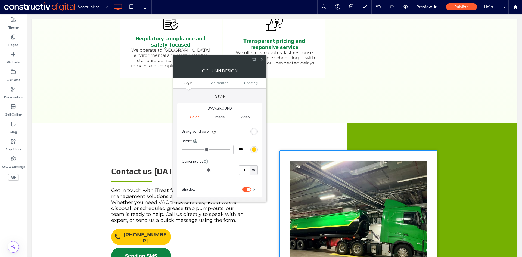
click at [255, 130] on div "rgb(255, 255, 255)" at bounding box center [254, 131] width 5 height 5
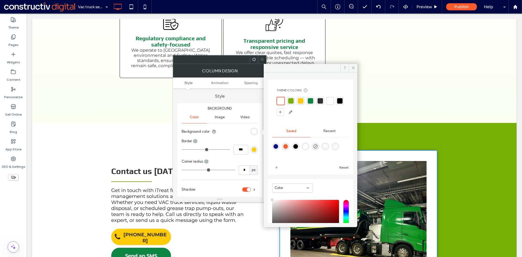
click at [337, 104] on div at bounding box center [339, 100] width 5 height 5
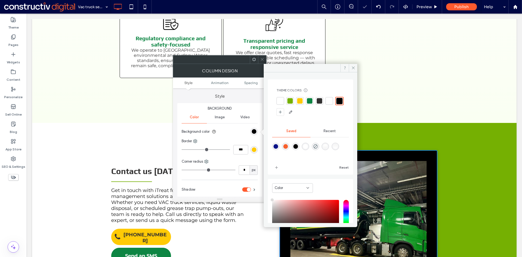
click at [263, 59] on icon at bounding box center [262, 59] width 4 height 4
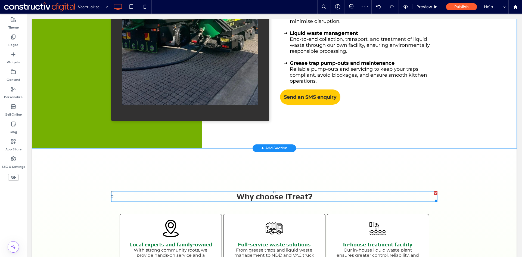
scroll to position [315, 0]
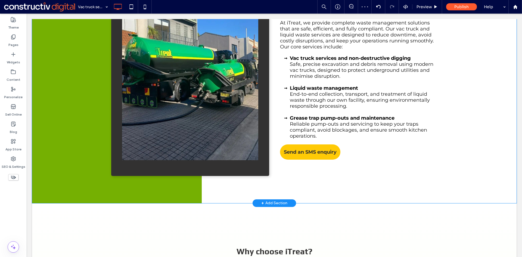
click at [112, 128] on div "Slide title Write your caption here Button Slide title Write your caption here …" at bounding box center [190, 70] width 158 height 212
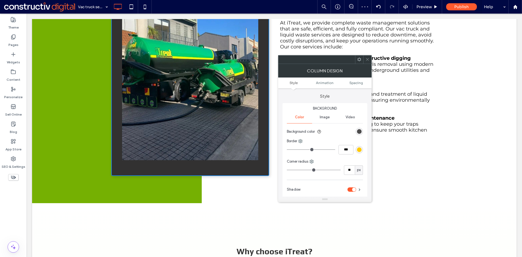
click at [357, 132] on div "rgb(50, 49, 49)" at bounding box center [359, 131] width 5 height 5
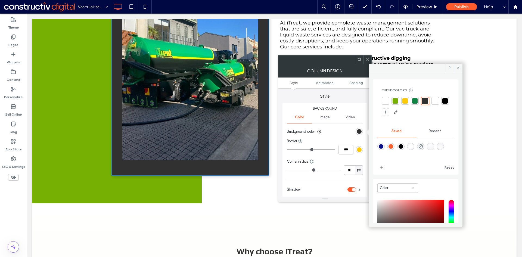
click at [442, 104] on div at bounding box center [444, 100] width 5 height 5
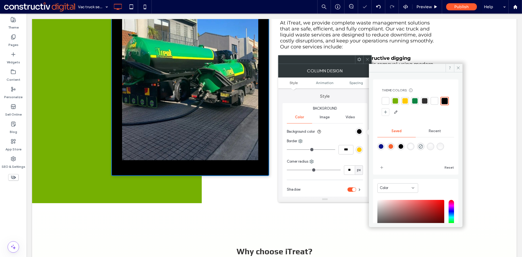
click at [367, 60] on icon at bounding box center [367, 59] width 4 height 4
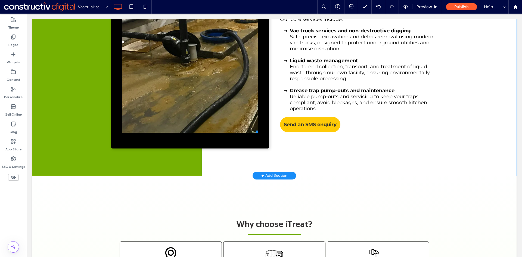
scroll to position [342, 0]
click at [114, 102] on div "Slide title Write your caption here Button Slide title Write your caption here …" at bounding box center [190, 42] width 158 height 212
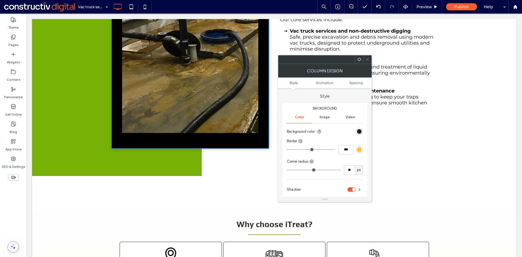
click at [359, 131] on div "rgb(0, 0, 0)" at bounding box center [359, 131] width 5 height 5
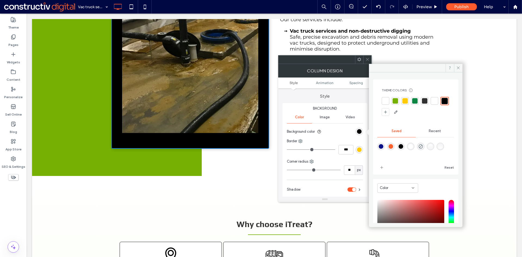
drag, startPoint x: 387, startPoint y: 101, endPoint x: 367, endPoint y: 72, distance: 34.8
click at [387, 100] on div at bounding box center [385, 100] width 5 height 5
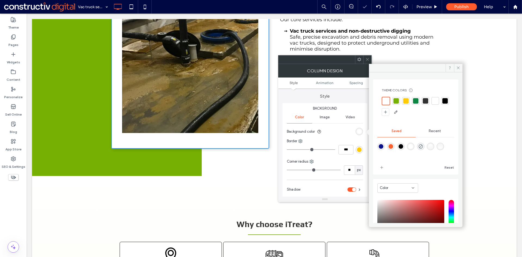
drag, startPoint x: 367, startPoint y: 58, endPoint x: 285, endPoint y: 114, distance: 99.3
click at [367, 59] on icon at bounding box center [367, 59] width 4 height 4
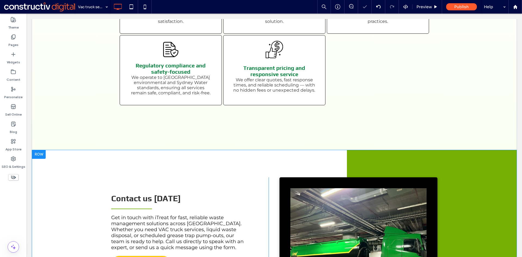
scroll to position [723, 0]
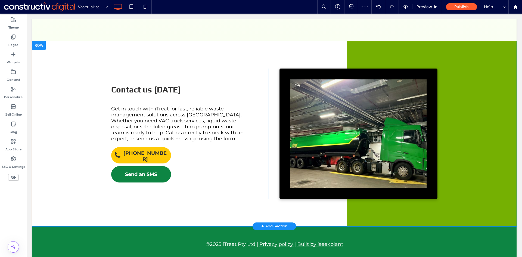
click at [281, 125] on div "Slide title Write your caption here Button Slide title Write your caption here …" at bounding box center [358, 133] width 158 height 130
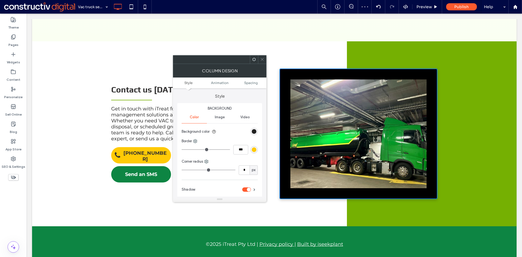
click at [253, 133] on div "rgb(0, 0, 0)" at bounding box center [254, 131] width 5 height 5
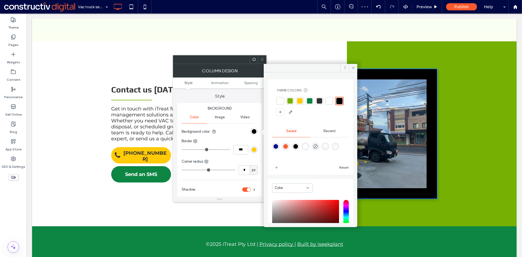
click at [279, 101] on div at bounding box center [279, 100] width 5 height 5
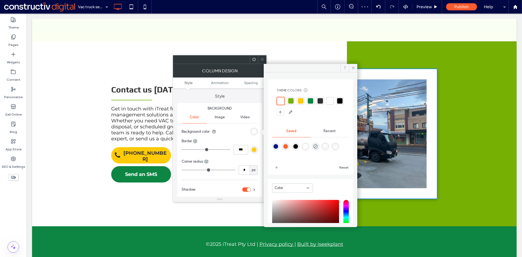
click at [262, 55] on span at bounding box center [262, 59] width 4 height 8
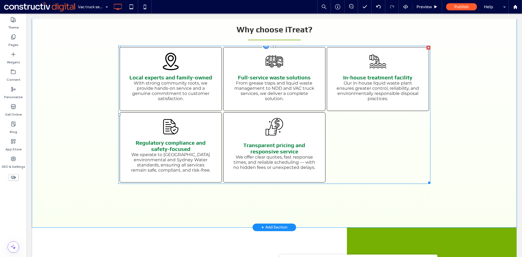
scroll to position [505, 0]
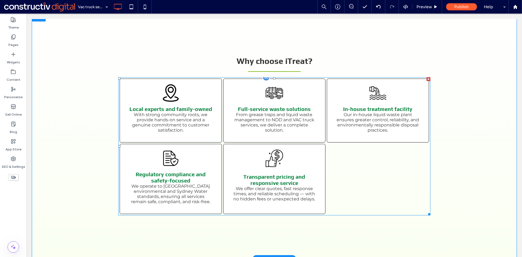
drag, startPoint x: 292, startPoint y: 111, endPoint x: 292, endPoint y: 116, distance: 4.7
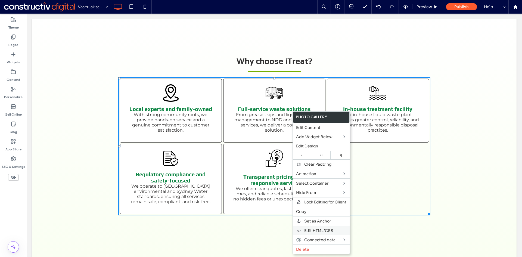
click at [331, 230] on span "Edit HTML/CSS" at bounding box center [318, 230] width 29 height 5
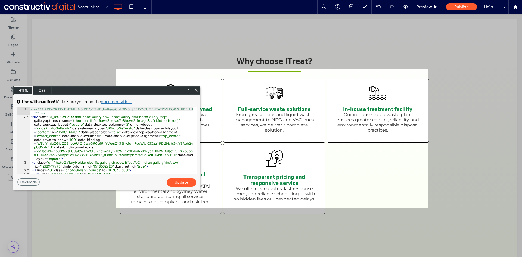
click at [42, 89] on span "CSS" at bounding box center [42, 90] width 19 height 8
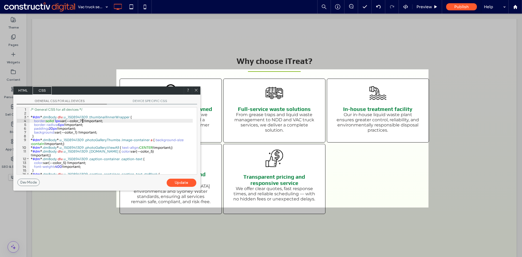
click at [83, 120] on div "/* General CSS for all devices */ * #dm * .dmBody div .u_1508941309 .thumbnailI…" at bounding box center [111, 144] width 163 height 74
click at [196, 90] on icon at bounding box center [196, 90] width 4 height 4
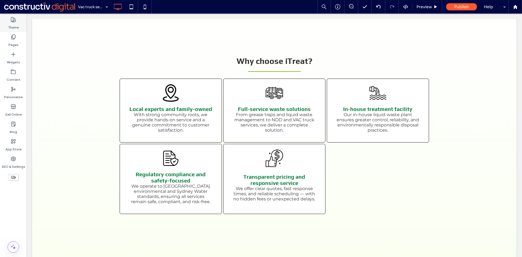
click at [13, 22] on use at bounding box center [13, 19] width 5 height 5
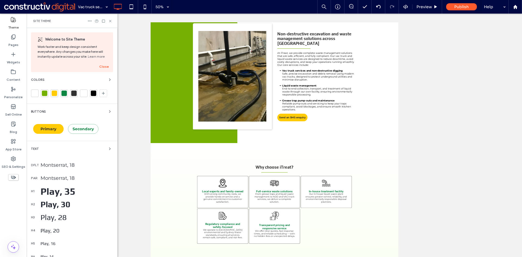
scroll to position [249, 0]
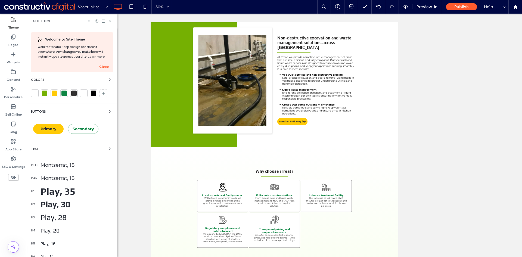
drag, startPoint x: 111, startPoint y: 21, endPoint x: 100, endPoint y: 29, distance: 13.1
click at [111, 21] on icon at bounding box center [110, 21] width 4 height 4
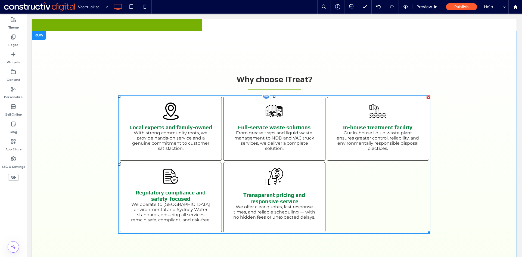
scroll to position [494, 0]
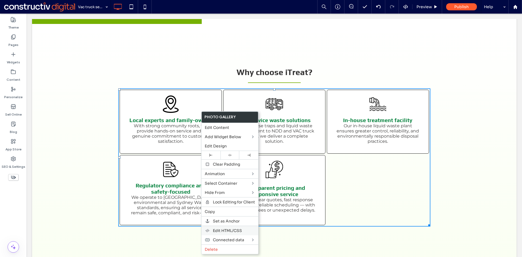
drag, startPoint x: 237, startPoint y: 230, endPoint x: 236, endPoint y: 227, distance: 3.4
click at [237, 230] on span "Edit HTML/CSS" at bounding box center [227, 230] width 29 height 5
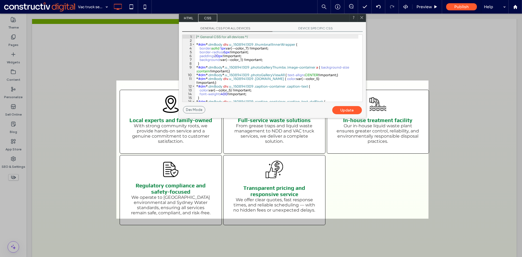
click at [248, 48] on div "/* General CSS for all devices */ * #dm * .dmBody div .u_1508941309 .thumbnailI…" at bounding box center [276, 72] width 163 height 74
click at [361, 18] on icon at bounding box center [362, 17] width 4 height 4
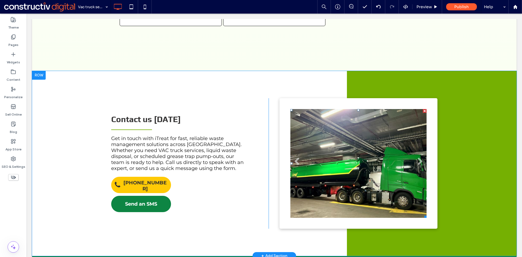
scroll to position [723, 0]
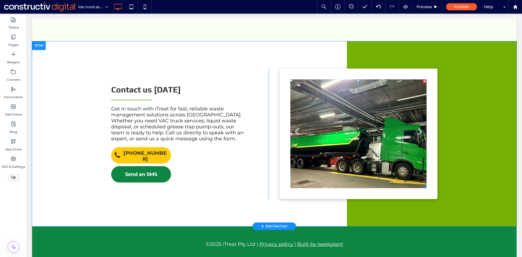
drag, startPoint x: 354, startPoint y: 132, endPoint x: 359, endPoint y: 148, distance: 16.5
click at [354, 132] on li "Slide title Write your caption here Button" at bounding box center [358, 133] width 136 height 109
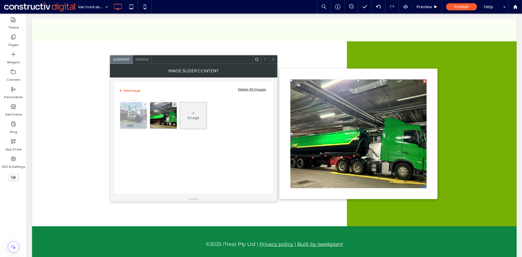
click at [136, 116] on img at bounding box center [134, 115] width 36 height 27
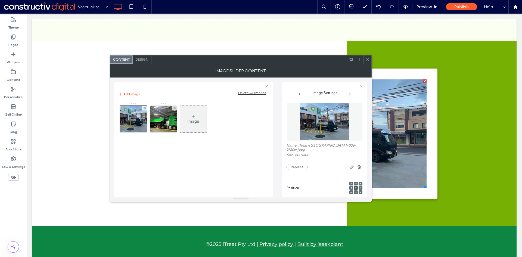
click at [194, 119] on div "Image" at bounding box center [193, 121] width 12 height 5
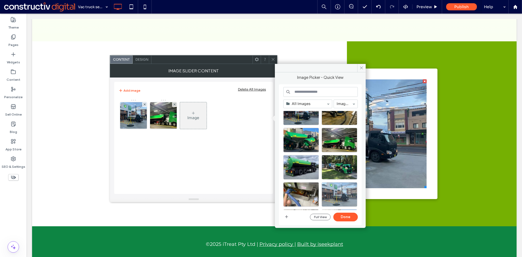
scroll to position [27, 0]
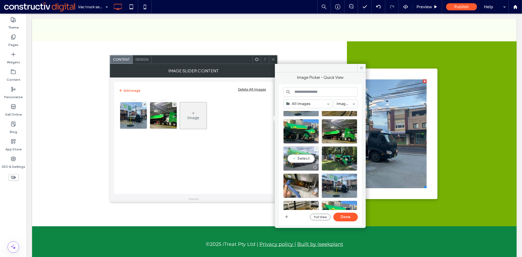
click at [305, 158] on div "Select" at bounding box center [301, 158] width 36 height 24
click at [353, 217] on button "Done" at bounding box center [345, 217] width 24 height 9
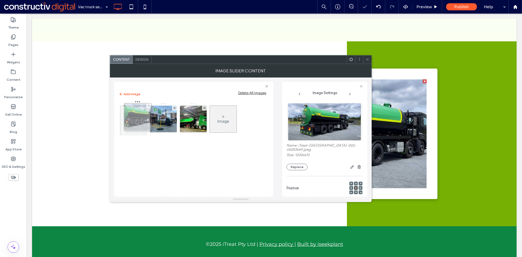
drag, startPoint x: 193, startPoint y: 120, endPoint x: 135, endPoint y: 118, distance: 57.9
click at [370, 59] on div at bounding box center [367, 59] width 8 height 8
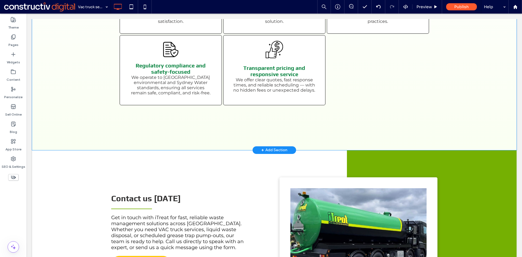
scroll to position [505, 0]
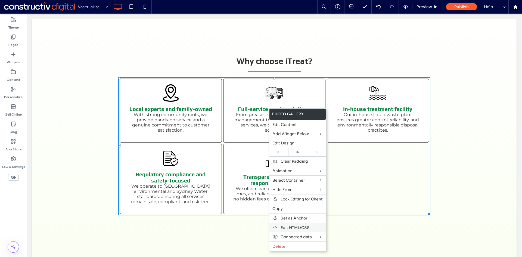
click at [304, 227] on span "Edit HTML/CSS" at bounding box center [294, 227] width 29 height 5
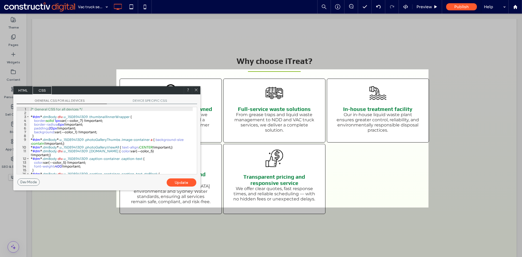
click at [84, 120] on div "/* General CSS for all devices */ * #dm * .dmBody div .u_1508941309 .thumbnailI…" at bounding box center [111, 144] width 163 height 74
type textarea "**"
click at [189, 184] on div "Update" at bounding box center [182, 182] width 30 height 8
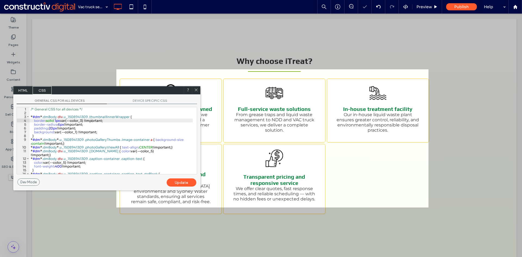
click at [195, 89] on use at bounding box center [196, 90] width 3 height 3
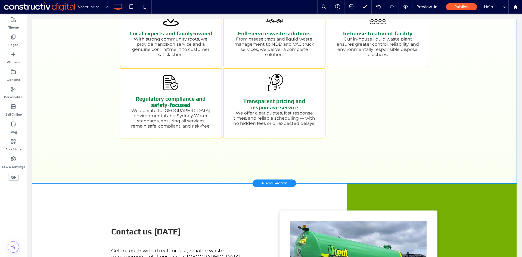
scroll to position [532, 0]
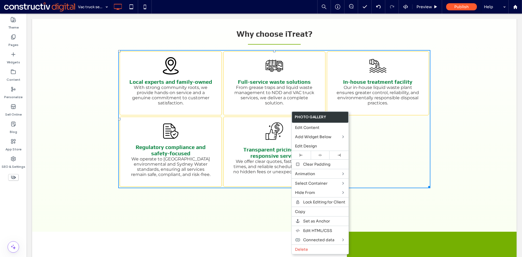
click at [466, 189] on div "Why choose iTreat? Local experts and family-owned With strong community roots, …" at bounding box center [274, 109] width 484 height 246
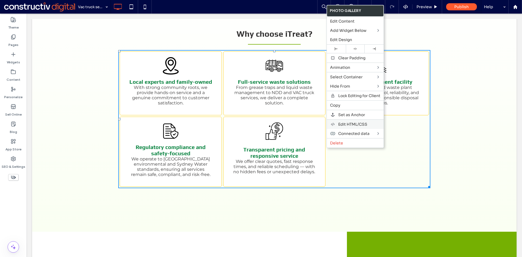
click at [359, 124] on span "Edit HTML/CSS" at bounding box center [352, 124] width 29 height 5
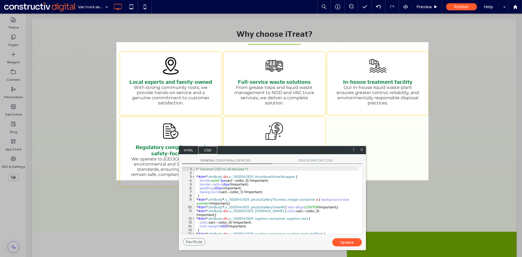
click at [361, 149] on icon at bounding box center [362, 150] width 4 height 4
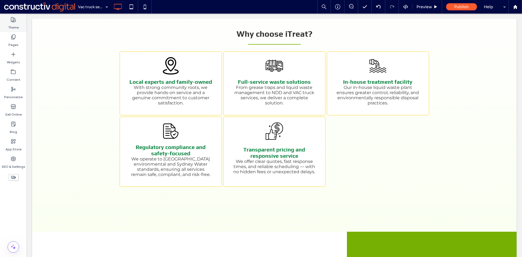
click at [12, 23] on label "Theme" at bounding box center [13, 26] width 11 height 8
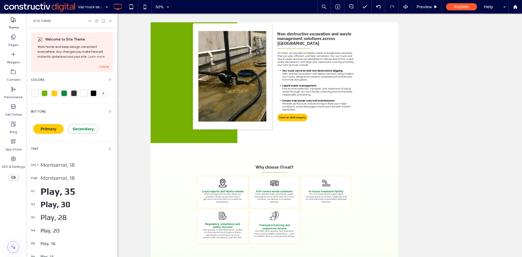
scroll to position [249, 0]
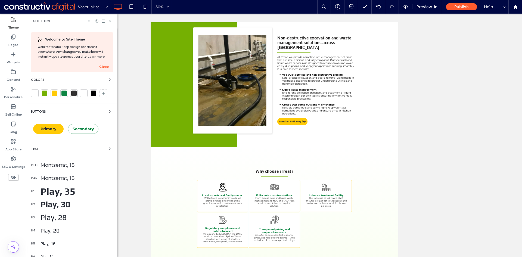
click at [110, 20] on use at bounding box center [110, 21] width 2 height 2
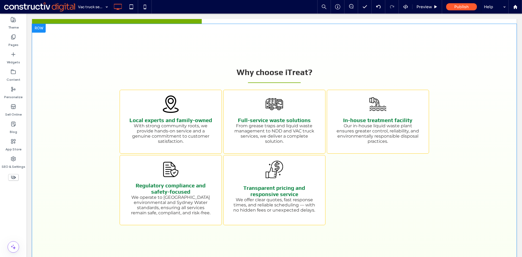
click at [78, 153] on div "Why choose iTreat? Local experts and family-owned With strong community roots, …" at bounding box center [274, 147] width 484 height 246
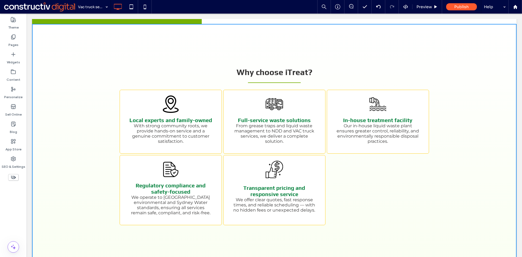
scroll to position [477, 0]
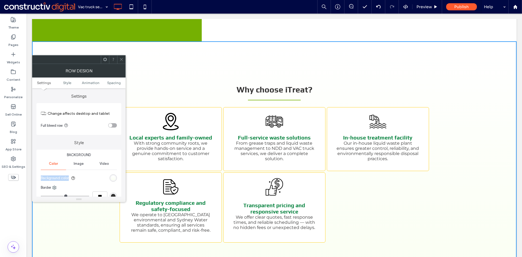
click at [117, 173] on div "Background Color Image Video Background color Border *** Shadow" at bounding box center [78, 187] width 85 height 76
click at [113, 177] on div "linear-gradient(rgb(255, 255, 255) 0%, rgb(250, 255, 242) 100%)" at bounding box center [113, 178] width 5 height 5
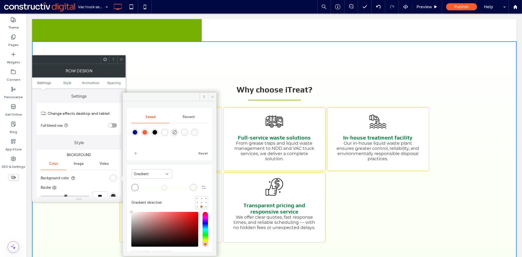
drag, startPoint x: 213, startPoint y: 96, endPoint x: 122, endPoint y: 156, distance: 108.5
click at [213, 96] on icon at bounding box center [212, 97] width 4 height 4
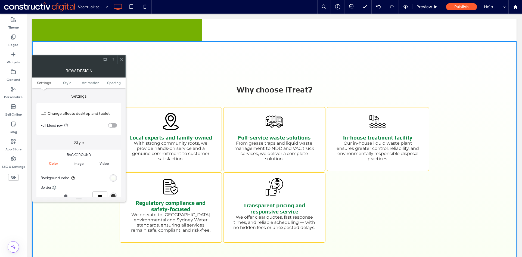
click at [117, 179] on div "linear-gradient(rgb(255, 255, 255) 0%, rgb(250, 255, 242) 100%)" at bounding box center [113, 177] width 7 height 7
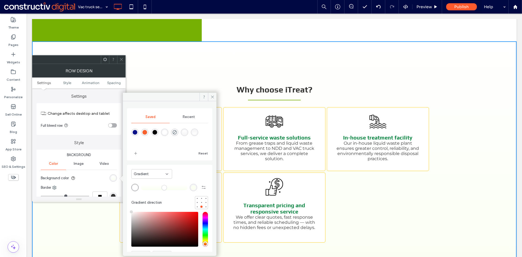
click at [164, 173] on div "Gradient" at bounding box center [150, 173] width 32 height 5
click at [143, 182] on div "Color" at bounding box center [152, 184] width 40 height 10
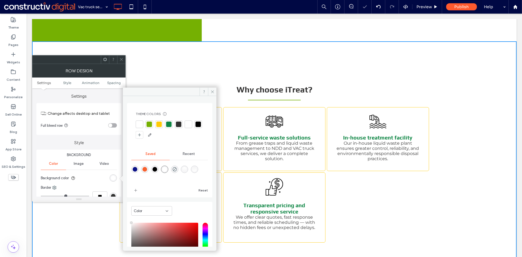
drag, startPoint x: 159, startPoint y: 126, endPoint x: 178, endPoint y: 132, distance: 19.9
click at [159, 126] on div at bounding box center [158, 123] width 5 height 5
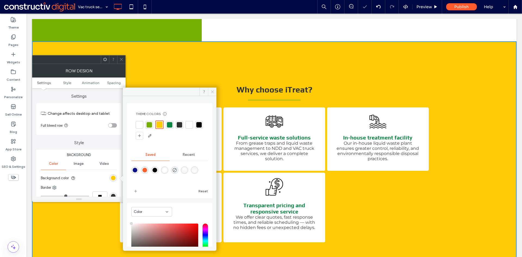
click at [213, 90] on icon at bounding box center [212, 92] width 4 height 4
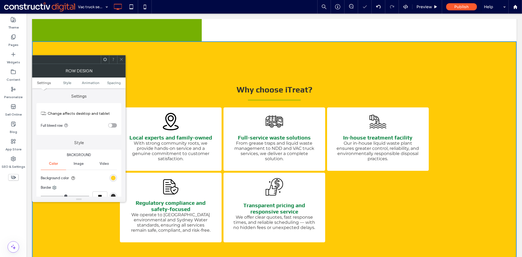
drag, startPoint x: 114, startPoint y: 179, endPoint x: 119, endPoint y: 169, distance: 11.2
click at [114, 179] on div "rgba(255, 202, 6, 1)" at bounding box center [113, 178] width 5 height 5
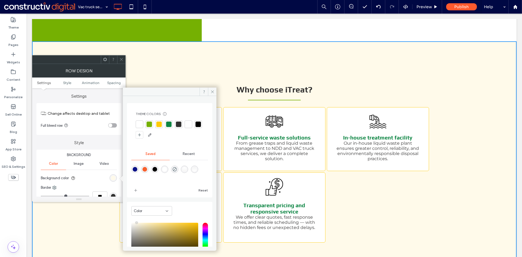
type input "*******"
drag, startPoint x: 145, startPoint y: 225, endPoint x: 136, endPoint y: 218, distance: 10.7
click at [136, 218] on div "Color HEX ******* Opacity ****" at bounding box center [169, 247] width 85 height 90
click at [120, 60] on icon at bounding box center [121, 59] width 4 height 4
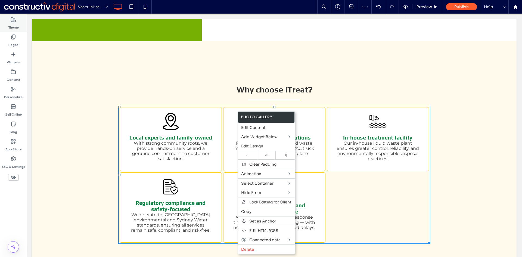
click at [20, 25] on div "Theme" at bounding box center [13, 23] width 27 height 17
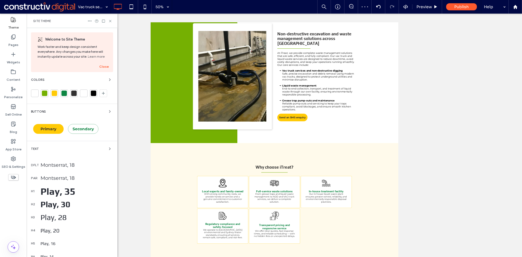
scroll to position [249, 0]
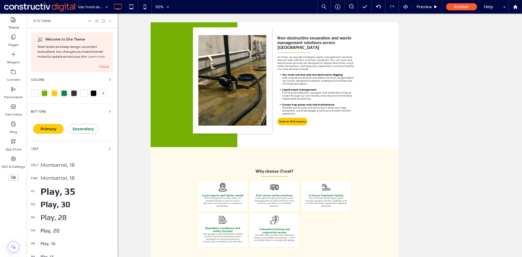
drag, startPoint x: 110, startPoint y: 22, endPoint x: 134, endPoint y: 79, distance: 61.6
click at [110, 22] on icon at bounding box center [110, 21] width 4 height 4
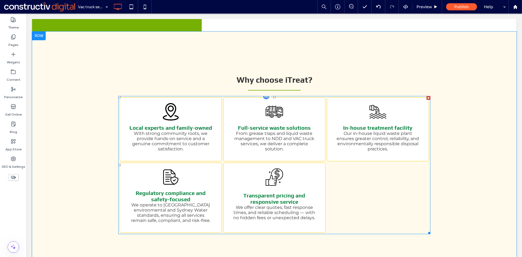
scroll to position [521, 0]
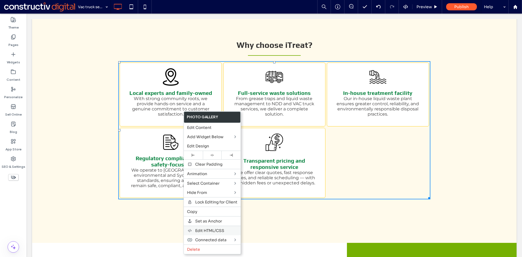
click at [215, 231] on span "Edit HTML/CSS" at bounding box center [209, 230] width 29 height 5
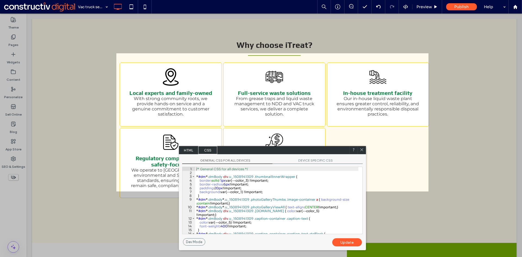
click at [248, 181] on div "/* General CSS for all devices */ * #dm * .dmBody div .u_1508941309 .thumbnailI…" at bounding box center [276, 204] width 163 height 74
type textarea "**"
click at [345, 243] on div "Update" at bounding box center [347, 242] width 30 height 8
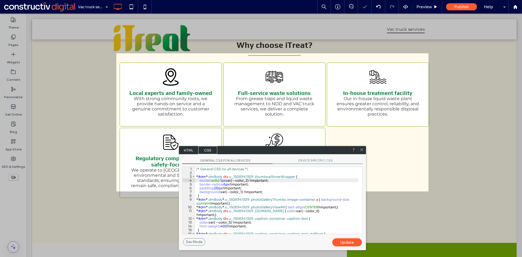
click at [360, 149] on icon at bounding box center [362, 150] width 4 height 4
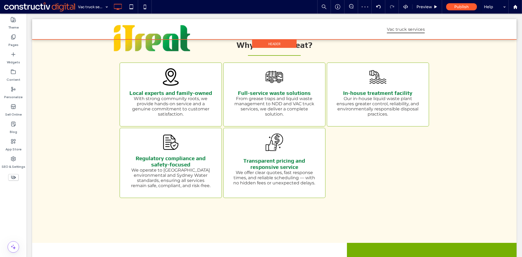
click at [273, 42] on span "Header" at bounding box center [274, 44] width 12 height 5
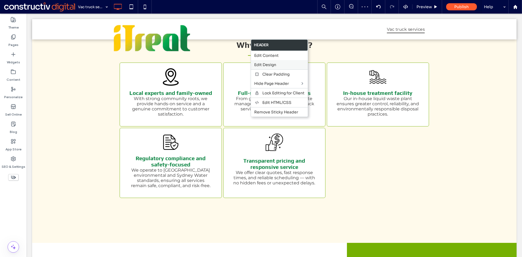
click at [267, 63] on span "Edit Design" at bounding box center [265, 64] width 22 height 5
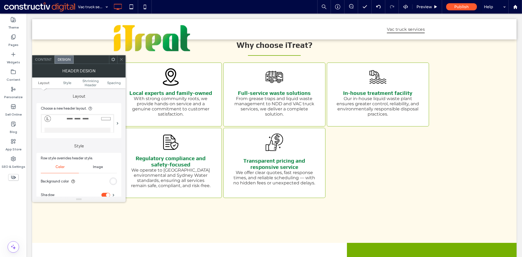
click at [45, 61] on div "Content" at bounding box center [43, 59] width 22 height 8
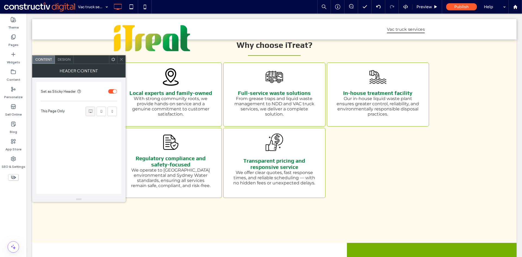
drag, startPoint x: 89, startPoint y: 113, endPoint x: 120, endPoint y: 77, distance: 47.0
click at [89, 112] on icon at bounding box center [90, 110] width 5 height 5
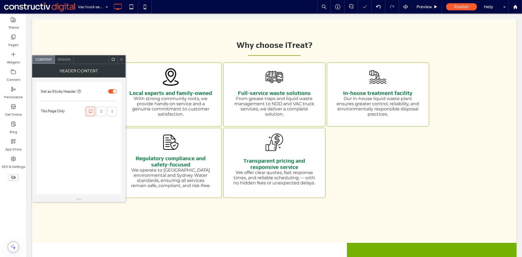
click at [122, 60] on icon at bounding box center [121, 59] width 4 height 4
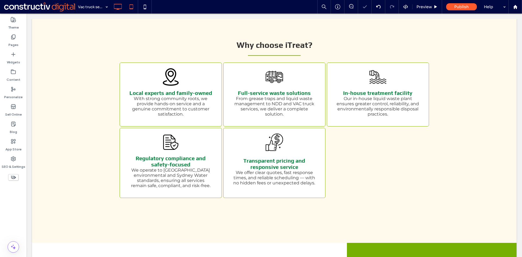
click at [133, 8] on icon at bounding box center [131, 6] width 11 height 11
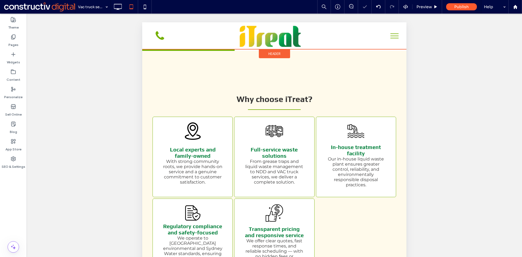
click at [271, 53] on span "Header" at bounding box center [274, 53] width 12 height 5
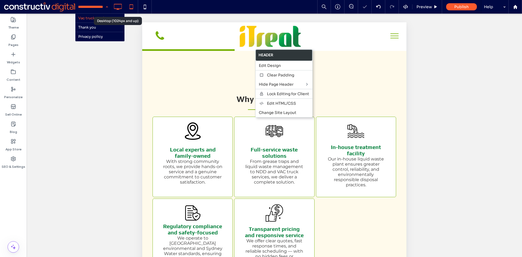
drag, startPoint x: 111, startPoint y: 5, endPoint x: 117, endPoint y: 6, distance: 6.1
click at [117, 7] on icon at bounding box center [117, 6] width 11 height 11
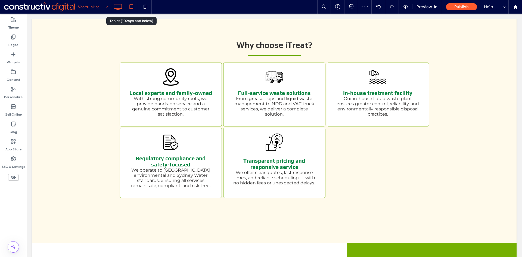
click at [131, 7] on icon at bounding box center [131, 6] width 11 height 11
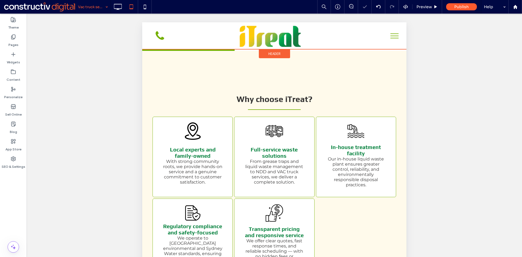
click at [269, 52] on span "Header" at bounding box center [274, 53] width 12 height 5
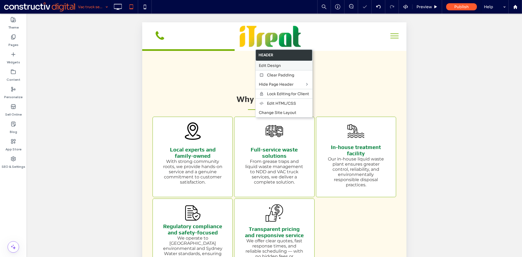
click at [276, 65] on span "Edit Design" at bounding box center [270, 65] width 22 height 5
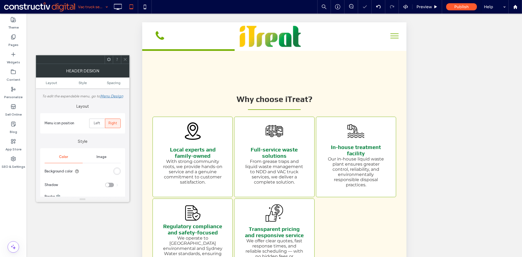
scroll to position [0, 0]
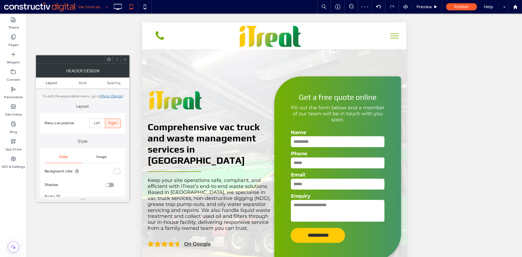
click at [54, 83] on span "Layout" at bounding box center [51, 83] width 11 height 4
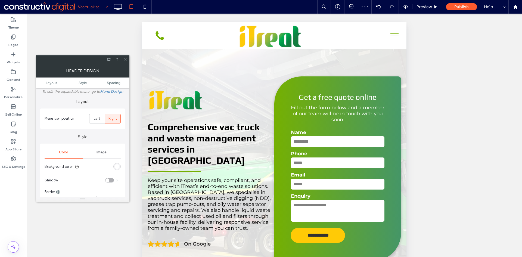
scroll to position [10, 0]
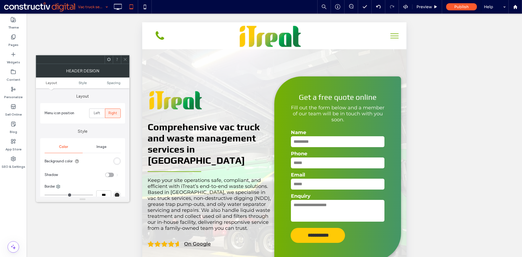
click at [125, 59] on icon at bounding box center [125, 59] width 4 height 4
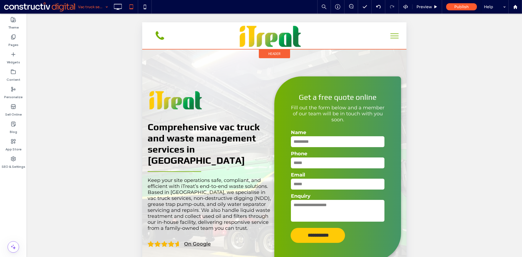
click at [275, 56] on span "Header" at bounding box center [274, 53] width 12 height 5
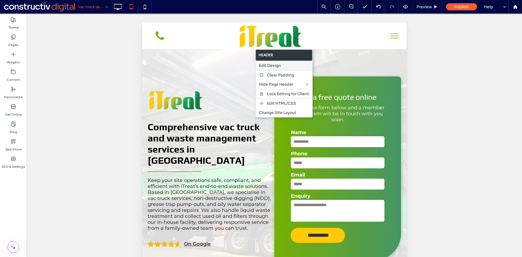
click at [273, 66] on span "Edit Design" at bounding box center [270, 65] width 22 height 5
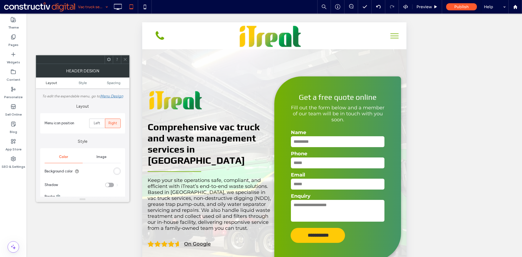
click at [52, 83] on span "Layout" at bounding box center [51, 83] width 11 height 4
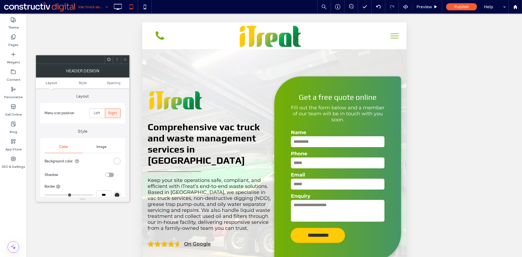
drag, startPoint x: 124, startPoint y: 62, endPoint x: 122, endPoint y: 46, distance: 16.0
click at [124, 61] on span at bounding box center [125, 59] width 4 height 8
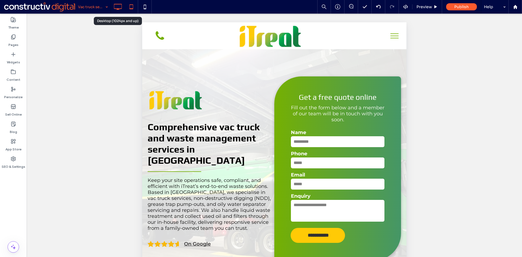
click at [122, 9] on icon at bounding box center [117, 6] width 11 height 11
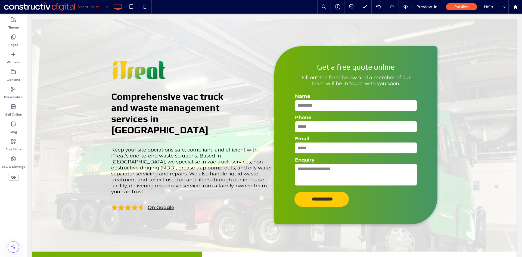
click at [14, 178] on use at bounding box center [13, 178] width 5 height 4
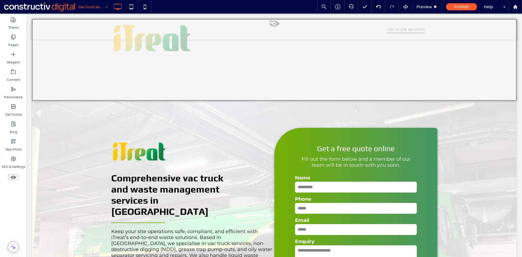
drag, startPoint x: 270, startPoint y: 27, endPoint x: 273, endPoint y: 27, distance: 3.0
click at [271, 27] on span at bounding box center [274, 25] width 483 height 11
click at [282, 33] on button "Yes" at bounding box center [278, 33] width 17 height 7
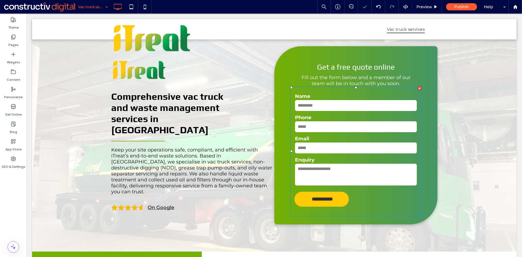
scroll to position [0, 0]
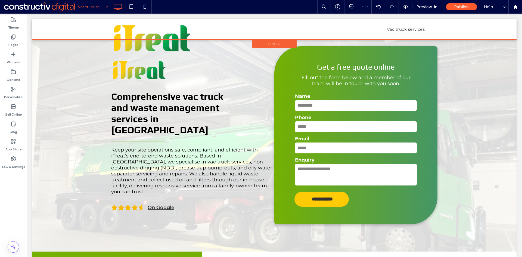
click at [274, 44] on span "Header" at bounding box center [274, 44] width 12 height 5
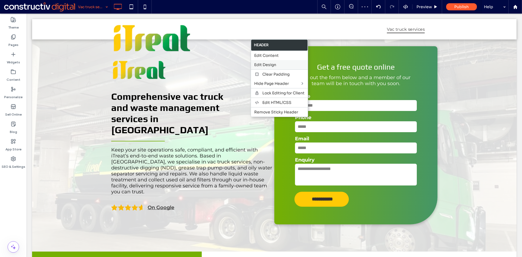
click at [268, 64] on span "Edit Design" at bounding box center [265, 64] width 22 height 5
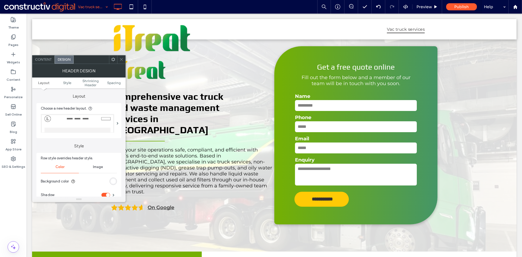
click at [45, 58] on span "Content" at bounding box center [43, 59] width 17 height 4
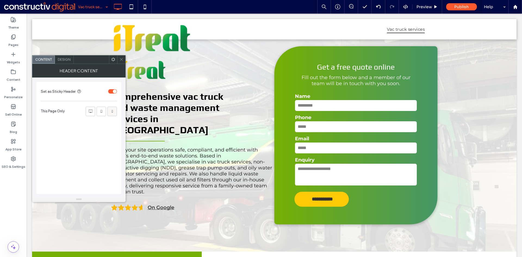
click at [113, 110] on icon at bounding box center [112, 110] width 5 height 5
click at [102, 112] on use at bounding box center [101, 111] width 2 height 2
click at [89, 112] on icon at bounding box center [90, 110] width 5 height 5
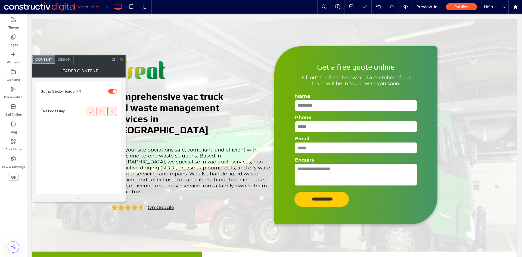
drag, startPoint x: 122, startPoint y: 60, endPoint x: 124, endPoint y: 65, distance: 5.6
click at [122, 60] on icon at bounding box center [121, 59] width 4 height 4
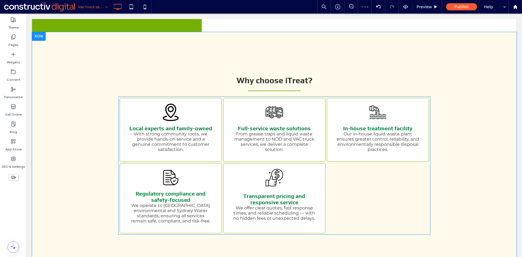
scroll to position [489, 0]
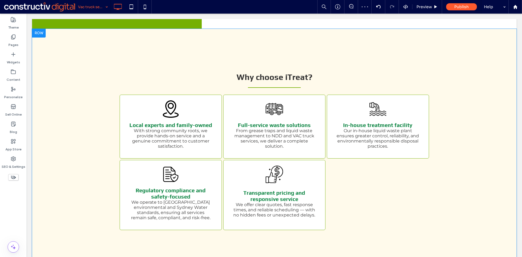
click at [86, 137] on div "Why choose iTreat? Local experts and family-owned With strong community roots, …" at bounding box center [274, 152] width 484 height 246
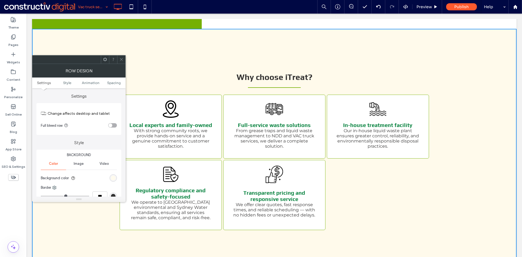
click at [113, 178] on div "rgb(255, 250, 235)" at bounding box center [113, 178] width 5 height 5
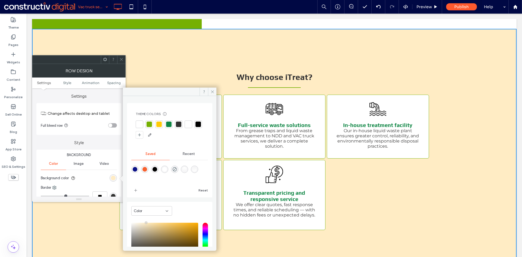
drag, startPoint x: 150, startPoint y: 221, endPoint x: 146, endPoint y: 214, distance: 8.8
click at [146, 214] on div "Color HEX ******* Opacity ****" at bounding box center [169, 247] width 85 height 90
type input "*******"
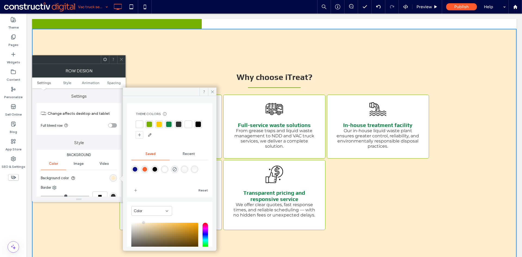
drag, startPoint x: 147, startPoint y: 224, endPoint x: 143, endPoint y: 220, distance: 6.0
click at [143, 220] on div "Color HEX ******* Opacity ****" at bounding box center [169, 247] width 85 height 90
click at [159, 123] on div at bounding box center [158, 123] width 5 height 5
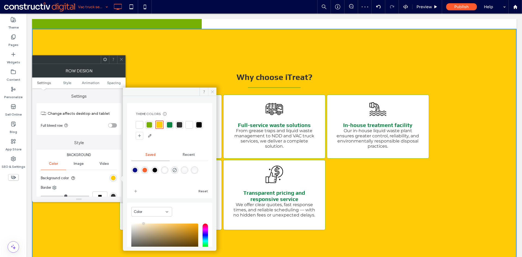
drag, startPoint x: 213, startPoint y: 90, endPoint x: 99, endPoint y: 147, distance: 127.8
click at [213, 90] on icon at bounding box center [212, 92] width 4 height 4
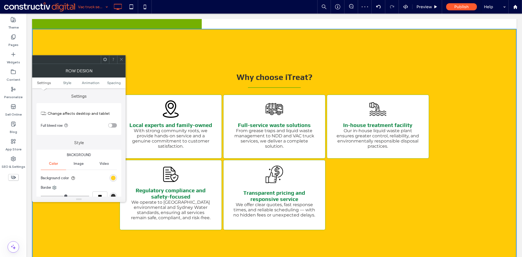
click at [112, 179] on div "rgba(255, 202, 6, 1)" at bounding box center [113, 178] width 5 height 5
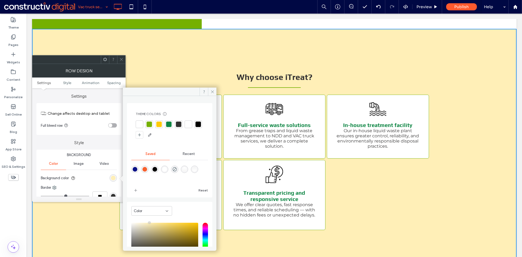
type input "*******"
drag, startPoint x: 152, startPoint y: 224, endPoint x: 149, endPoint y: 218, distance: 6.9
click at [149, 218] on div "Color HEX ******* Opacity ****" at bounding box center [169, 247] width 85 height 90
click at [121, 59] on icon at bounding box center [121, 59] width 4 height 4
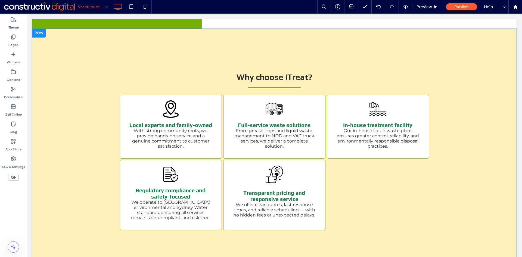
click at [79, 101] on div "Why choose iTreat? Local experts and family-owned With strong community roots, …" at bounding box center [274, 152] width 484 height 246
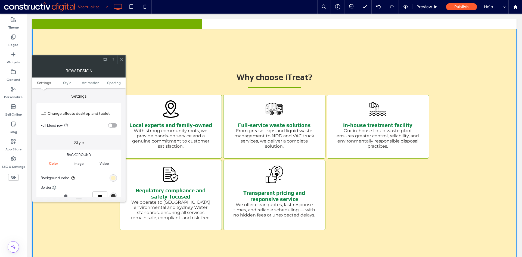
click at [114, 178] on div "rgb(255, 240, 186)" at bounding box center [113, 178] width 5 height 5
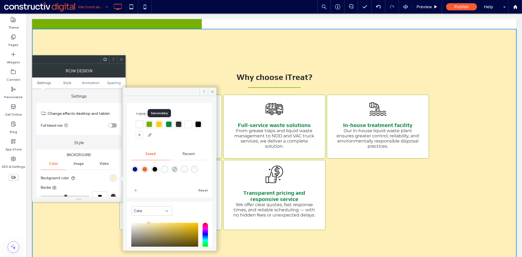
click at [159, 124] on div at bounding box center [158, 123] width 5 height 5
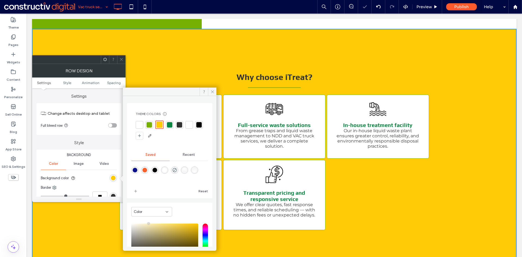
click at [121, 59] on use at bounding box center [121, 59] width 3 height 3
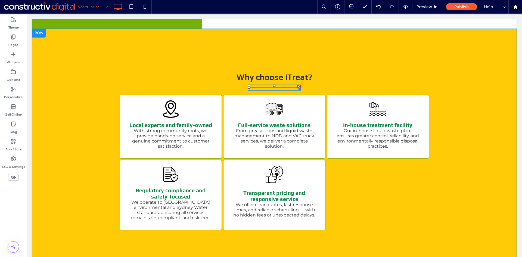
click at [269, 85] on div at bounding box center [274, 88] width 53 height 6
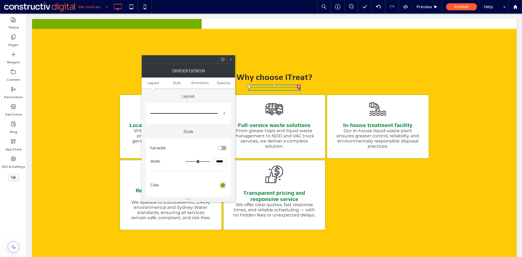
click at [229, 58] on icon at bounding box center [231, 59] width 4 height 4
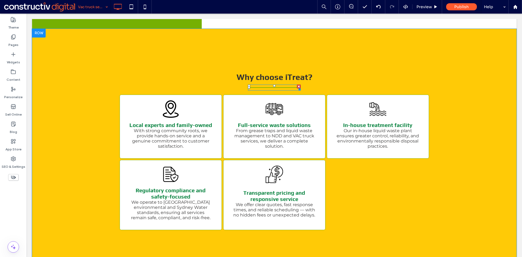
click at [260, 87] on hr at bounding box center [274, 87] width 53 height 1
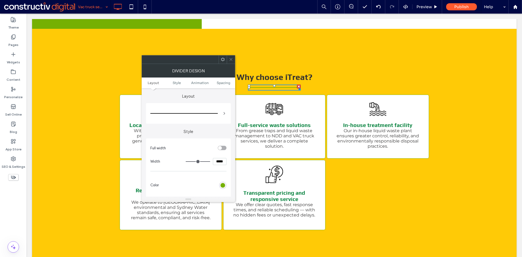
click at [223, 185] on div "rgb(117, 176, 2)" at bounding box center [222, 185] width 5 height 5
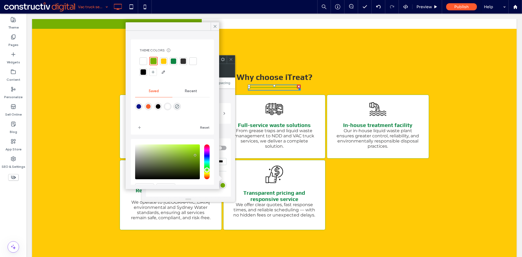
click at [143, 62] on div at bounding box center [142, 60] width 5 height 5
click at [216, 26] on icon at bounding box center [215, 26] width 5 height 5
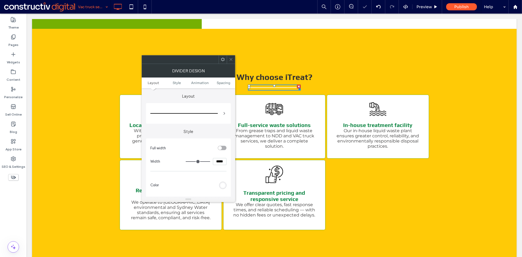
click at [231, 58] on icon at bounding box center [231, 59] width 4 height 4
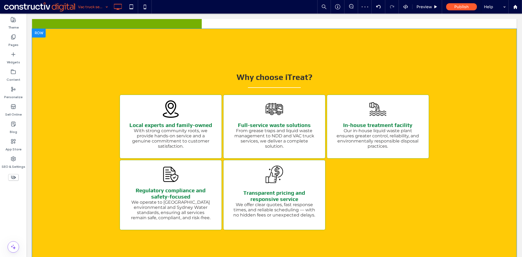
click at [86, 144] on div "Why choose iTreat? Local experts and family-owned With strong community roots, …" at bounding box center [274, 152] width 484 height 246
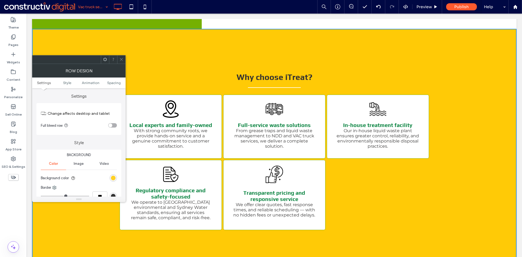
click at [114, 177] on div "rgb(255, 202, 6)" at bounding box center [113, 178] width 5 height 5
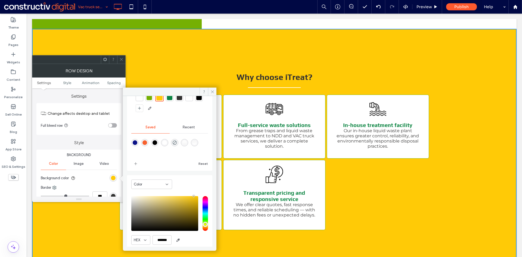
scroll to position [46, 0]
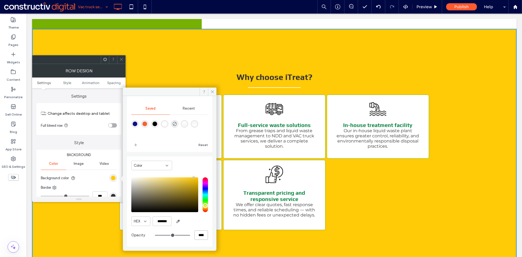
drag, startPoint x: 193, startPoint y: 235, endPoint x: 215, endPoint y: 234, distance: 22.3
click at [216, 234] on div "Theme Colors Save time with Theme Colors Create a color palette to instantly ad…" at bounding box center [169, 171] width 93 height 151
type input "*"
type input "**"
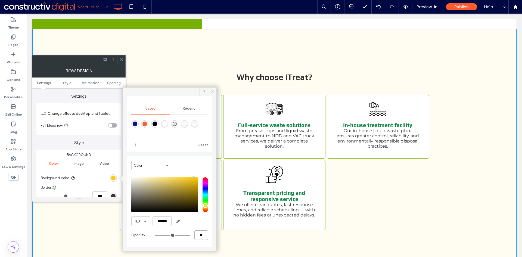
type input "**"
type input "***"
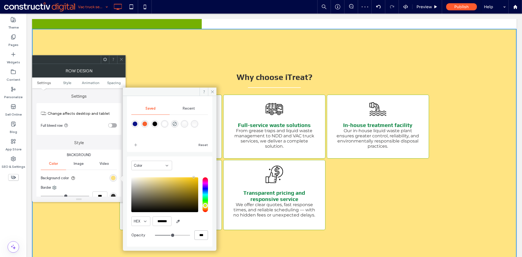
drag, startPoint x: 208, startPoint y: 237, endPoint x: 213, endPoint y: 238, distance: 5.9
click at [213, 239] on div "Theme Colors Save time with Theme Colors Create a color palette to instantly ad…" at bounding box center [169, 171] width 93 height 151
type input "*"
type input "**"
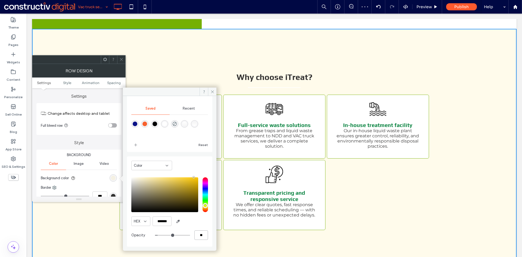
type input "**"
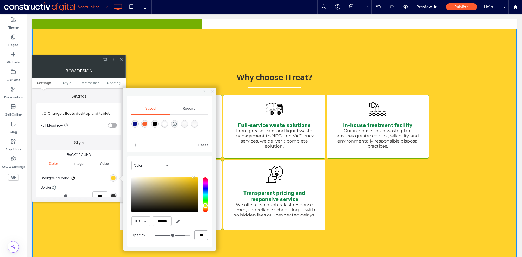
type input "***"
click at [122, 59] on use at bounding box center [121, 59] width 3 height 3
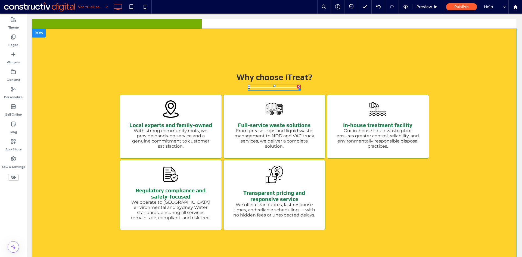
click at [276, 85] on div at bounding box center [274, 88] width 53 height 6
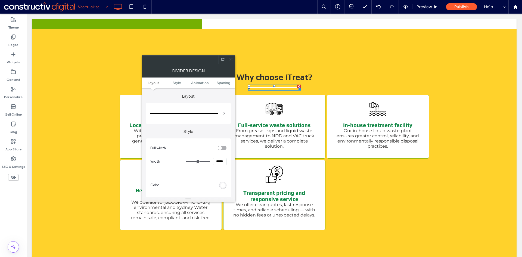
click at [222, 185] on div "rgb(255, 255, 255)" at bounding box center [222, 185] width 5 height 5
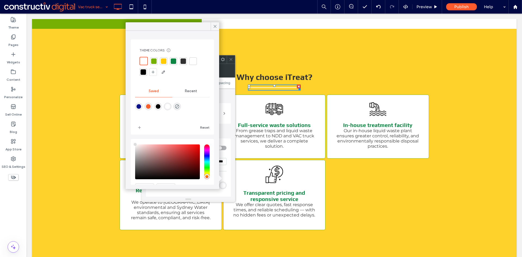
click at [186, 61] on div at bounding box center [182, 60] width 5 height 5
click at [216, 24] on icon at bounding box center [215, 26] width 5 height 5
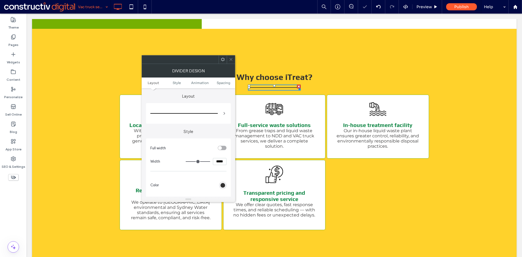
click at [232, 57] on span at bounding box center [231, 59] width 4 height 8
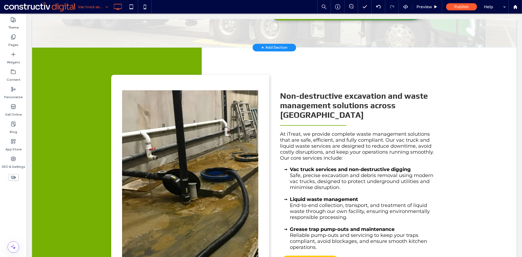
scroll to position [136, 0]
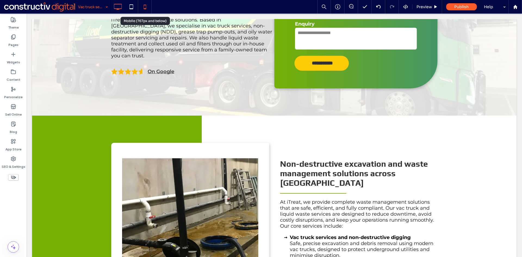
click at [146, 7] on use at bounding box center [144, 7] width 2 height 4
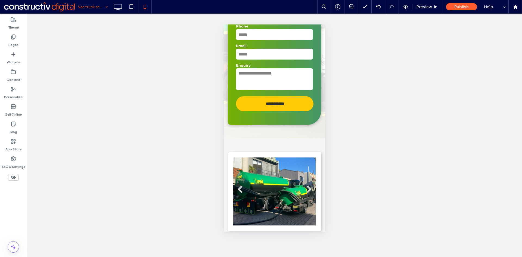
scroll to position [0, 0]
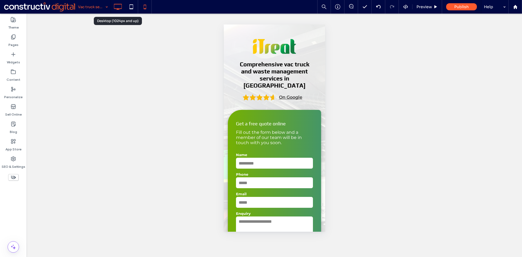
click at [119, 7] on icon at bounding box center [117, 6] width 11 height 11
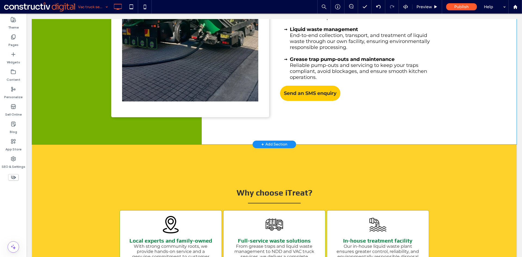
scroll to position [326, 0]
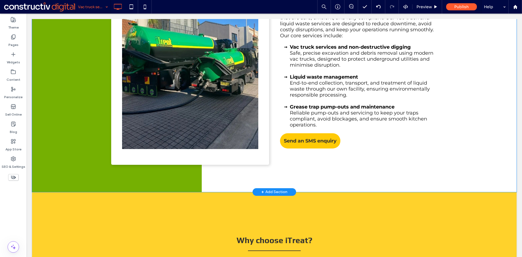
click at [113, 152] on div "Slide title Write your caption here Button Slide title Write your caption here …" at bounding box center [190, 58] width 158 height 212
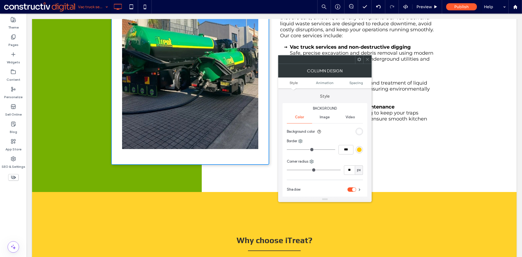
click at [361, 131] on div "rgb(255, 255, 255)" at bounding box center [359, 131] width 5 height 5
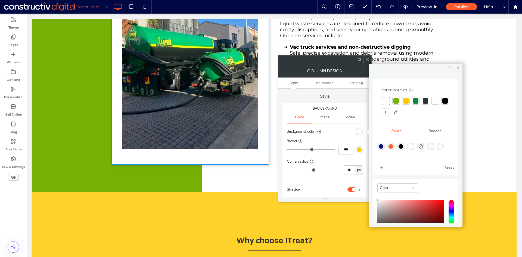
click at [442, 104] on div at bounding box center [444, 100] width 5 height 5
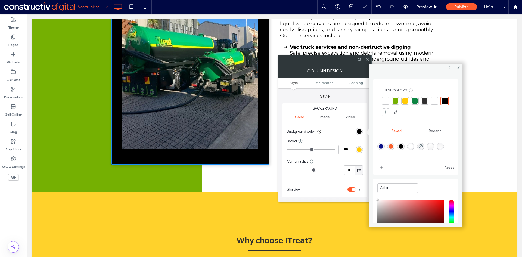
click at [367, 59] on icon at bounding box center [367, 59] width 4 height 4
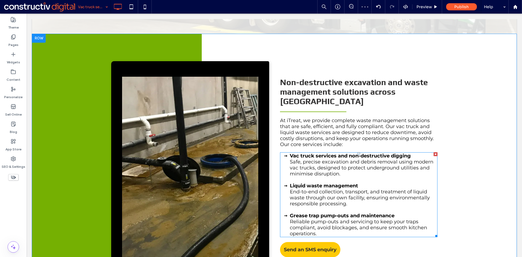
scroll to position [299, 0]
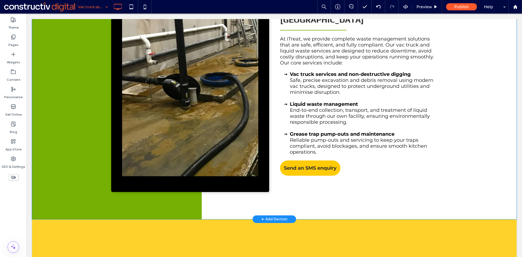
click at [113, 174] on div "Slide title Write your caption here Button Slide title Write your caption here …" at bounding box center [190, 86] width 158 height 212
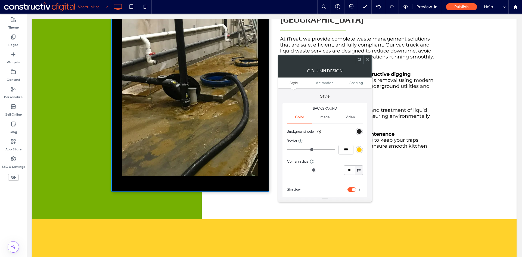
drag, startPoint x: 362, startPoint y: 131, endPoint x: 359, endPoint y: 131, distance: 3.0
click at [360, 131] on div "rgb(0, 0, 0)" at bounding box center [358, 131] width 7 height 7
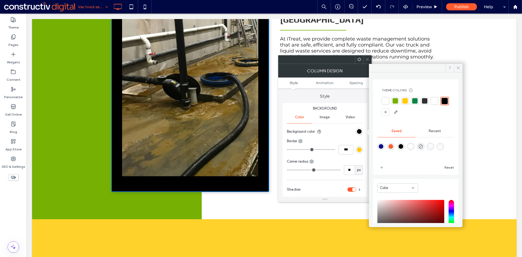
click at [383, 100] on div at bounding box center [385, 100] width 5 height 5
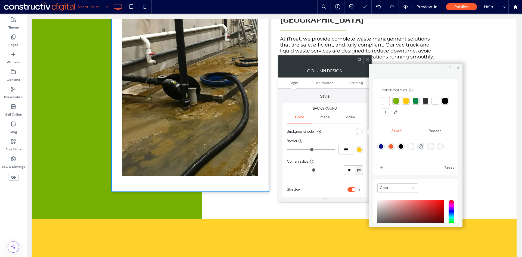
click at [366, 57] on span at bounding box center [367, 59] width 4 height 8
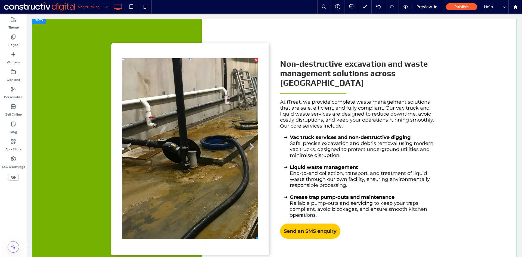
scroll to position [288, 0]
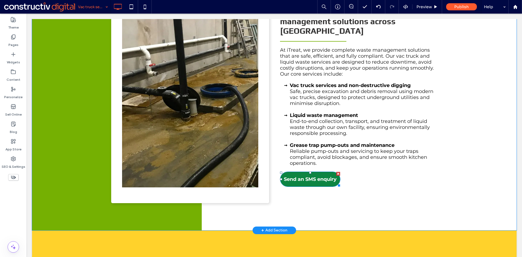
click at [296, 172] on span "Send an SMS enquiry" at bounding box center [310, 179] width 53 height 15
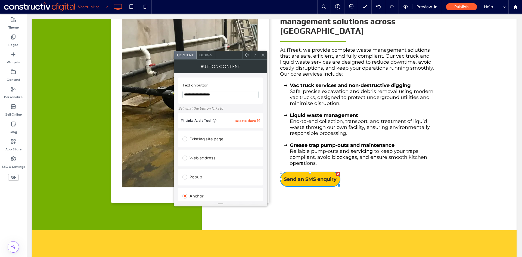
click at [206, 56] on span "Design" at bounding box center [205, 55] width 13 height 4
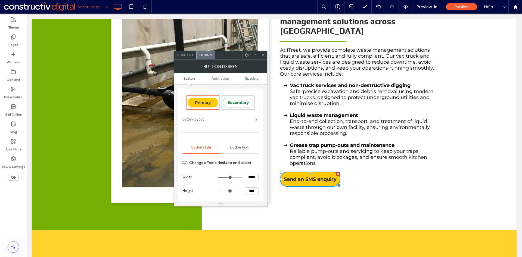
click at [253, 179] on input "*****" at bounding box center [252, 177] width 14 height 7
type input "*****"
type input "***"
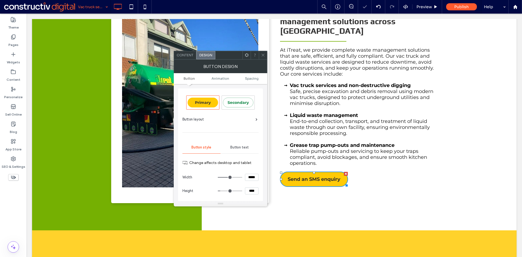
click at [261, 54] on icon at bounding box center [263, 55] width 4 height 4
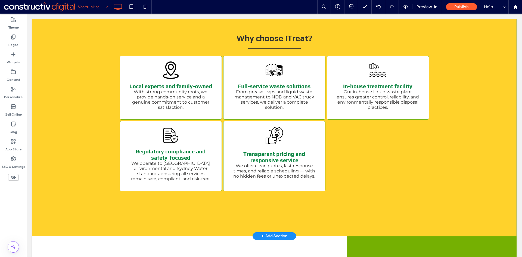
scroll to position [560, 0]
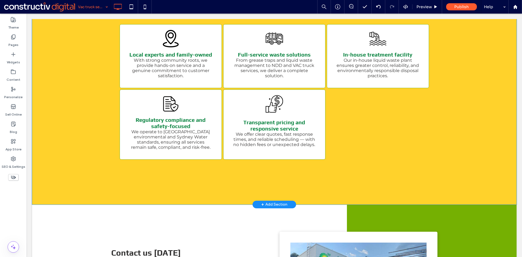
click at [67, 78] on div "Why choose iTreat? Local experts and family-owned With strong community roots, …" at bounding box center [274, 81] width 484 height 246
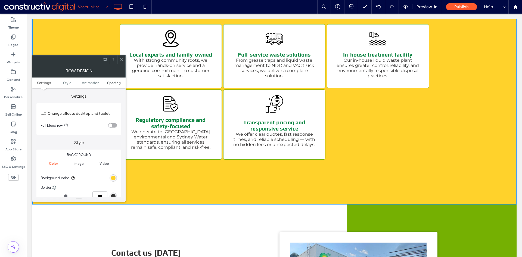
click at [122, 82] on link "Spacing" at bounding box center [113, 83] width 23 height 4
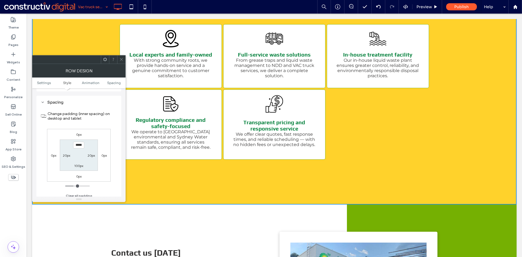
scroll to position [154, 0]
click at [121, 60] on icon at bounding box center [121, 59] width 4 height 4
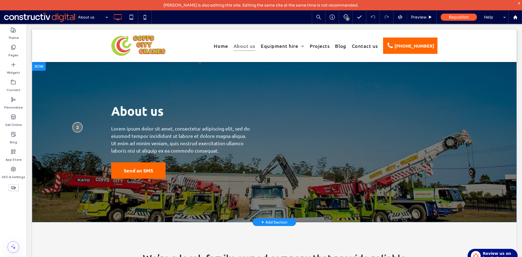
drag, startPoint x: 27, startPoint y: 24, endPoint x: 80, endPoint y: 126, distance: 115.6
click at [80, 126] on div at bounding box center [77, 127] width 10 height 10
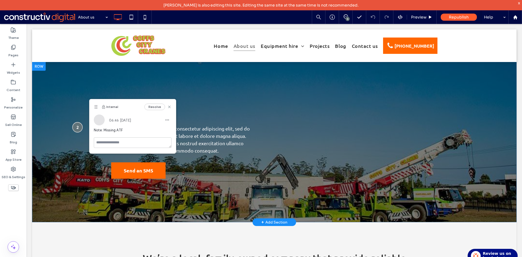
click at [76, 126] on div at bounding box center [77, 127] width 10 height 10
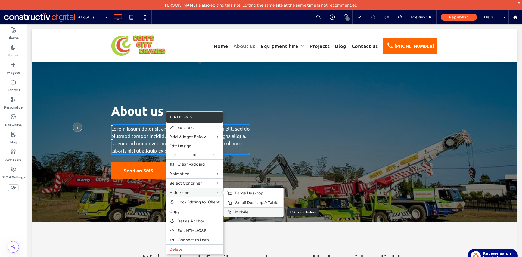
drag, startPoint x: 246, startPoint y: 212, endPoint x: 243, endPoint y: 211, distance: 3.2
click at [245, 212] on span "Mobile" at bounding box center [241, 212] width 13 height 5
click at [253, 203] on span "Small Desktop & Tablet" at bounding box center [257, 202] width 45 height 5
click at [242, 192] on span "Large Desktop" at bounding box center [249, 192] width 28 height 5
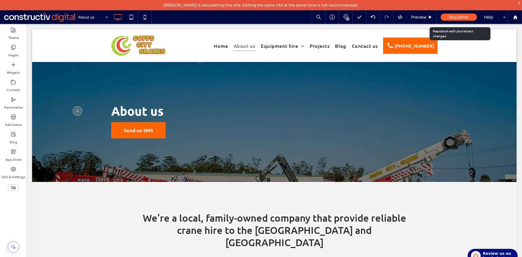
click at [459, 17] on span "Republish" at bounding box center [459, 17] width 20 height 5
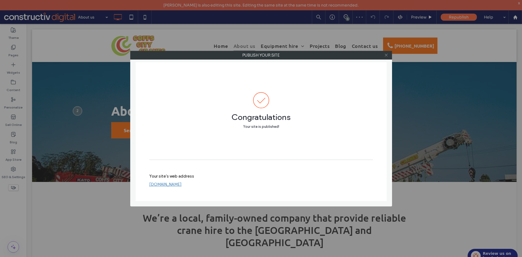
click at [385, 56] on use at bounding box center [386, 55] width 3 height 3
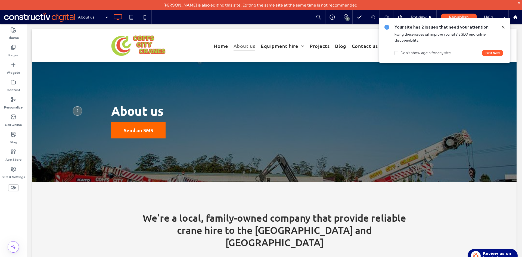
click at [502, 28] on icon at bounding box center [503, 27] width 4 height 4
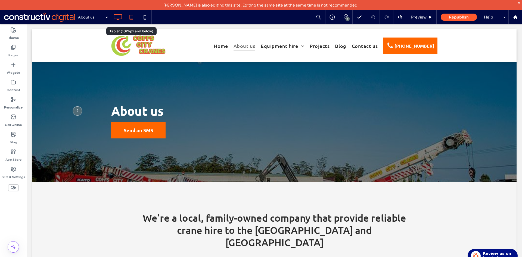
click at [128, 18] on icon at bounding box center [131, 17] width 11 height 11
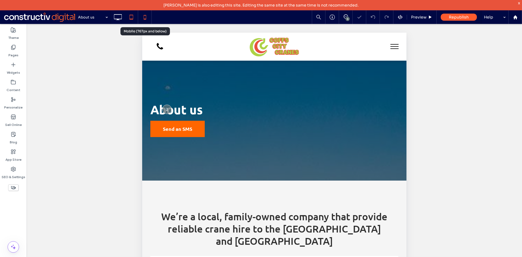
click at [145, 17] on icon at bounding box center [144, 17] width 11 height 11
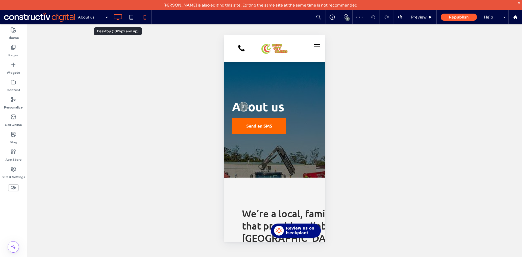
click at [118, 19] on use at bounding box center [118, 17] width 8 height 6
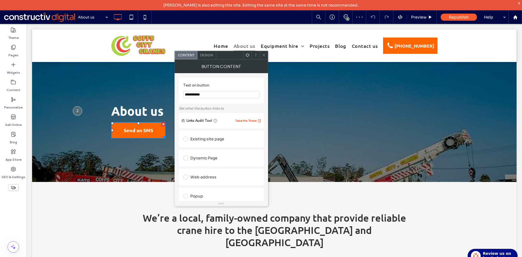
click at [210, 54] on span "Design" at bounding box center [206, 55] width 13 height 4
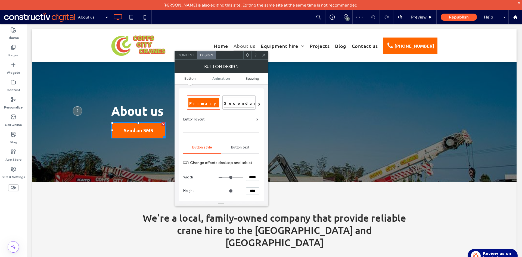
click at [255, 79] on span "Spacing" at bounding box center [252, 78] width 14 height 4
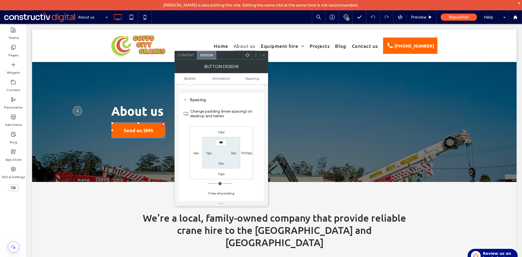
scroll to position [256, 0]
click at [222, 127] on label "10px" at bounding box center [221, 127] width 7 height 4
type input "**"
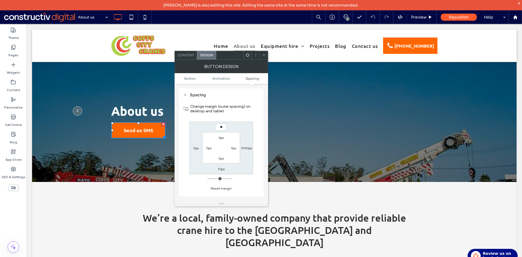
type input "**"
type input "****"
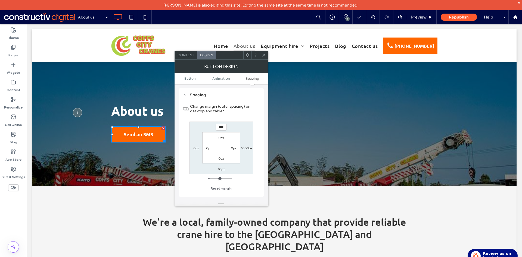
click at [263, 54] on icon at bounding box center [264, 55] width 4 height 4
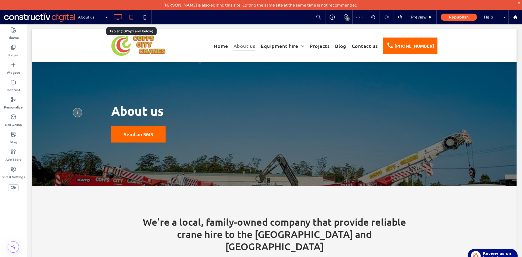
click at [126, 14] on div at bounding box center [130, 17] width 13 height 11
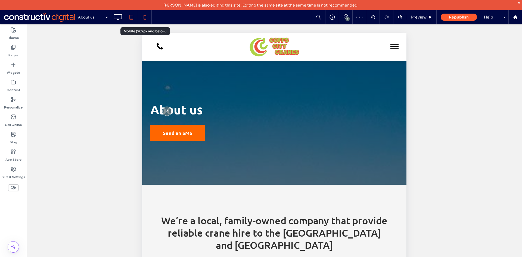
click at [140, 16] on icon at bounding box center [144, 17] width 11 height 11
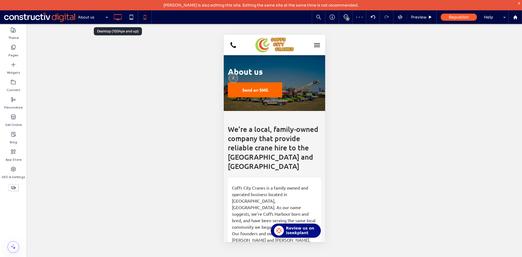
scroll to position [0, 0]
drag, startPoint x: 119, startPoint y: 15, endPoint x: 26, endPoint y: 38, distance: 95.5
click at [118, 15] on icon at bounding box center [117, 17] width 11 height 11
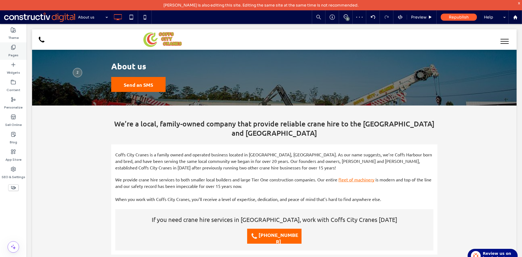
click at [12, 48] on use at bounding box center [13, 47] width 4 height 5
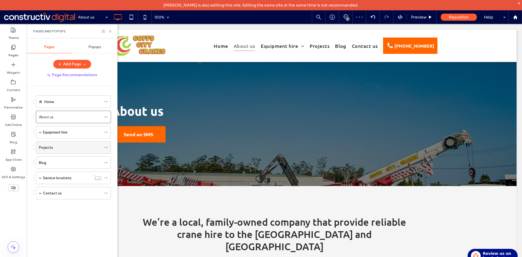
click at [46, 147] on label "Projects" at bounding box center [46, 148] width 14 height 10
click at [109, 31] on icon at bounding box center [110, 31] width 4 height 4
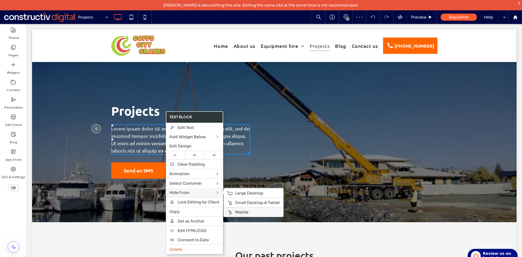
click at [251, 212] on label "Mobile" at bounding box center [257, 212] width 45 height 5
click at [244, 201] on span "Small Desktop & Tablet" at bounding box center [257, 202] width 45 height 5
click at [243, 193] on span "Large Desktop" at bounding box center [249, 192] width 28 height 5
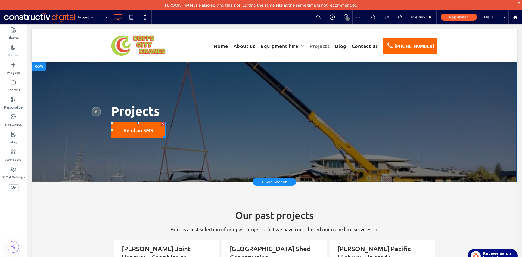
drag, startPoint x: 136, startPoint y: 130, endPoint x: 162, endPoint y: 108, distance: 34.7
click at [136, 130] on span "Send an SMS" at bounding box center [138, 130] width 29 height 15
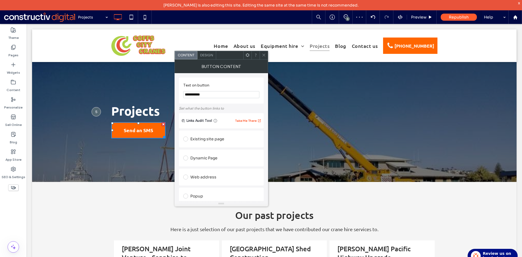
click at [204, 53] on span "Design" at bounding box center [206, 55] width 13 height 4
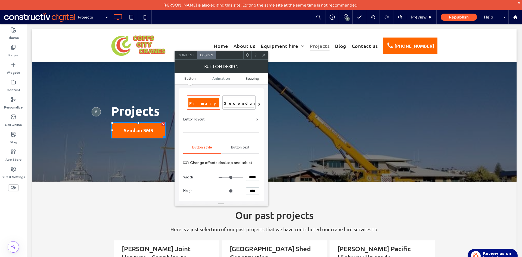
click at [255, 79] on span "Spacing" at bounding box center [252, 78] width 14 height 4
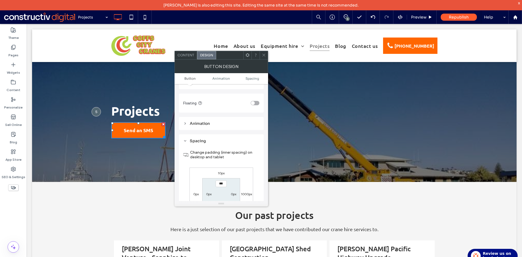
scroll to position [256, 0]
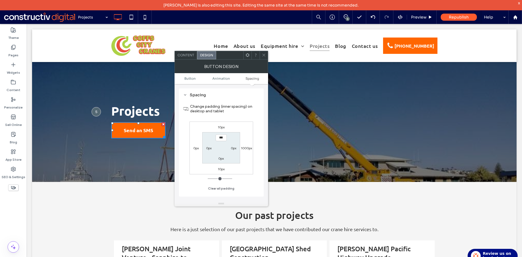
click at [221, 127] on label "10px" at bounding box center [221, 127] width 7 height 4
type input "**"
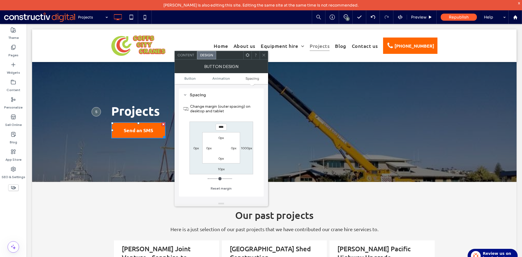
type input "****"
type input "**"
drag, startPoint x: 234, startPoint y: 126, endPoint x: 244, endPoint y: 105, distance: 24.2
click at [234, 126] on div "**** 1000px 10px 0px 0px 0px 0px 0px" at bounding box center [221, 147] width 64 height 53
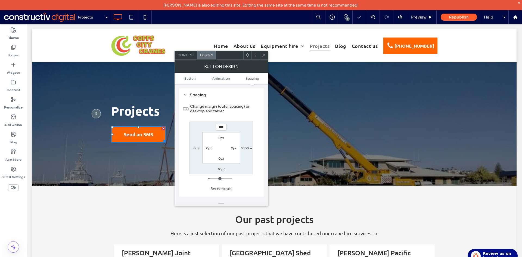
click at [263, 55] on icon at bounding box center [264, 55] width 4 height 4
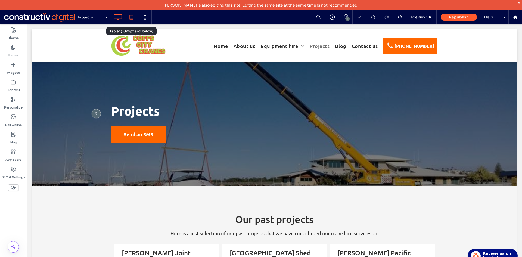
click at [133, 17] on icon at bounding box center [131, 17] width 11 height 11
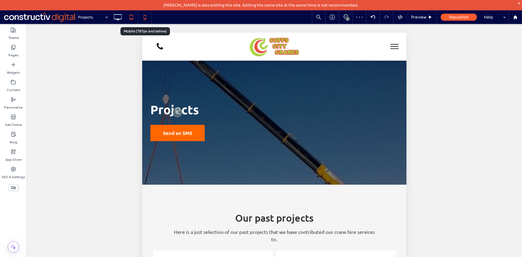
drag, startPoint x: 149, startPoint y: 18, endPoint x: 145, endPoint y: 17, distance: 3.6
click at [148, 18] on icon at bounding box center [144, 17] width 11 height 11
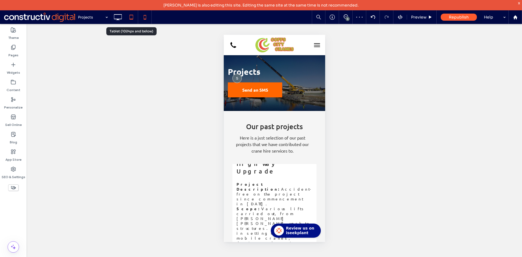
scroll to position [0, 0]
click at [118, 17] on icon at bounding box center [117, 17] width 11 height 11
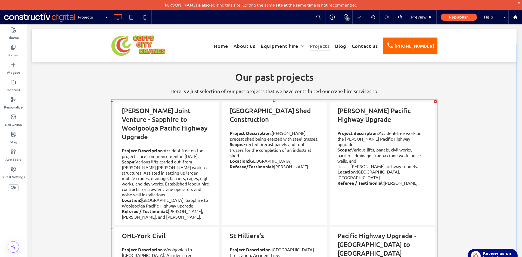
scroll to position [190, 0]
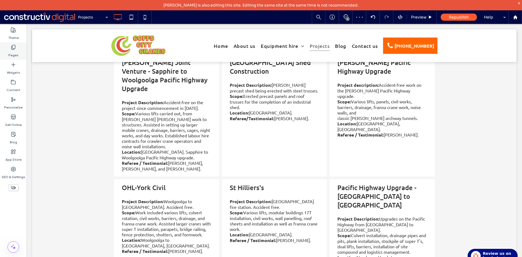
click at [14, 51] on label "Pages" at bounding box center [13, 54] width 10 height 8
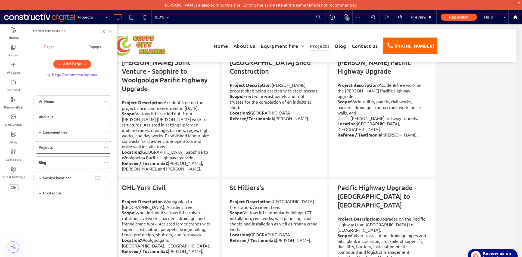
click at [56, 163] on div "Blog" at bounding box center [70, 163] width 63 height 6
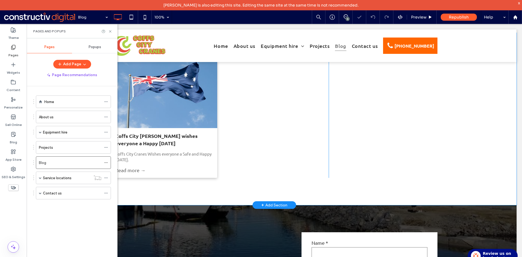
scroll to position [109, 0]
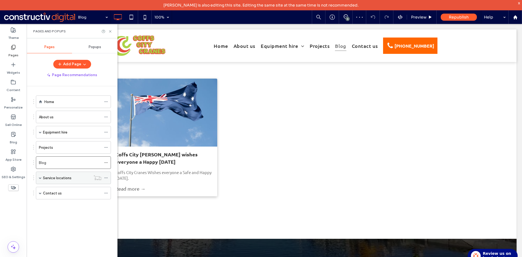
click at [61, 180] on label "Service locations" at bounding box center [57, 178] width 29 height 10
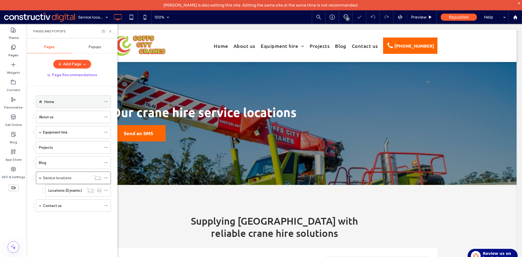
click at [61, 99] on div "Home" at bounding box center [72, 102] width 57 height 6
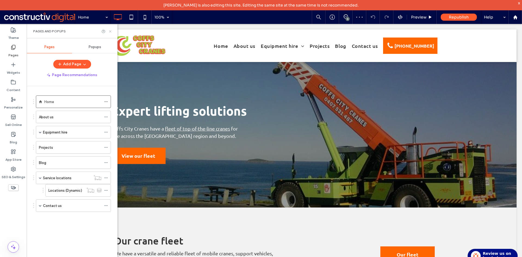
click at [111, 32] on use at bounding box center [110, 31] width 2 height 2
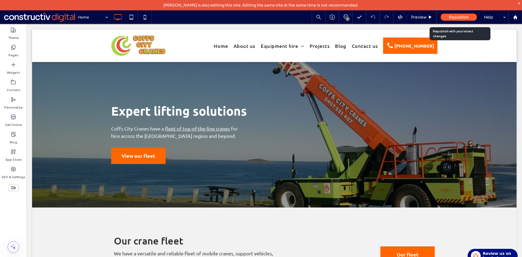
click at [456, 17] on span "Republish" at bounding box center [459, 17] width 20 height 5
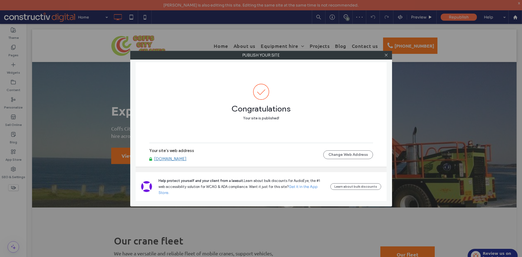
click at [186, 158] on link "[DOMAIN_NAME]" at bounding box center [170, 158] width 32 height 5
click at [384, 55] on icon at bounding box center [386, 55] width 4 height 4
